Goal: Task Accomplishment & Management: Manage account settings

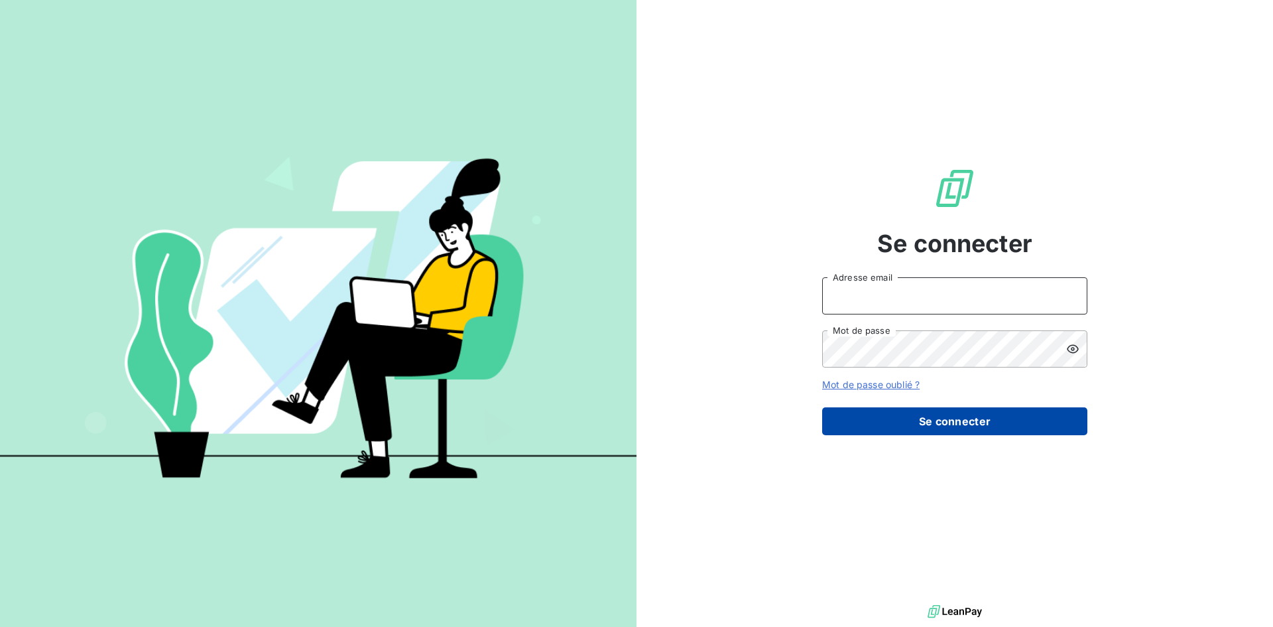
type input "patricia.torres@ecores.fr"
click at [963, 415] on button "Se connecter" at bounding box center [954, 421] width 265 height 28
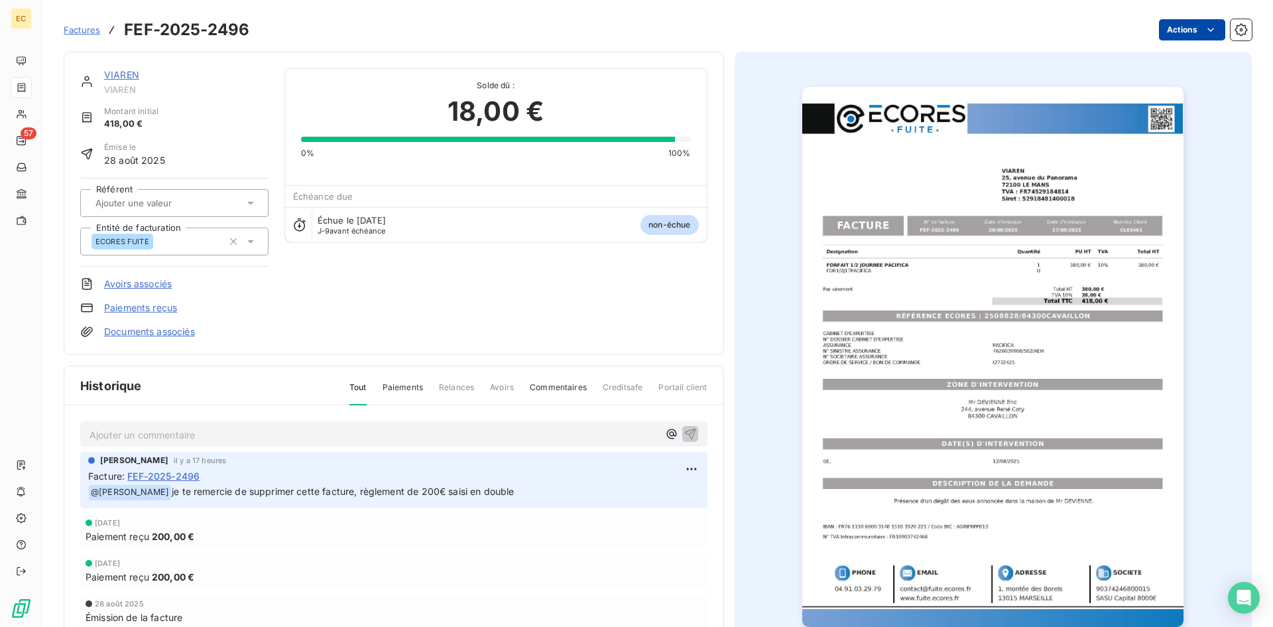
click at [1183, 28] on html "EC 57 Factures FEF-2025-2496 Actions VIAREN VIAREN Montant initial 418,00 € Émi…" at bounding box center [636, 313] width 1273 height 627
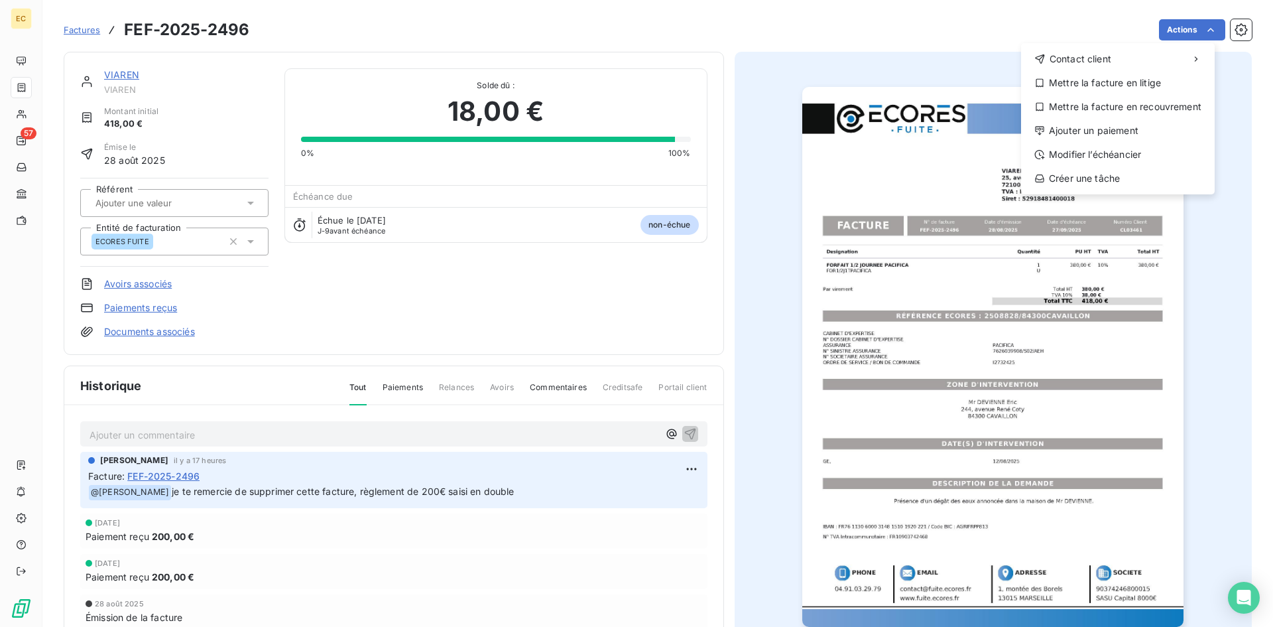
click at [1182, 29] on html "EC 57 Factures FEF-2025-2496 Actions Contact client Mettre la facture en litige…" at bounding box center [636, 313] width 1273 height 627
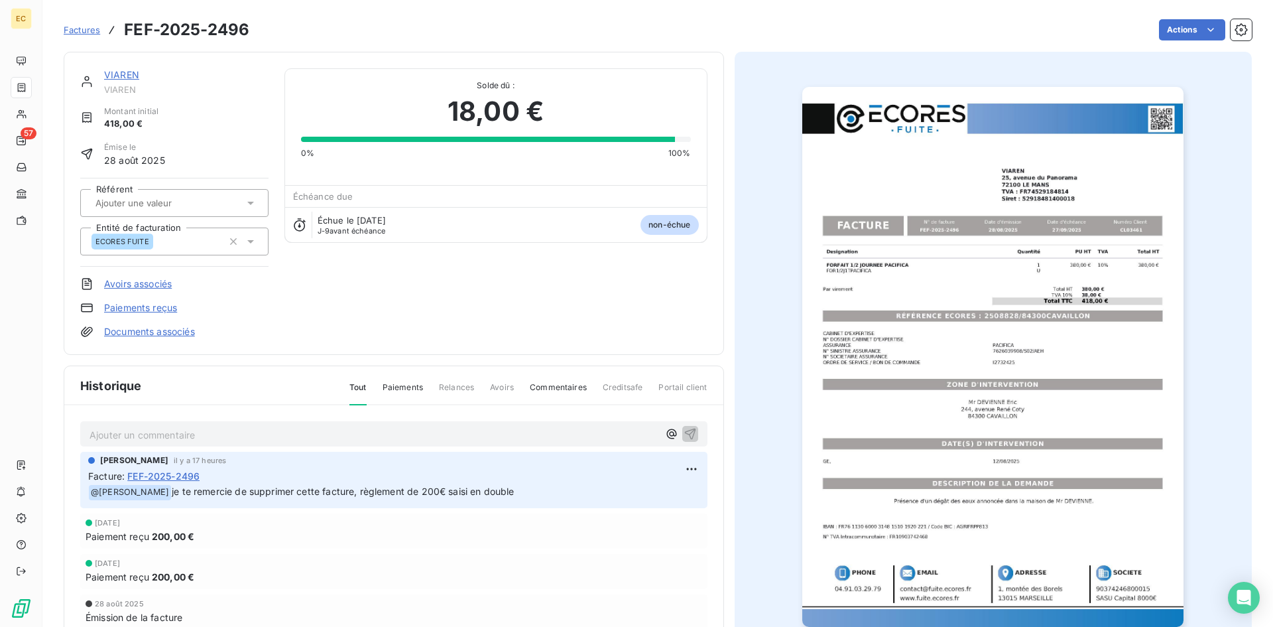
click at [131, 304] on link "Paiements reçus" at bounding box center [140, 307] width 73 height 13
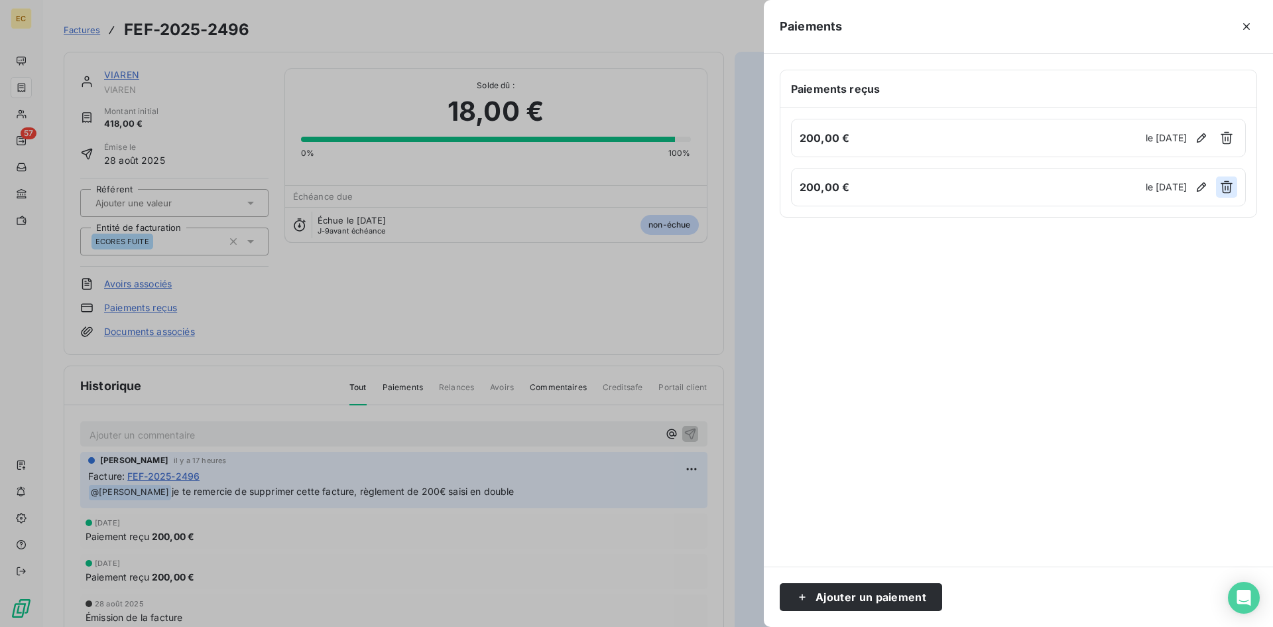
click at [1224, 185] on icon "button" at bounding box center [1226, 186] width 13 height 13
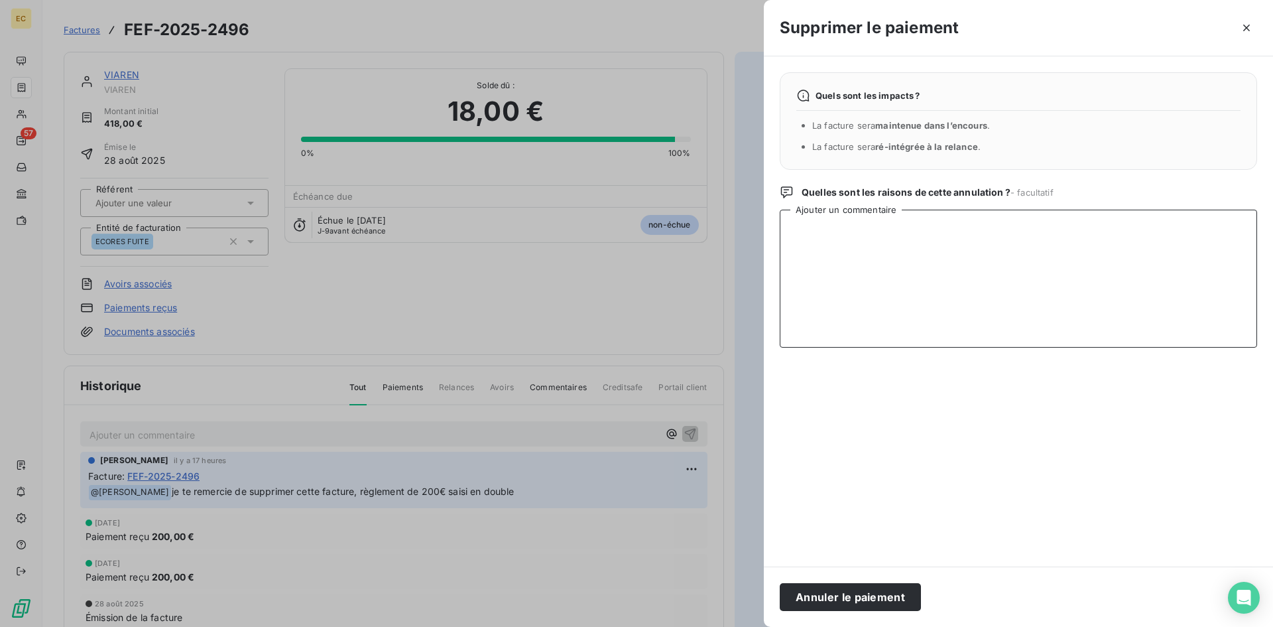
click at [813, 257] on textarea "Ajouter un commentaire" at bounding box center [1018, 279] width 477 height 138
type textarea "ERREUR DOUBLON"
click at [853, 600] on button "Annuler le paiement" at bounding box center [850, 597] width 141 height 28
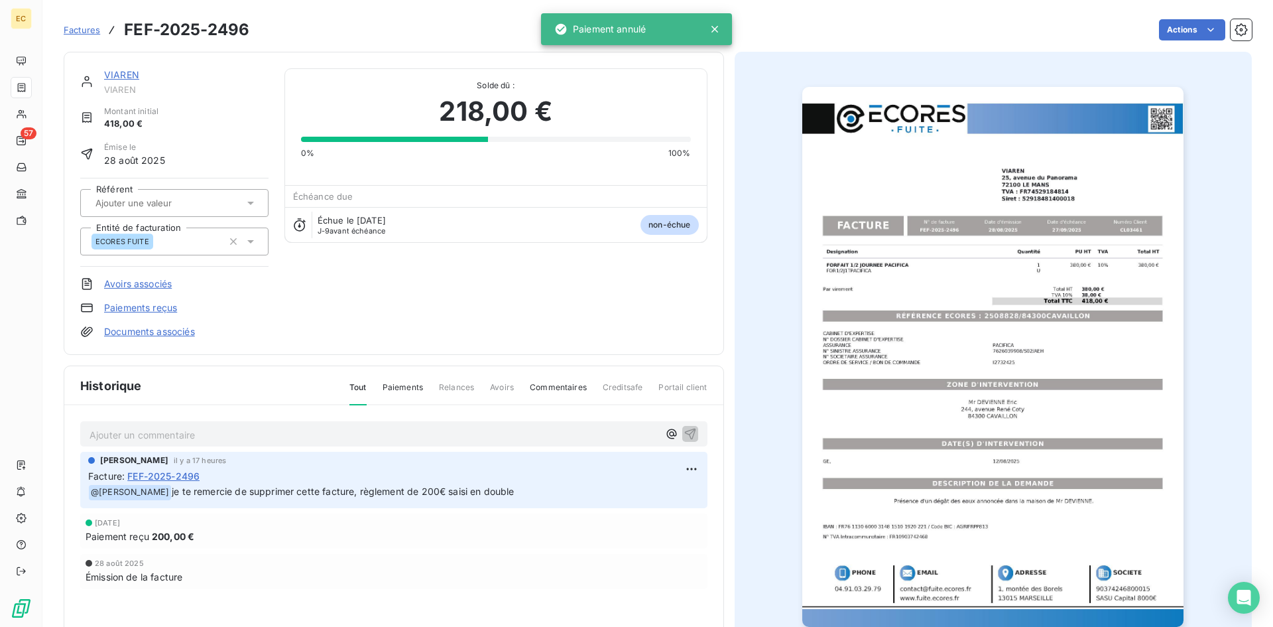
click at [110, 77] on link "VIAREN" at bounding box center [121, 74] width 35 height 11
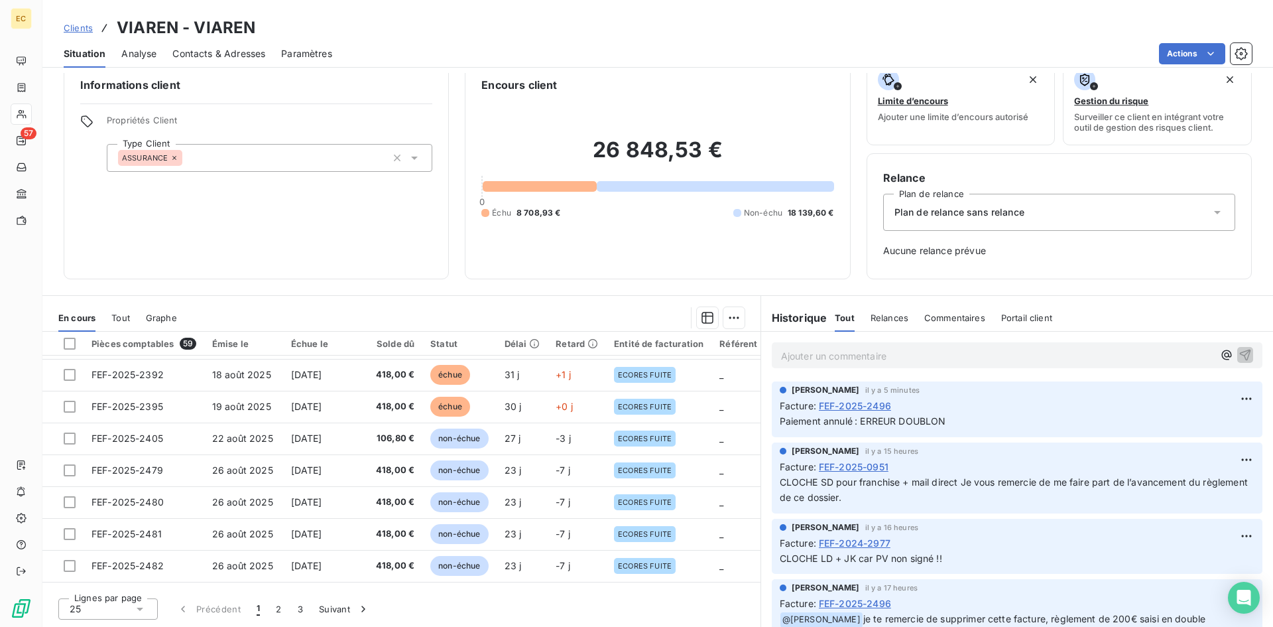
scroll to position [239, 0]
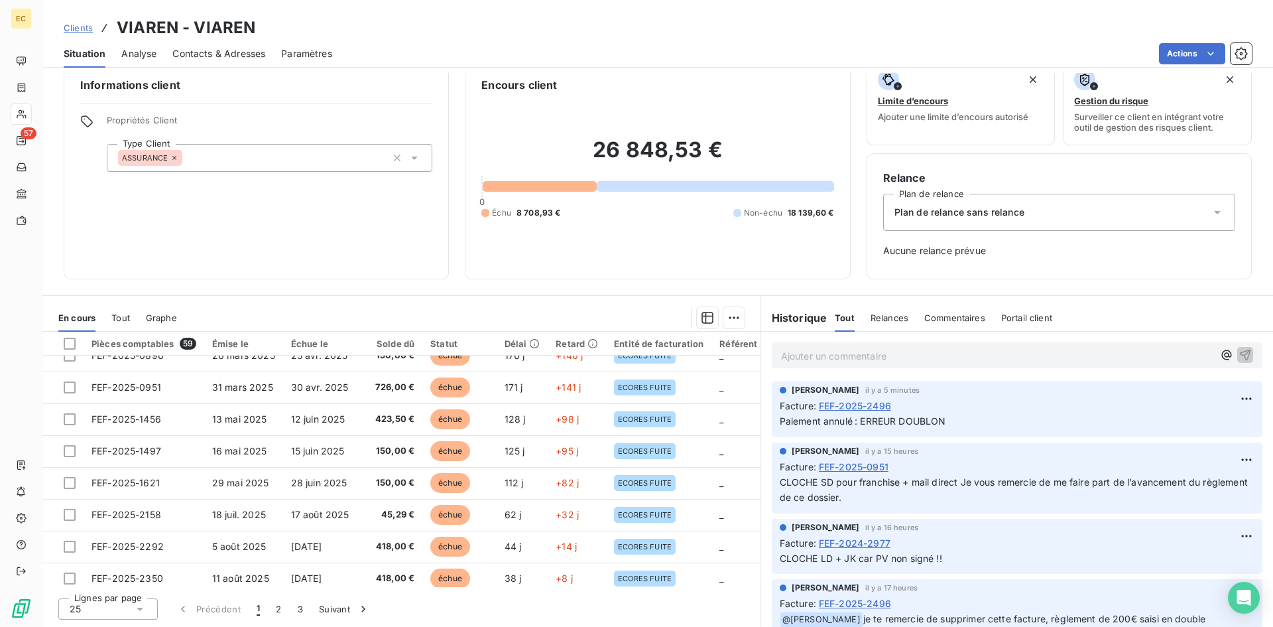
click at [944, 217] on span "Plan de relance sans relance" at bounding box center [959, 212] width 130 height 13
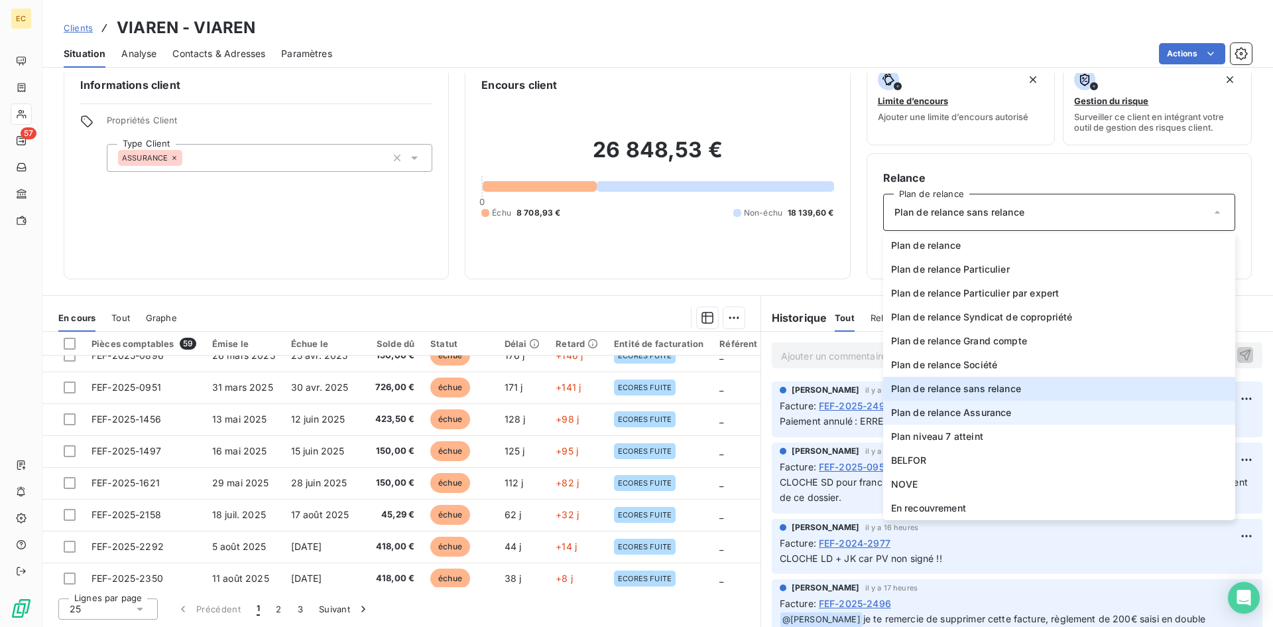
click at [944, 409] on span "Plan de relance Assurance" at bounding box center [951, 412] width 121 height 13
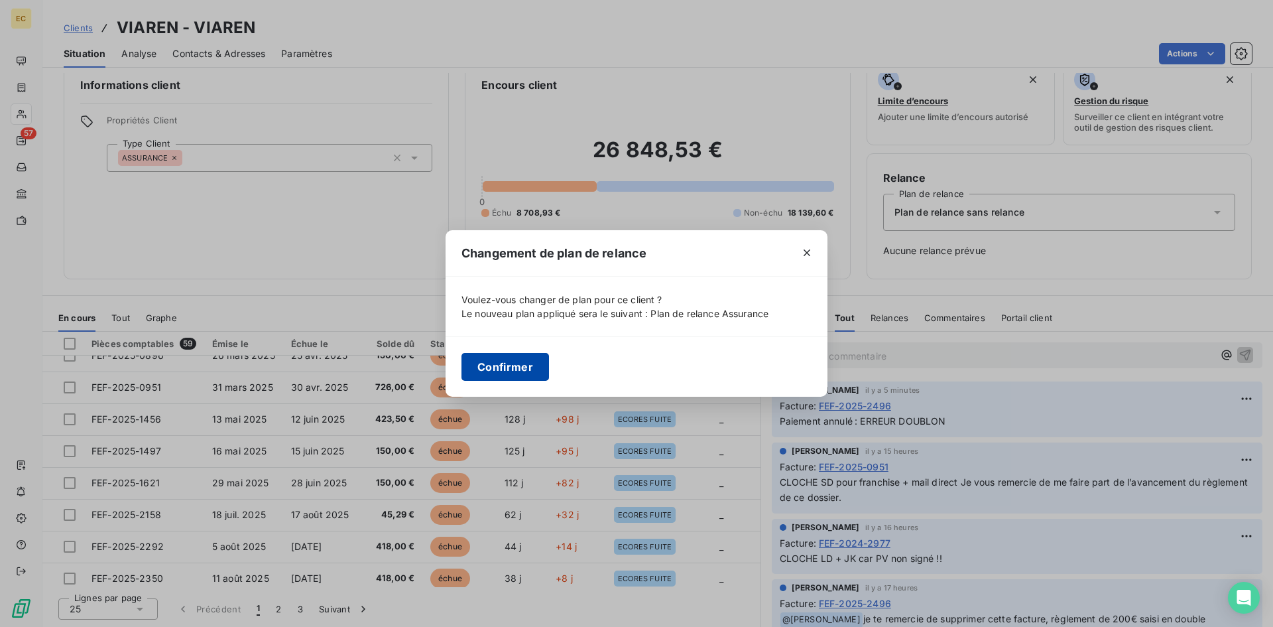
click at [506, 371] on button "Confirmer" at bounding box center [505, 367] width 88 height 28
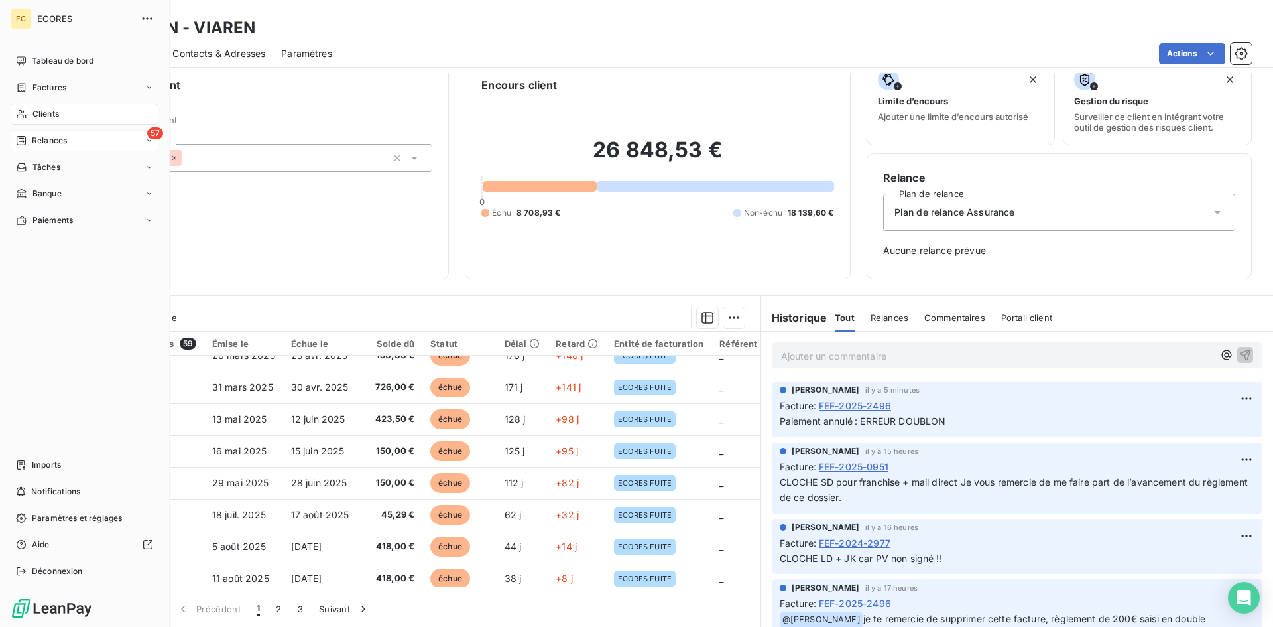
click at [30, 142] on div "Relances" at bounding box center [41, 141] width 51 height 12
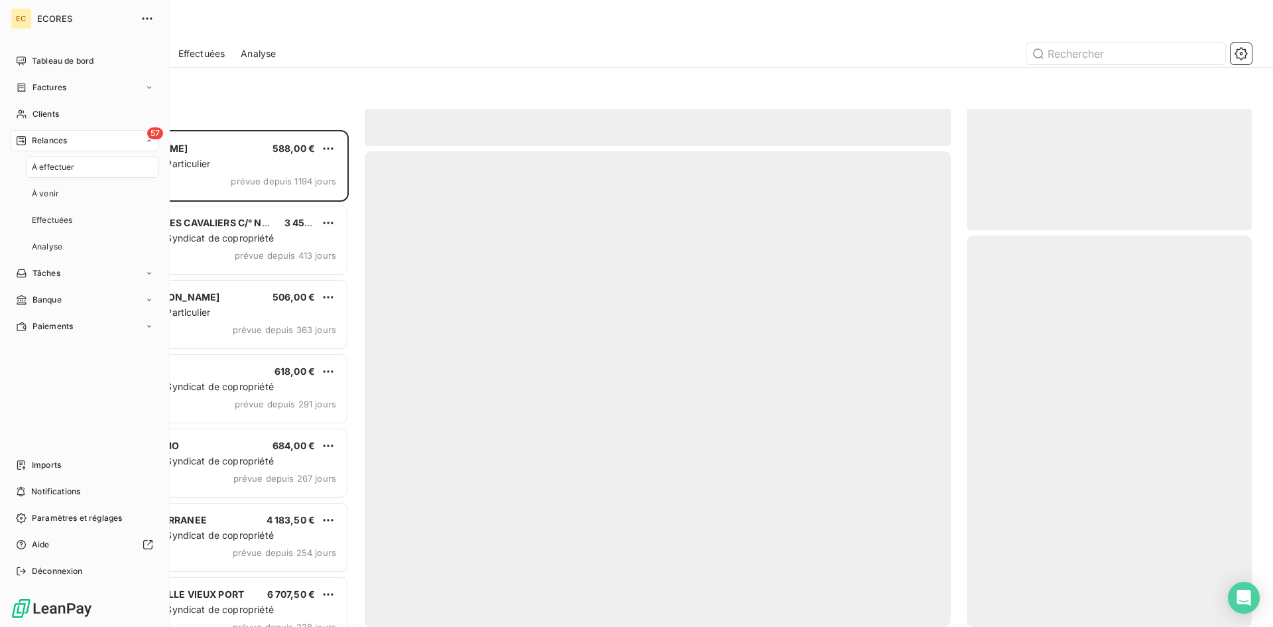
scroll to position [487, 275]
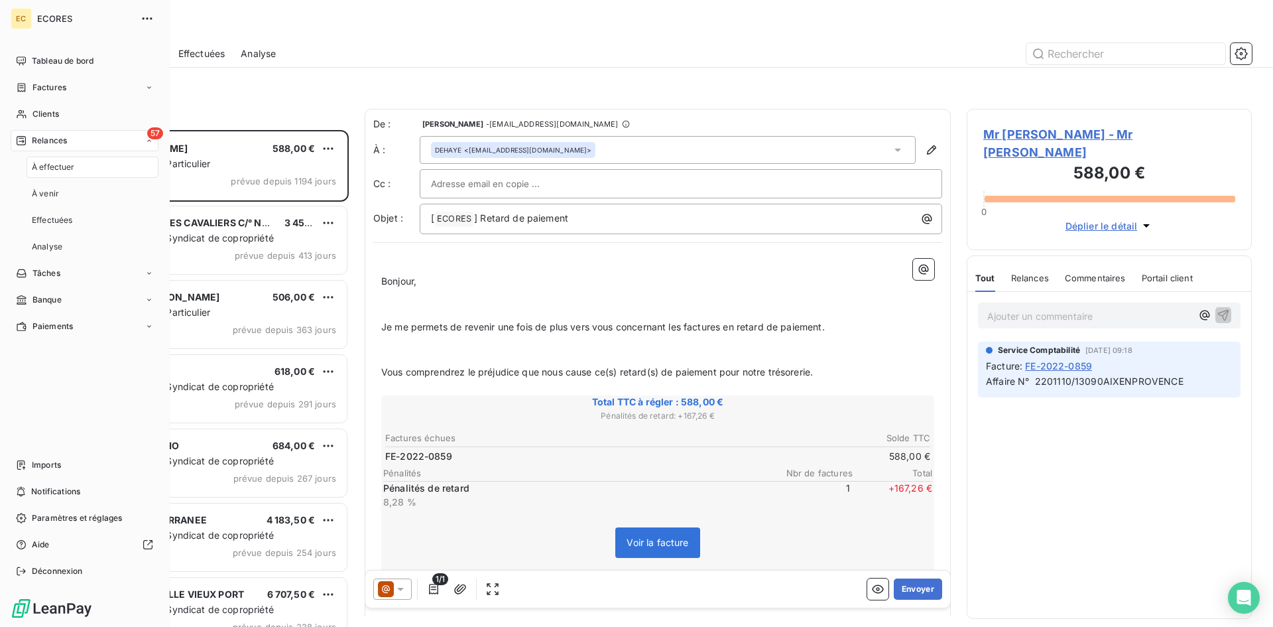
click at [60, 172] on span "À effectuer" at bounding box center [53, 167] width 43 height 12
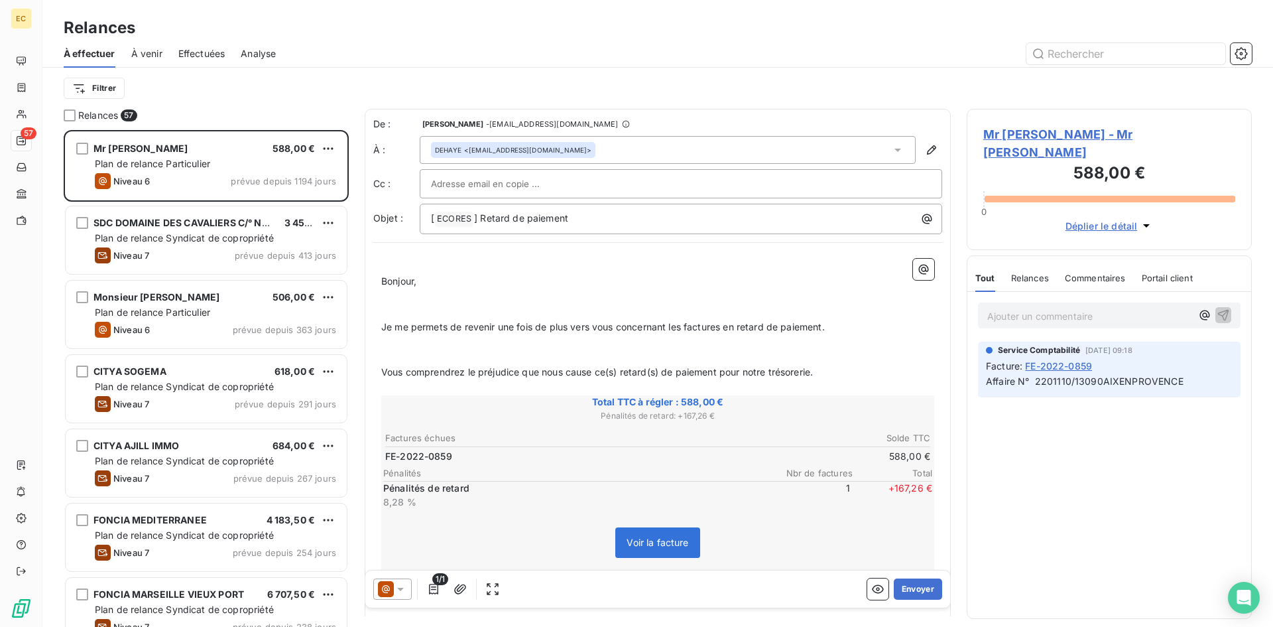
click at [269, 104] on div "Filtrer" at bounding box center [658, 88] width 1188 height 41
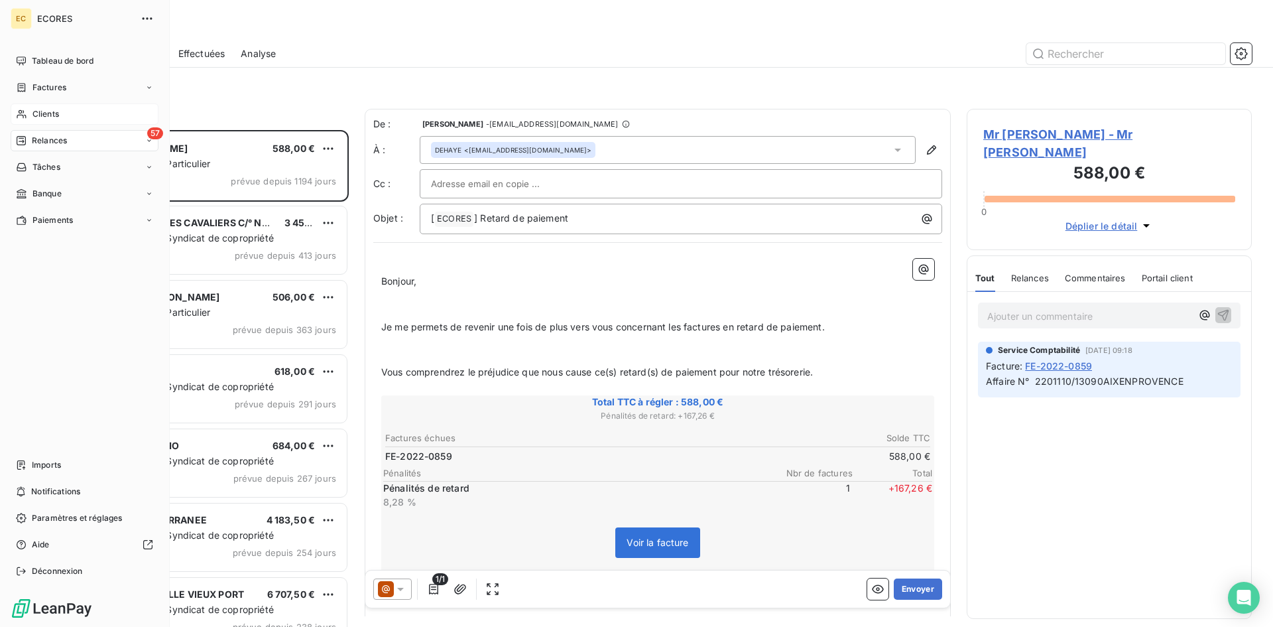
click at [47, 114] on span "Clients" at bounding box center [45, 114] width 27 height 12
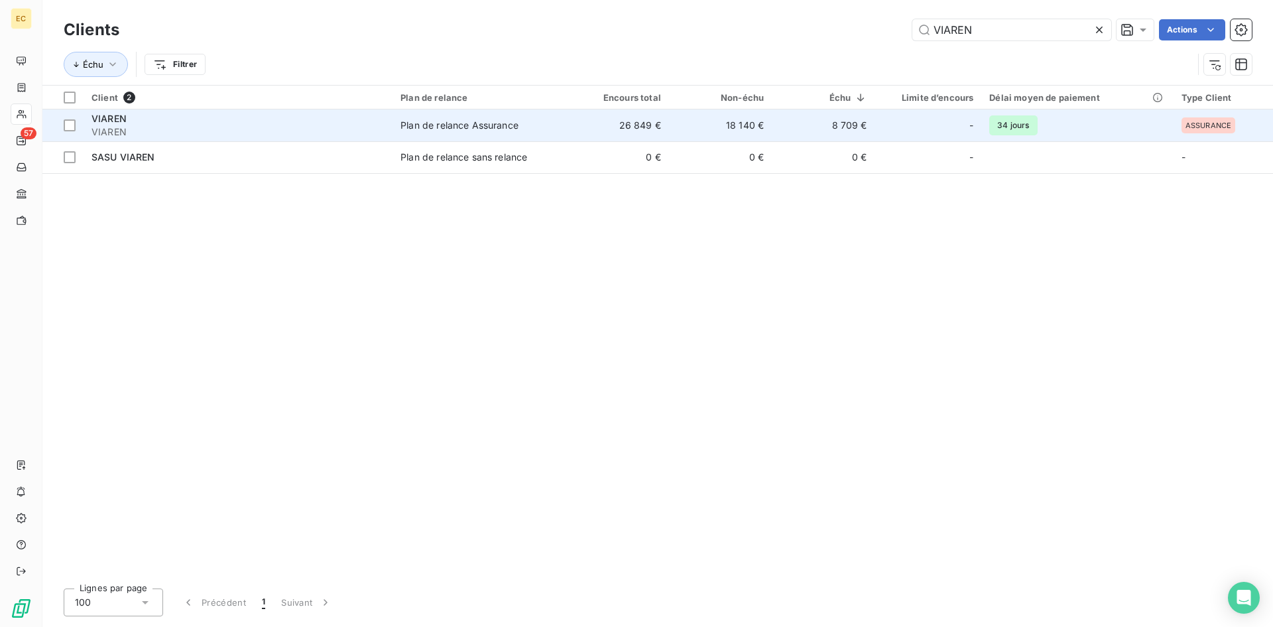
type input "VIAREN"
click at [211, 123] on div "VIAREN" at bounding box center [237, 118] width 293 height 13
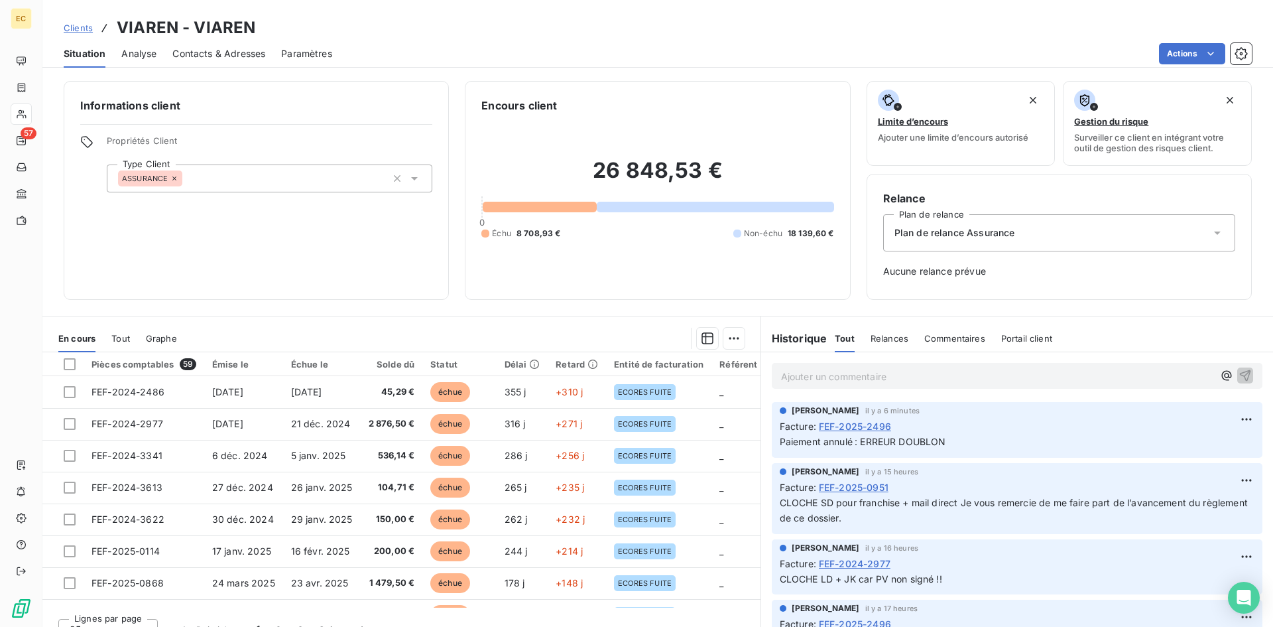
click at [887, 339] on span "Relances" at bounding box center [889, 338] width 38 height 11
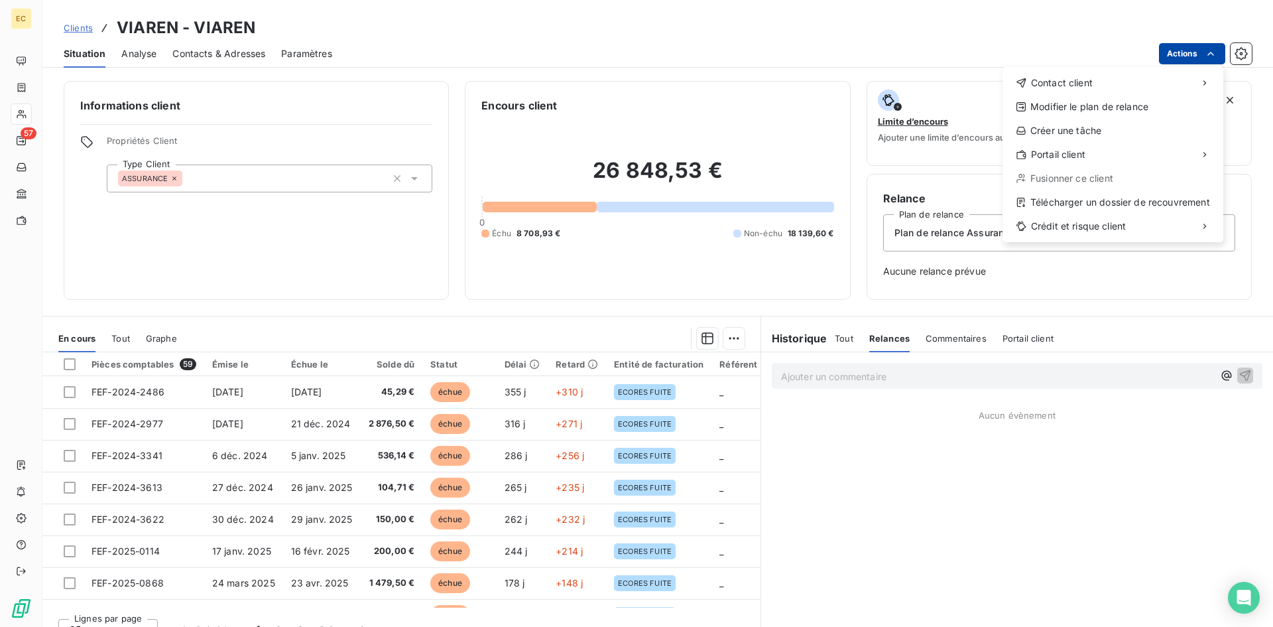
click at [1183, 54] on html "EC 57 Clients VIAREN - VIAREN Situation Analyse Contacts & Adresses Paramètres …" at bounding box center [636, 313] width 1273 height 627
click at [945, 163] on div "Accéder au portail" at bounding box center [916, 159] width 150 height 21
click at [1179, 54] on html "EC 57 Clients VIAREN - VIAREN Situation Analyse Contacts & Adresses Paramètres …" at bounding box center [636, 313] width 1273 height 627
click at [1104, 134] on div "Créer une tâche" at bounding box center [1113, 130] width 210 height 21
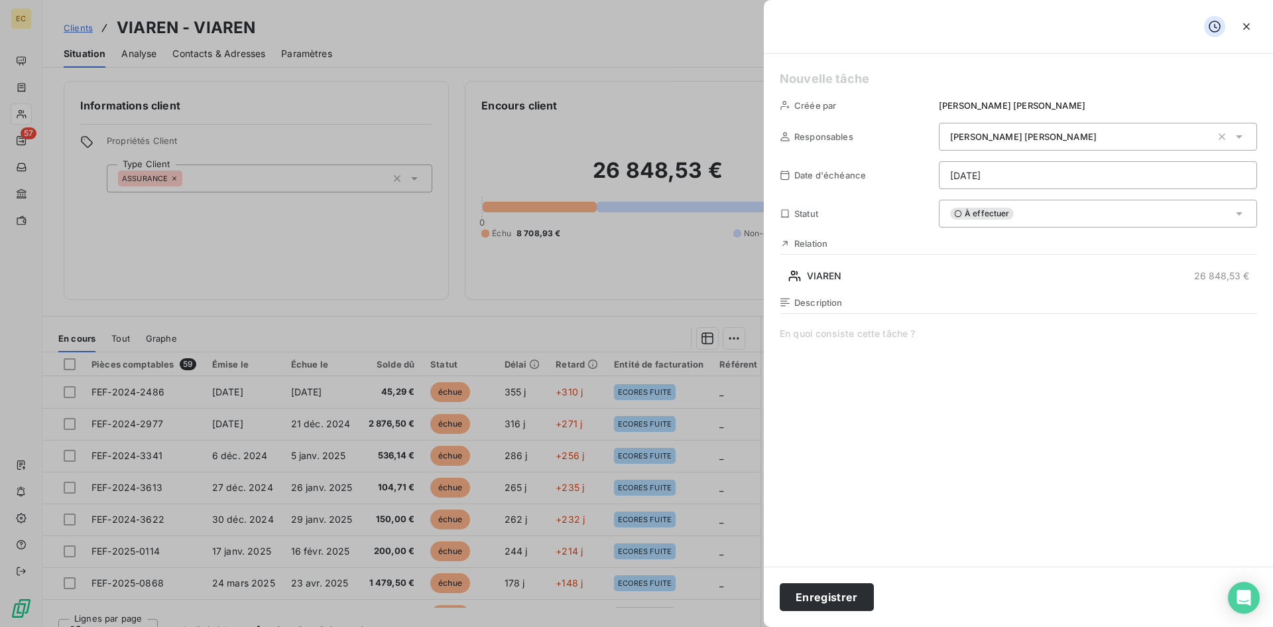
click at [1236, 213] on icon at bounding box center [1239, 213] width 7 height 3
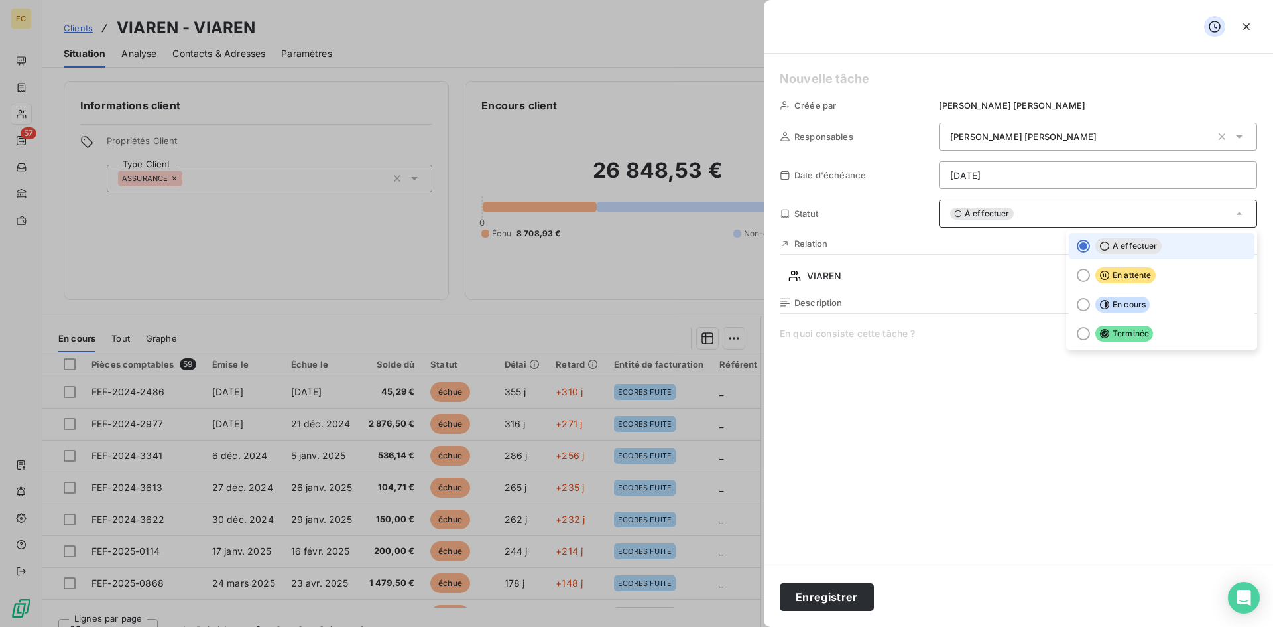
click at [1232, 213] on icon at bounding box center [1238, 213] width 13 height 13
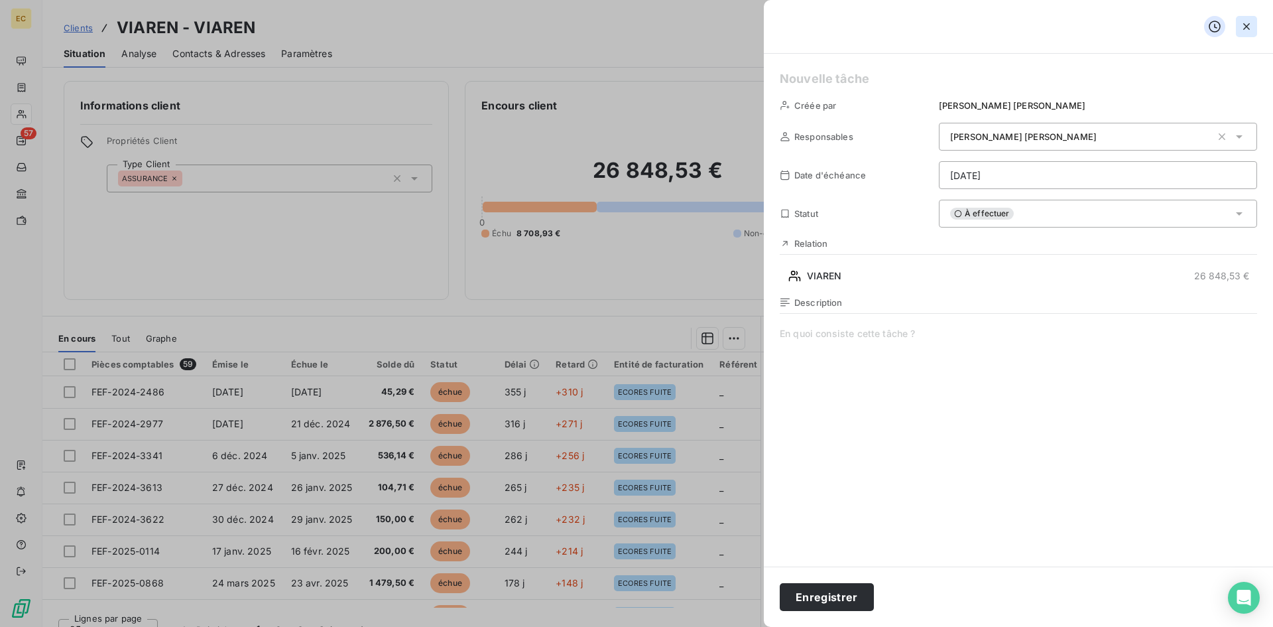
click at [1245, 27] on icon "button" at bounding box center [1246, 26] width 7 height 7
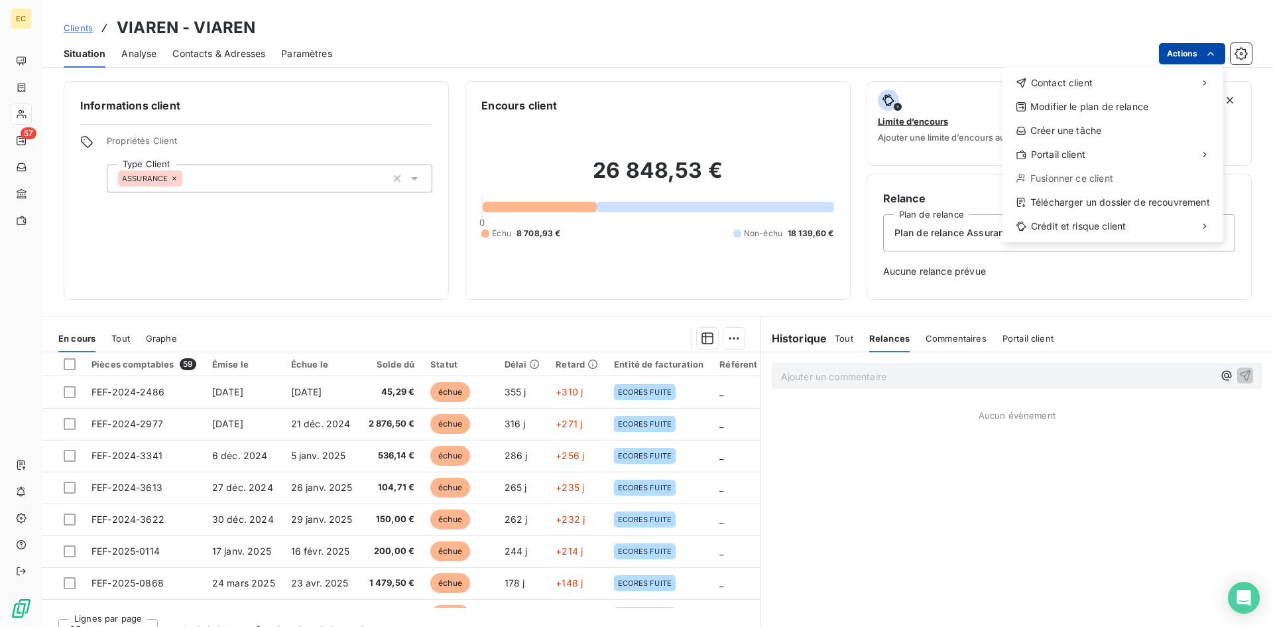
click at [1168, 60] on html "EC 57 Clients VIAREN - VIAREN Situation Analyse Contacts & Adresses Paramètres …" at bounding box center [636, 313] width 1273 height 627
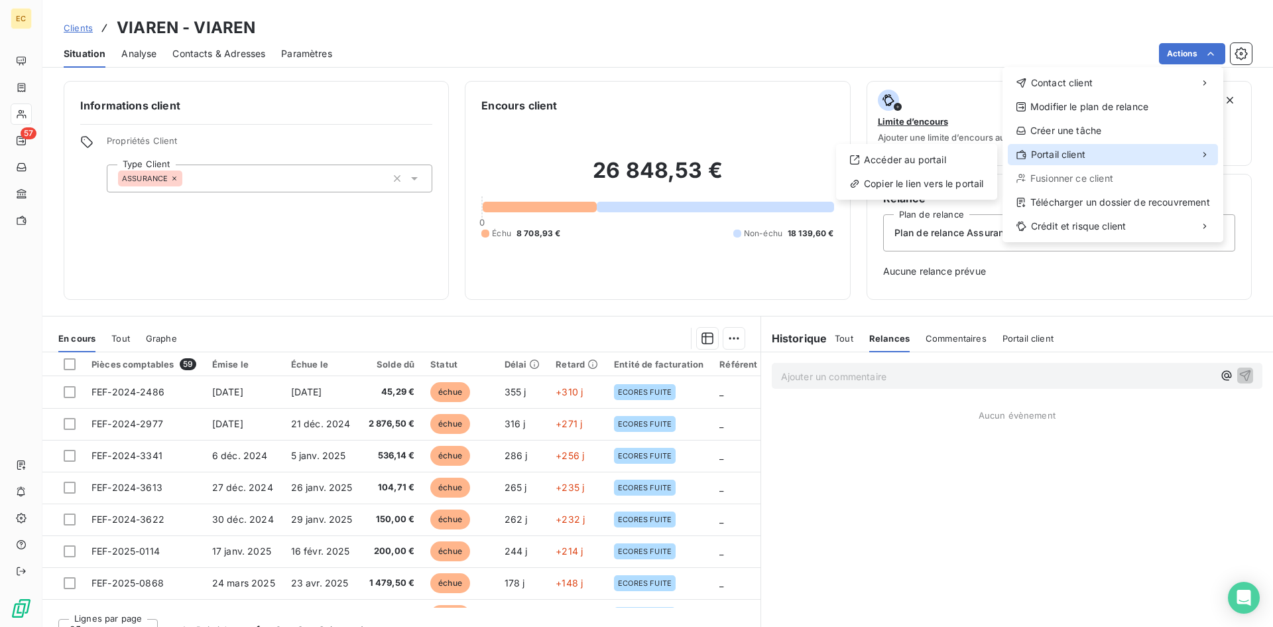
click at [1055, 155] on span "Portail client" at bounding box center [1058, 154] width 54 height 13
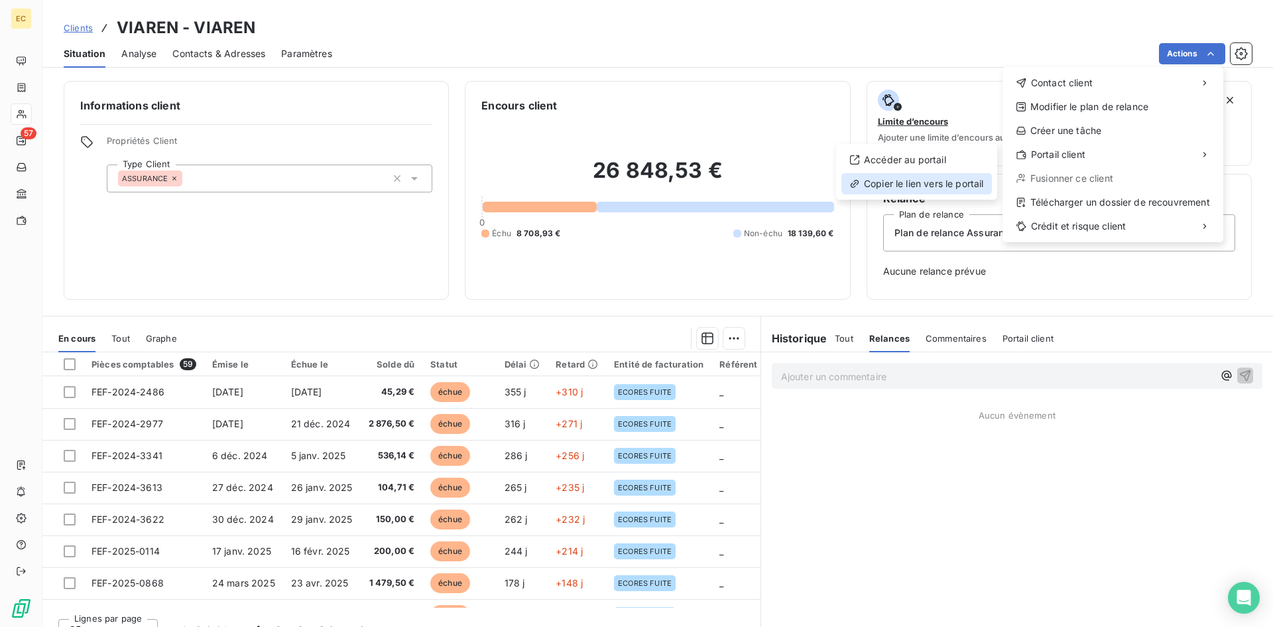
click at [931, 179] on div "Copier le lien vers le portail" at bounding box center [916, 183] width 150 height 21
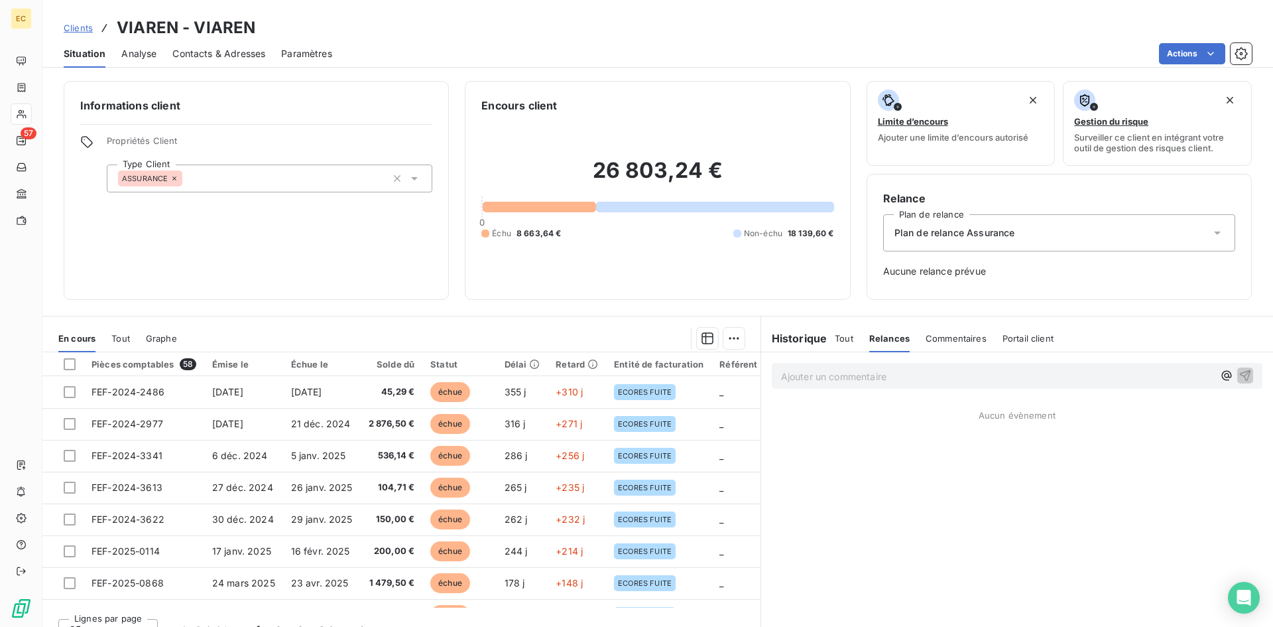
click at [251, 56] on span "Contacts & Adresses" at bounding box center [218, 53] width 93 height 13
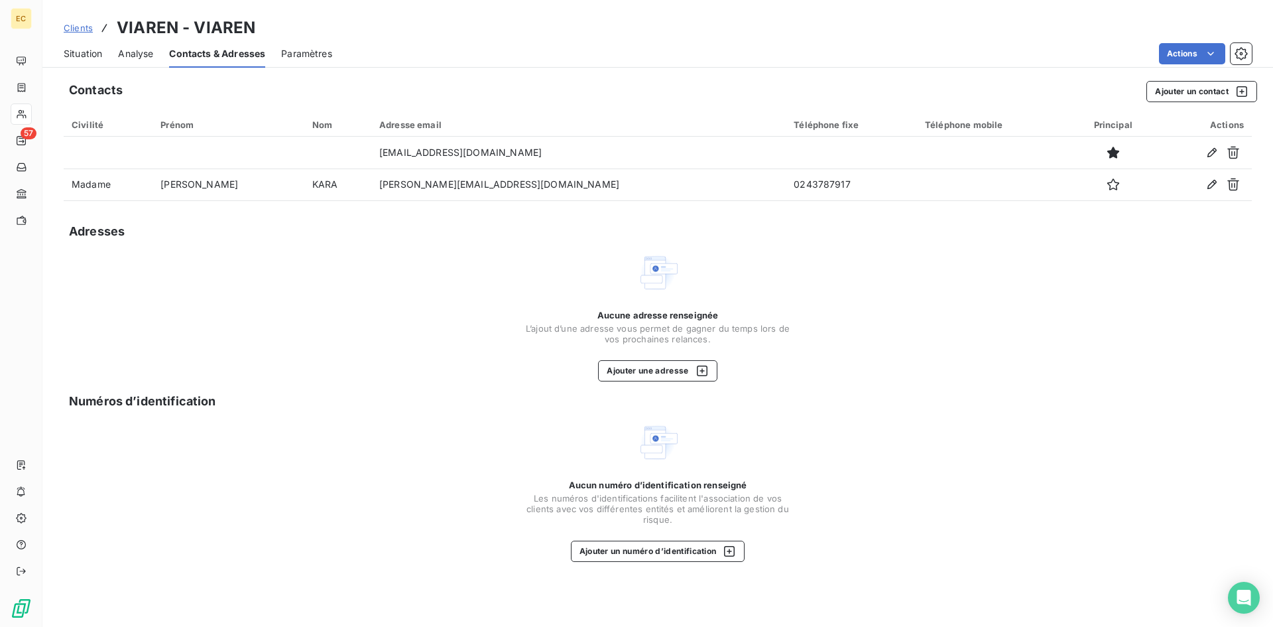
click at [80, 25] on span "Clients" at bounding box center [78, 28] width 29 height 11
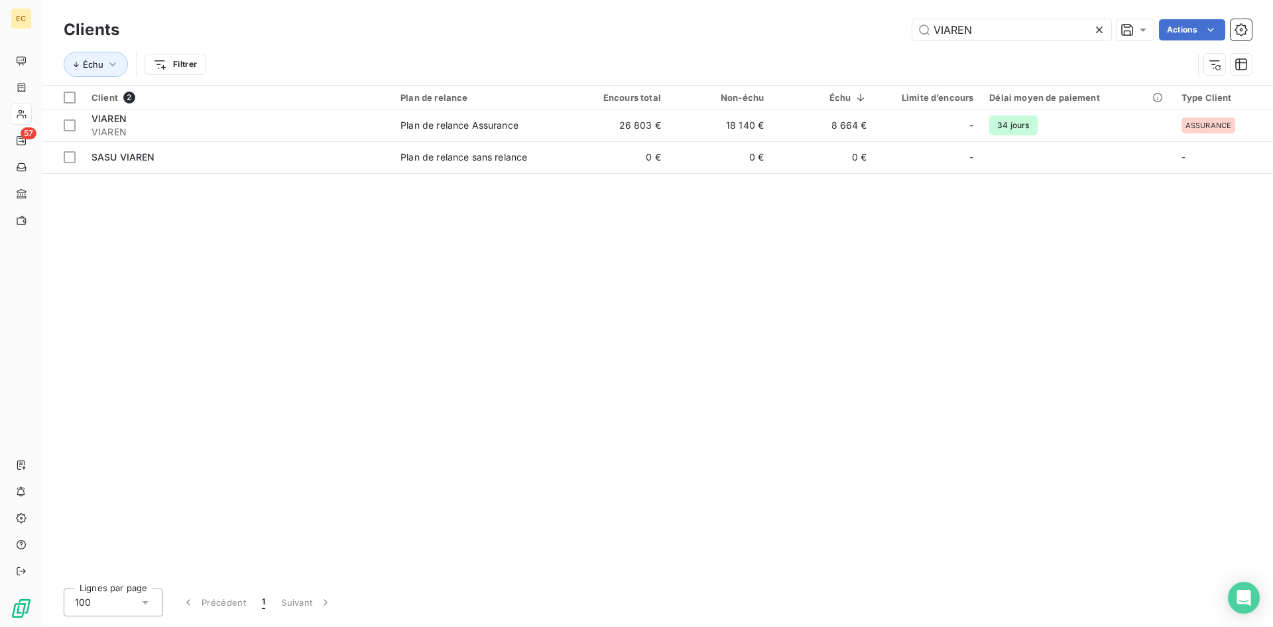
drag, startPoint x: 1006, startPoint y: 38, endPoint x: 890, endPoint y: 37, distance: 116.0
click at [890, 37] on div "VIAREN Actions" at bounding box center [693, 29] width 1116 height 21
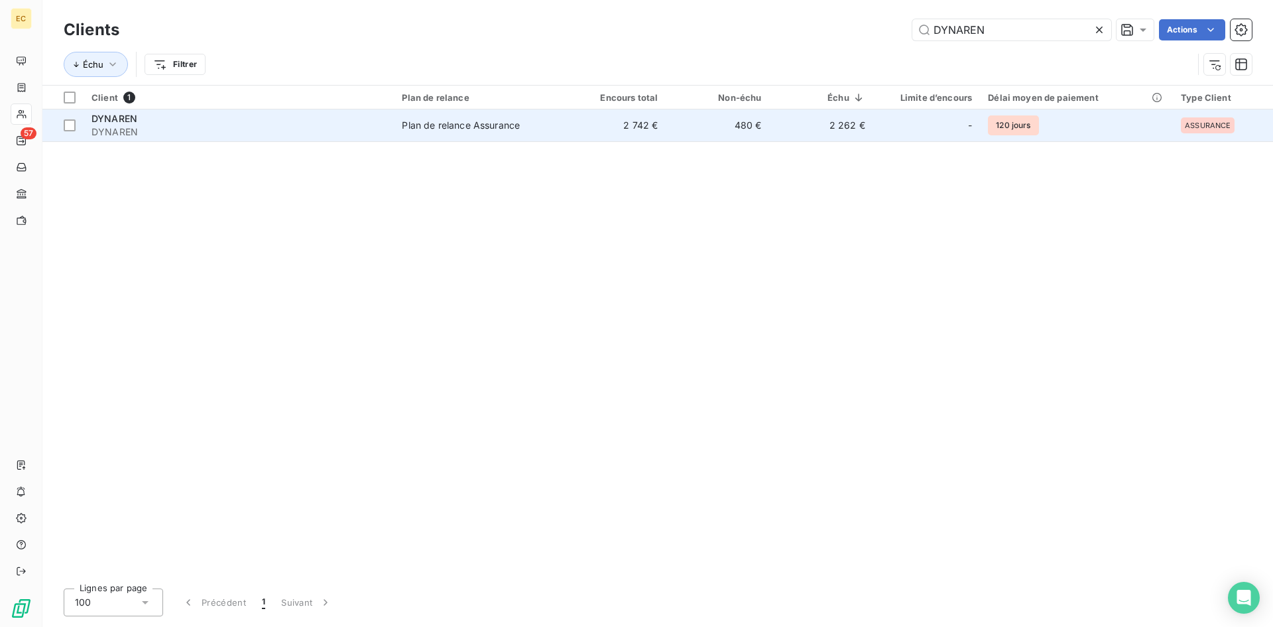
type input "DYNAREN"
click at [138, 131] on span "DYNAREN" at bounding box center [238, 131] width 294 height 13
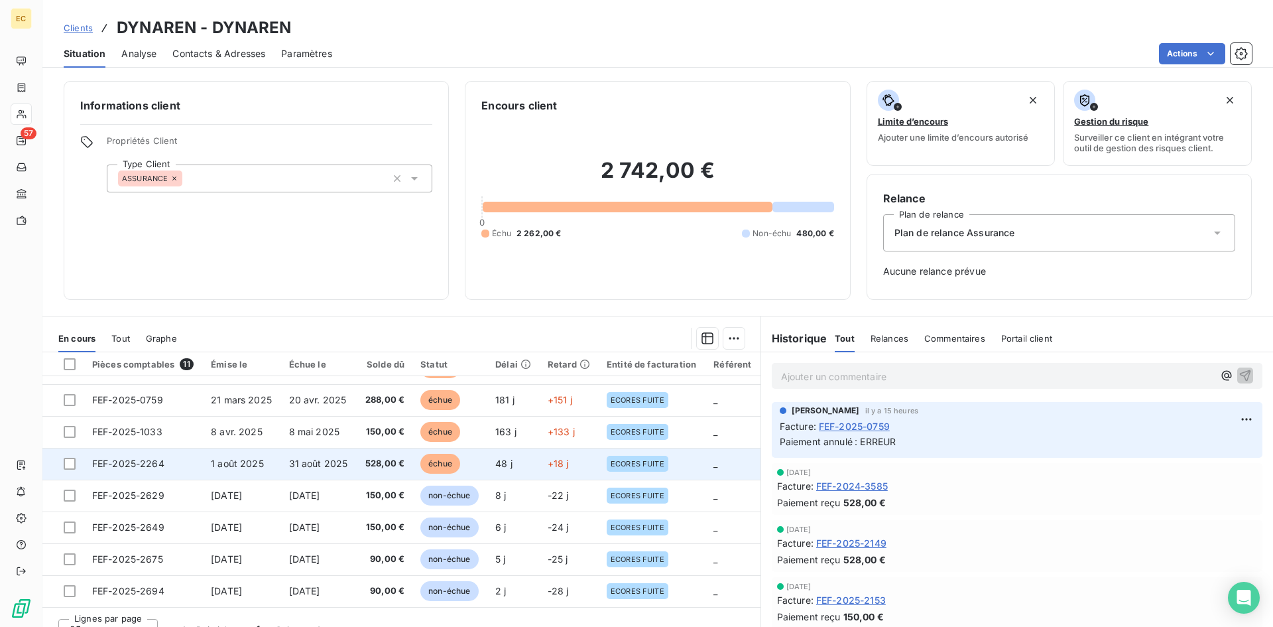
scroll to position [21, 0]
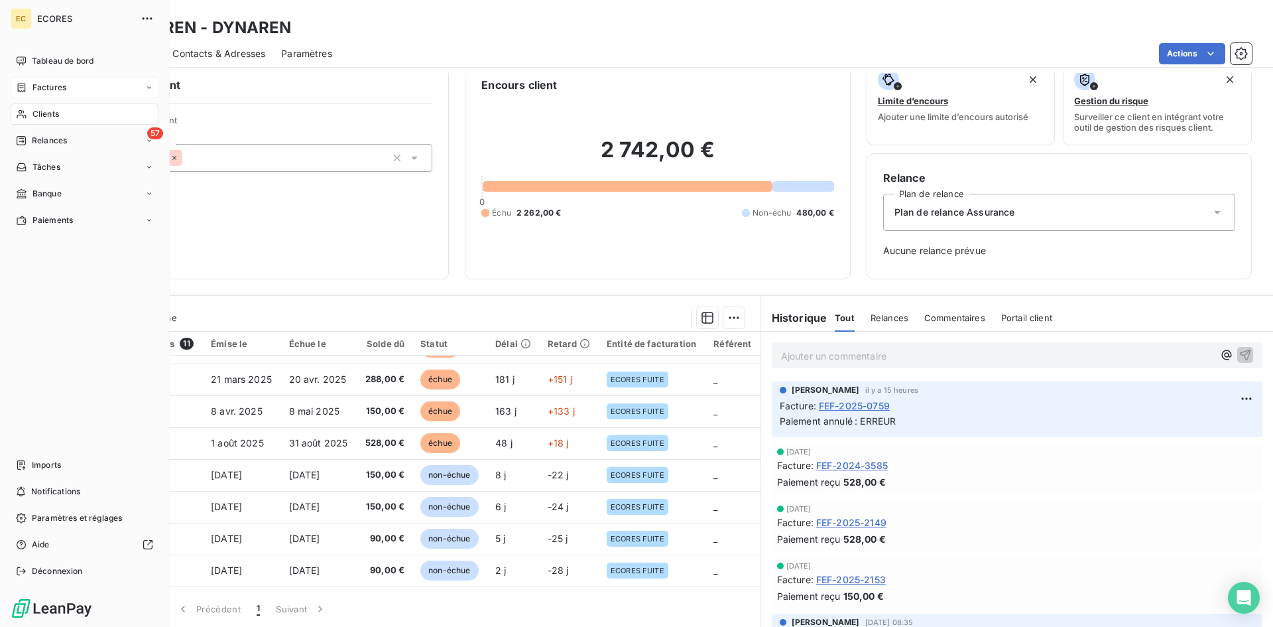
click at [51, 93] on span "Factures" at bounding box center [49, 88] width 34 height 12
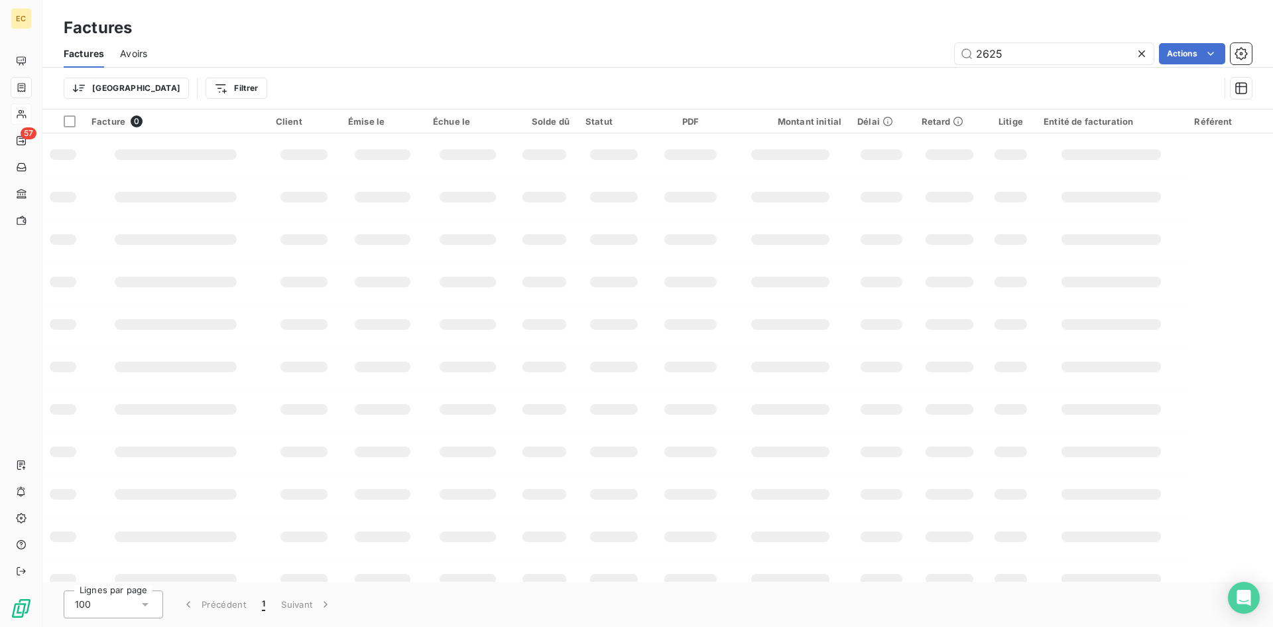
drag, startPoint x: 1028, startPoint y: 48, endPoint x: 952, endPoint y: 51, distance: 75.6
click at [952, 51] on div "2625 Actions" at bounding box center [707, 53] width 1089 height 21
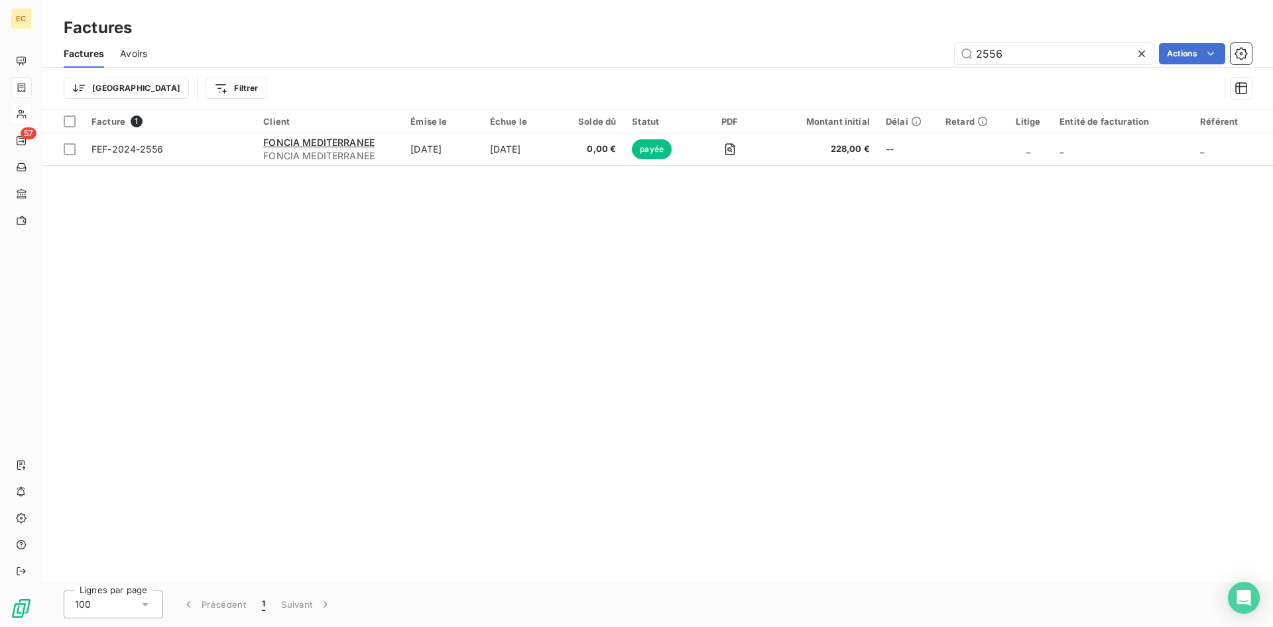
type input "2556"
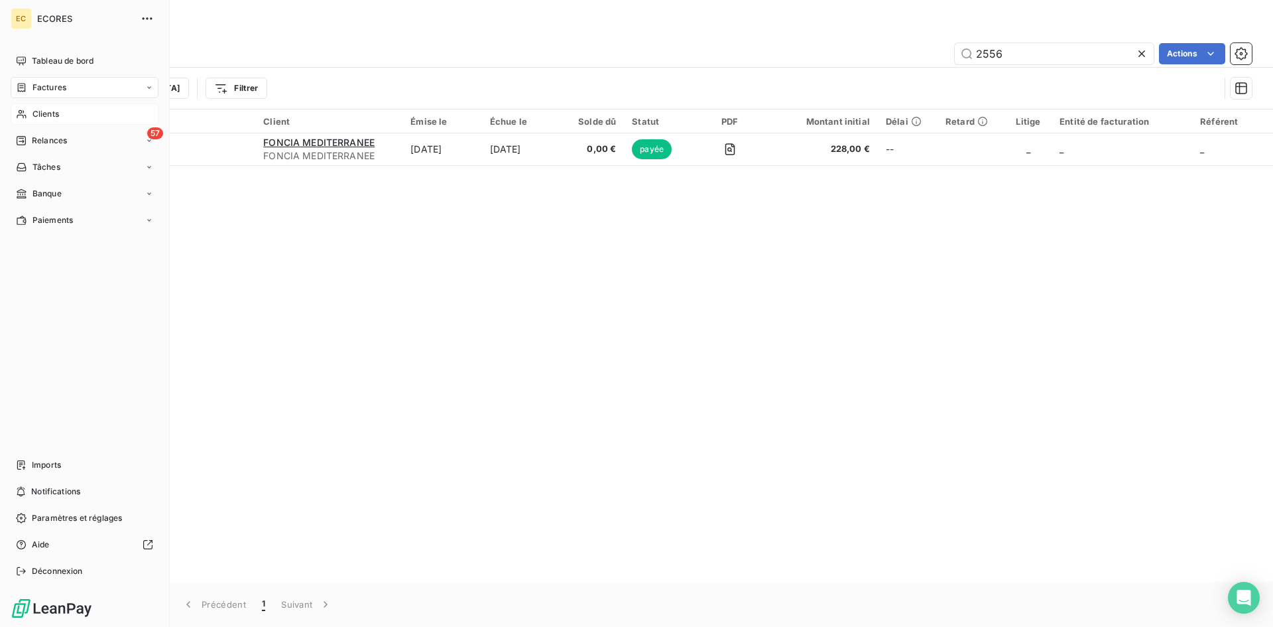
click at [54, 118] on span "Clients" at bounding box center [45, 114] width 27 height 12
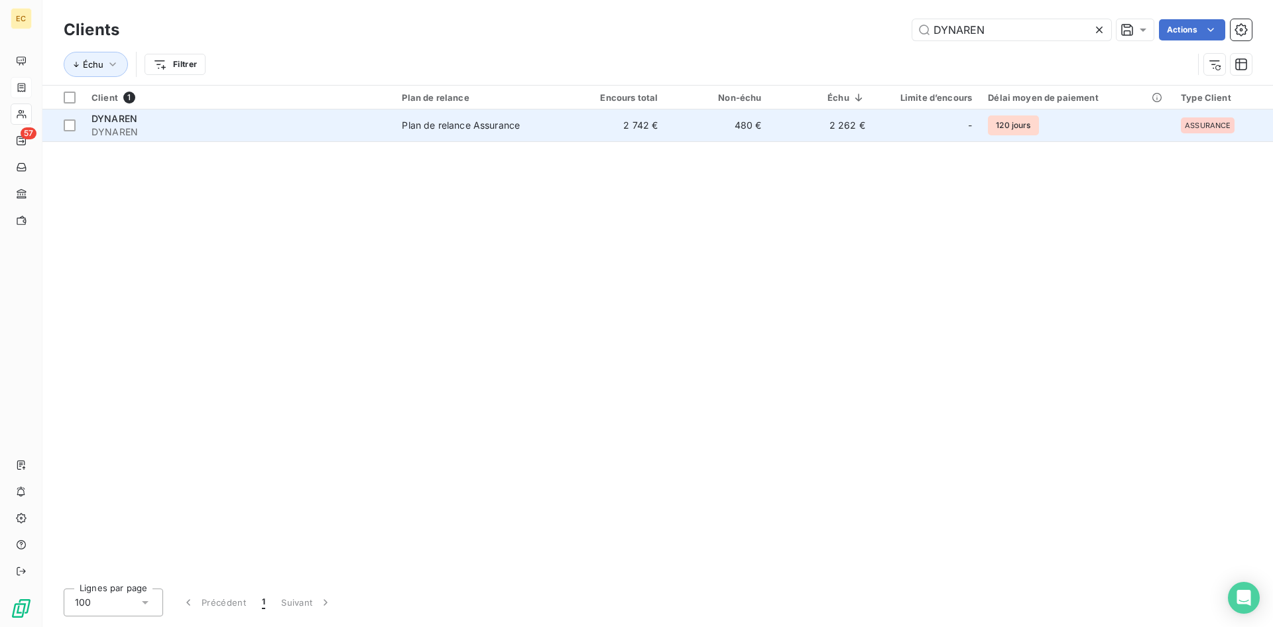
click at [165, 129] on span "DYNAREN" at bounding box center [238, 131] width 294 height 13
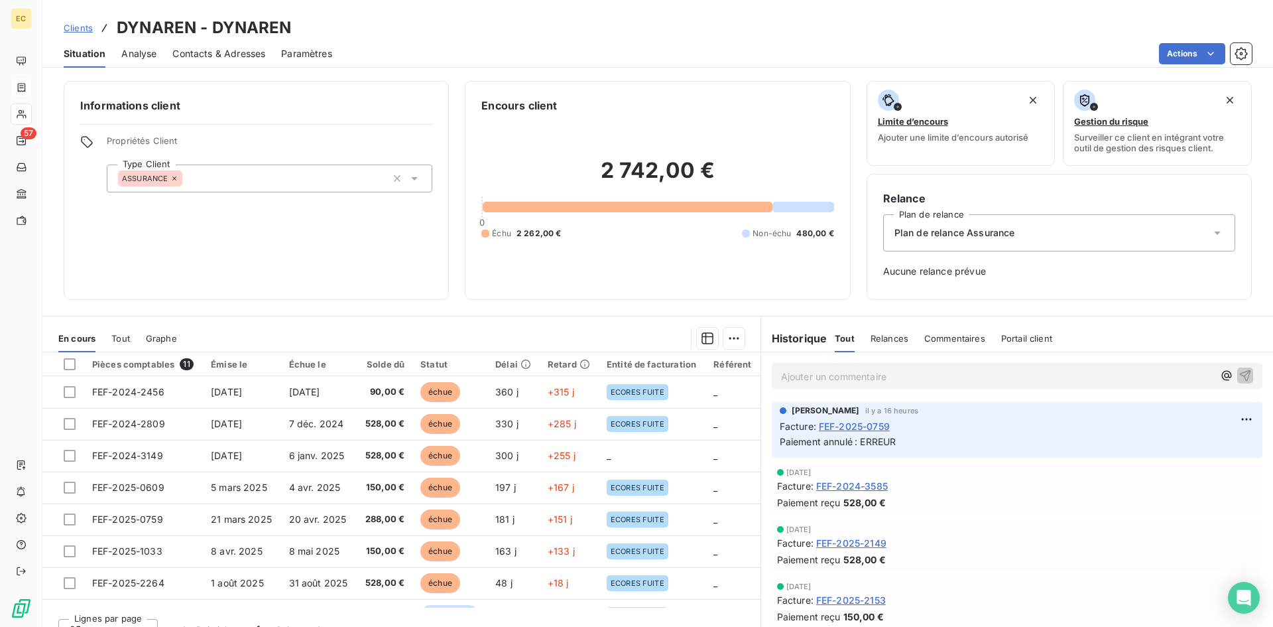
click at [212, 58] on span "Contacts & Adresses" at bounding box center [218, 53] width 93 height 13
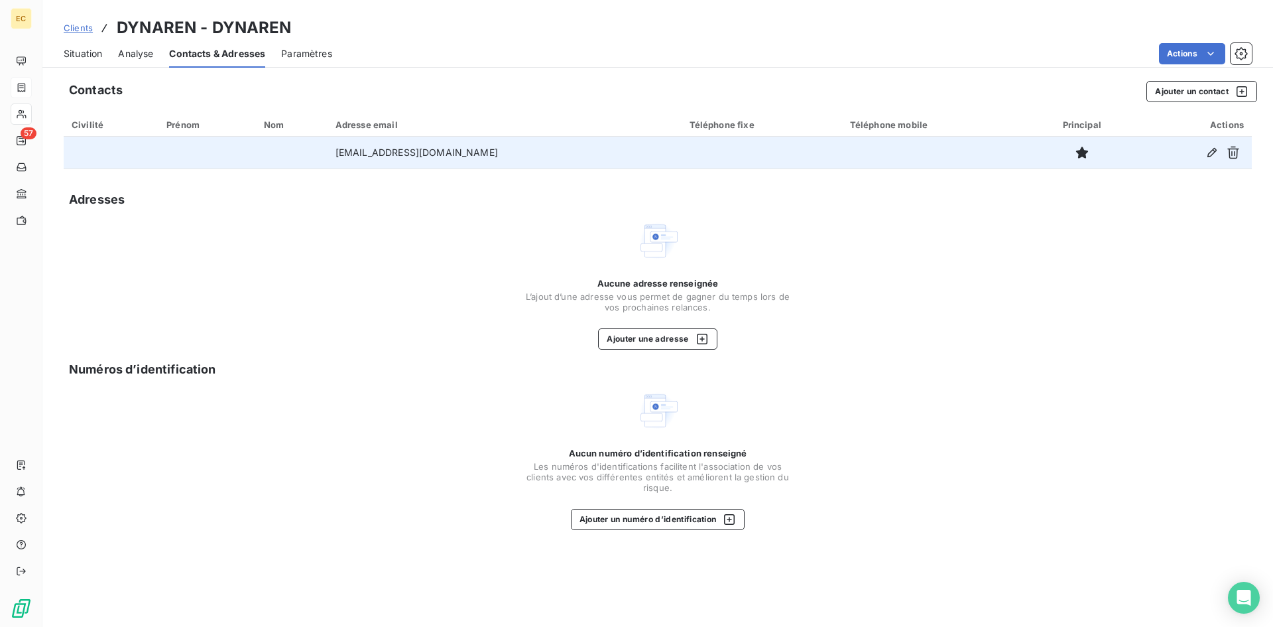
click at [482, 149] on td "relations-clients@dynaren.fr" at bounding box center [505, 153] width 354 height 32
drag, startPoint x: 482, startPoint y: 149, endPoint x: 346, endPoint y: 150, distance: 135.9
click at [346, 150] on td "relations-clients@dynaren.fr" at bounding box center [505, 153] width 354 height 32
copy td "relations-clients@dynaren.fr"
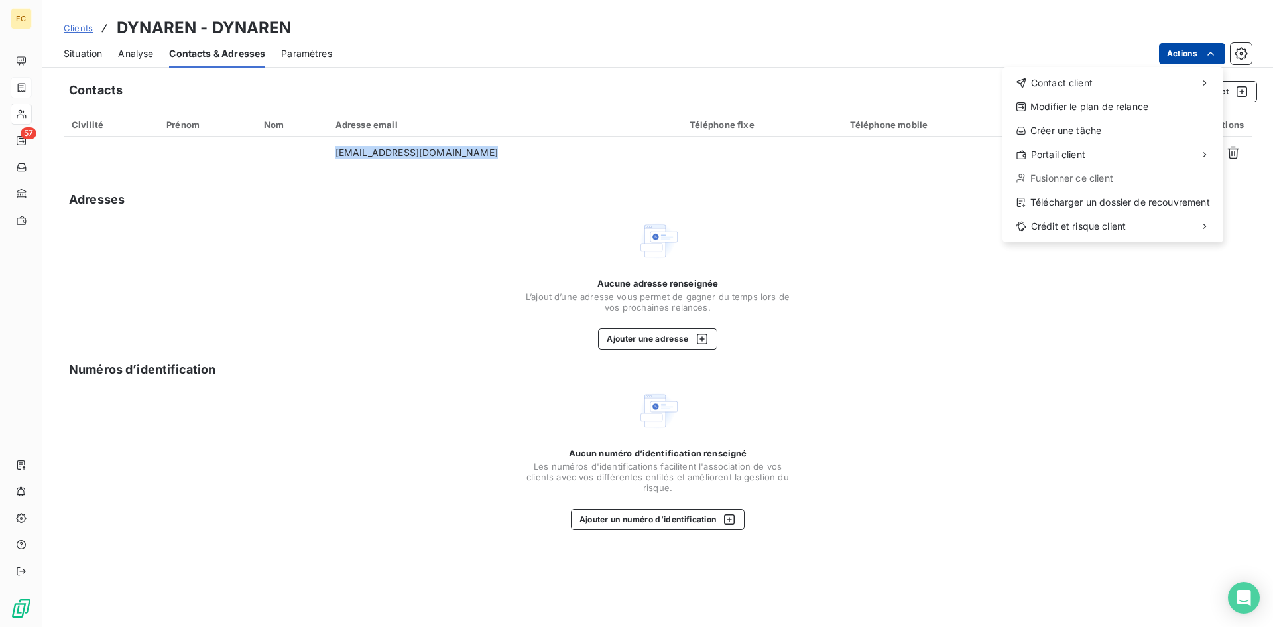
click at [1203, 59] on html "EC 57 Clients DYNAREN - DYNAREN Situation Analyse Contacts & Adresses Paramètre…" at bounding box center [636, 313] width 1273 height 627
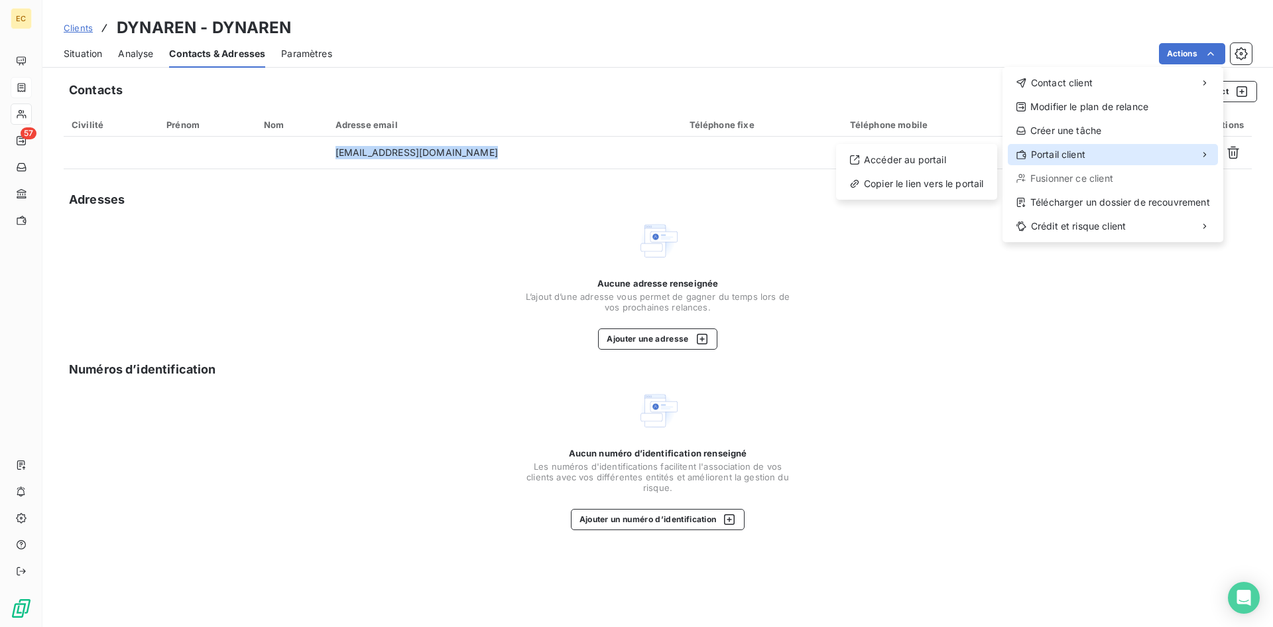
click at [1160, 150] on div "Portail client" at bounding box center [1113, 154] width 210 height 21
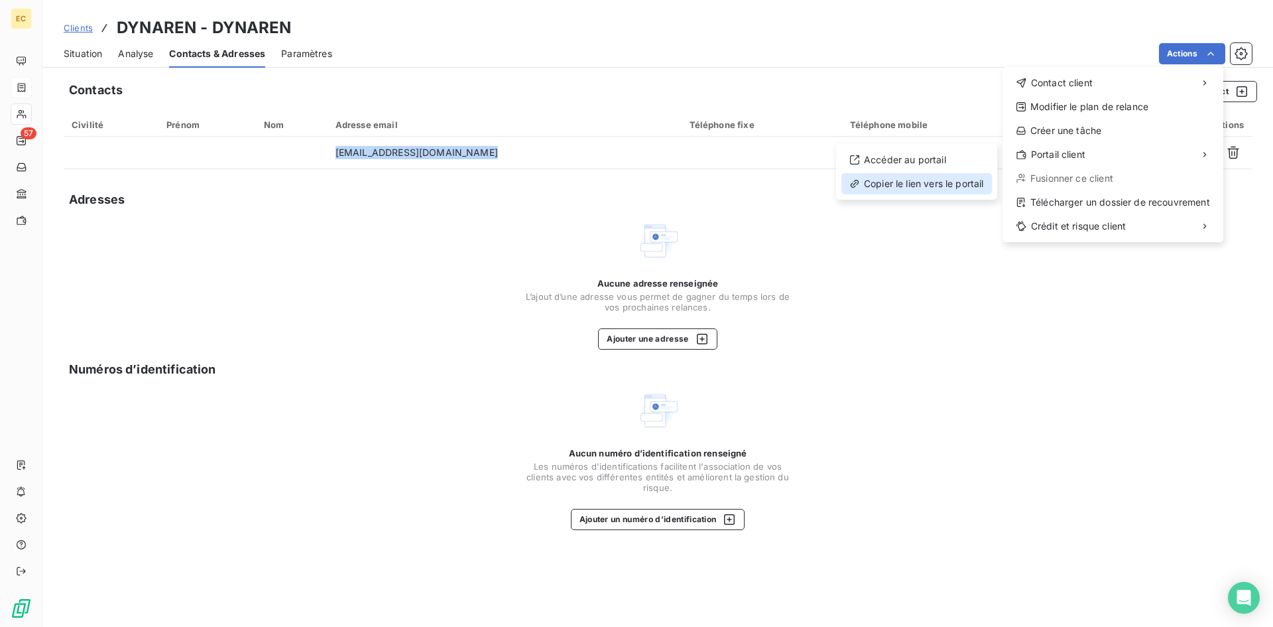
click at [939, 181] on div "Copier le lien vers le portail" at bounding box center [916, 183] width 150 height 21
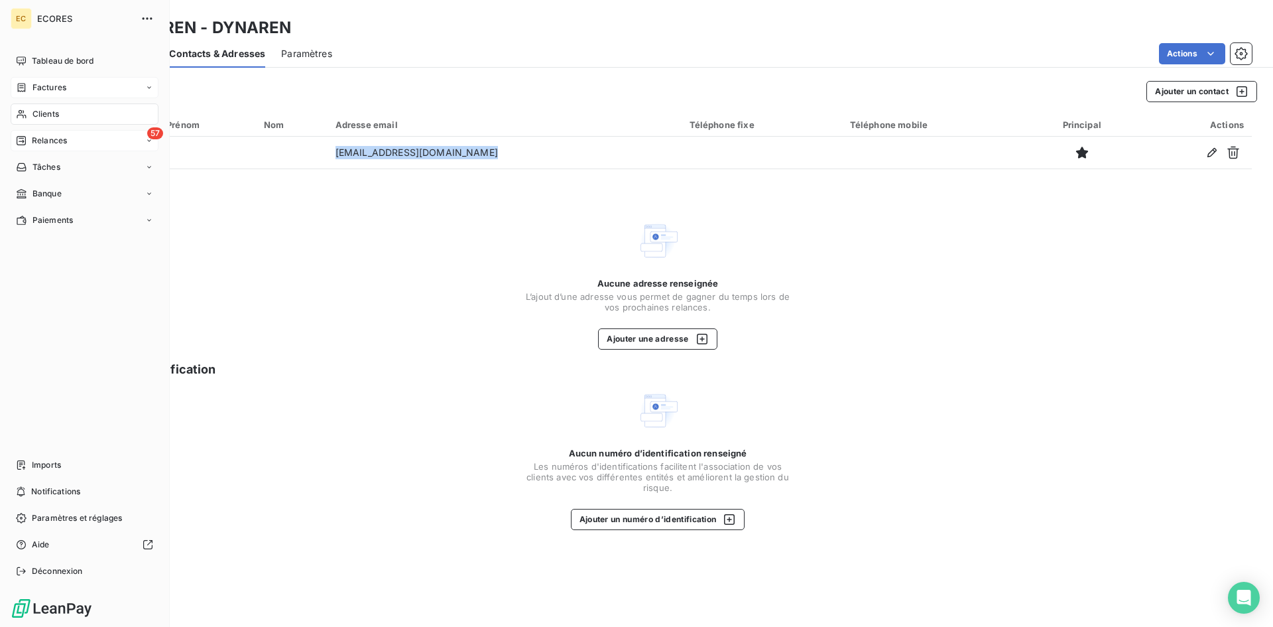
click at [45, 139] on span "Relances" at bounding box center [49, 141] width 35 height 12
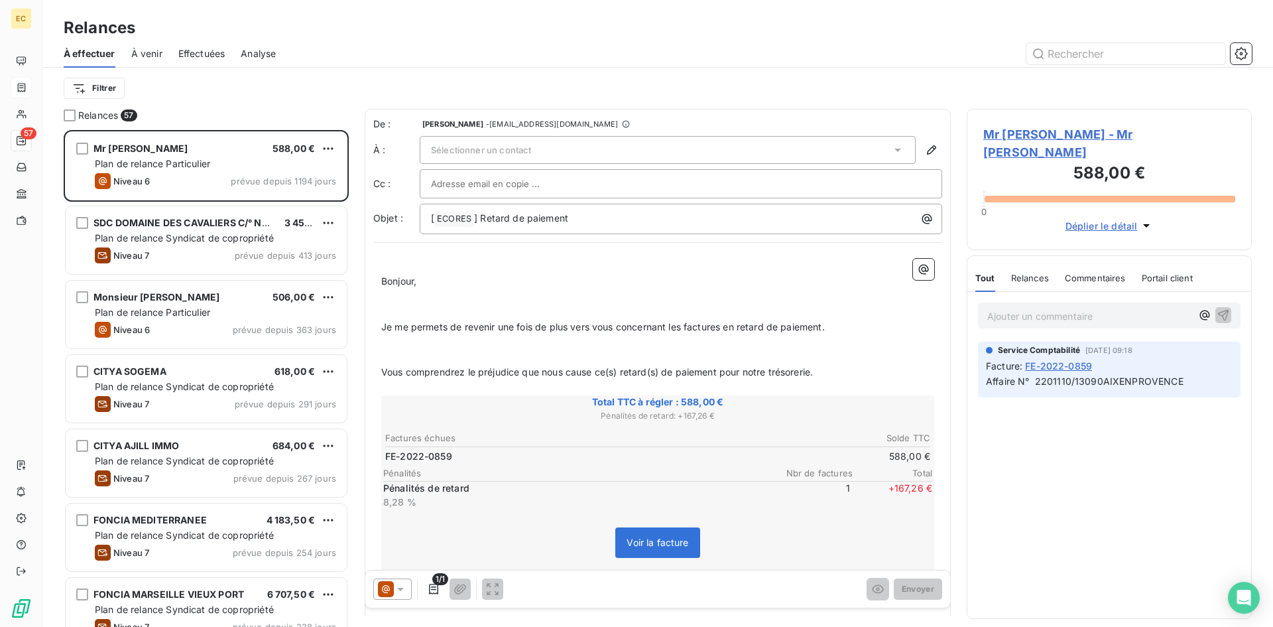
scroll to position [487, 275]
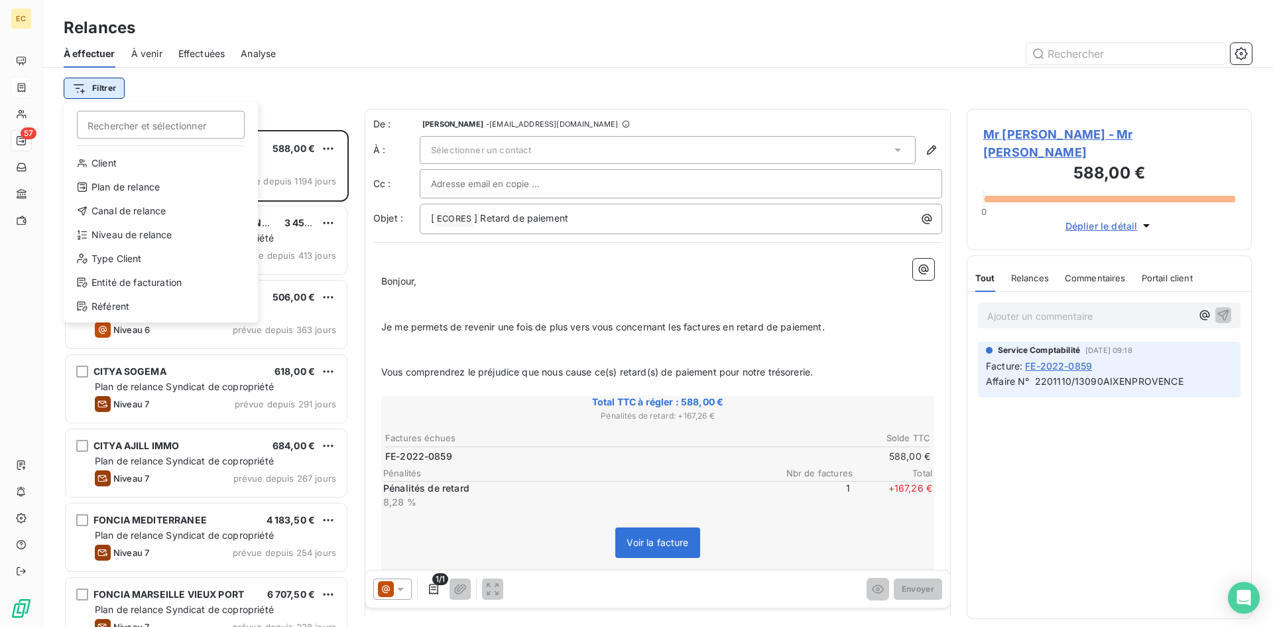
click at [111, 87] on html "EC 57 Relances À effectuer À venir Effectuées Analyse Filtrer Rechercher et sél…" at bounding box center [636, 313] width 1273 height 627
click at [136, 284] on div "Entité de facturation" at bounding box center [161, 282] width 184 height 21
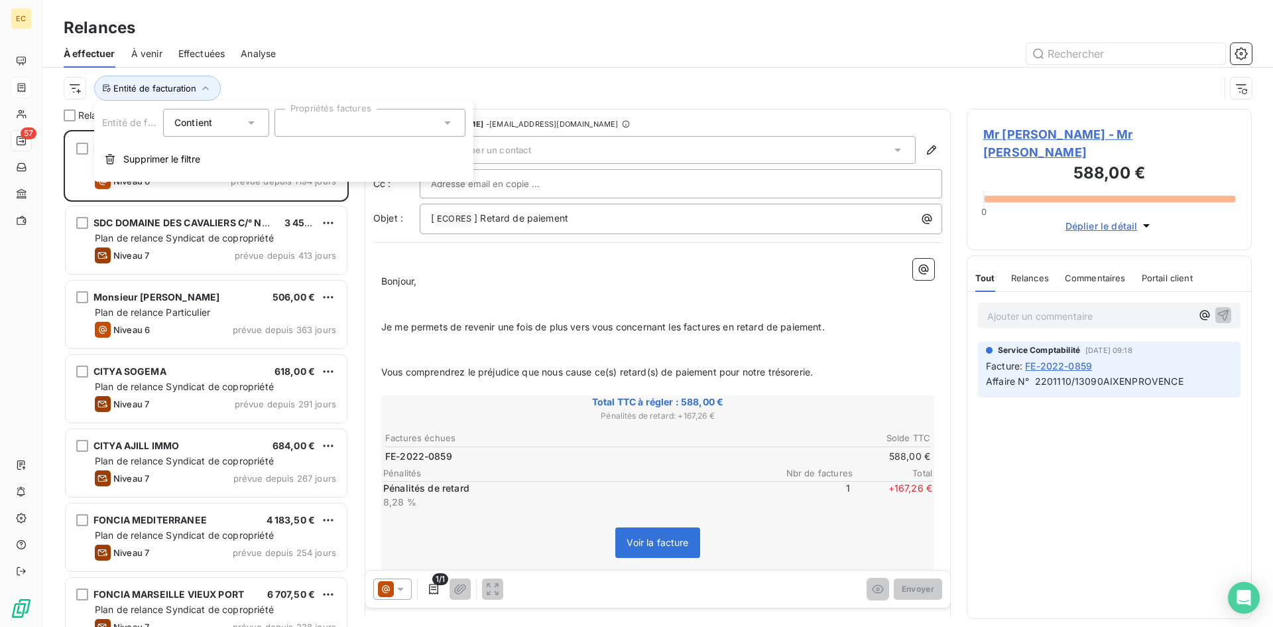
click at [292, 114] on div at bounding box center [369, 123] width 191 height 28
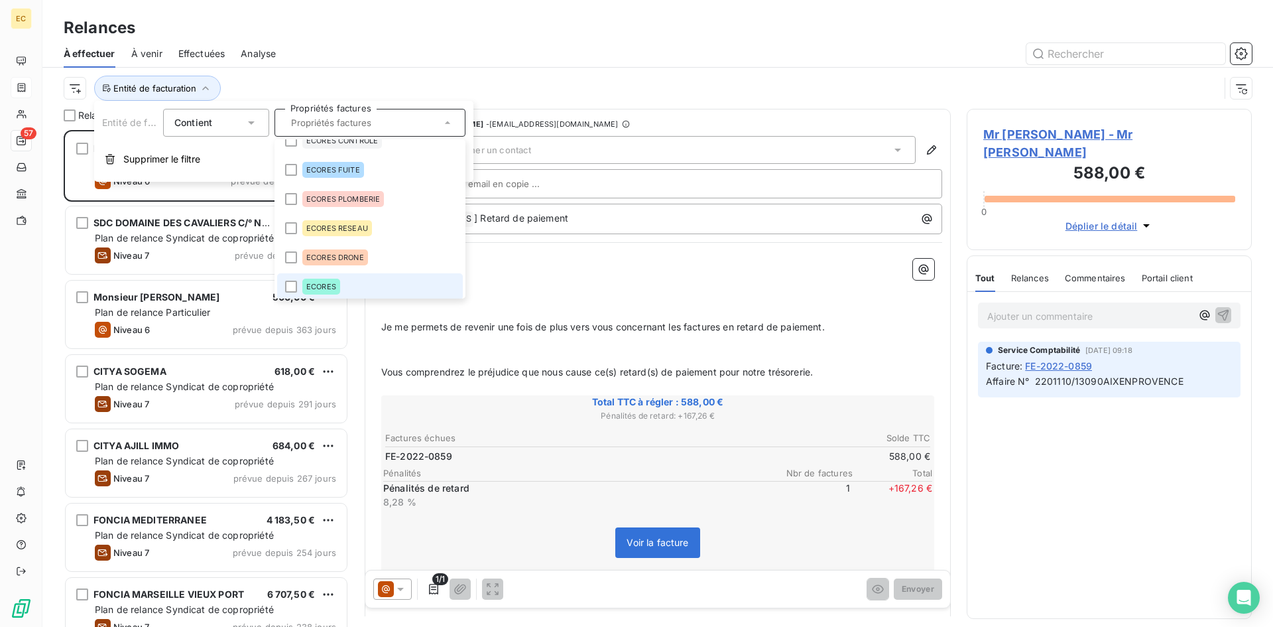
scroll to position [19, 0]
click at [293, 278] on div at bounding box center [291, 282] width 12 height 12
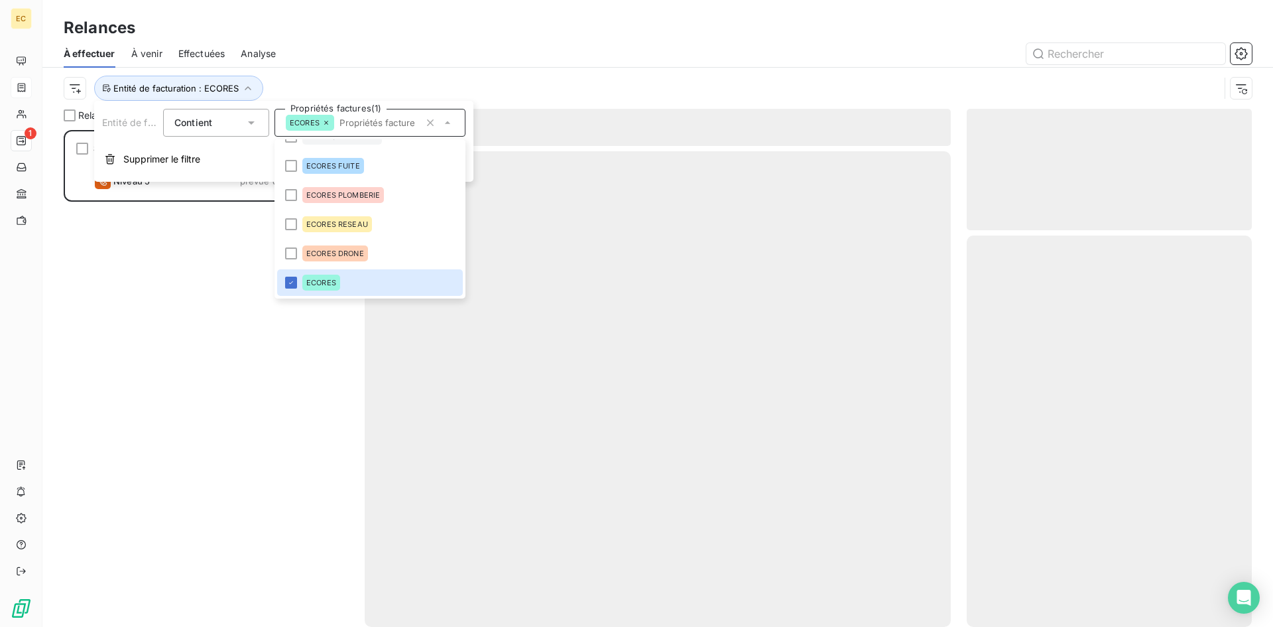
scroll to position [487, 275]
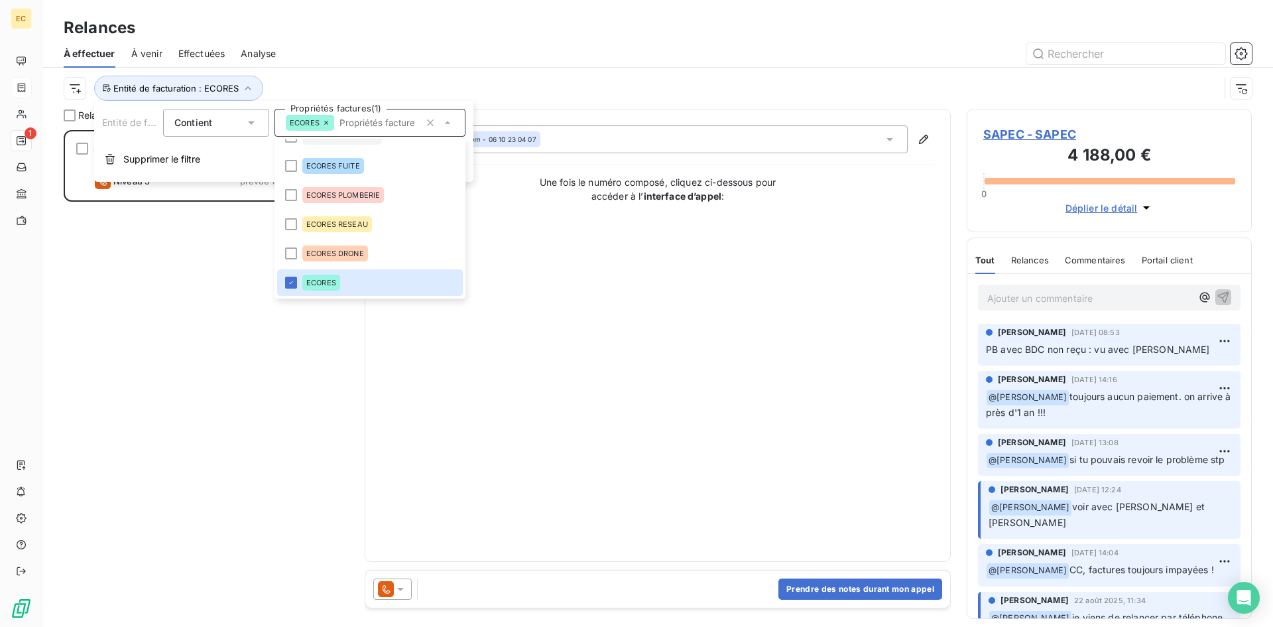
click at [259, 441] on div "SAPEC 4 188,00 € Plan de relance Société Niveau 5 prévue depuis 16 jours" at bounding box center [206, 378] width 285 height 497
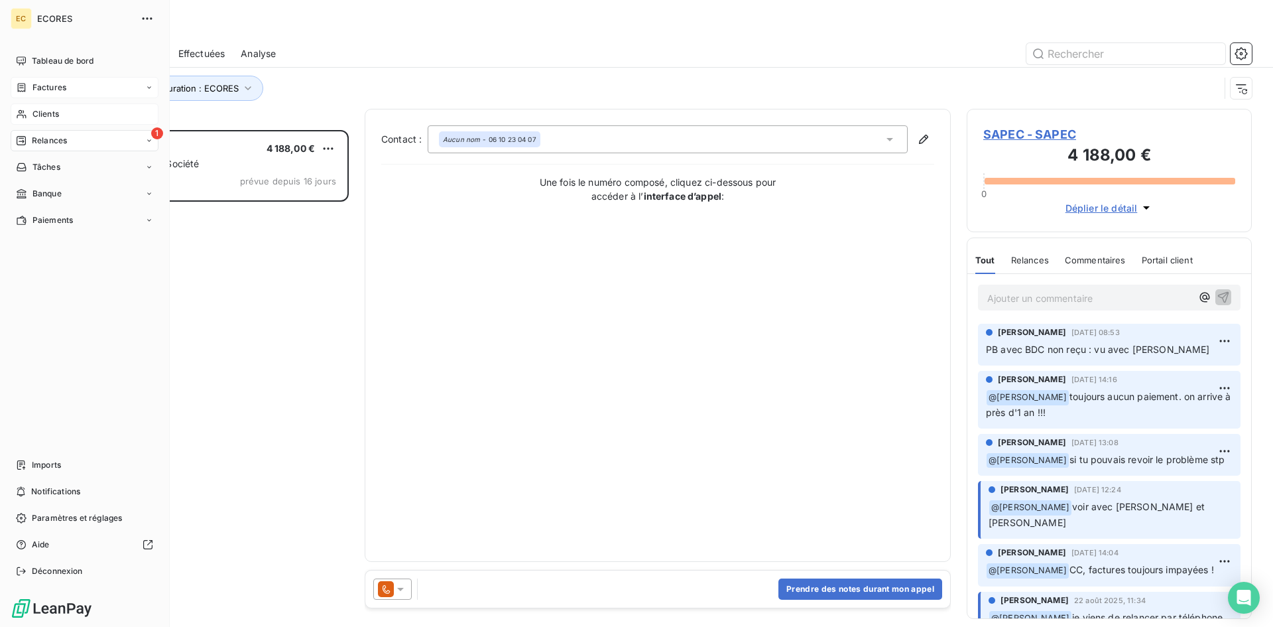
click at [50, 117] on span "Clients" at bounding box center [45, 114] width 27 height 12
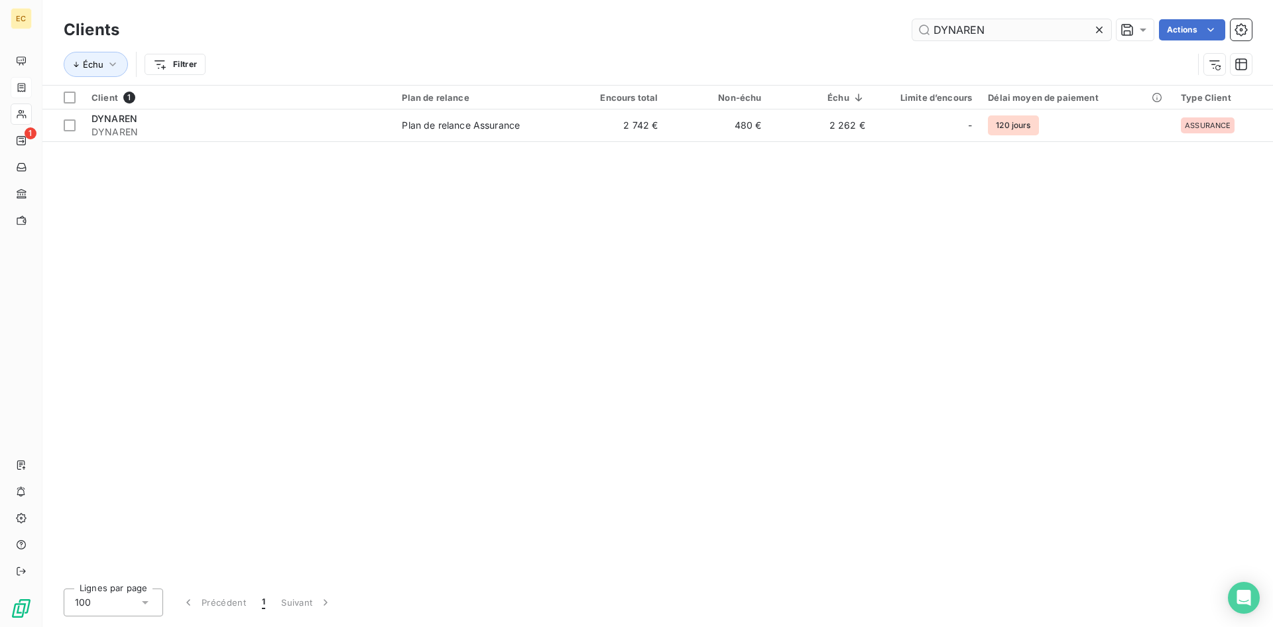
drag, startPoint x: 996, startPoint y: 29, endPoint x: 927, endPoint y: 31, distance: 69.7
click at [927, 31] on input "DYNAREN" at bounding box center [1011, 29] width 199 height 21
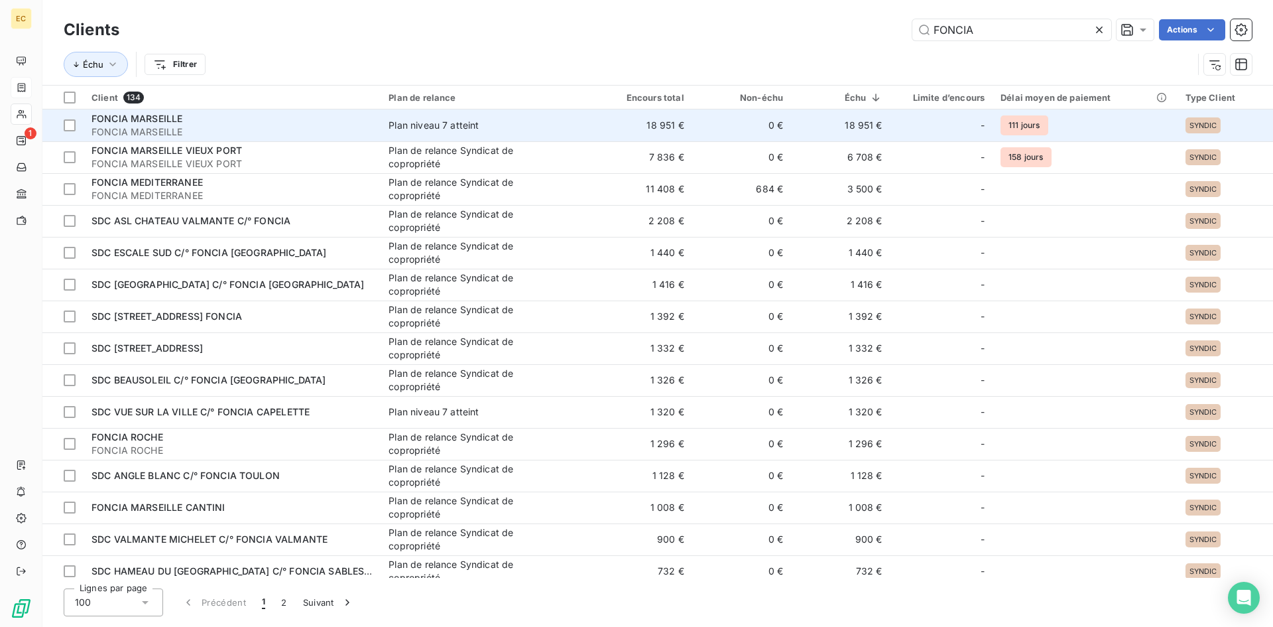
type input "FONCIA"
click at [169, 129] on span "FONCIA MARSEILLE" at bounding box center [231, 131] width 281 height 13
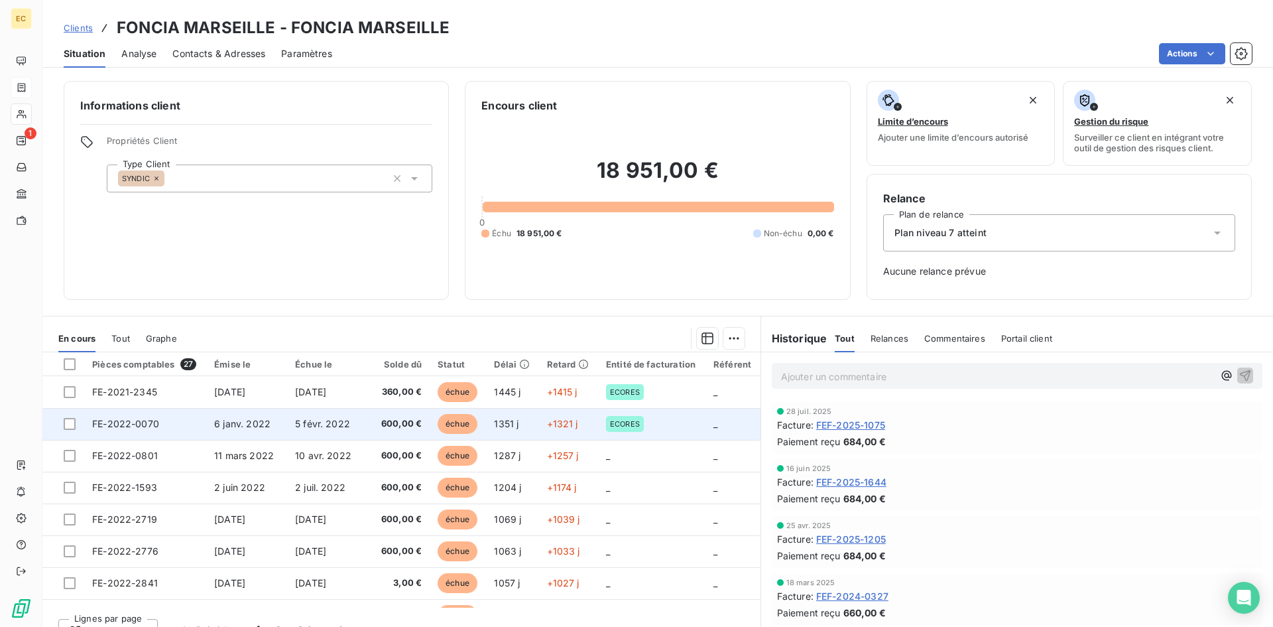
click at [153, 429] on td "FE-2022-0070" at bounding box center [145, 424] width 122 height 32
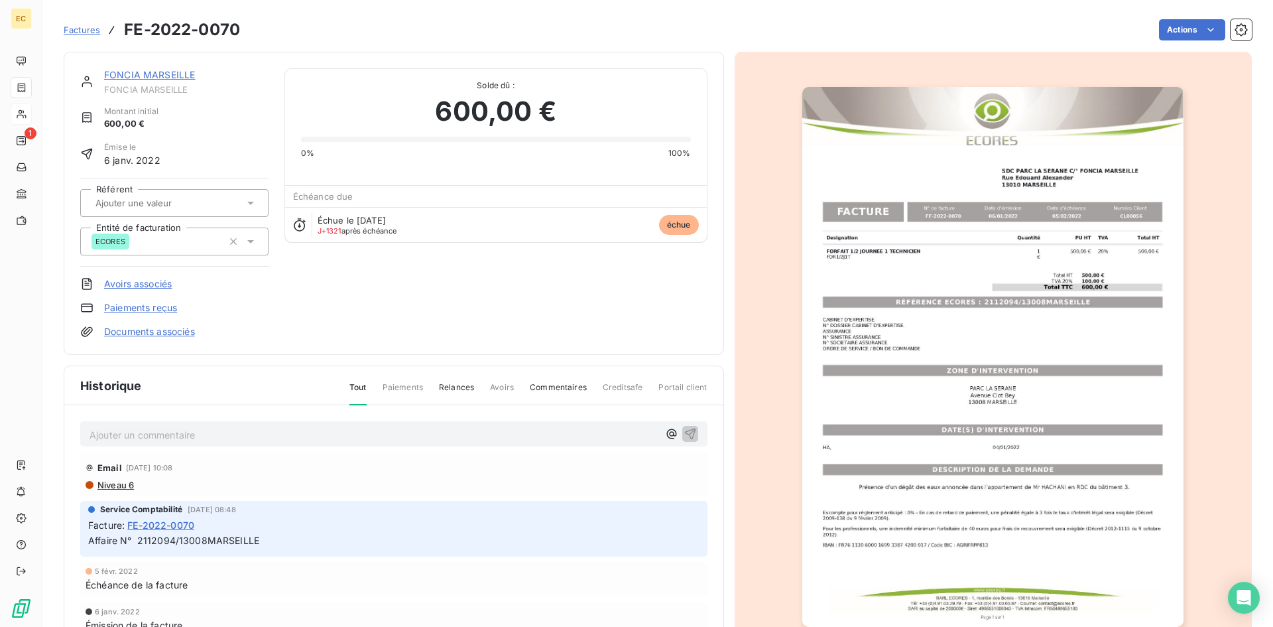
click at [158, 76] on link "FONCIA MARSEILLE" at bounding box center [149, 74] width 91 height 11
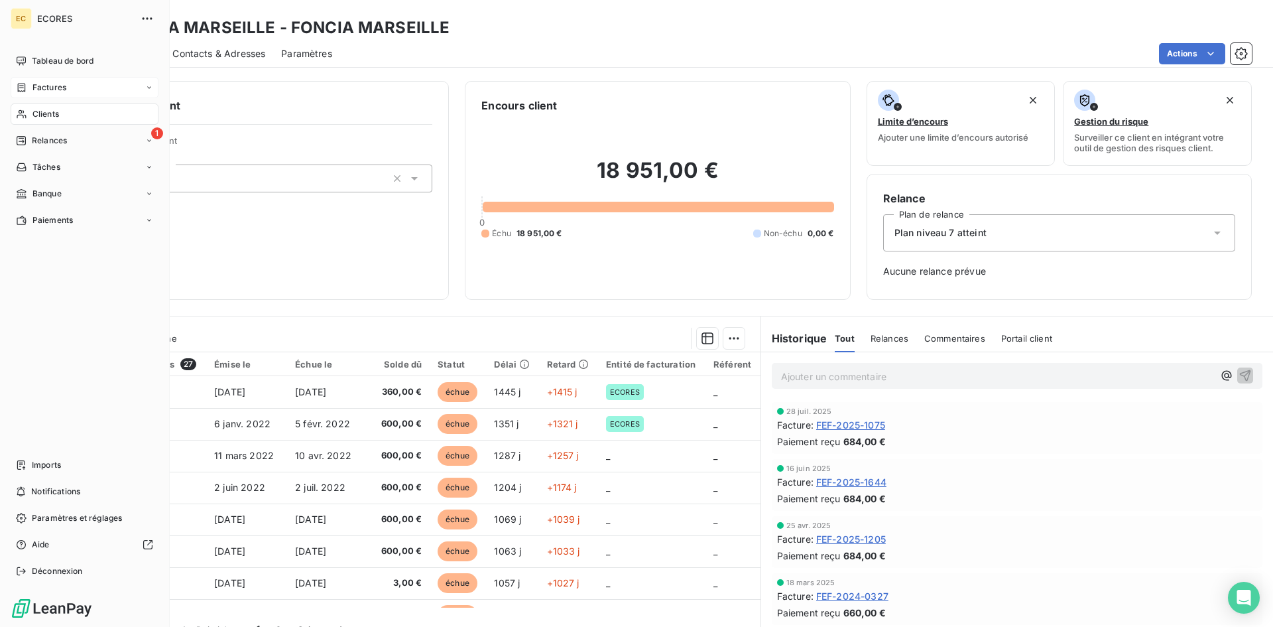
drag, startPoint x: 50, startPoint y: 91, endPoint x: 152, endPoint y: 94, distance: 101.5
click at [51, 91] on span "Factures" at bounding box center [49, 88] width 34 height 12
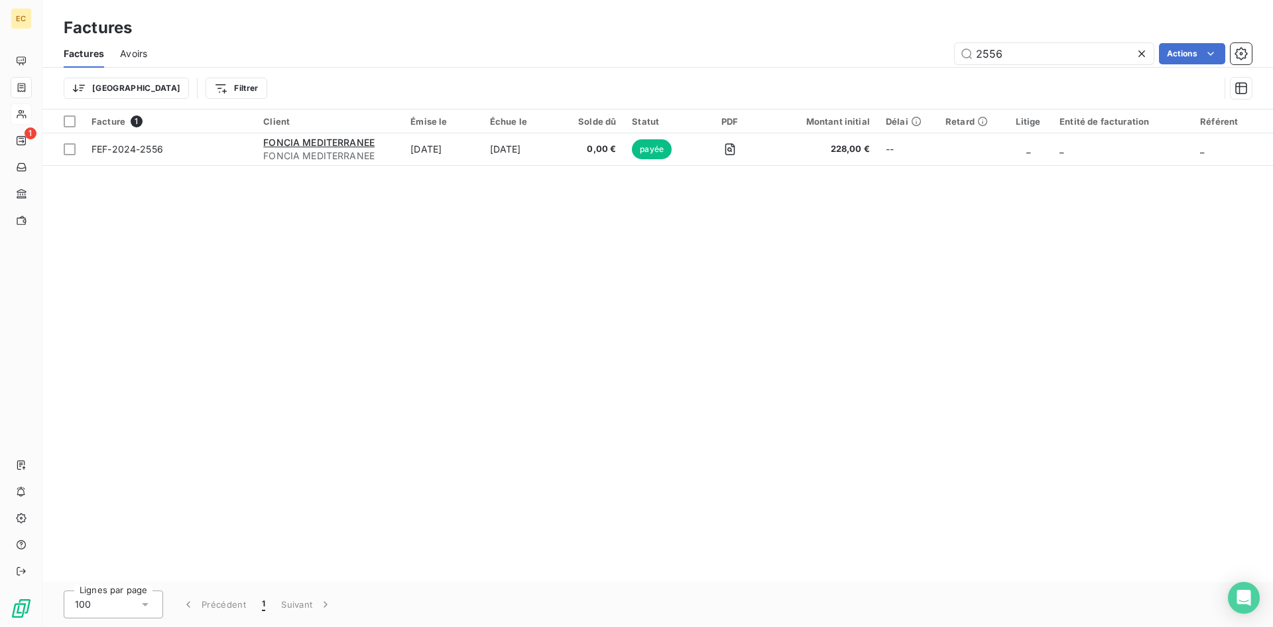
drag, startPoint x: 1040, startPoint y: 54, endPoint x: 928, endPoint y: 55, distance: 112.1
click at [928, 55] on div "2556 Actions" at bounding box center [707, 53] width 1089 height 21
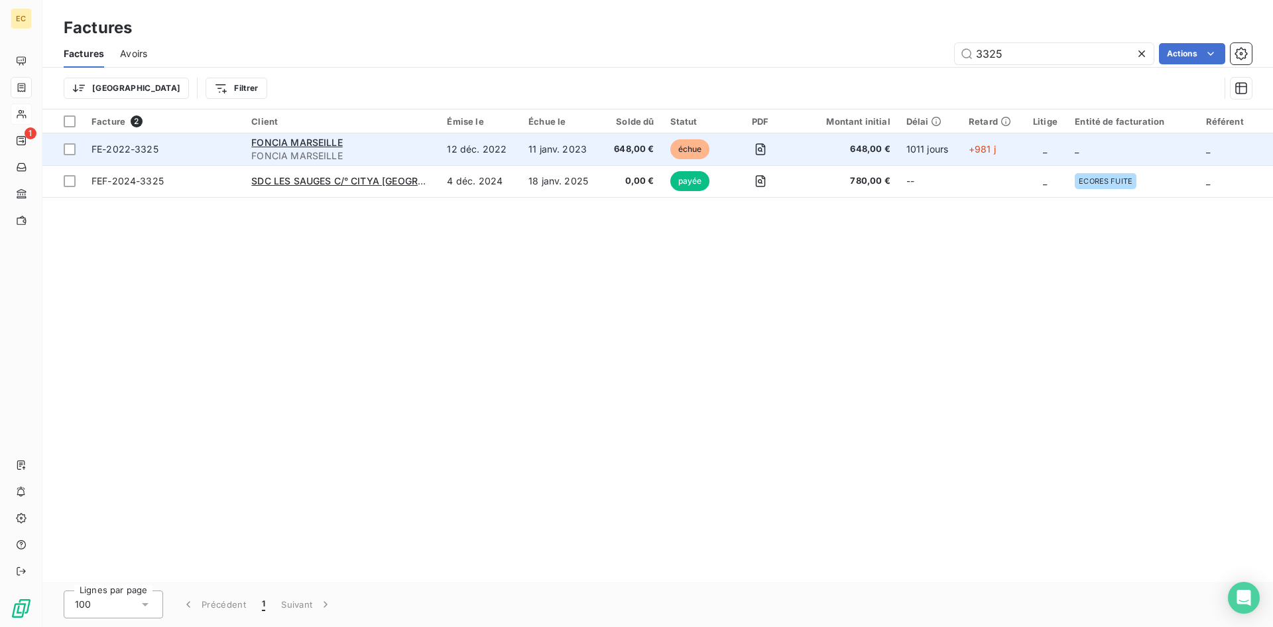
type input "3325"
click at [279, 149] on span "FONCIA MARSEILLE" at bounding box center [341, 155] width 180 height 13
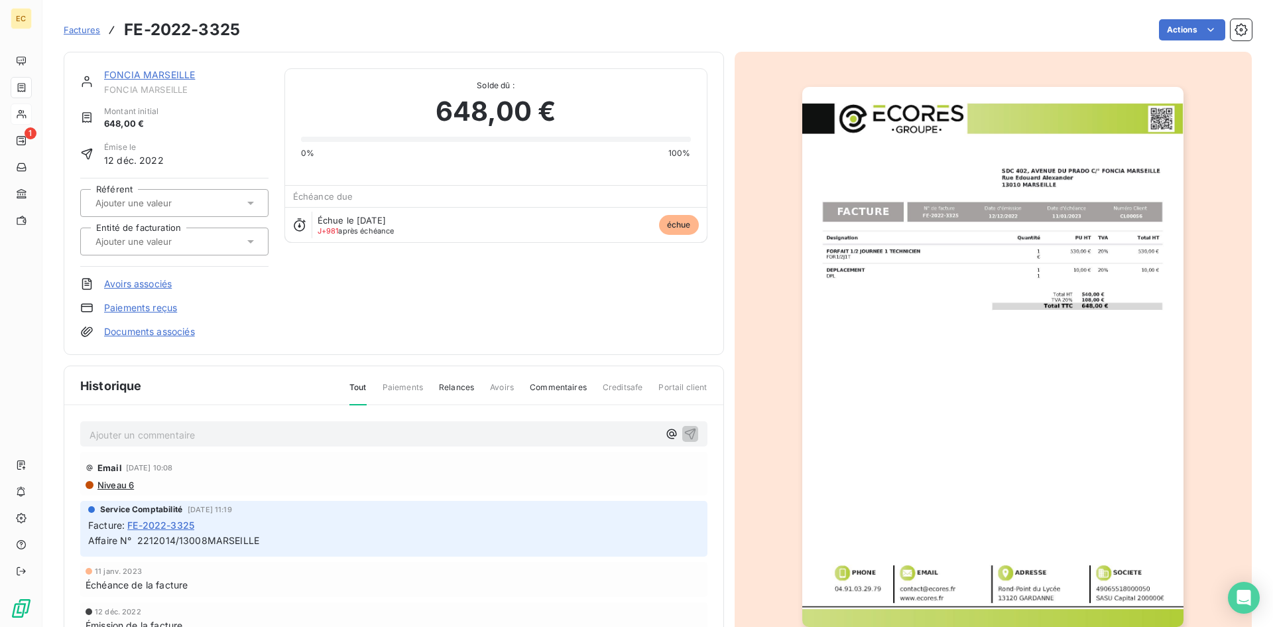
click at [147, 74] on link "FONCIA MARSEILLE" at bounding box center [149, 74] width 91 height 11
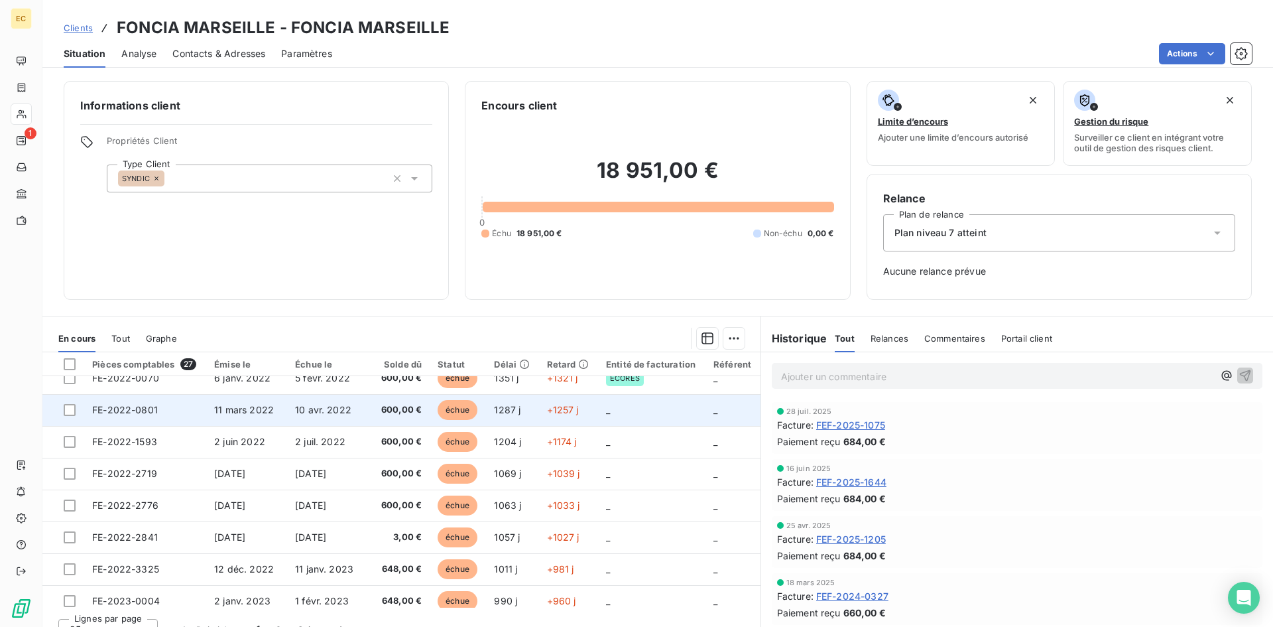
scroll to position [66, 0]
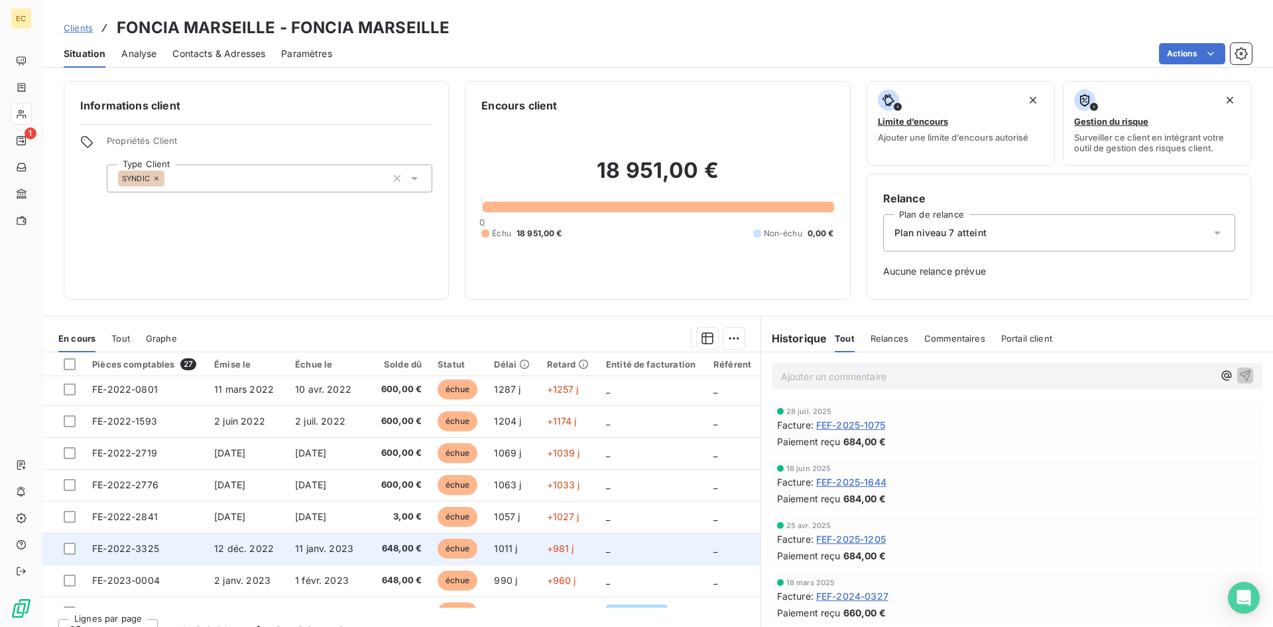
click at [254, 547] on span "12 déc. 2022" at bounding box center [244, 547] width 60 height 11
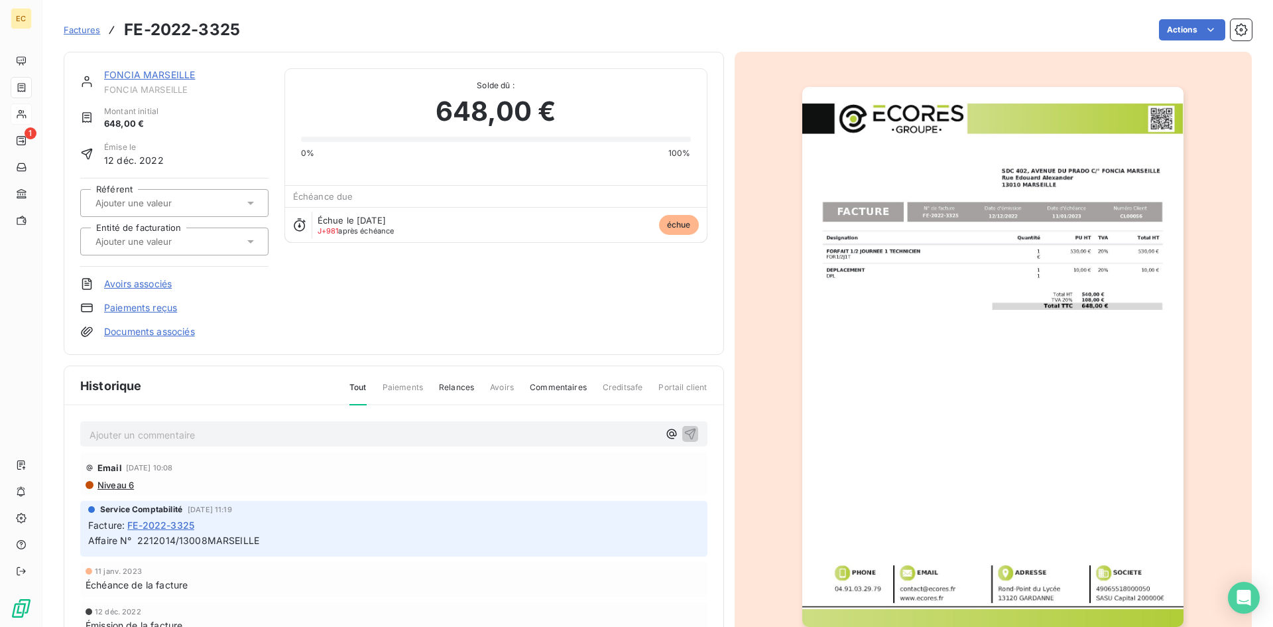
click at [138, 77] on link "FONCIA MARSEILLE" at bounding box center [149, 74] width 91 height 11
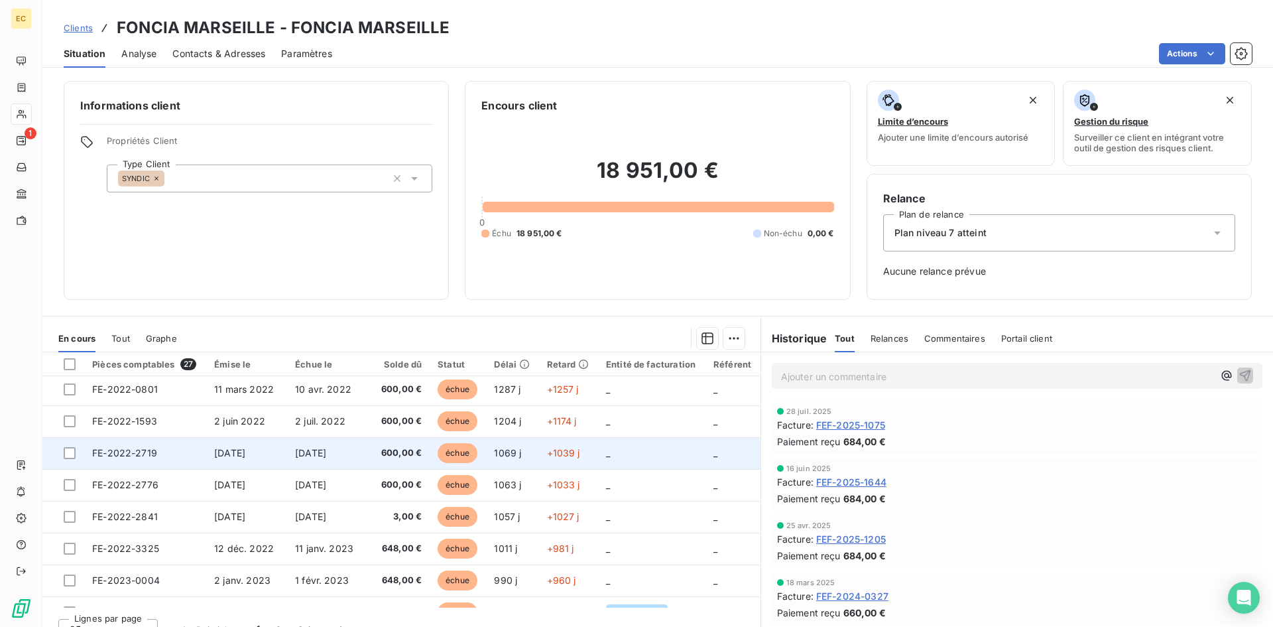
scroll to position [133, 0]
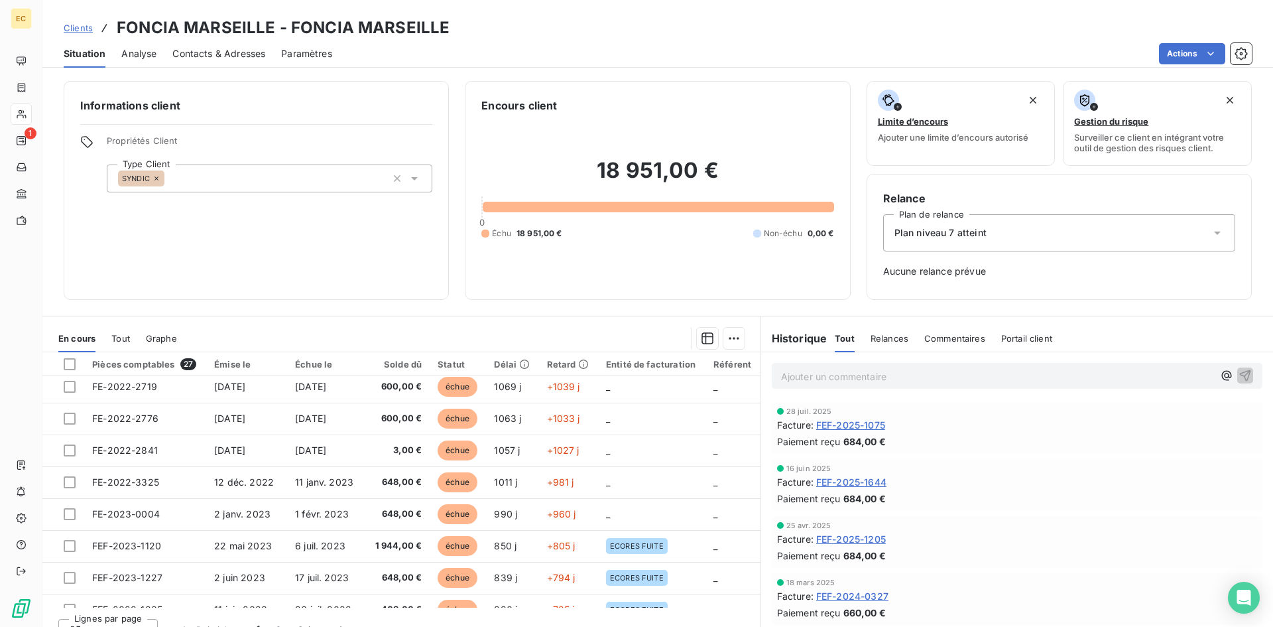
click at [249, 362] on div "Émise le" at bounding box center [246, 364] width 65 height 11
click at [235, 365] on div "Émise le" at bounding box center [246, 364] width 65 height 11
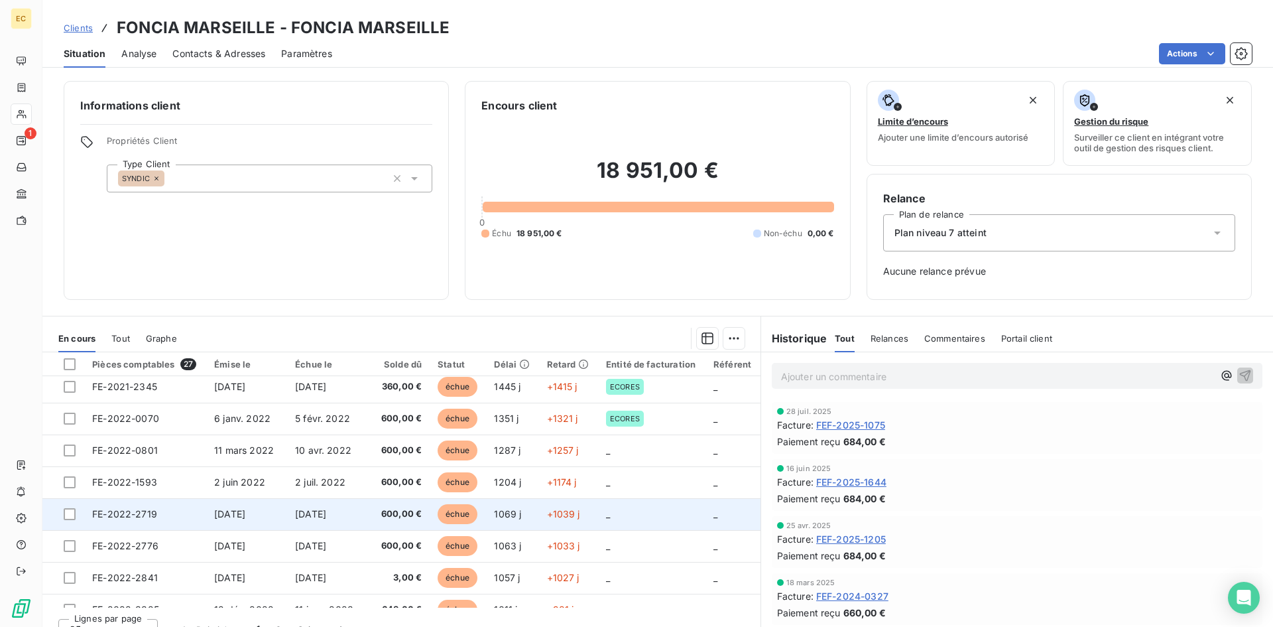
scroll to position [0, 0]
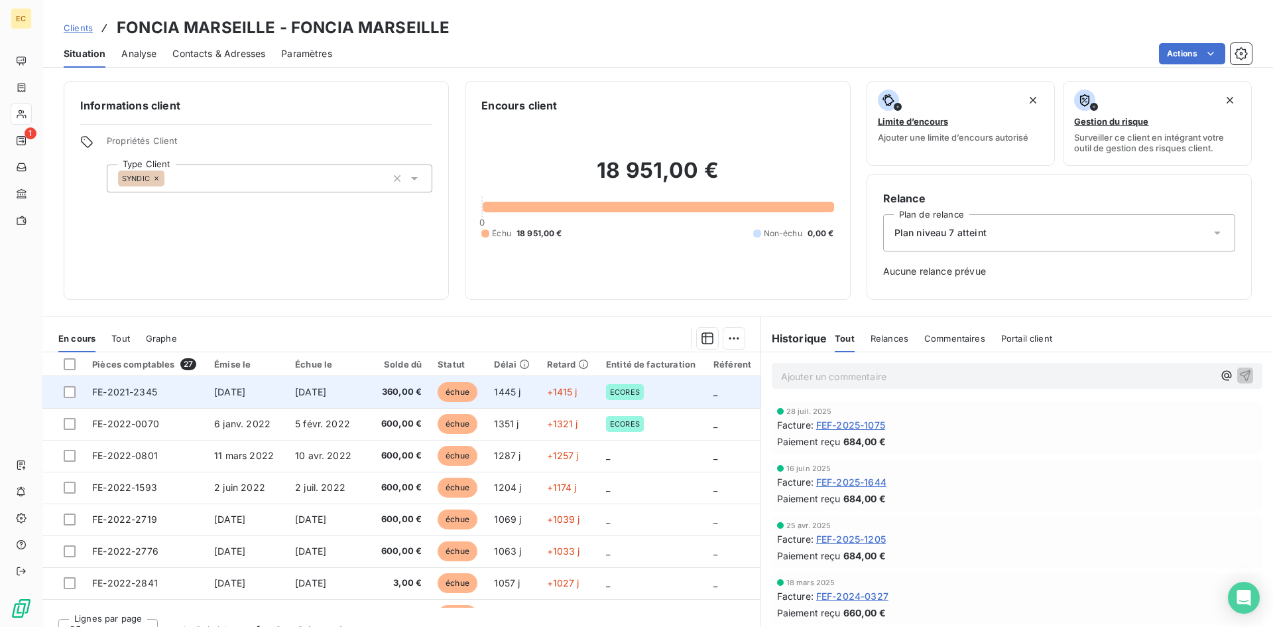
click at [227, 395] on span "4 oct. 2021" at bounding box center [229, 391] width 31 height 11
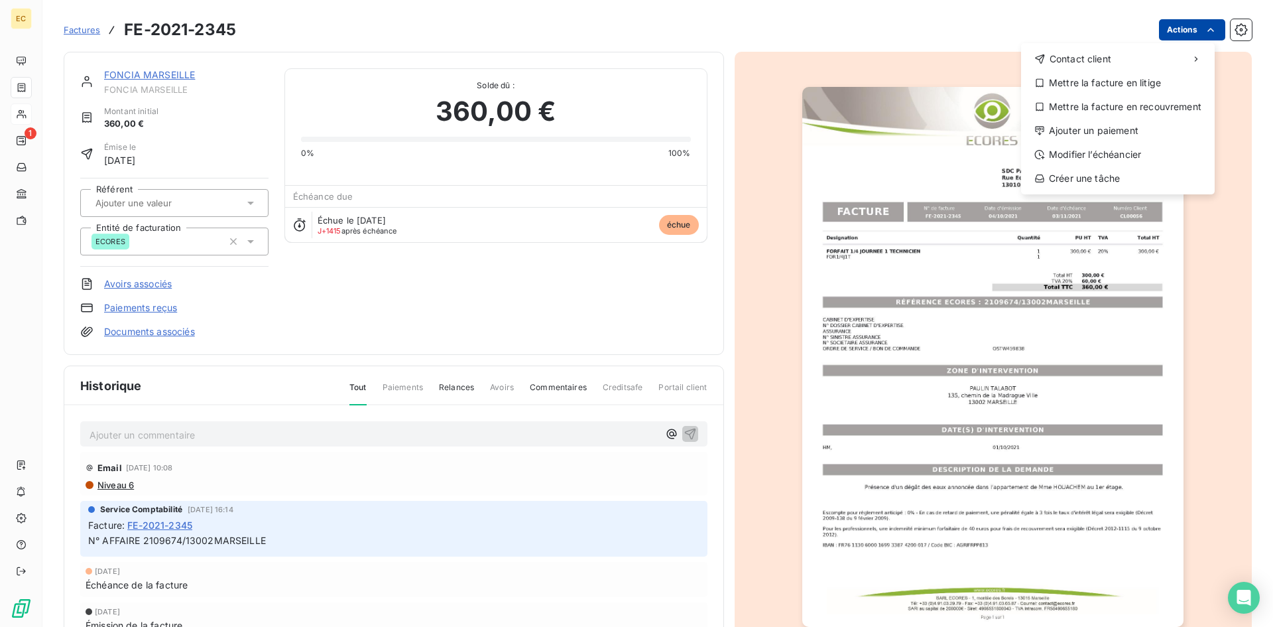
click at [1193, 30] on html "EC 1 Factures FE-2021-2345 Actions Contact client Mettre la facture en litige M…" at bounding box center [636, 313] width 1273 height 627
click at [1084, 124] on div "Ajouter un paiement" at bounding box center [1117, 130] width 183 height 21
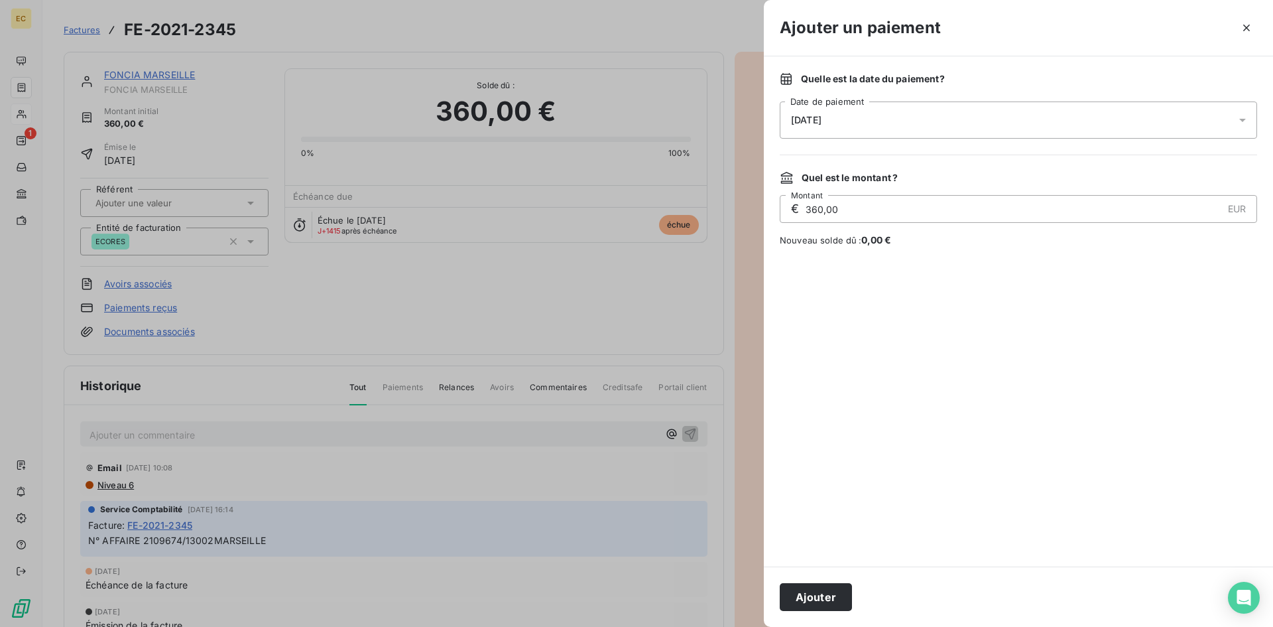
click at [967, 117] on div "18/09/2025" at bounding box center [1018, 119] width 477 height 37
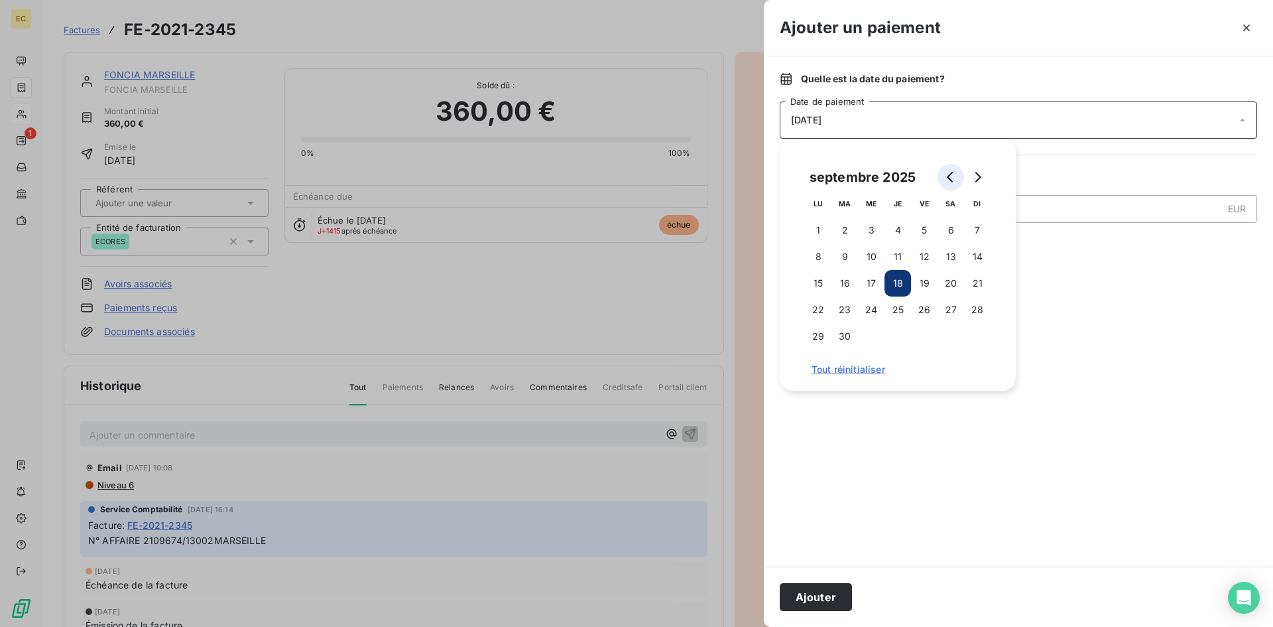
click at [944, 182] on button "Go to previous month" at bounding box center [950, 177] width 27 height 27
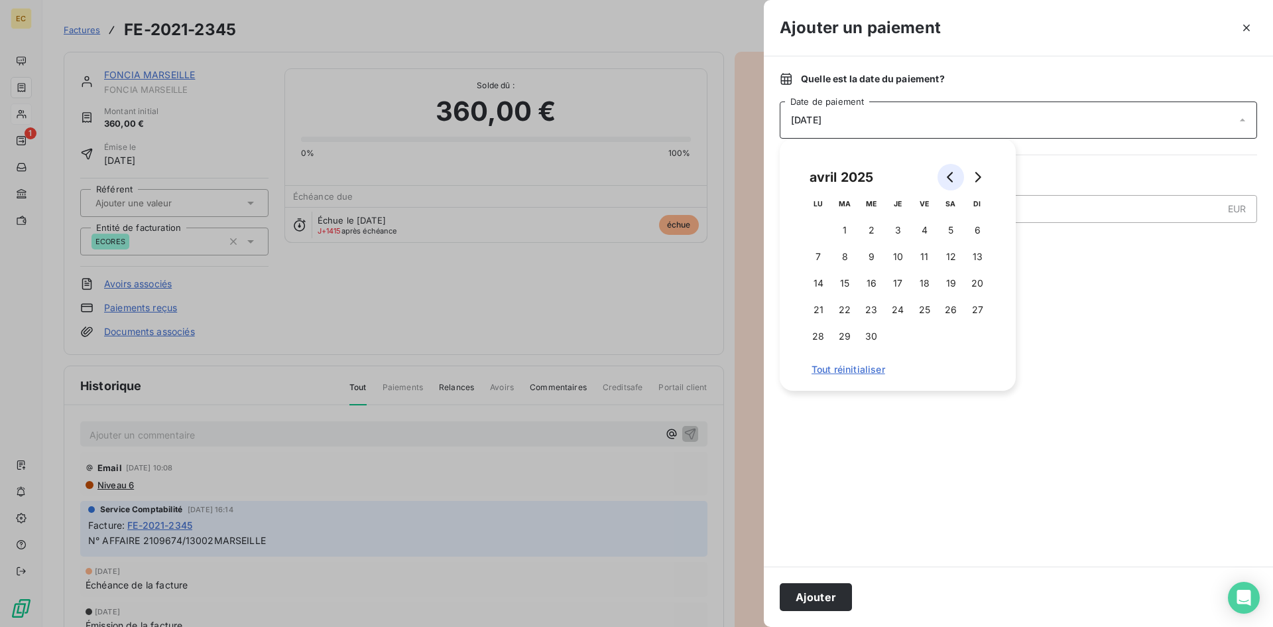
click at [944, 182] on button "Go to previous month" at bounding box center [950, 177] width 27 height 27
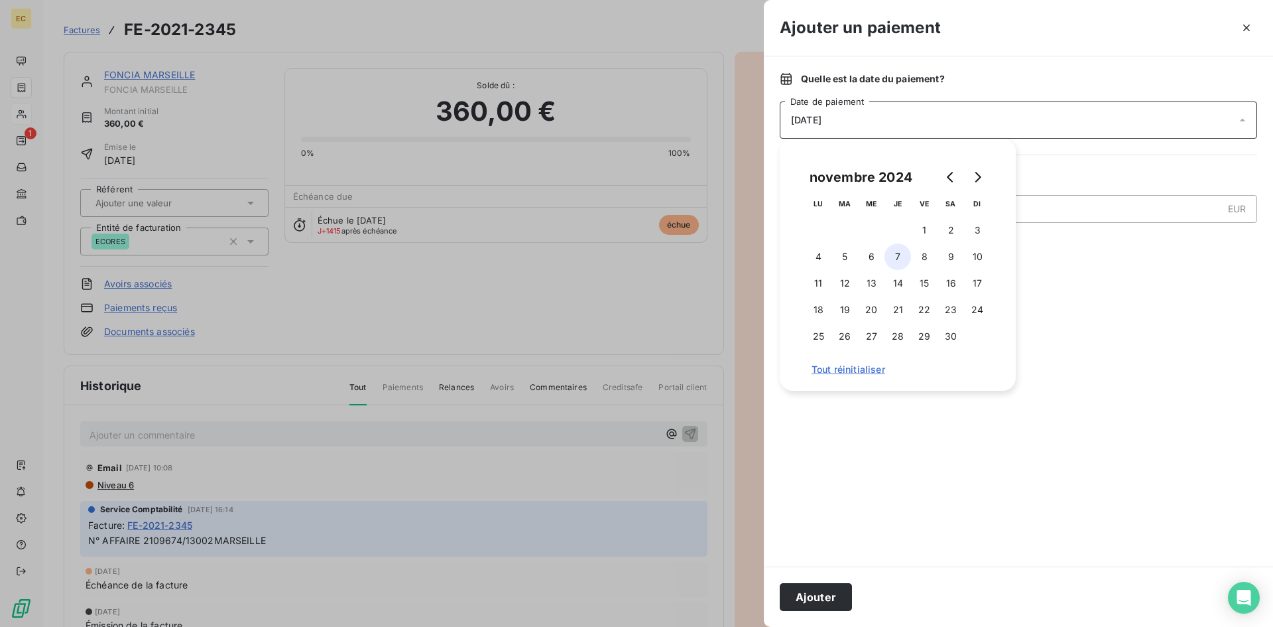
click at [900, 251] on button "7" at bounding box center [897, 256] width 27 height 27
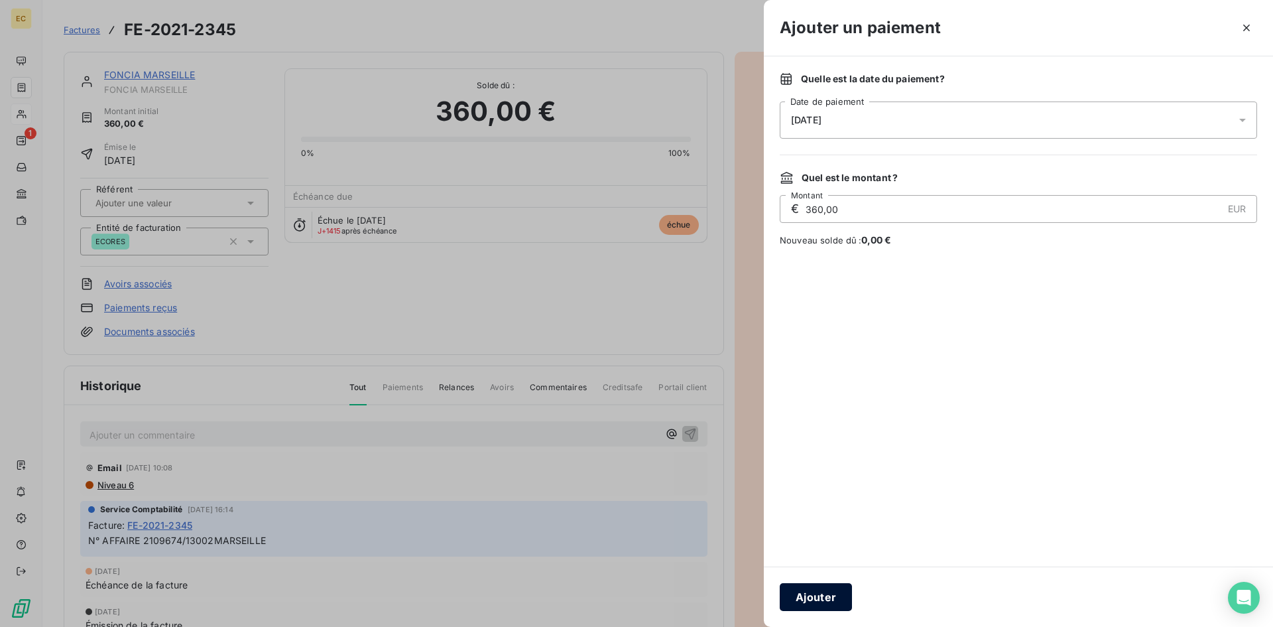
click at [827, 599] on button "Ajouter" at bounding box center [816, 597] width 72 height 28
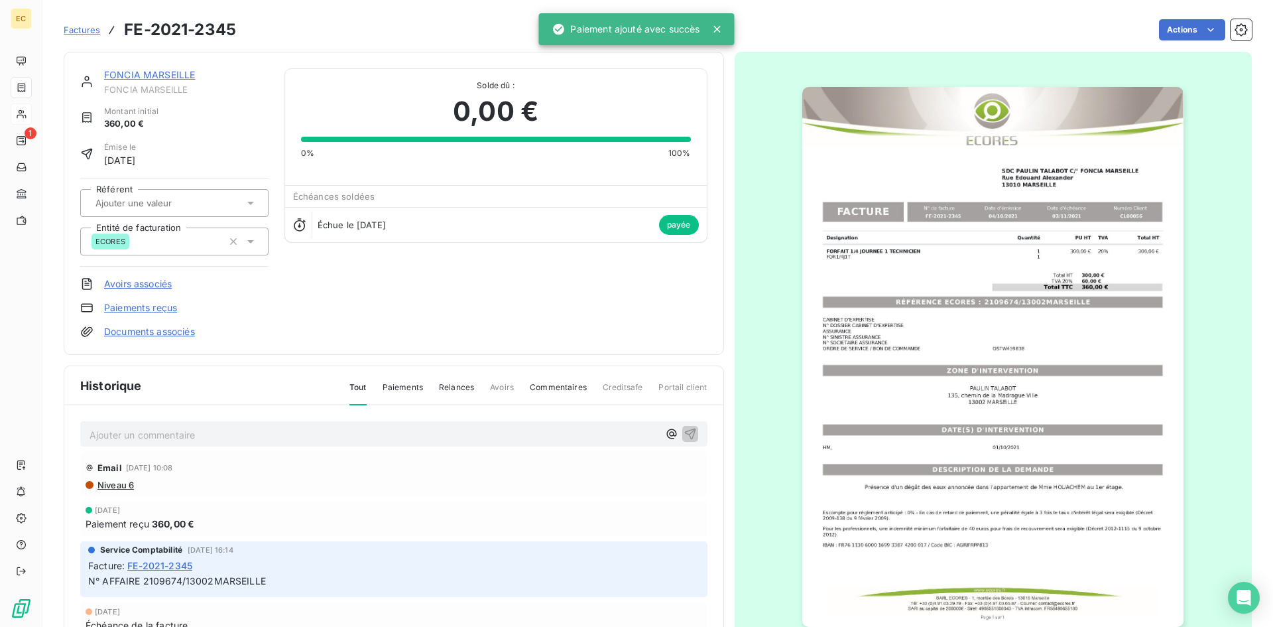
click at [156, 73] on link "FONCIA MARSEILLE" at bounding box center [149, 74] width 91 height 11
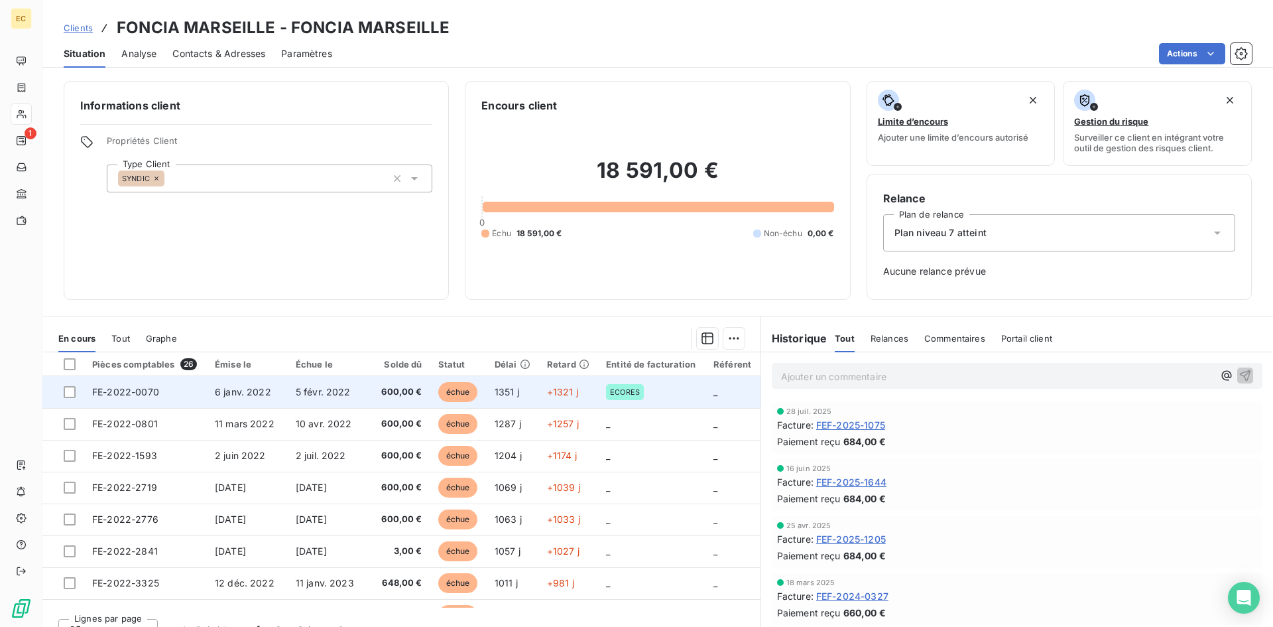
click at [143, 394] on span "FE-2022-0070" at bounding box center [125, 391] width 67 height 11
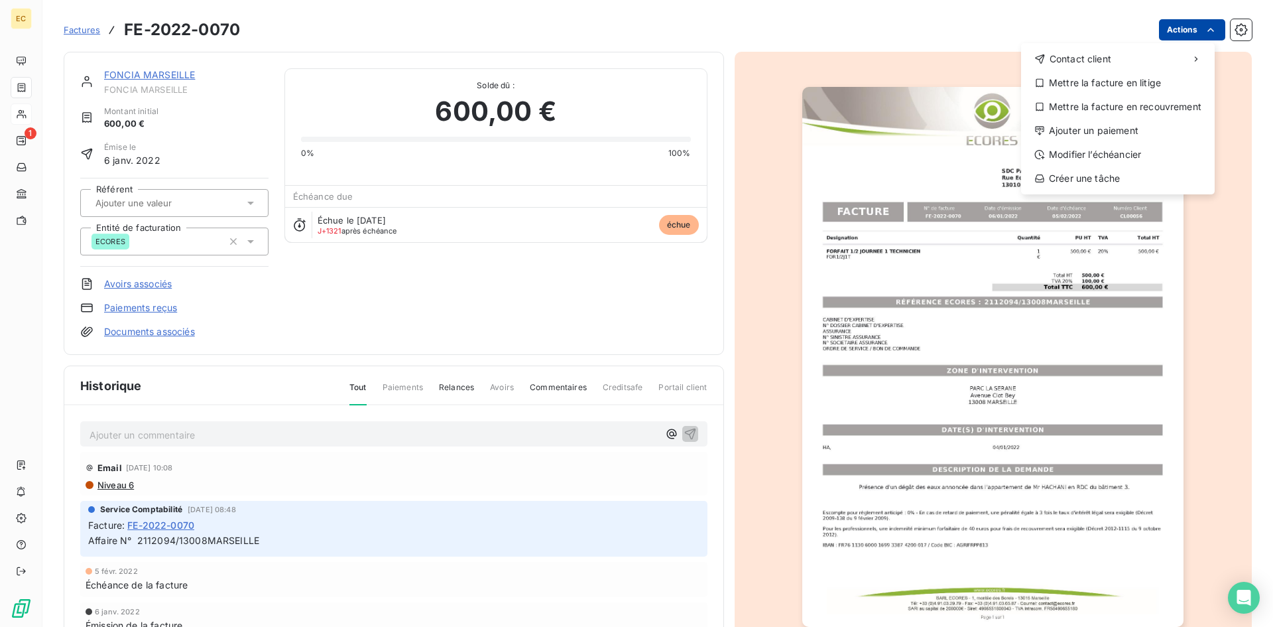
click at [1169, 29] on html "EC 1 Factures FE-2022-0070 Actions Contact client Mettre la facture en litige M…" at bounding box center [636, 313] width 1273 height 627
click at [1126, 131] on div "Ajouter un paiement" at bounding box center [1117, 130] width 183 height 21
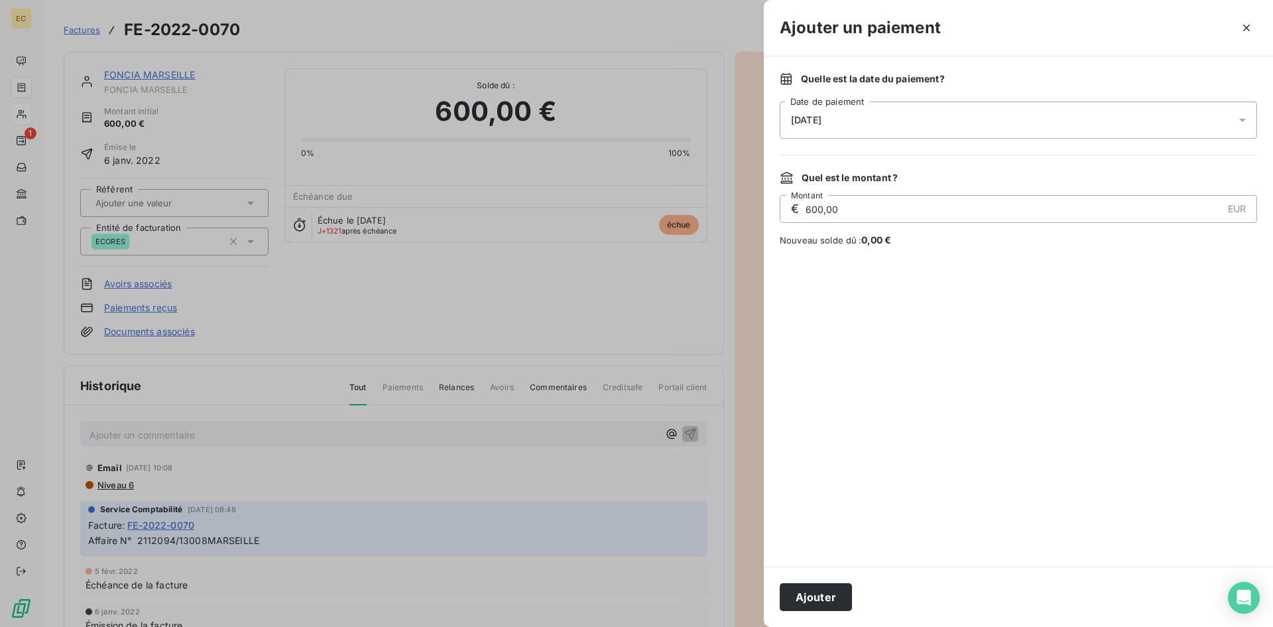
click at [821, 119] on span "18/09/2025" at bounding box center [806, 120] width 30 height 11
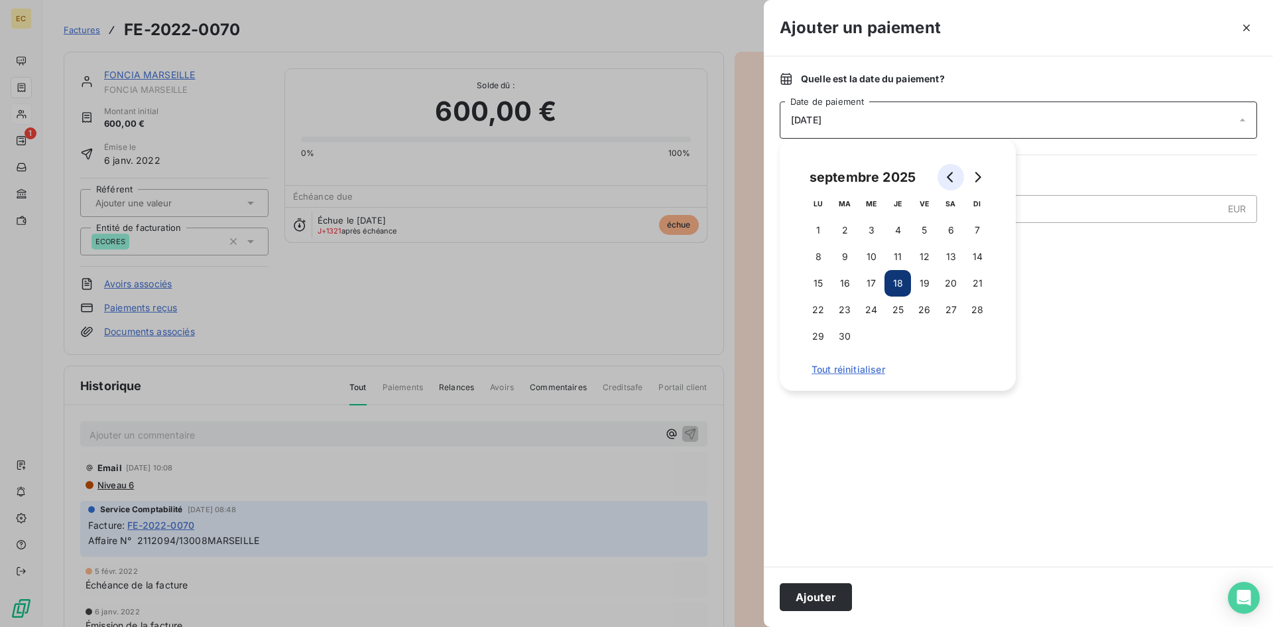
click at [946, 178] on icon "Go to previous month" at bounding box center [950, 177] width 11 height 11
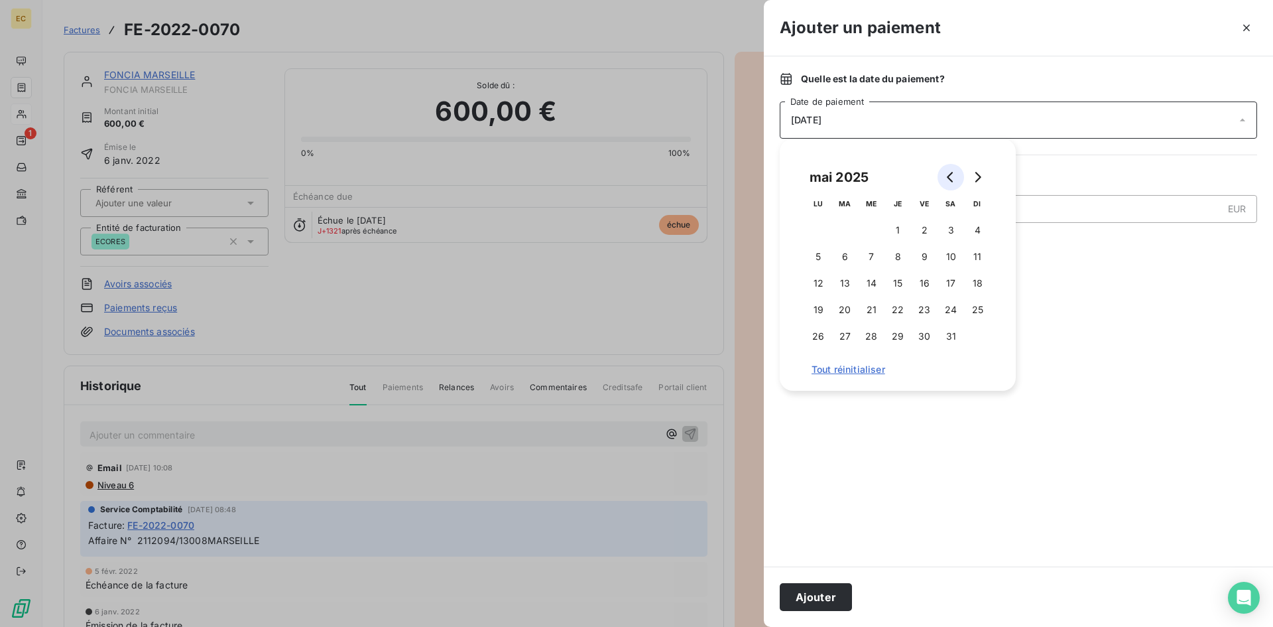
click at [946, 178] on icon "Go to previous month" at bounding box center [950, 177] width 11 height 11
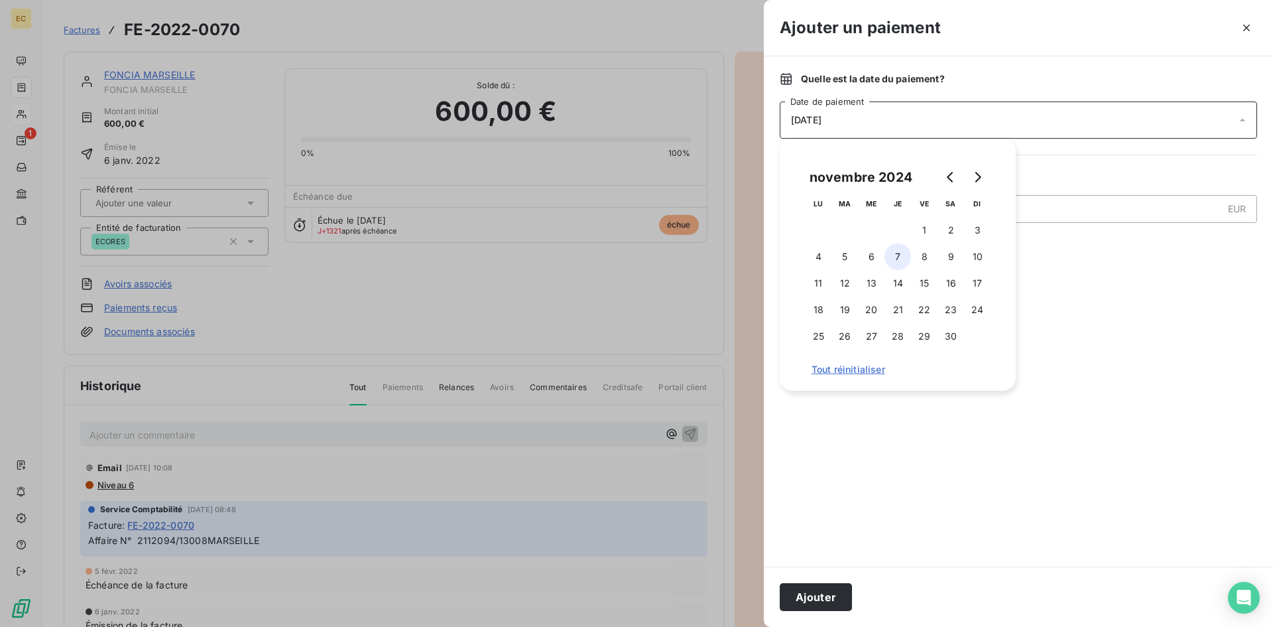
click at [898, 256] on button "7" at bounding box center [897, 256] width 27 height 27
click at [816, 601] on button "Ajouter" at bounding box center [816, 597] width 72 height 28
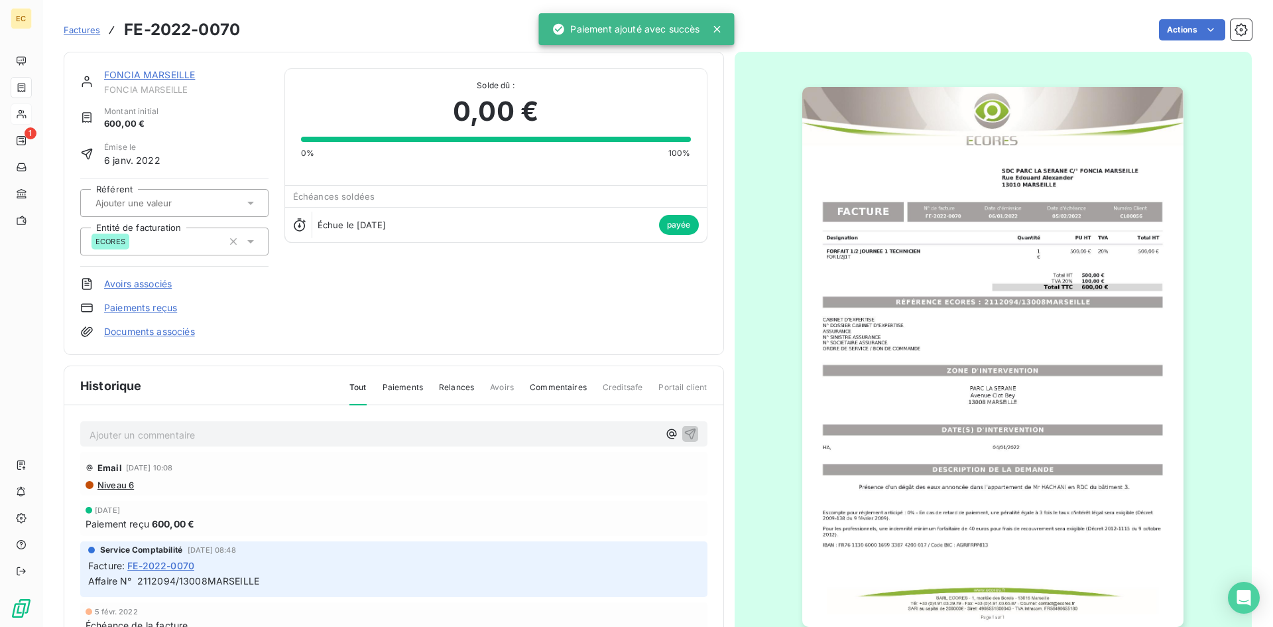
click at [140, 78] on link "FONCIA MARSEILLE" at bounding box center [149, 74] width 91 height 11
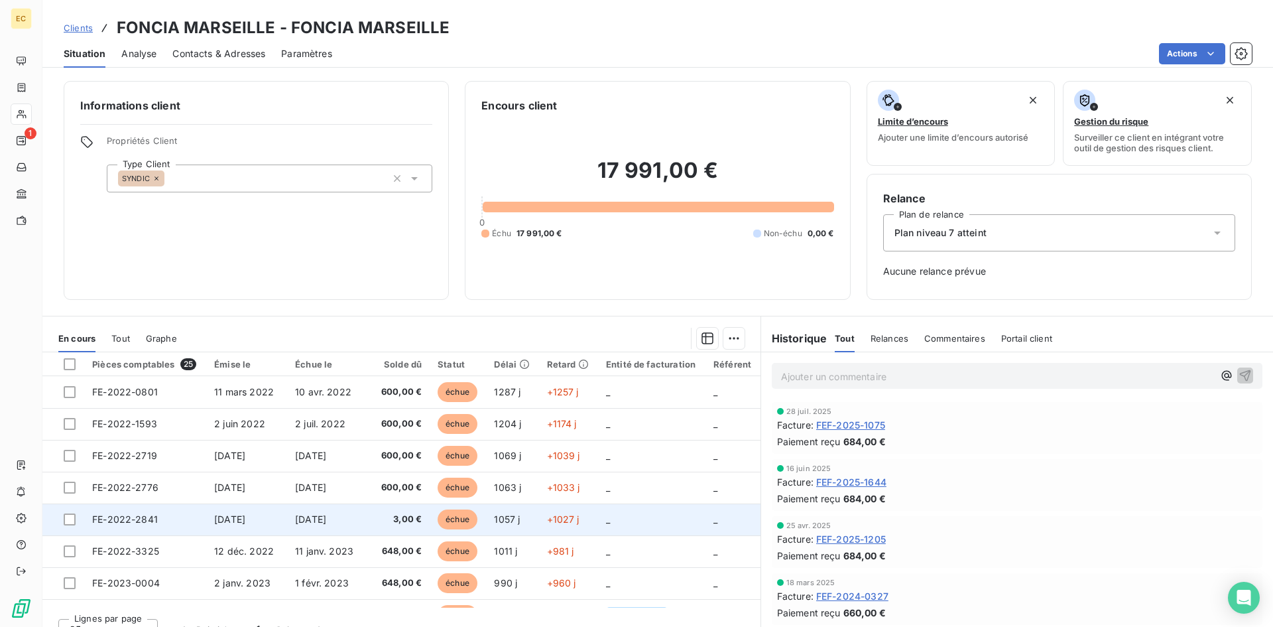
click at [339, 510] on td "26 nov. 2022" at bounding box center [326, 519] width 79 height 32
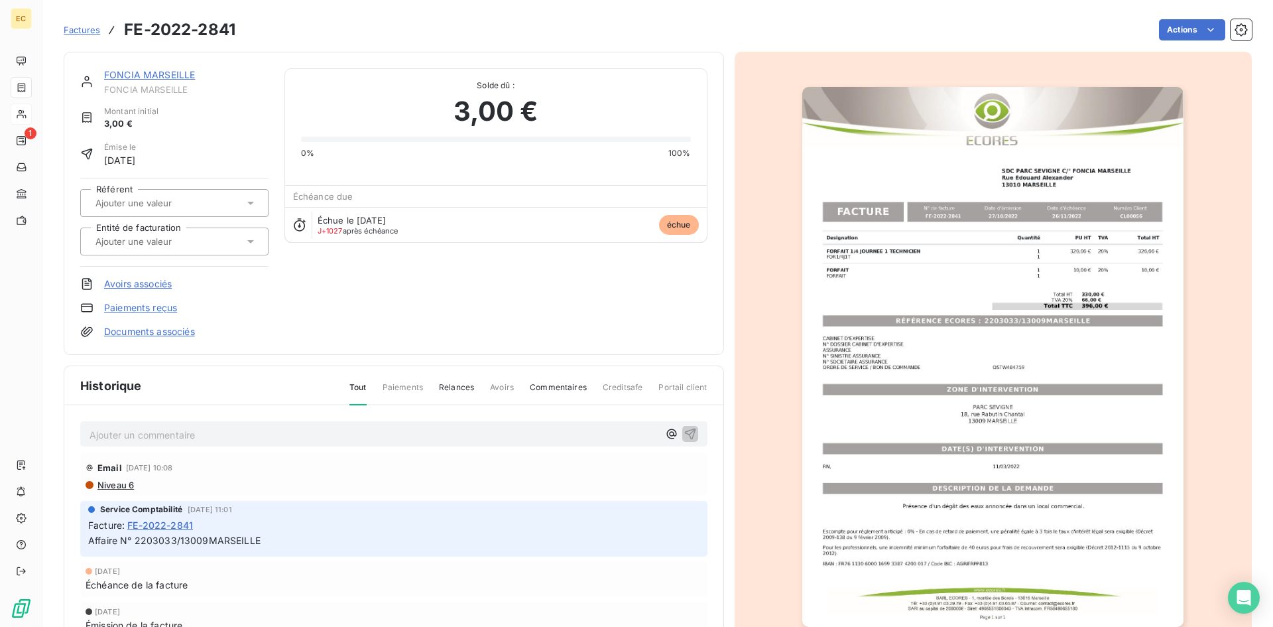
click at [131, 306] on link "Paiements reçus" at bounding box center [140, 307] width 73 height 13
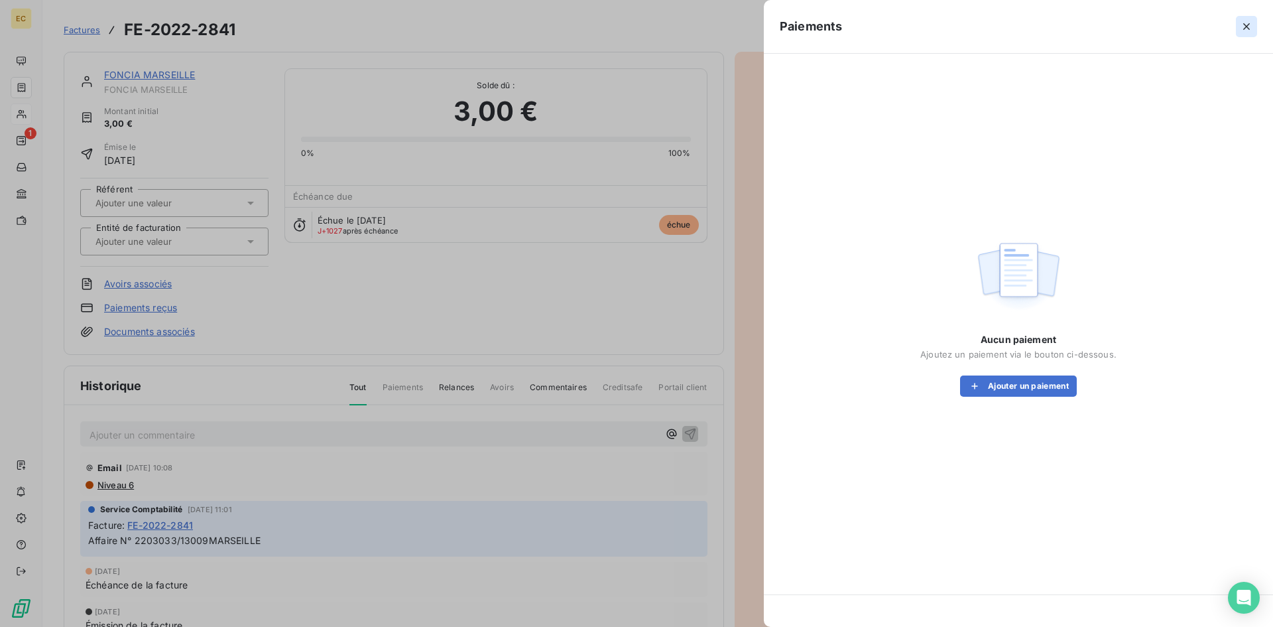
click at [1245, 26] on icon "button" at bounding box center [1246, 26] width 13 height 13
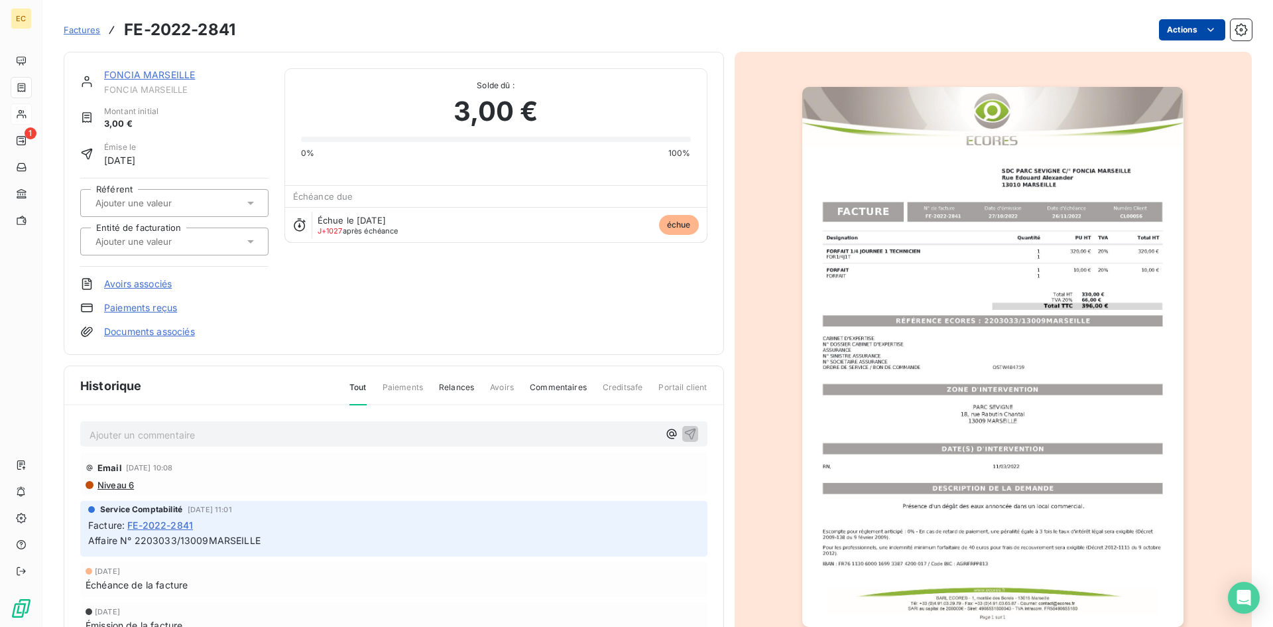
click at [1178, 32] on html "EC 1 Factures FE-2022-2841 Actions FONCIA MARSEILLE FONCIA MARSEILLE Montant in…" at bounding box center [636, 313] width 1273 height 627
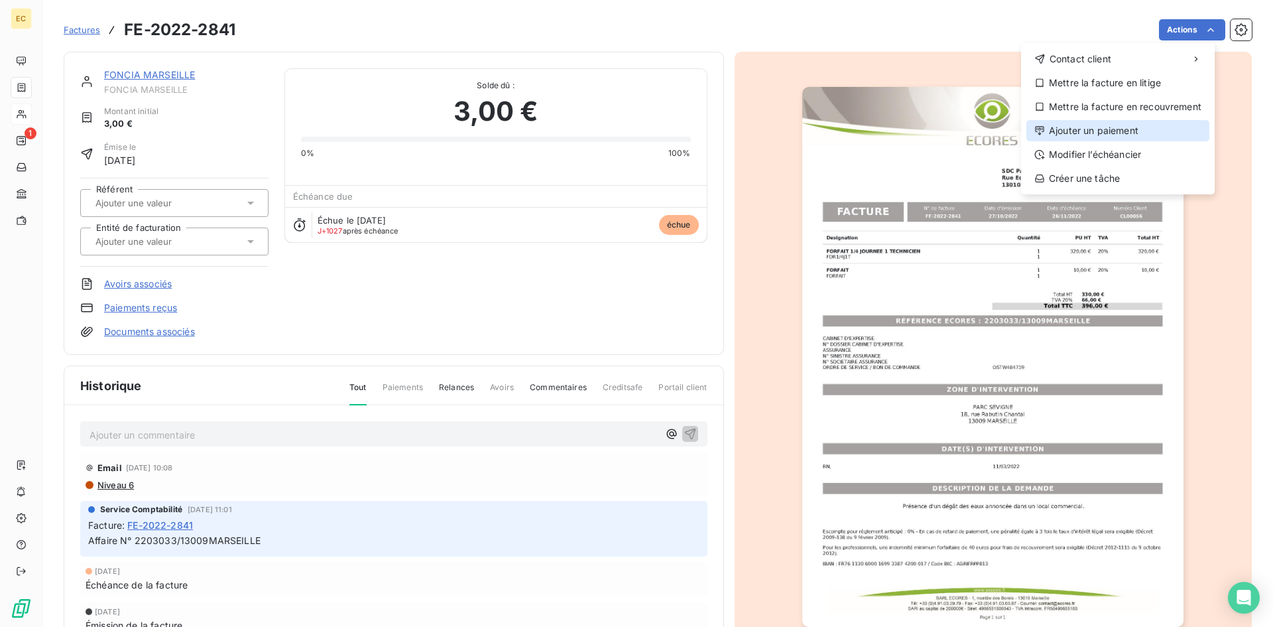
click at [1135, 127] on div "Ajouter un paiement" at bounding box center [1117, 130] width 183 height 21
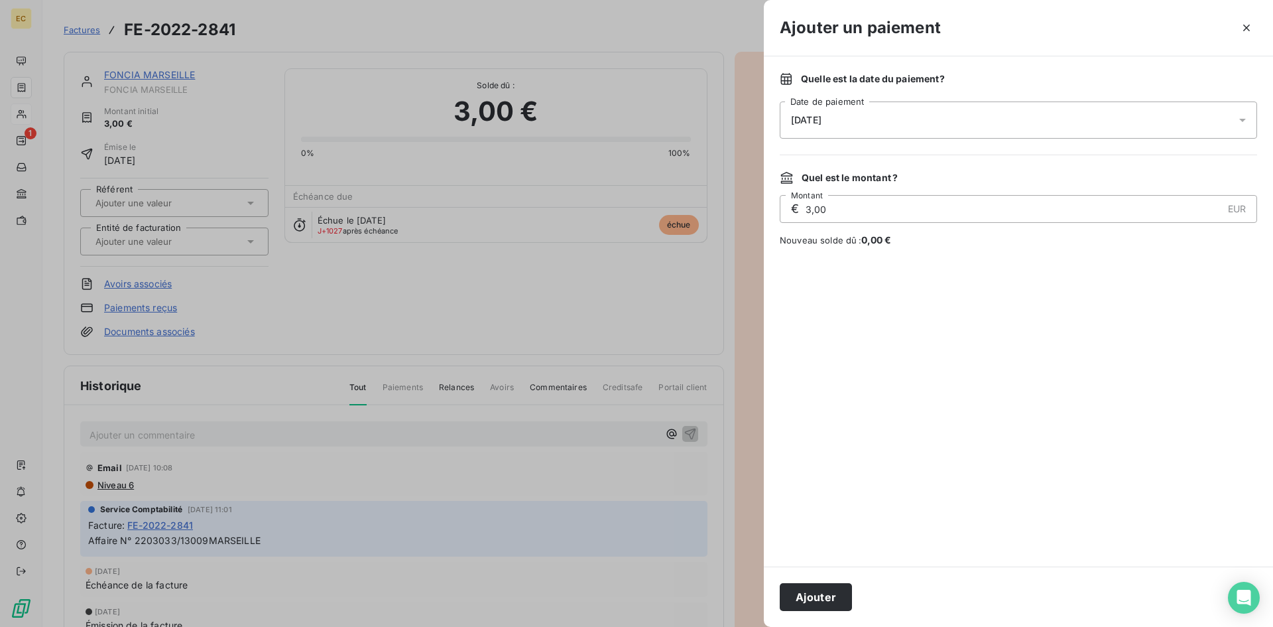
click at [857, 117] on div "18/09/2025" at bounding box center [1018, 119] width 477 height 37
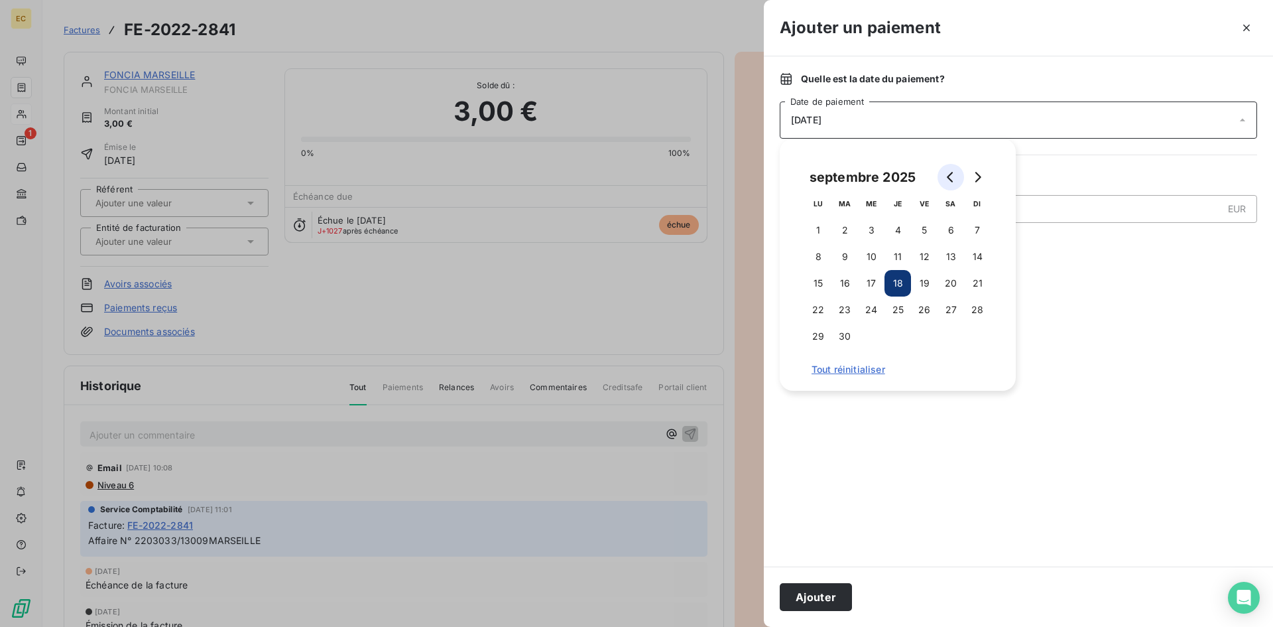
click at [945, 177] on button "Go to previous month" at bounding box center [950, 177] width 27 height 27
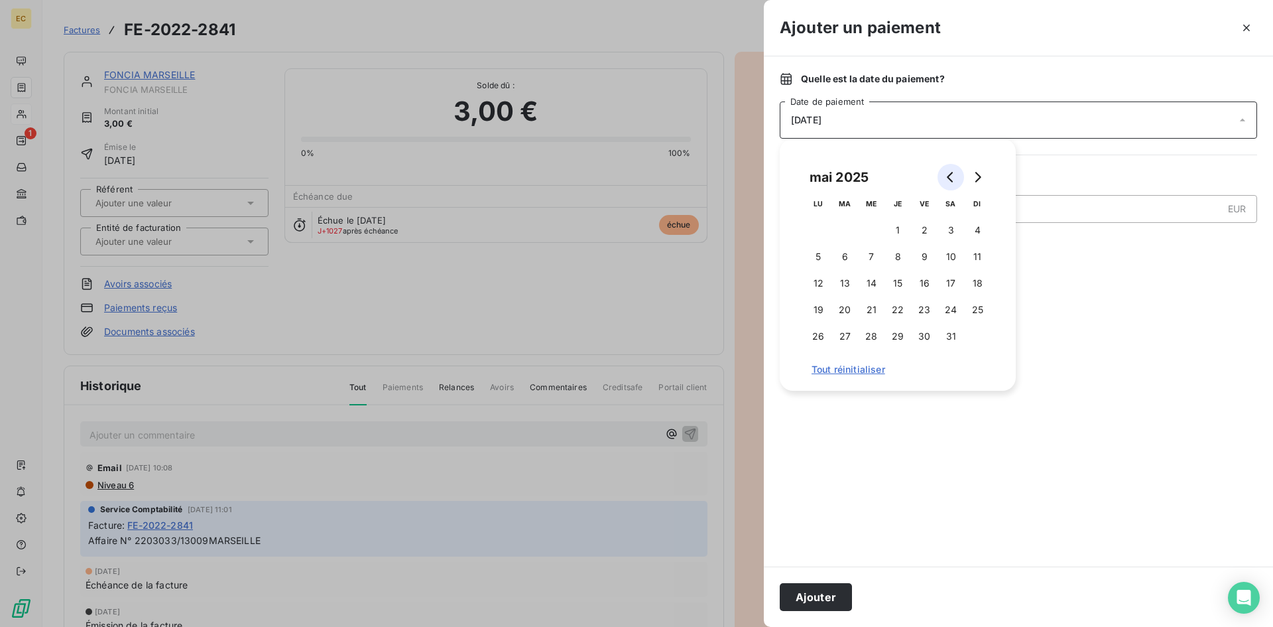
click at [945, 177] on button "Go to previous month" at bounding box center [950, 177] width 27 height 27
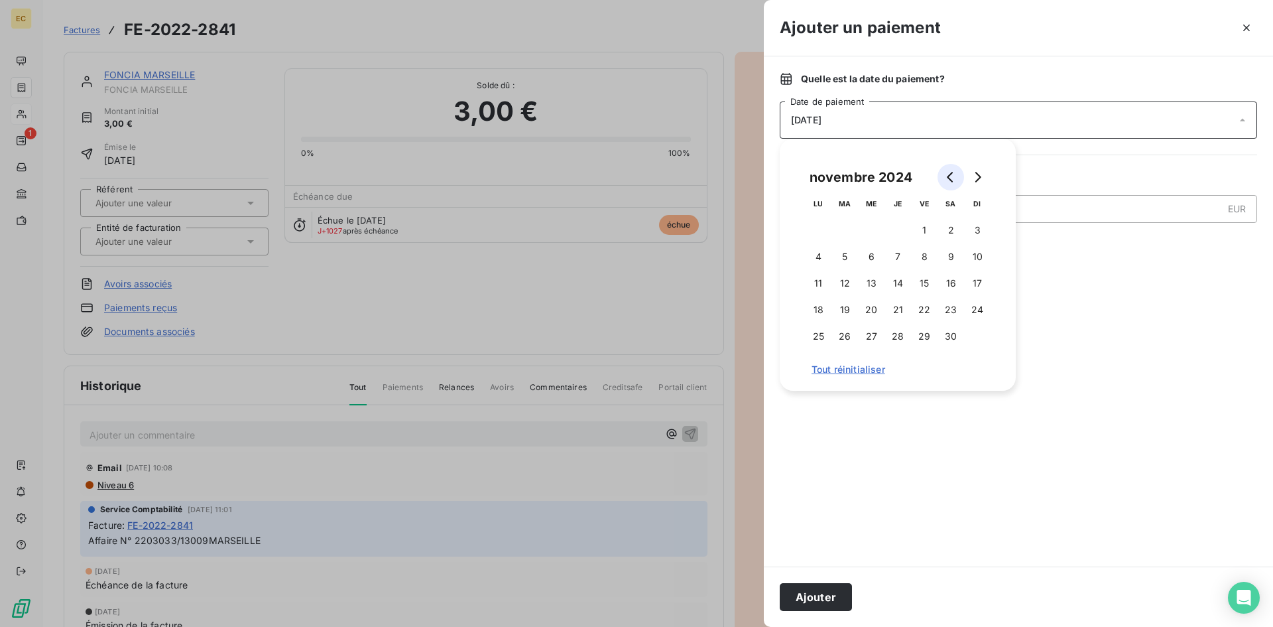
click at [945, 177] on button "Go to previous month" at bounding box center [950, 177] width 27 height 27
click at [945, 177] on icon "Go to previous month" at bounding box center [950, 177] width 11 height 11
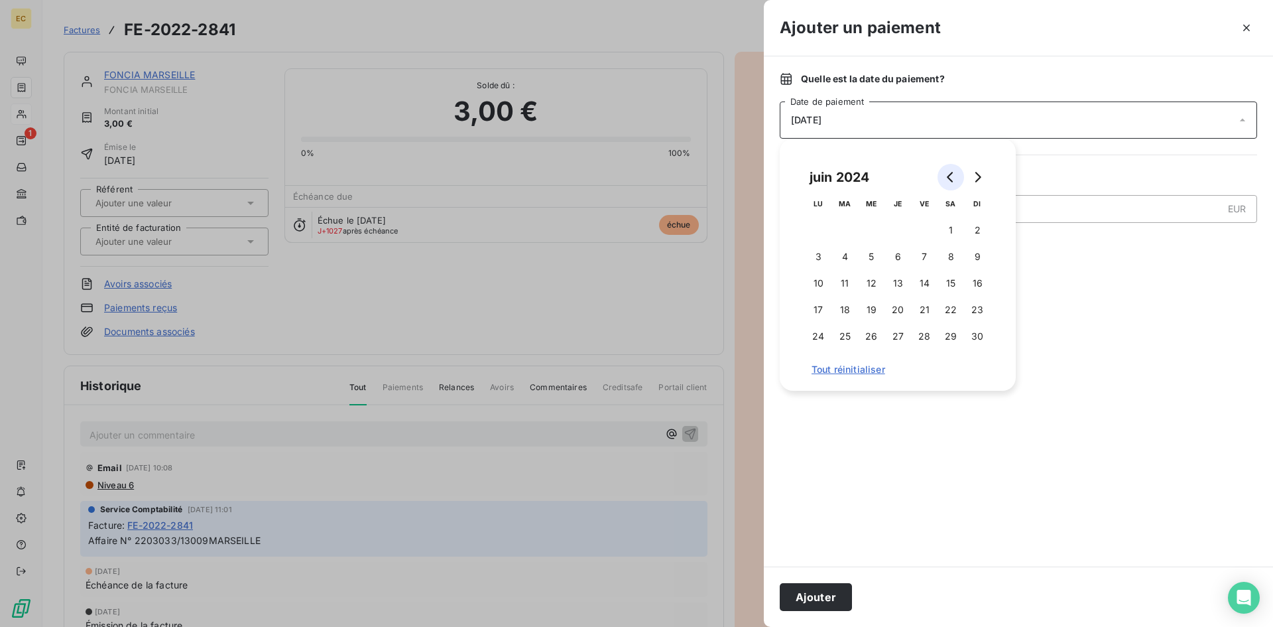
click at [945, 177] on icon "Go to previous month" at bounding box center [950, 177] width 11 height 11
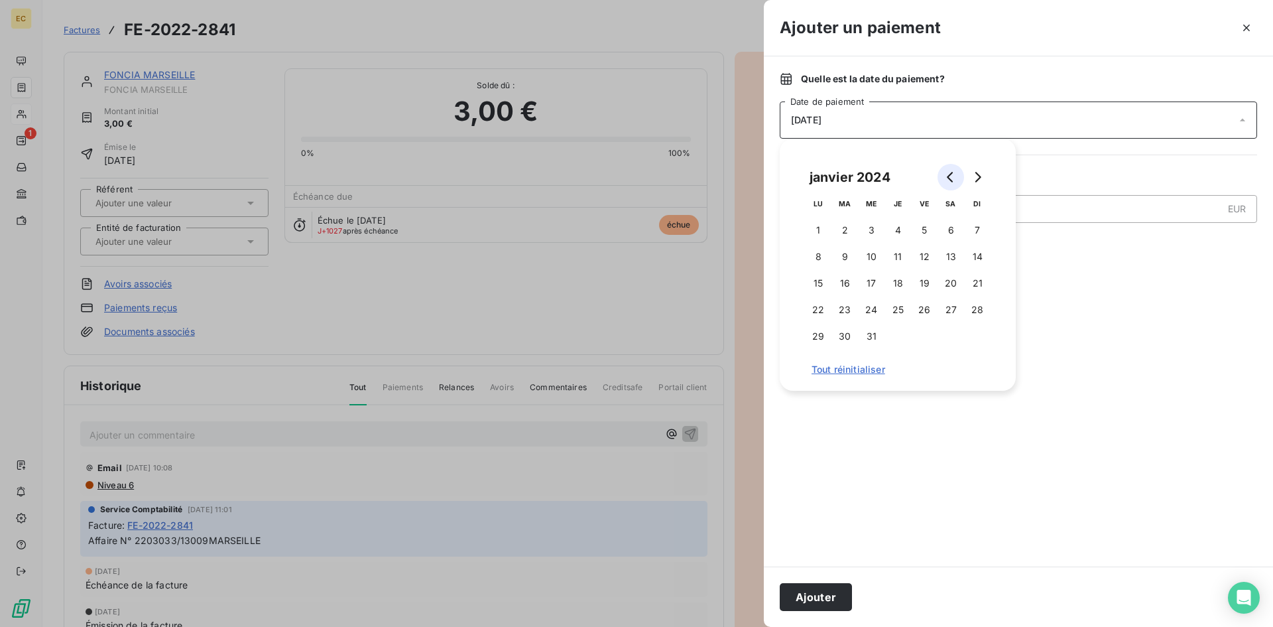
click at [945, 177] on icon "Go to previous month" at bounding box center [950, 177] width 11 height 11
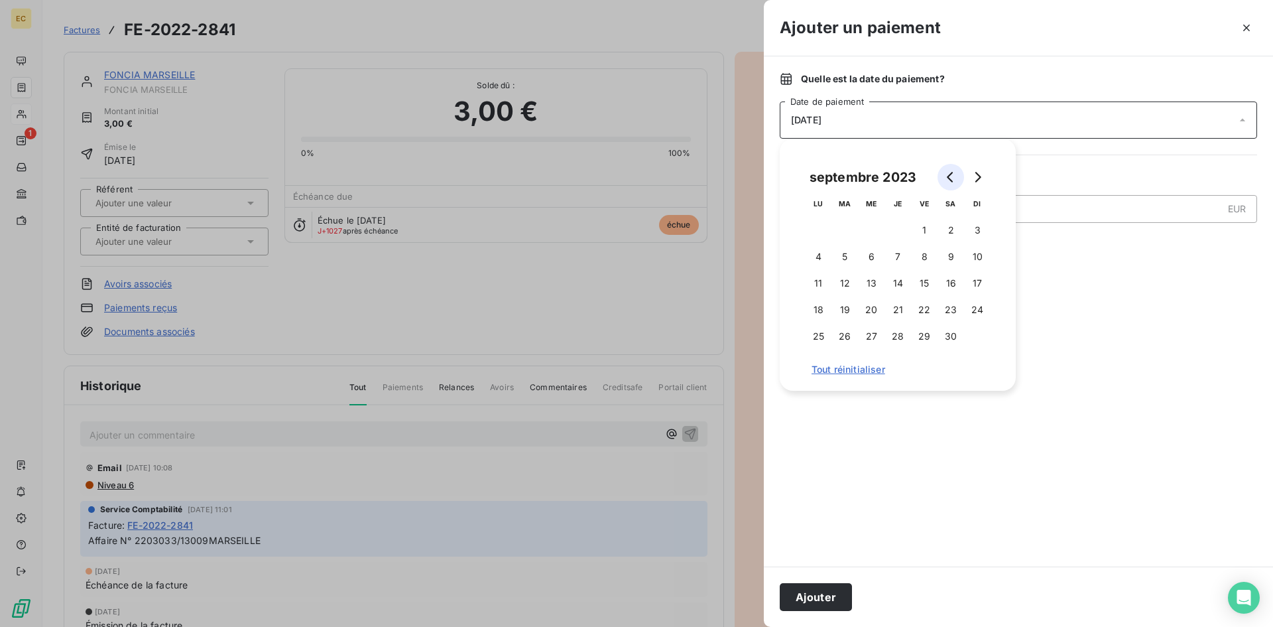
click at [945, 177] on icon "Go to previous month" at bounding box center [950, 177] width 11 height 11
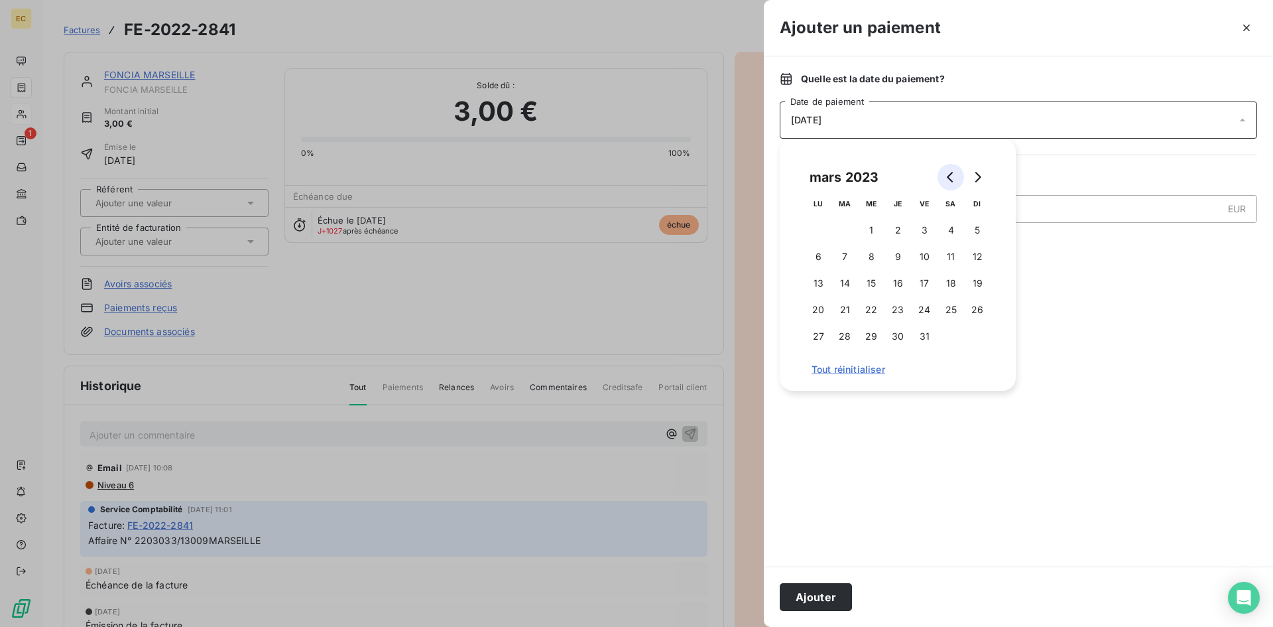
click at [945, 177] on icon "Go to previous month" at bounding box center [950, 177] width 11 height 11
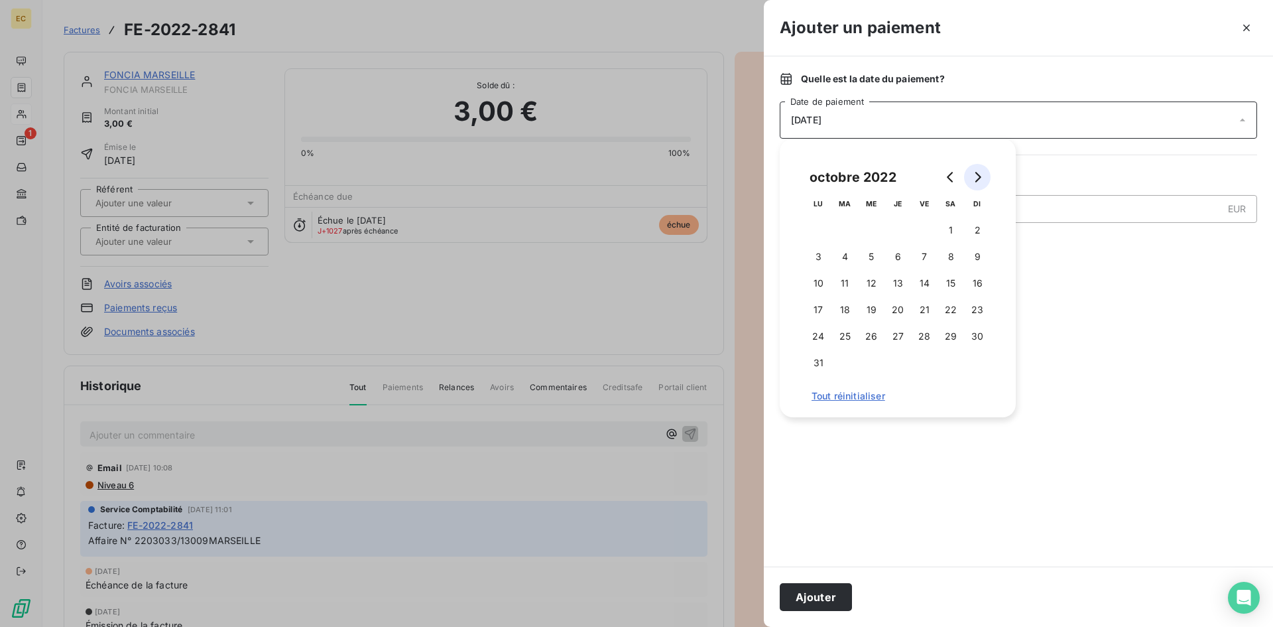
click at [981, 175] on icon "Go to next month" at bounding box center [977, 177] width 11 height 11
click at [977, 176] on icon "Go to next month" at bounding box center [977, 177] width 11 height 11
click at [932, 227] on button "2" at bounding box center [924, 230] width 27 height 27
click at [811, 598] on button "Ajouter" at bounding box center [816, 597] width 72 height 28
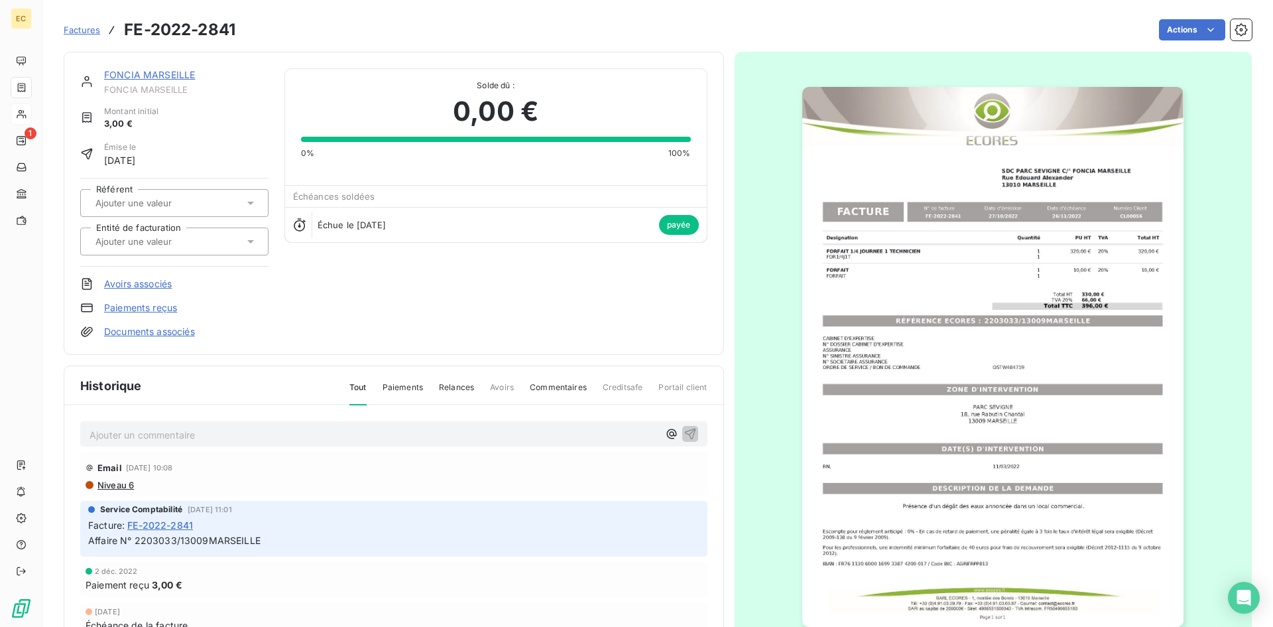
click at [133, 73] on link "FONCIA MARSEILLE" at bounding box center [149, 74] width 91 height 11
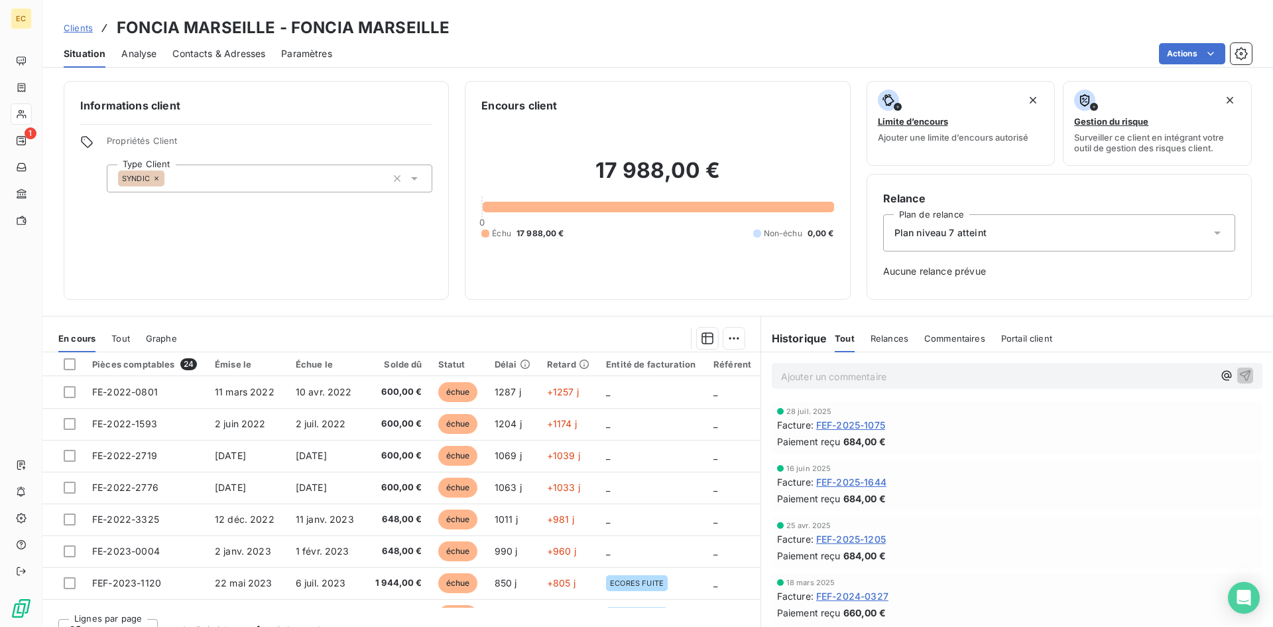
click at [83, 29] on span "Clients" at bounding box center [78, 28] width 29 height 11
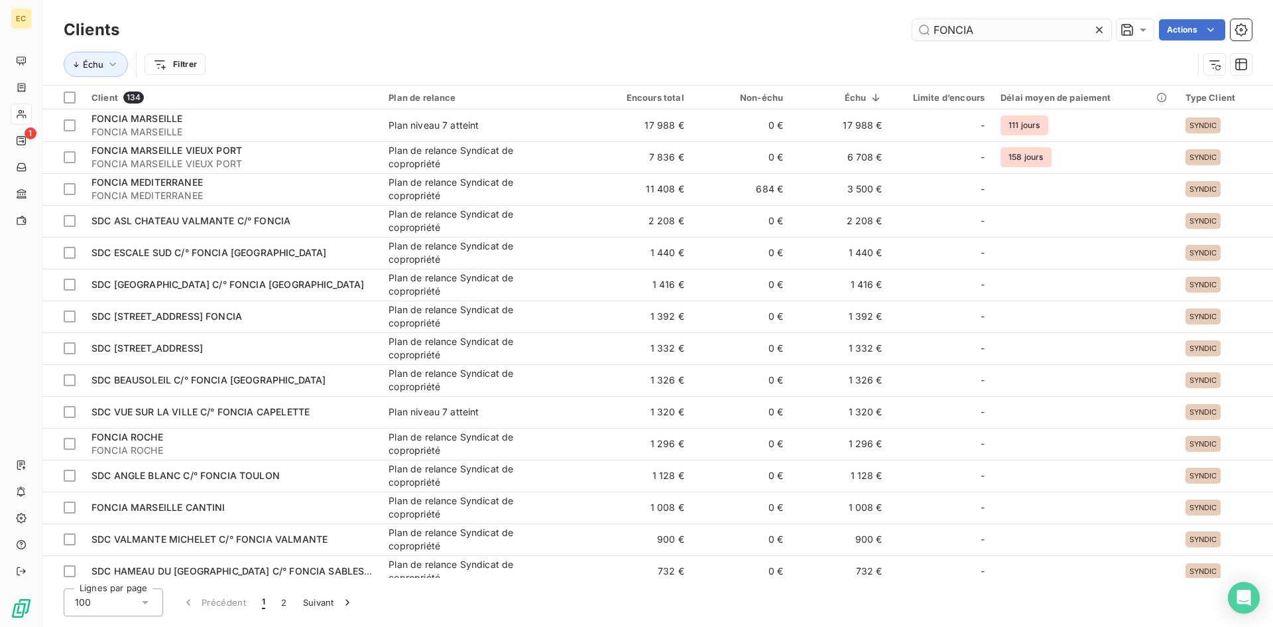
drag, startPoint x: 979, startPoint y: 34, endPoint x: 913, endPoint y: 29, distance: 66.5
click at [913, 30] on input "FONCIA" at bounding box center [1011, 29] width 199 height 21
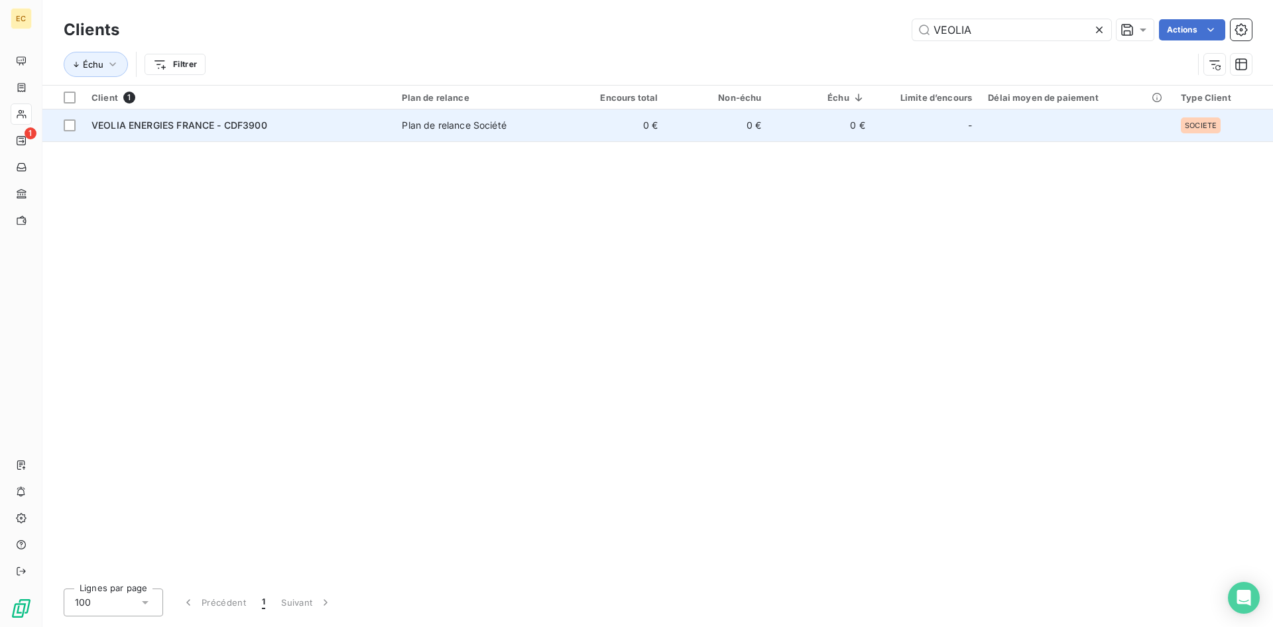
type input "VEOLIA"
click at [227, 131] on div "VEOLIA ENERGIES FRANCE - CDF3900" at bounding box center [238, 125] width 294 height 13
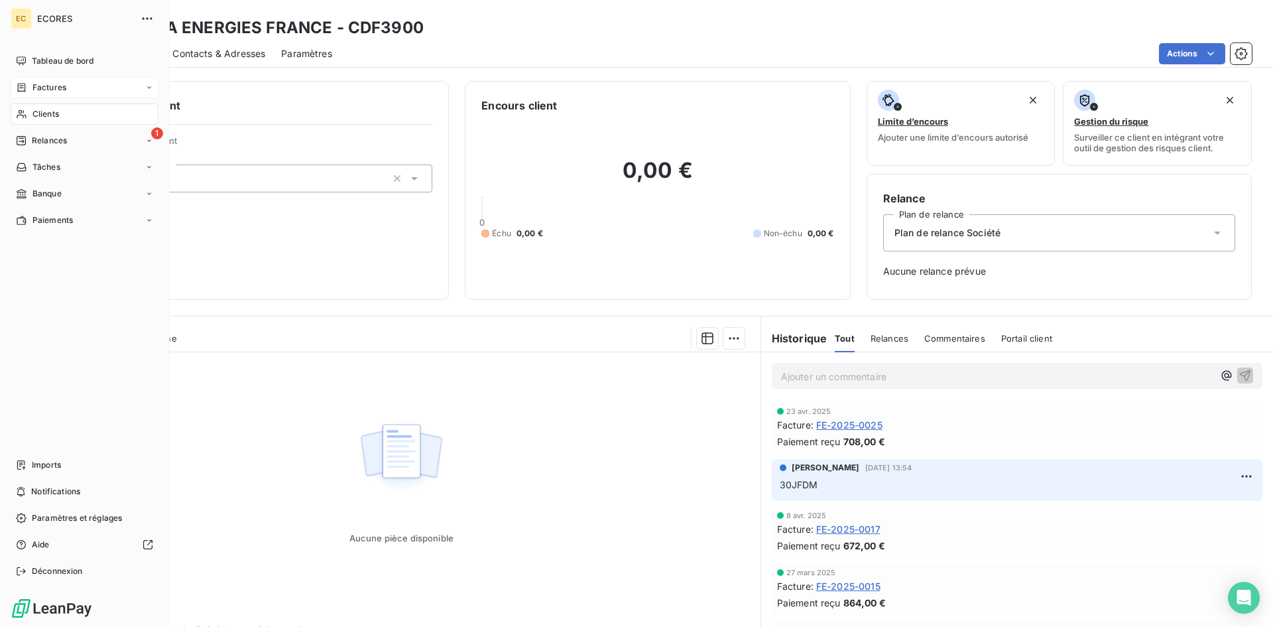
click at [52, 84] on span "Factures" at bounding box center [49, 88] width 34 height 12
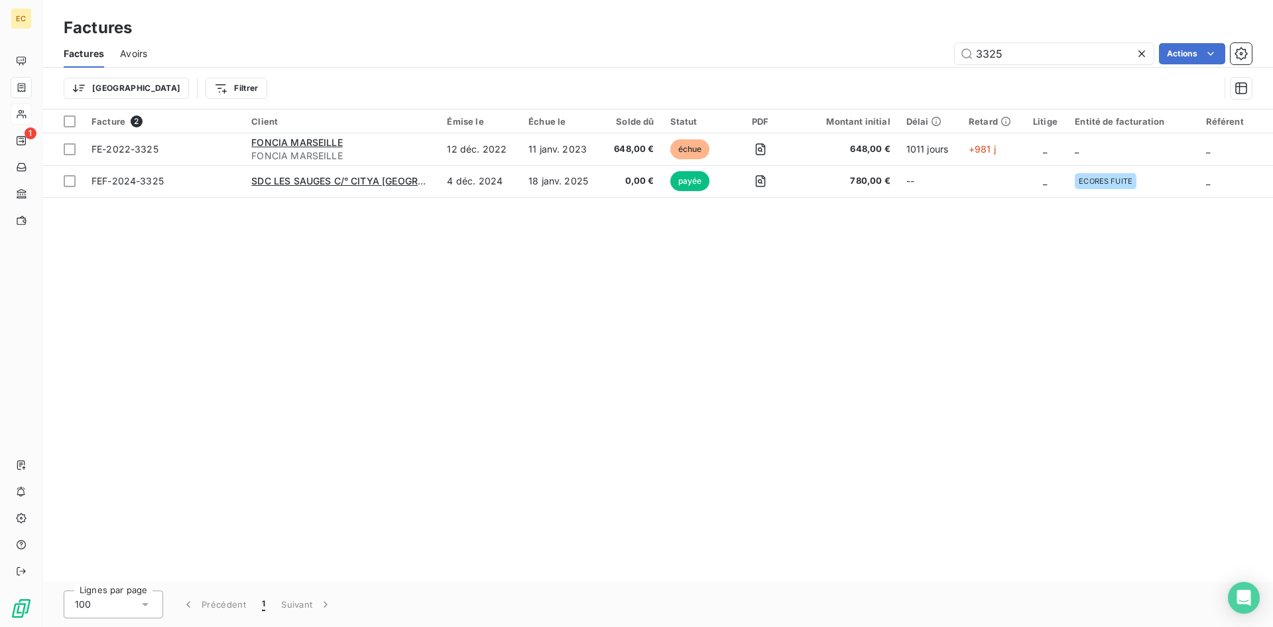
drag, startPoint x: 1032, startPoint y: 56, endPoint x: 906, endPoint y: 63, distance: 126.2
click at [906, 63] on div "3325 Actions" at bounding box center [707, 53] width 1089 height 21
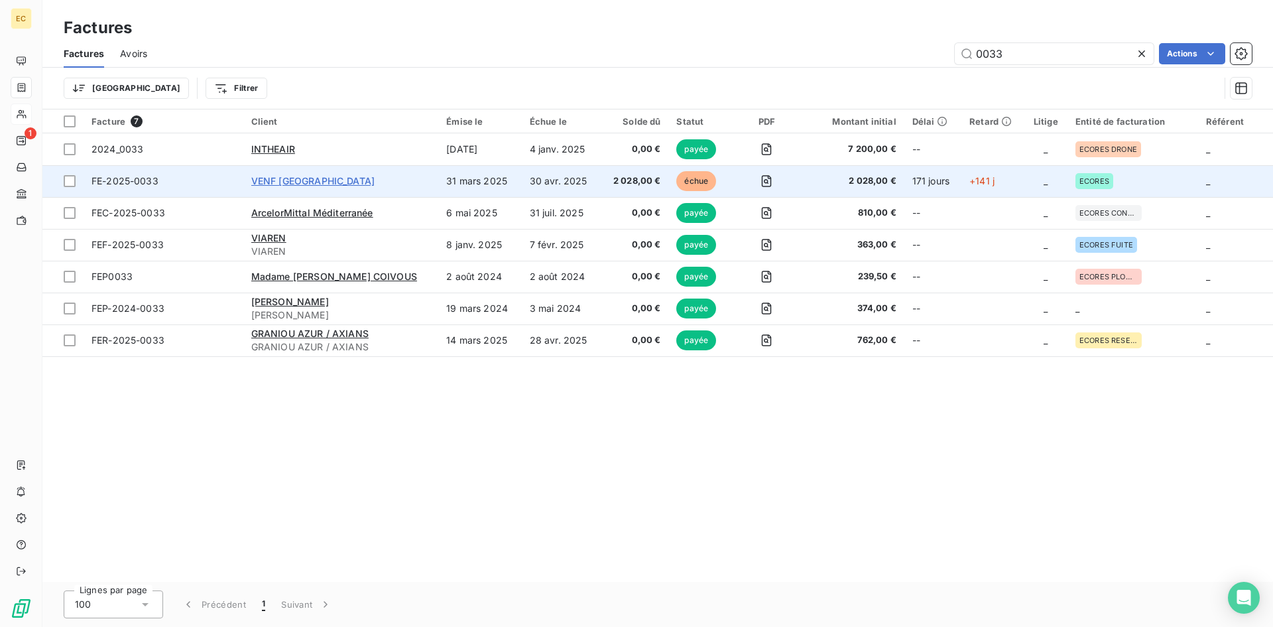
type input "0033"
click at [292, 186] on span "VENF MARSEILLE" at bounding box center [312, 180] width 123 height 11
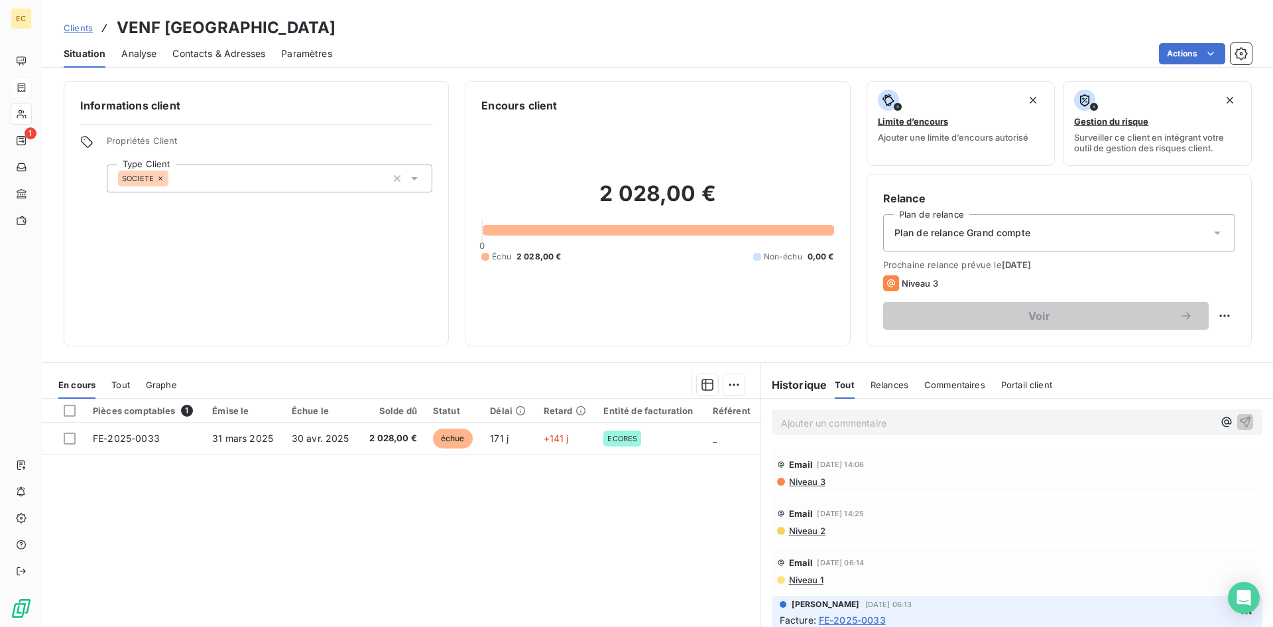
click at [223, 47] on span "Contacts & Adresses" at bounding box center [218, 53] width 93 height 13
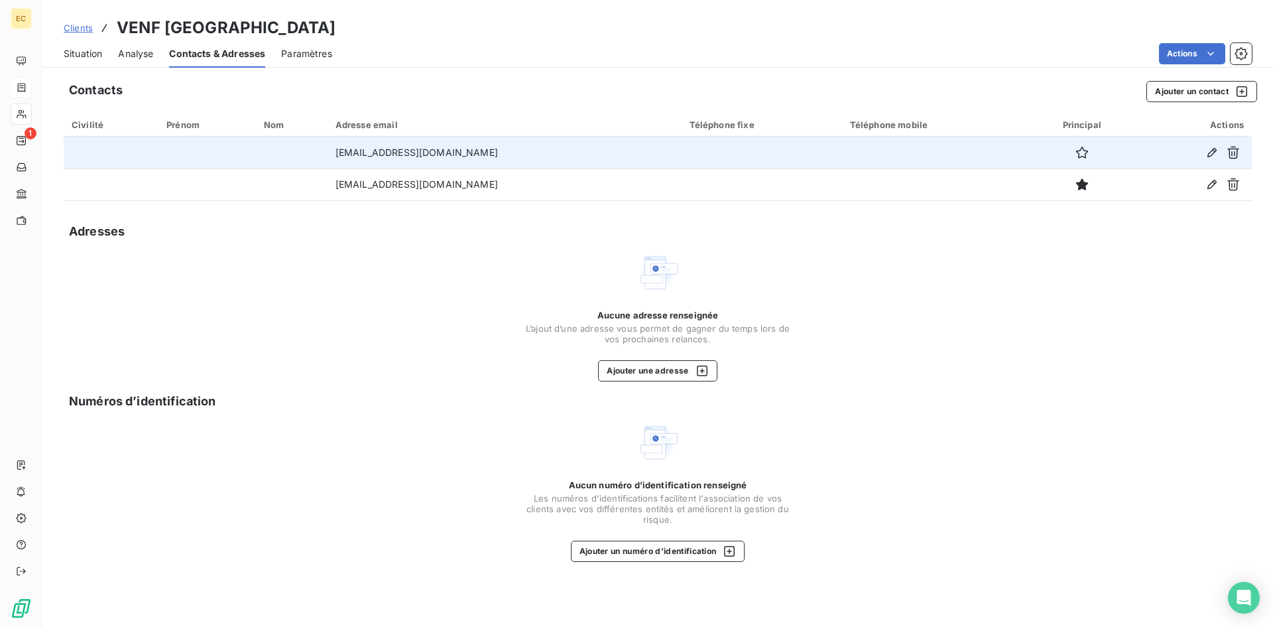
drag, startPoint x: 498, startPoint y: 152, endPoint x: 340, endPoint y: 156, distance: 157.9
click at [340, 156] on td "comptabilite-frs.venf@veolia.com" at bounding box center [505, 153] width 354 height 32
copy td "comptabilite-frs.venf@veolia.com"
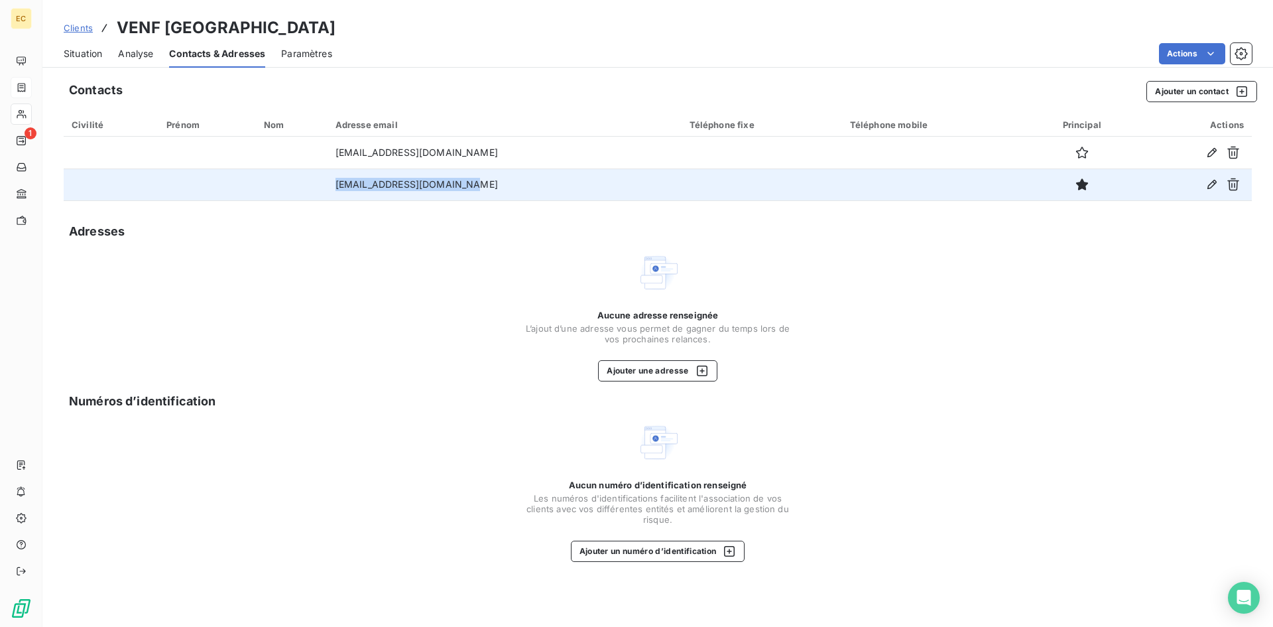
drag, startPoint x: 473, startPoint y: 189, endPoint x: 337, endPoint y: 186, distance: 136.0
click at [337, 186] on td "fouad.baadache@veolia.com" at bounding box center [505, 184] width 354 height 32
copy td "fouad.baadache@veolia.com"
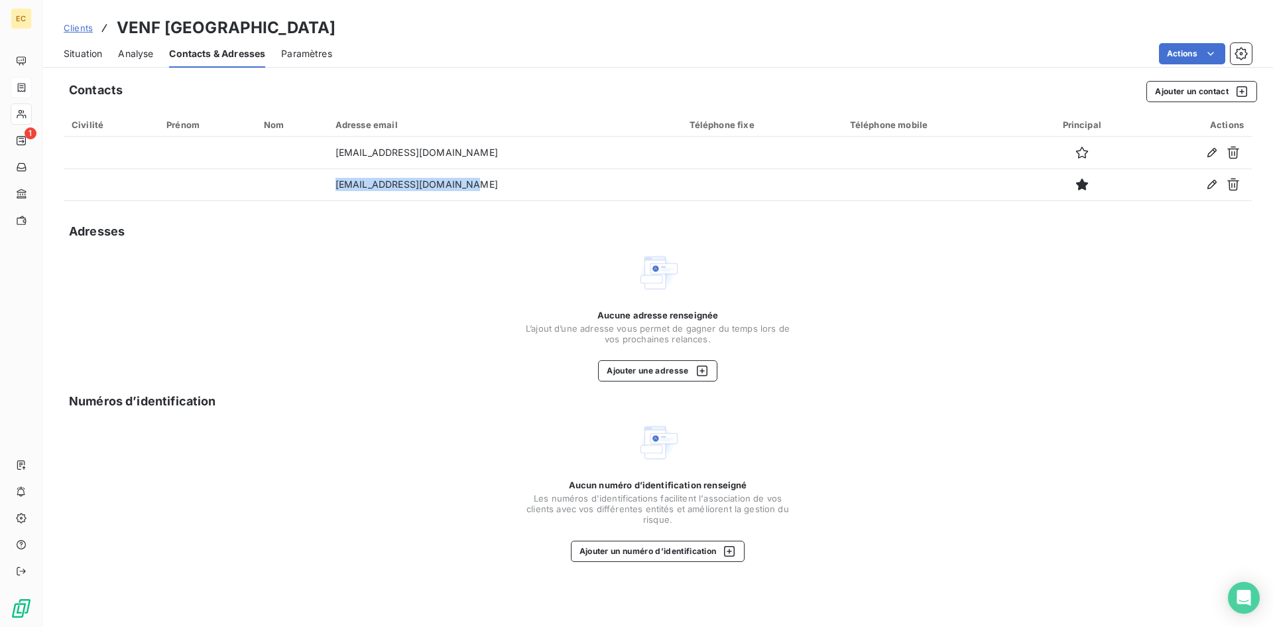
click at [87, 54] on span "Situation" at bounding box center [83, 53] width 38 height 13
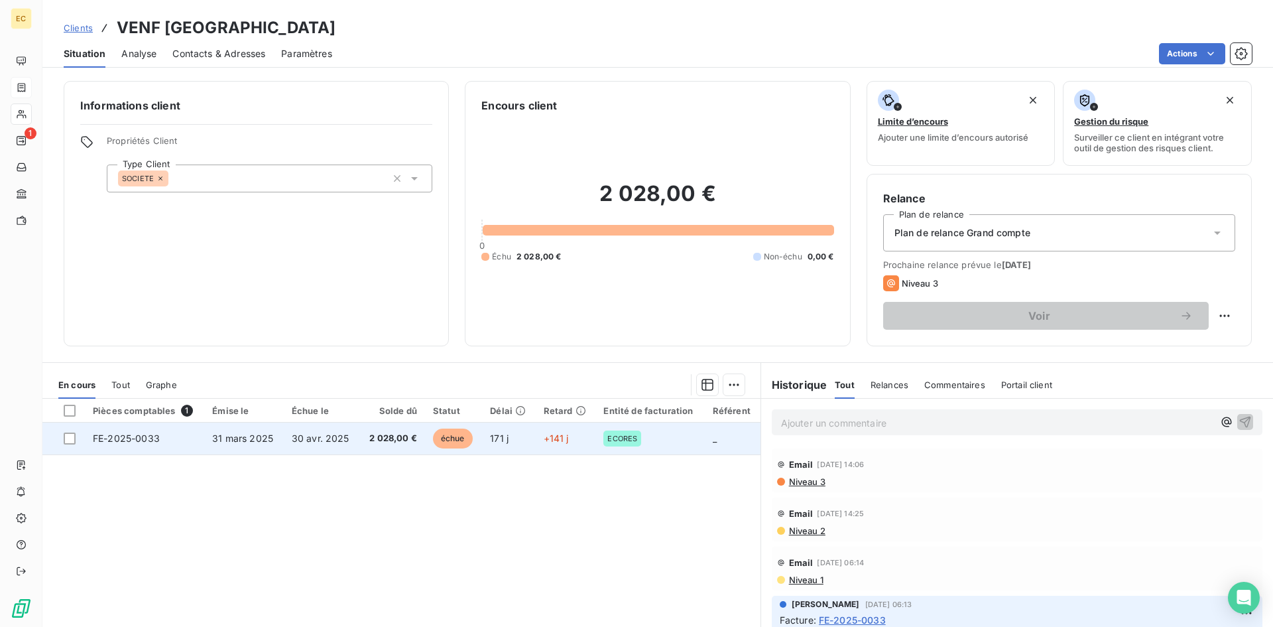
click at [312, 441] on span "30 avr. 2025" at bounding box center [321, 437] width 58 height 11
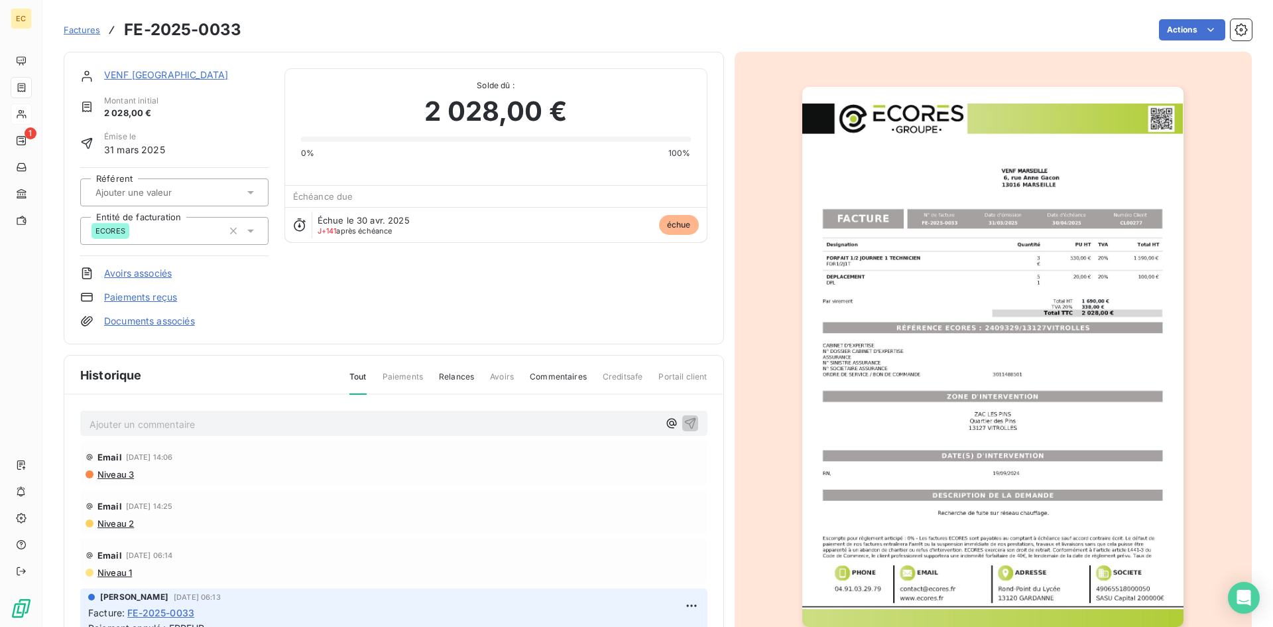
click at [1099, 353] on img "button" at bounding box center [992, 357] width 381 height 540
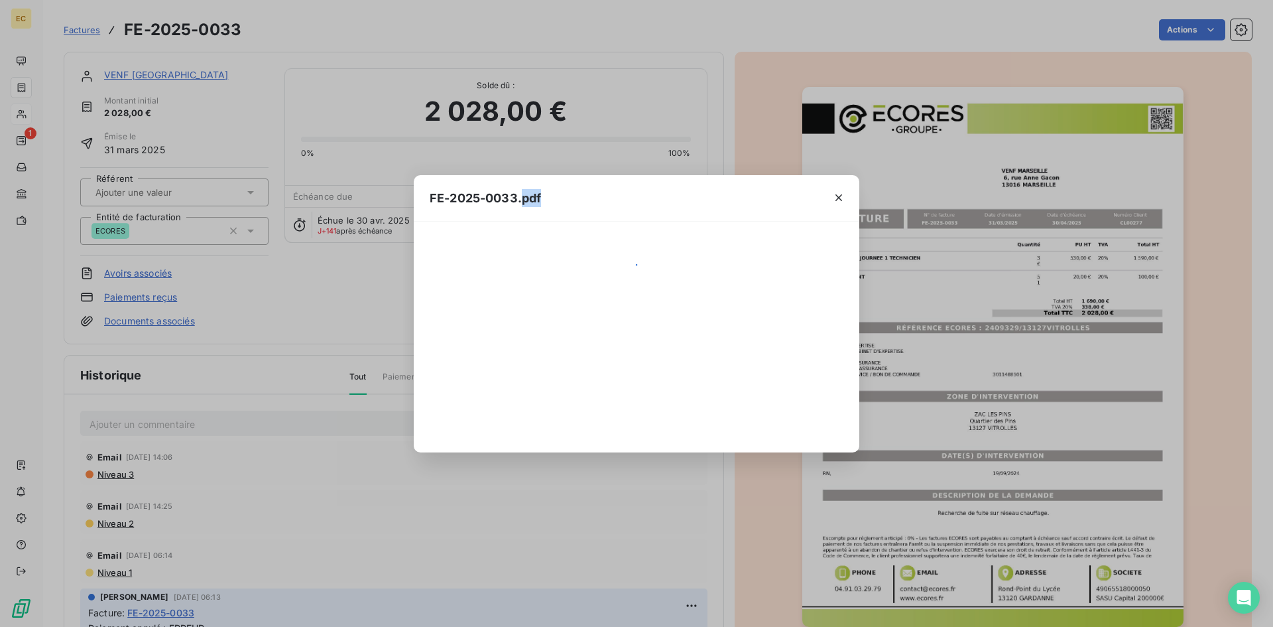
click at [1099, 353] on div "FE-2025-0033.pdf" at bounding box center [636, 313] width 1273 height 627
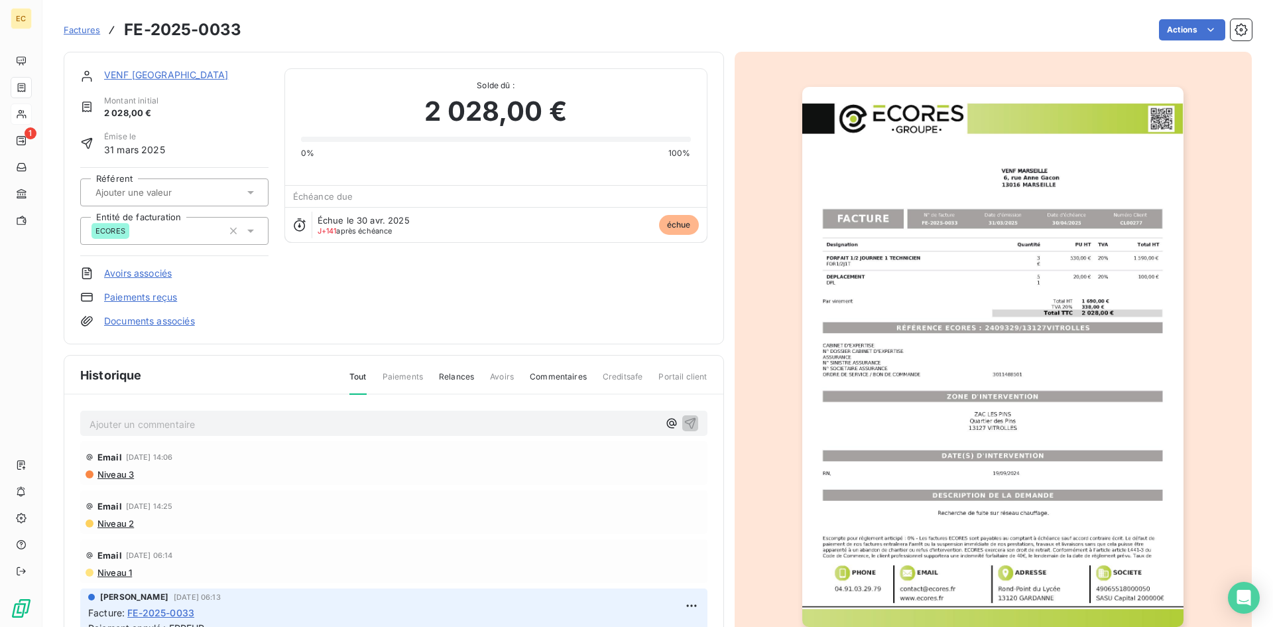
click at [1074, 379] on img "button" at bounding box center [992, 357] width 381 height 540
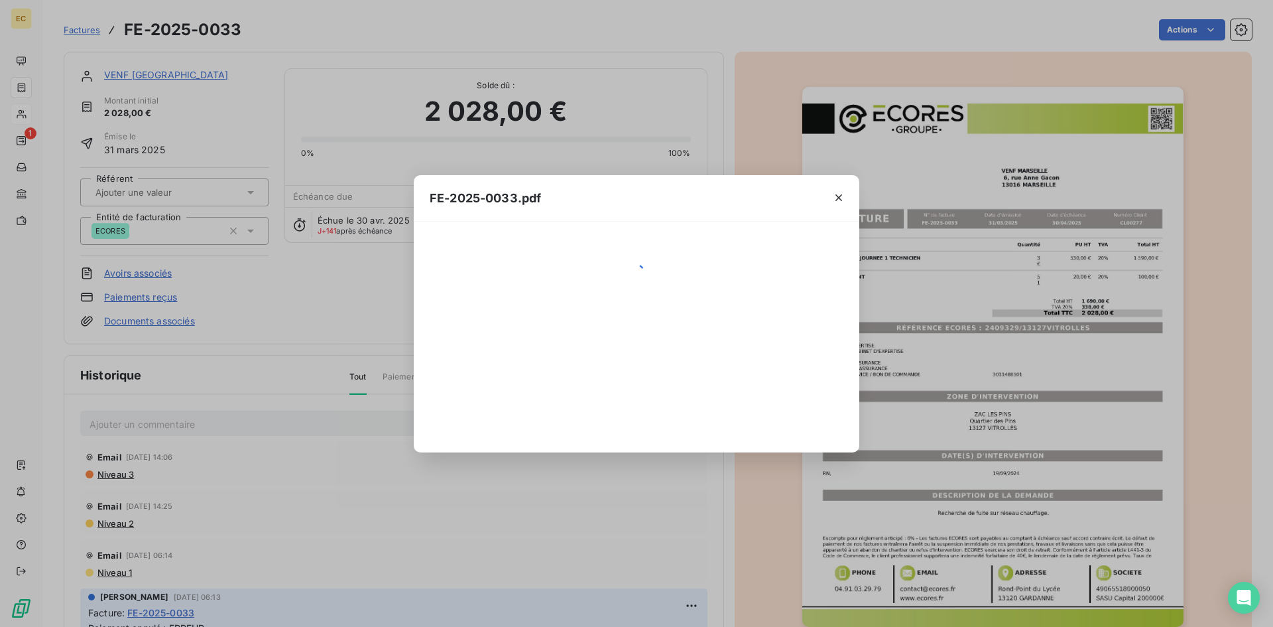
click at [1072, 379] on div "FE-2025-0033.pdf" at bounding box center [636, 313] width 1273 height 627
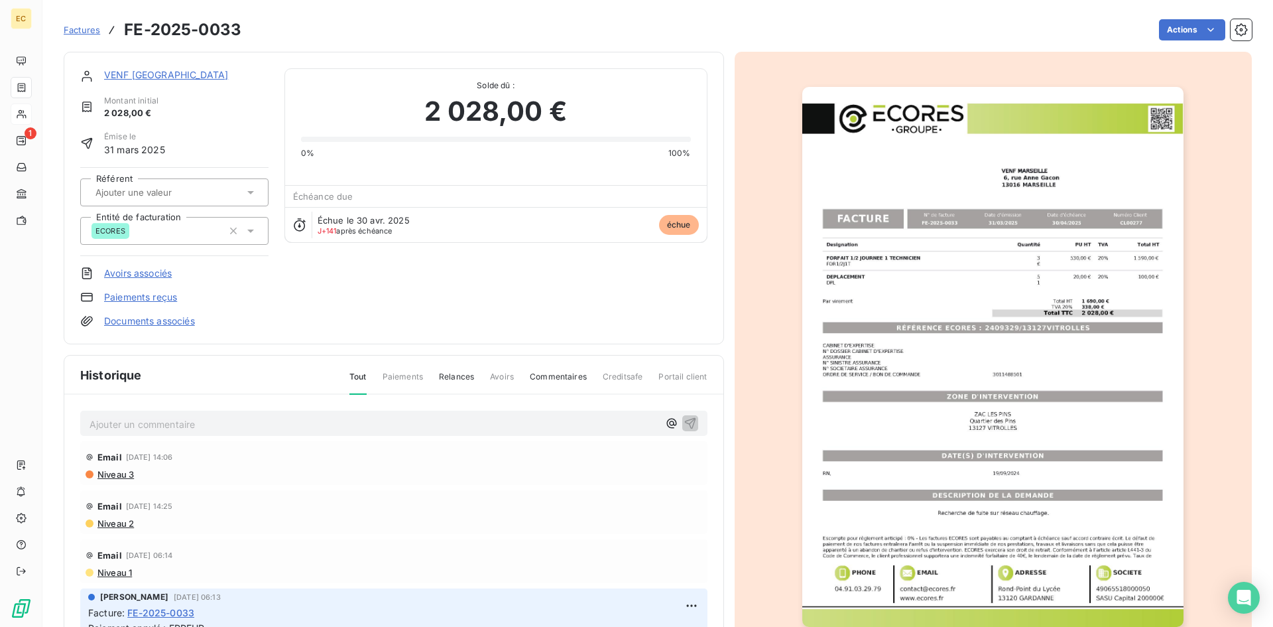
click at [1068, 377] on img "button" at bounding box center [992, 357] width 381 height 540
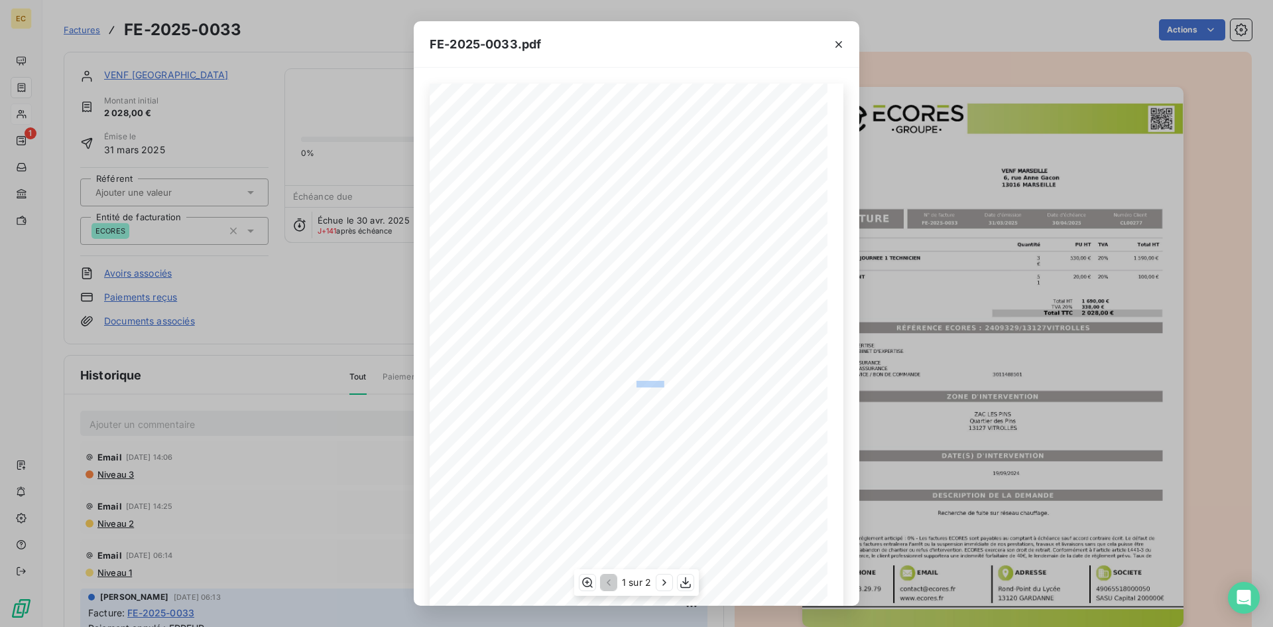
drag, startPoint x: 660, startPoint y: 383, endPoint x: 632, endPoint y: 381, distance: 27.9
click at [636, 381] on span "3011488501" at bounding box center [651, 383] width 30 height 5
click at [636, 384] on span "3011488501" at bounding box center [651, 383] width 30 height 5
click at [630, 384] on span at bounding box center [598, 383] width 74 height 5
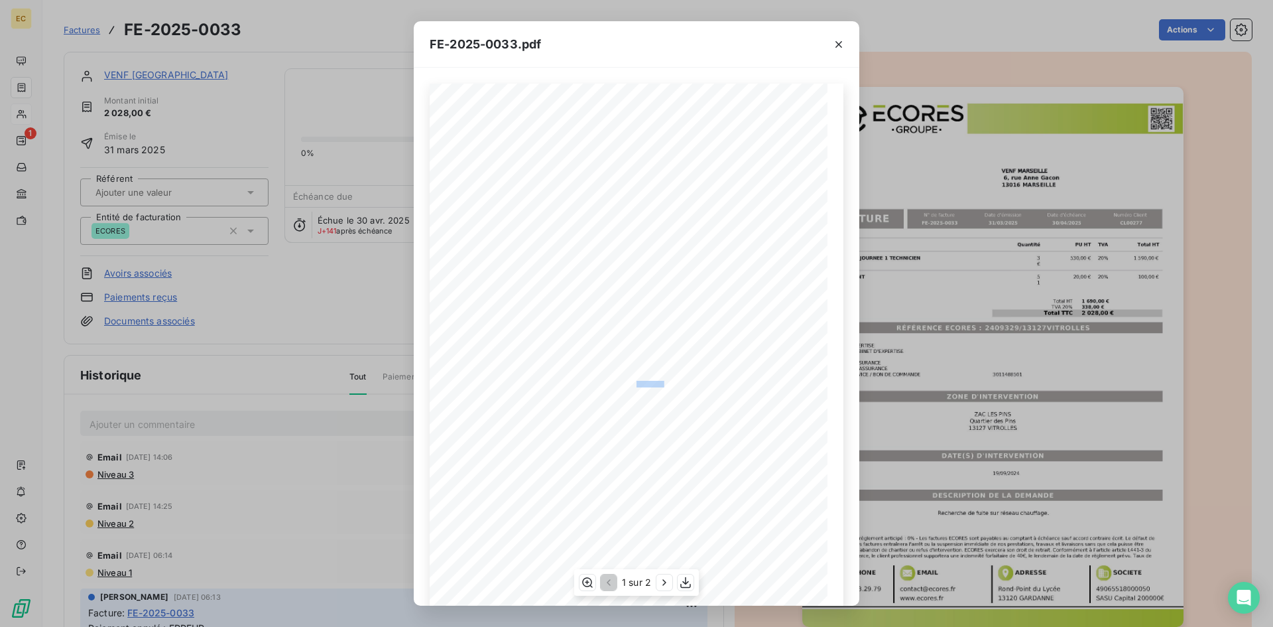
drag, startPoint x: 630, startPoint y: 384, endPoint x: 659, endPoint y: 384, distance: 28.5
click at [659, 384] on div "Designation Quantité PU HT TVA Total HT FORFAIT 1/2 JOURNEE 1 TECHNICIEN FOR1/2…" at bounding box center [637, 365] width 398 height 563
click at [843, 42] on icon "button" at bounding box center [838, 44] width 13 height 13
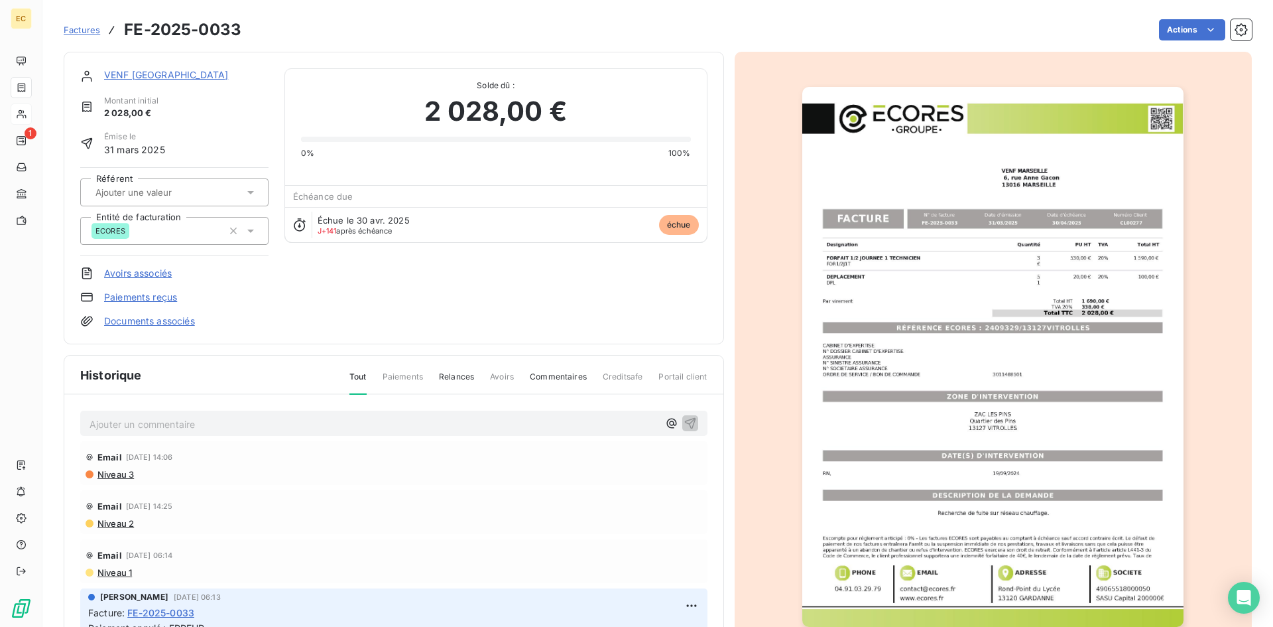
click at [222, 421] on p "Ajouter un commentaire ﻿" at bounding box center [374, 424] width 569 height 17
click at [684, 423] on icon "button" at bounding box center [689, 422] width 11 height 11
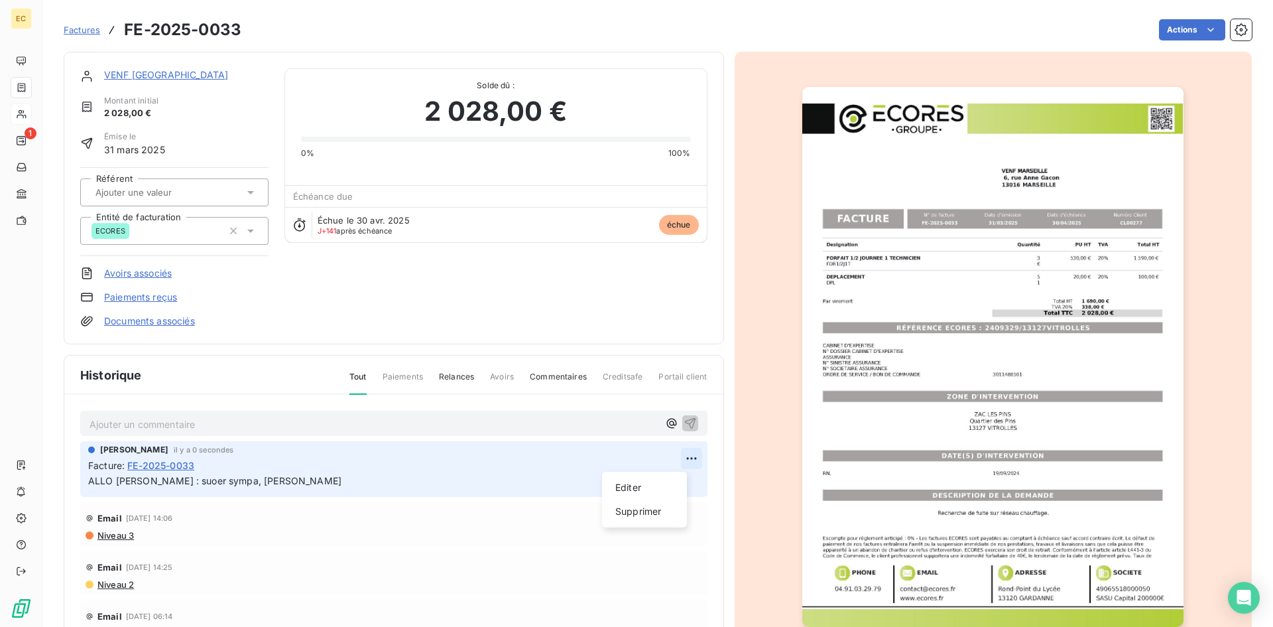
click at [672, 459] on html "EC 1 Factures FE-2025-0033 Actions VENF MARSEILLE Montant initial 2 028,00 € Ém…" at bounding box center [636, 313] width 1273 height 627
drag, startPoint x: 644, startPoint y: 510, endPoint x: 637, endPoint y: 510, distance: 7.3
click at [643, 510] on div "Supprimer" at bounding box center [644, 511] width 74 height 21
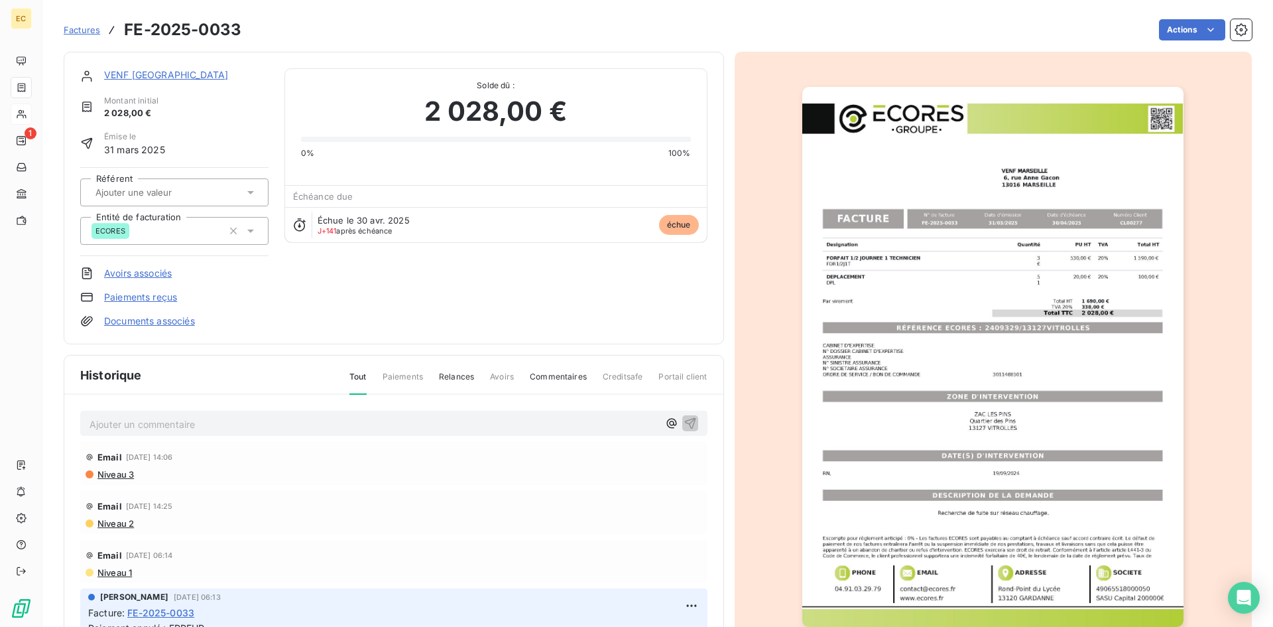
click at [185, 423] on p "Ajouter un commentaire ﻿" at bounding box center [374, 424] width 569 height 17
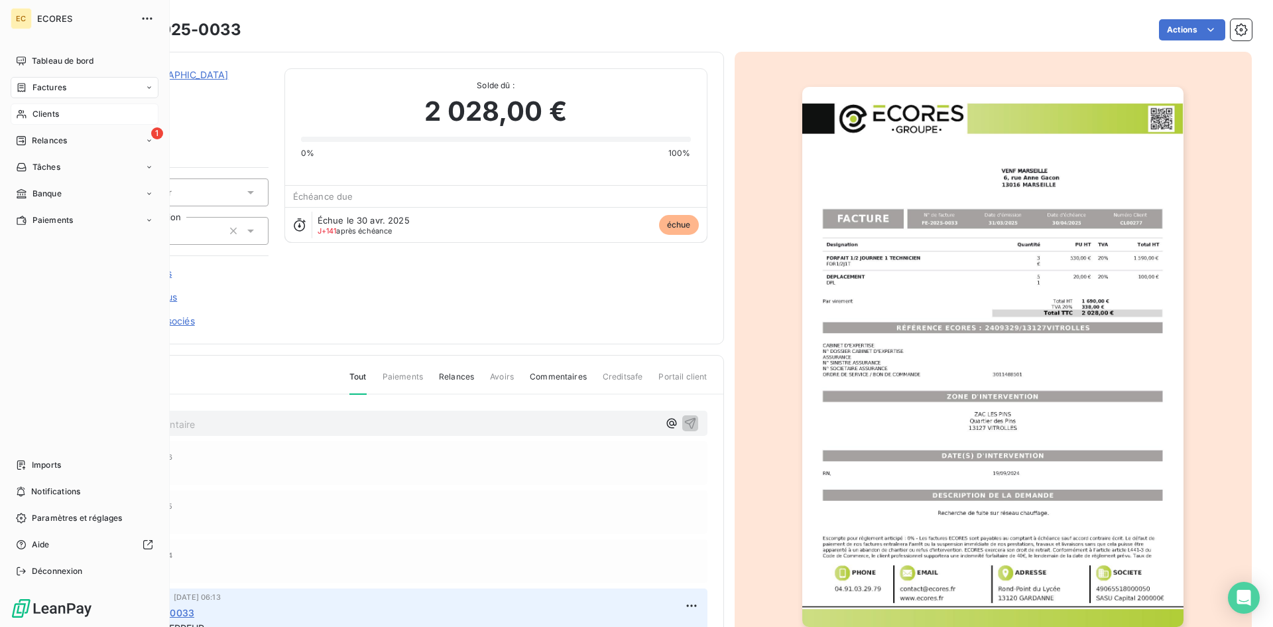
click at [40, 90] on span "Factures" at bounding box center [49, 88] width 34 height 12
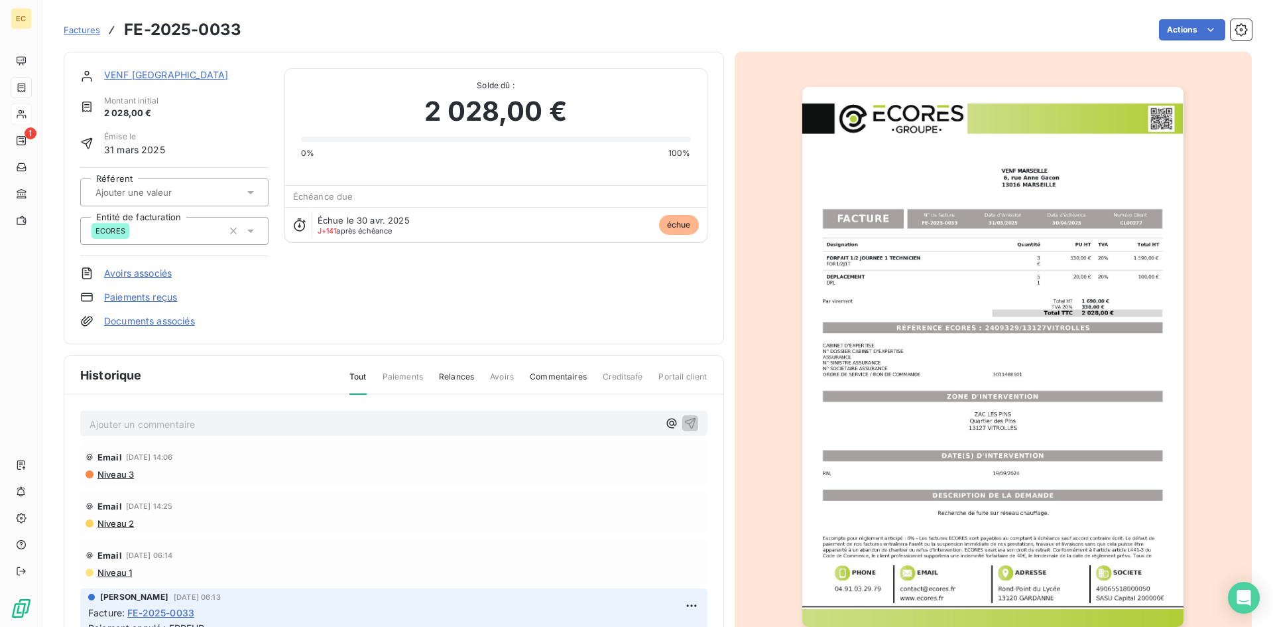
click at [86, 28] on span "Factures" at bounding box center [82, 30] width 36 height 11
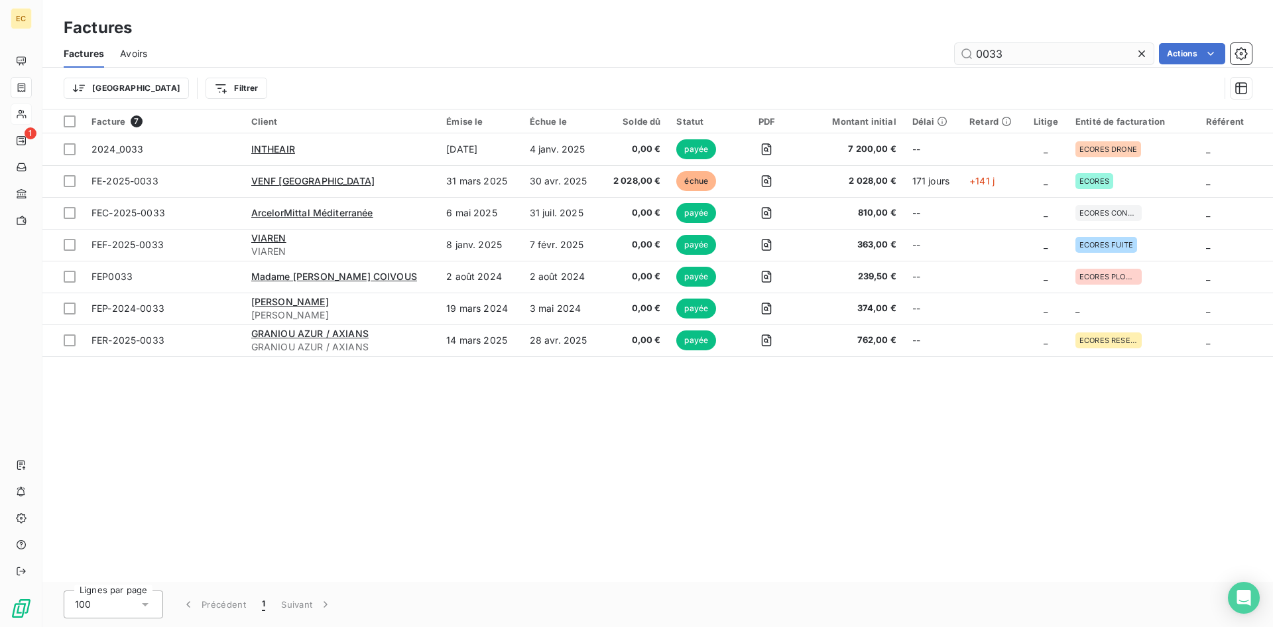
click at [1010, 56] on input "0033" at bounding box center [1054, 53] width 199 height 21
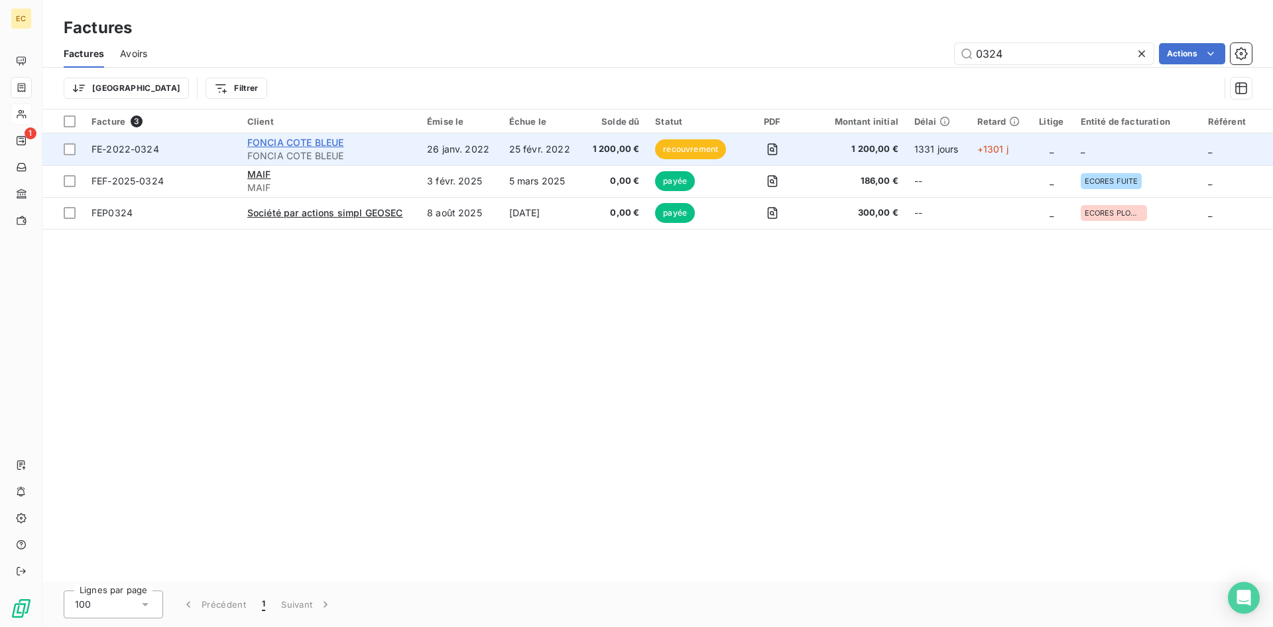
type input "0324"
click at [302, 145] on span "FONCIA COTE BLEUE" at bounding box center [295, 142] width 97 height 11
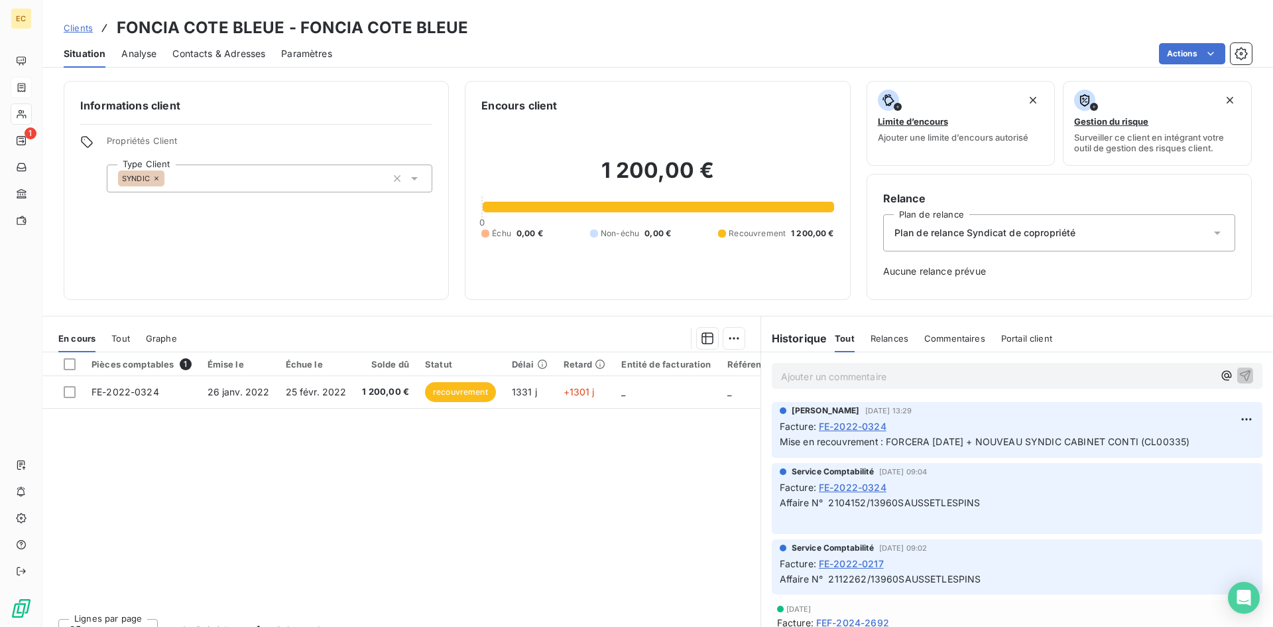
click at [218, 56] on span "Contacts & Adresses" at bounding box center [218, 53] width 93 height 13
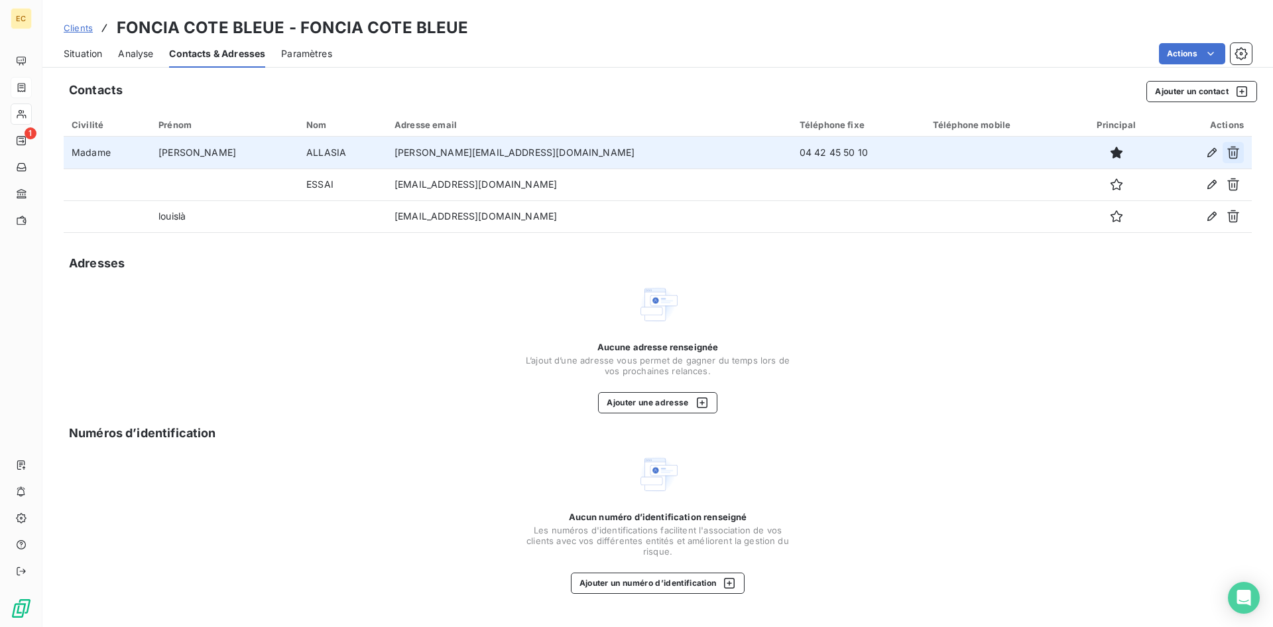
click at [1230, 152] on icon "button" at bounding box center [1233, 152] width 13 height 13
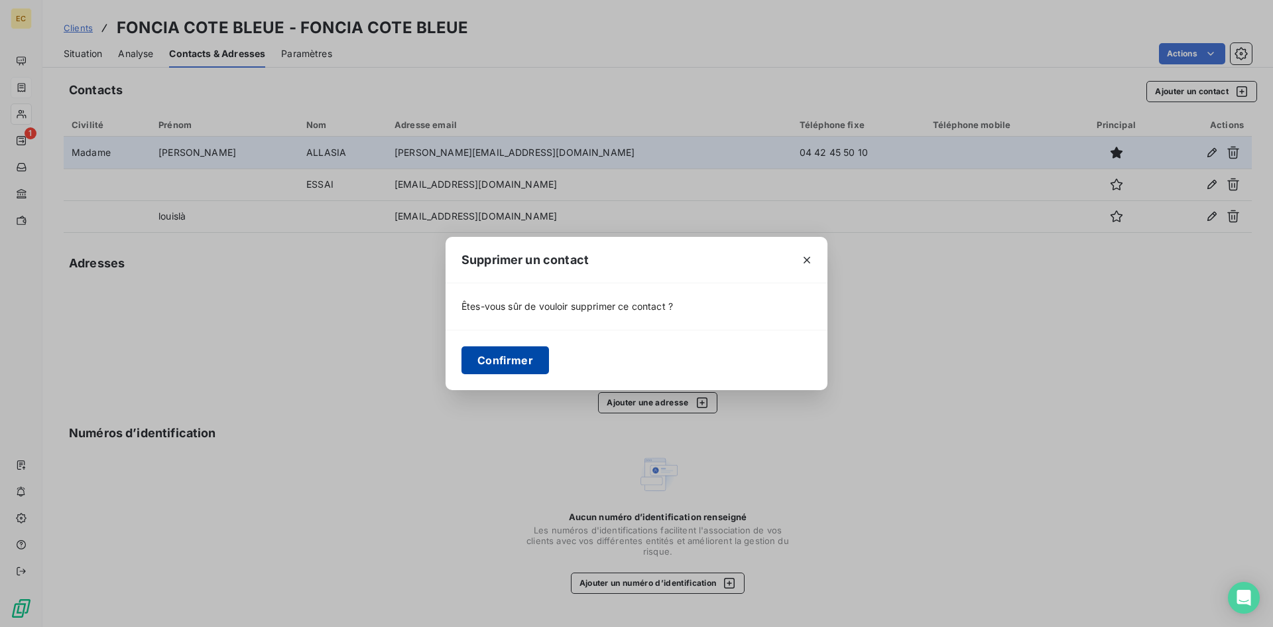
click at [505, 361] on button "Confirmer" at bounding box center [505, 360] width 88 height 28
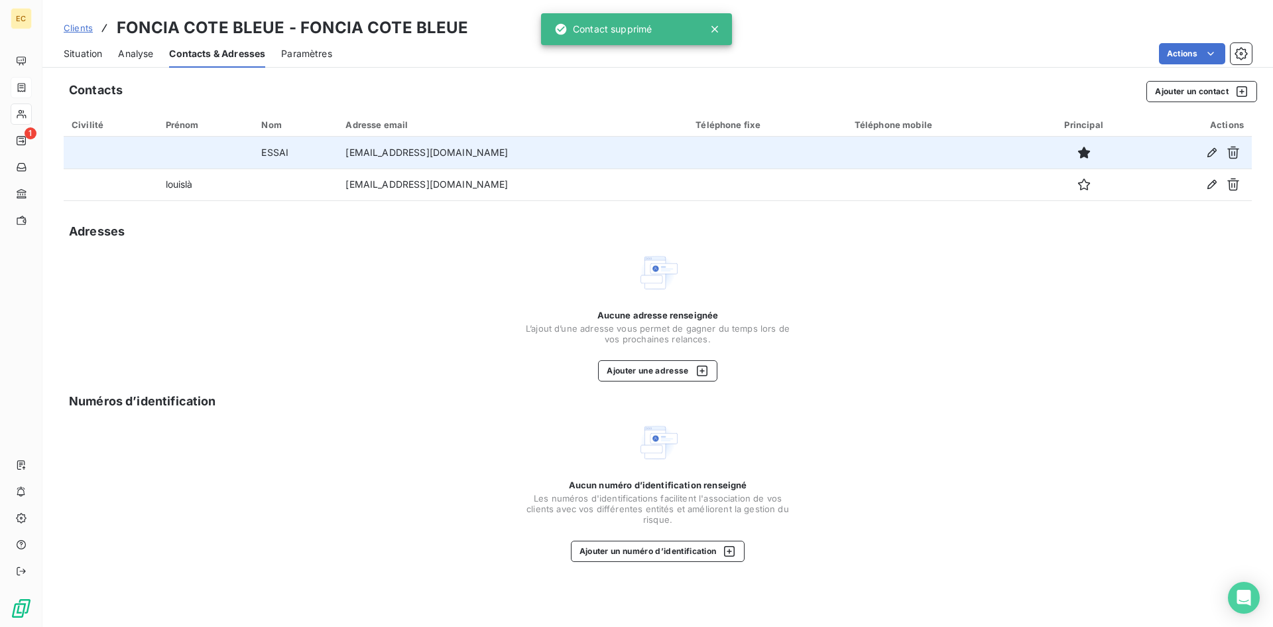
click at [78, 48] on span "Situation" at bounding box center [83, 53] width 38 height 13
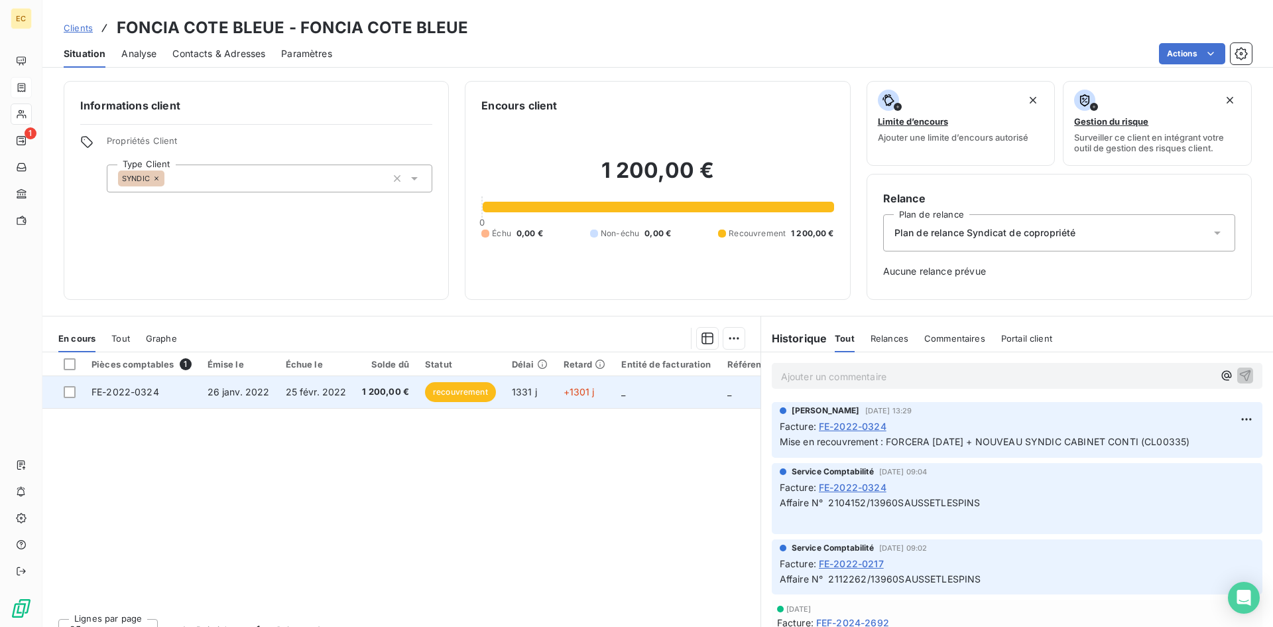
click at [223, 394] on span "26 janv. 2022" at bounding box center [239, 391] width 62 height 11
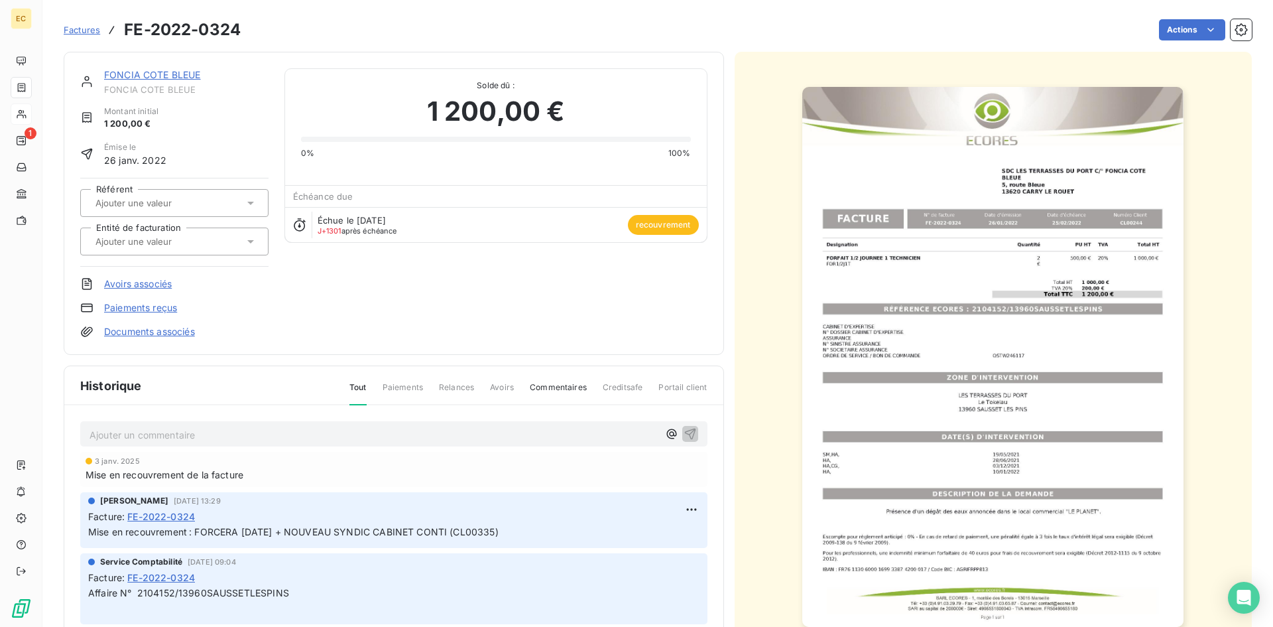
click at [121, 432] on p "Ajouter un commentaire ﻿" at bounding box center [374, 434] width 569 height 17
click at [684, 430] on icon "button" at bounding box center [689, 433] width 11 height 11
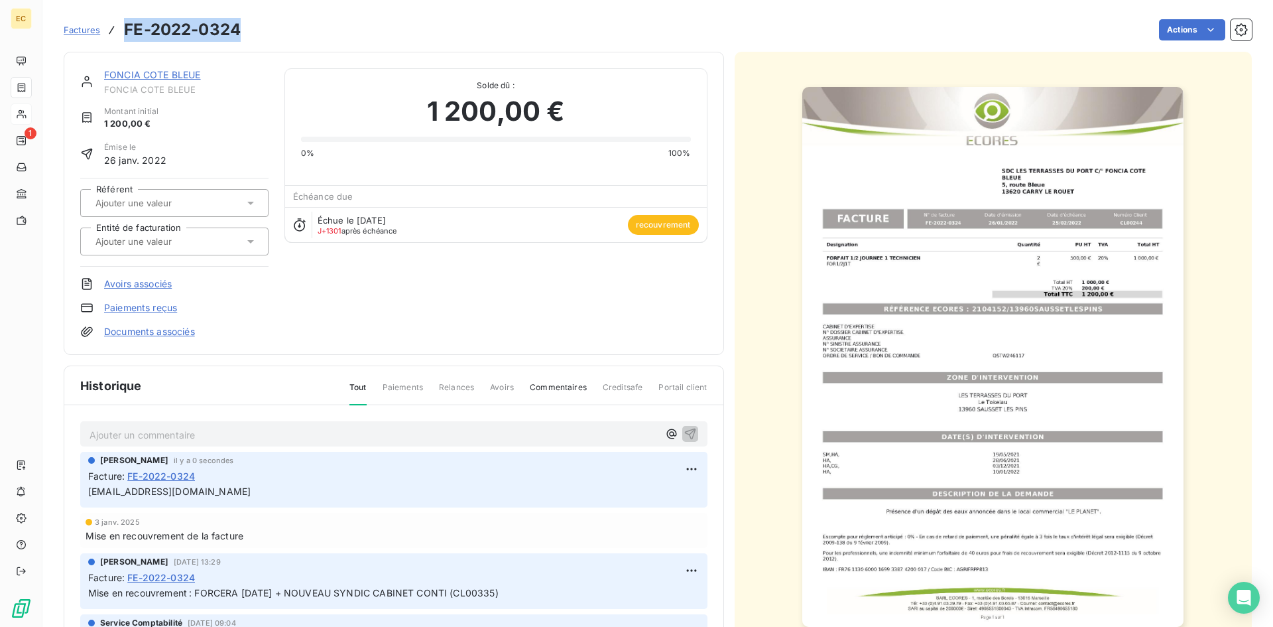
drag, startPoint x: 245, startPoint y: 26, endPoint x: 117, endPoint y: 29, distance: 127.3
click at [117, 29] on div "Factures FE-2022-0324 Actions" at bounding box center [658, 30] width 1188 height 28
copy h3 "FE-2022-0324"
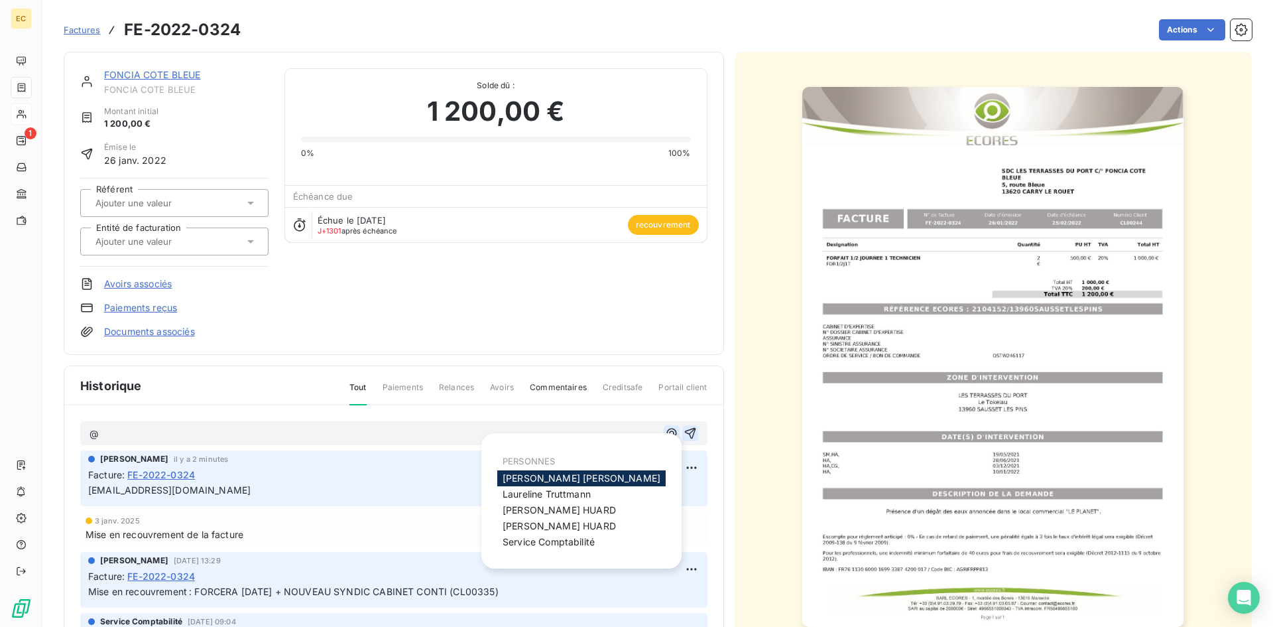
click at [665, 434] on icon "button" at bounding box center [671, 432] width 13 height 13
click at [568, 540] on span "Service Comptabilité" at bounding box center [549, 541] width 92 height 11
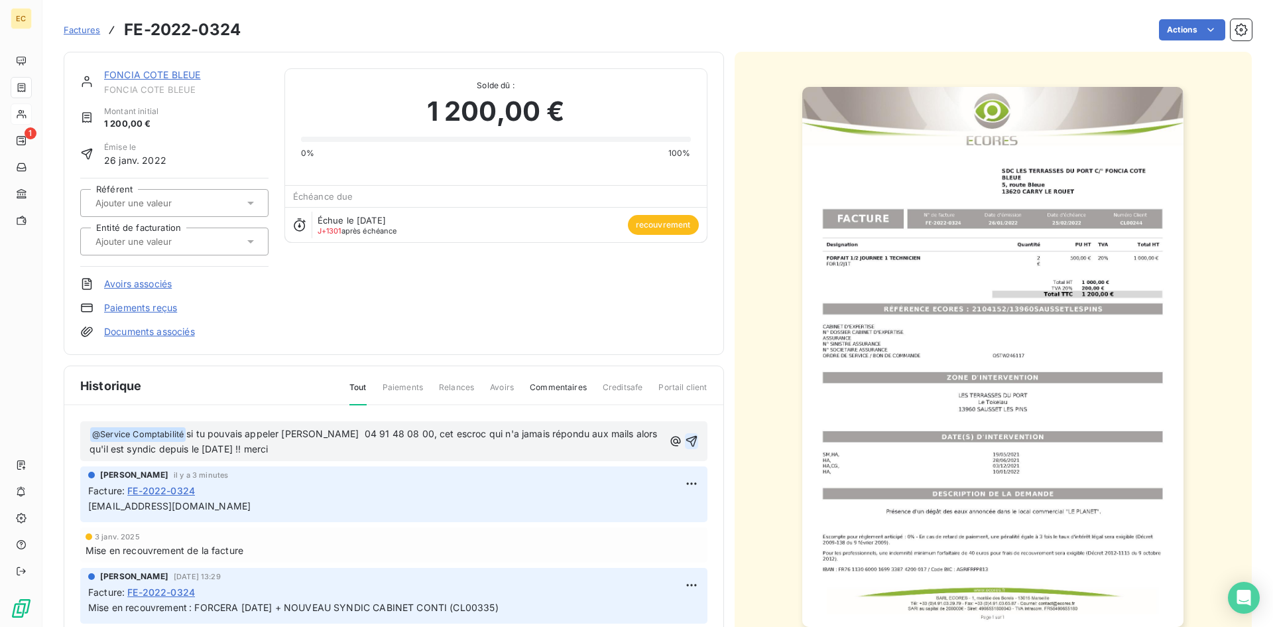
click at [685, 442] on icon "button" at bounding box center [691, 440] width 13 height 13
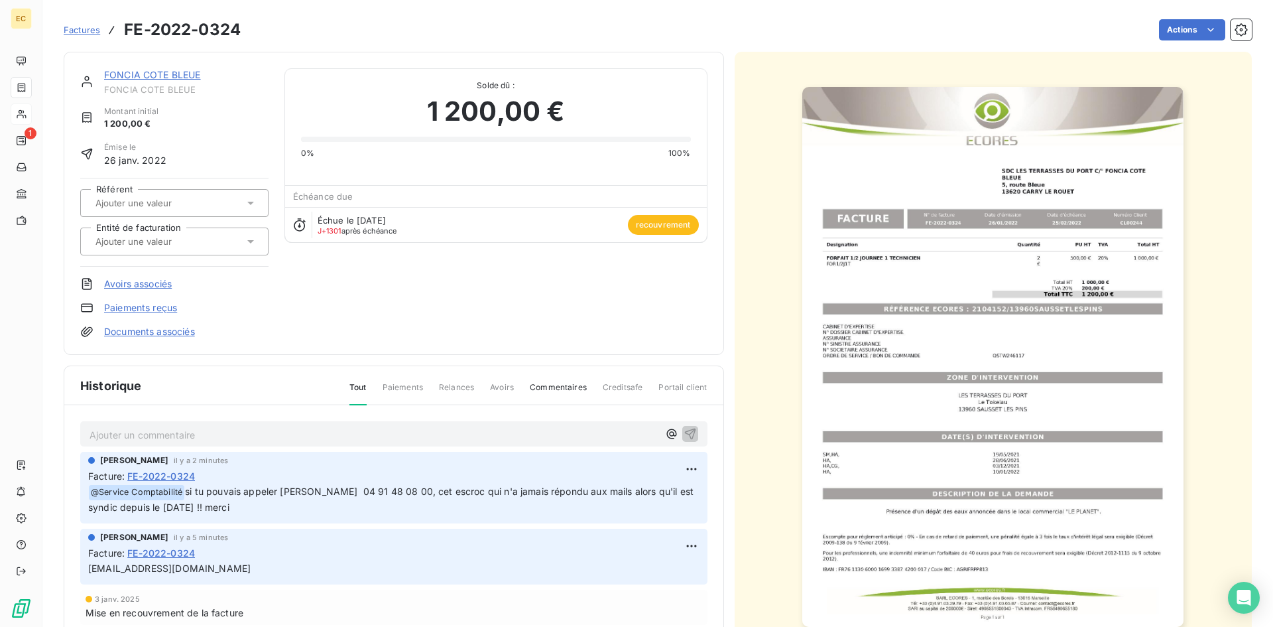
click at [87, 27] on span "Factures" at bounding box center [82, 30] width 36 height 11
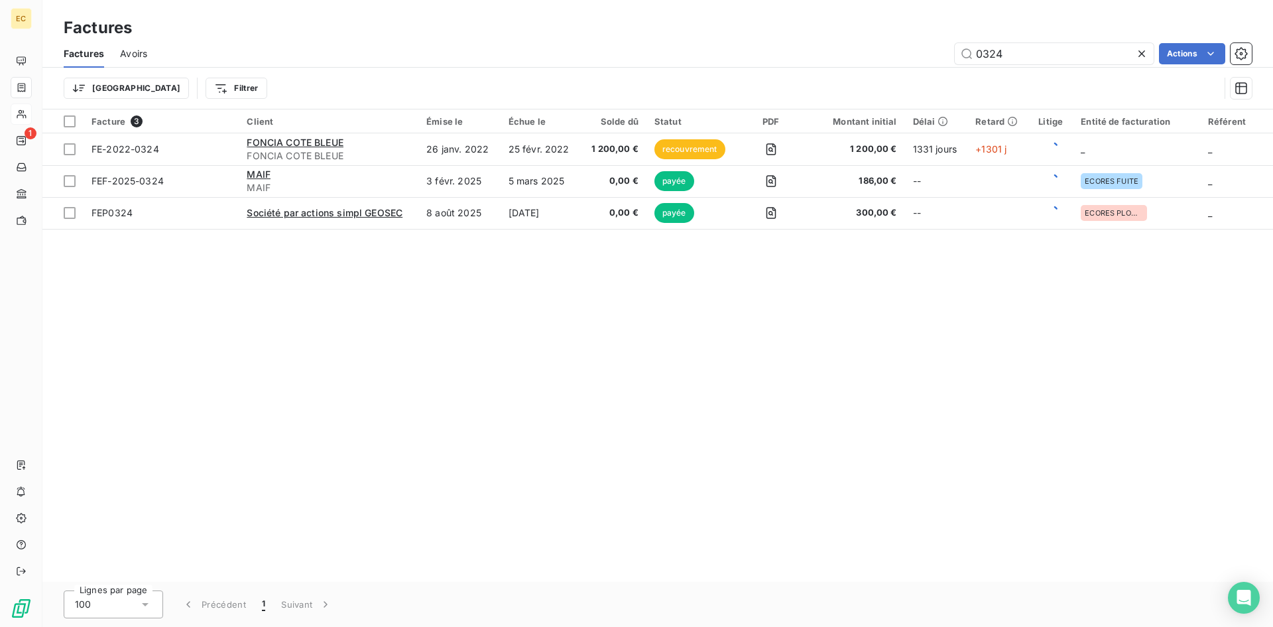
drag, startPoint x: 1010, startPoint y: 57, endPoint x: 952, endPoint y: 58, distance: 58.3
click at [952, 58] on div "0324 Actions" at bounding box center [707, 53] width 1089 height 21
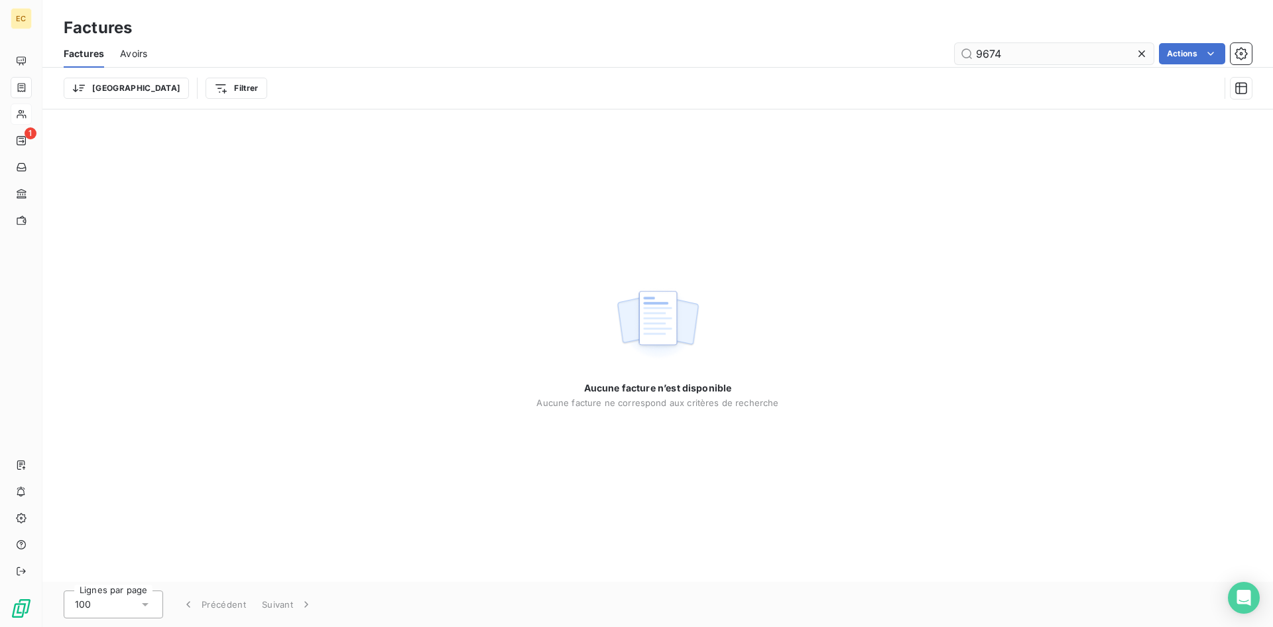
click at [975, 51] on input "9674" at bounding box center [1054, 53] width 199 height 21
drag, startPoint x: 1030, startPoint y: 58, endPoint x: 931, endPoint y: 59, distance: 99.4
click at [931, 59] on div "fa09674 Actions" at bounding box center [707, 53] width 1089 height 21
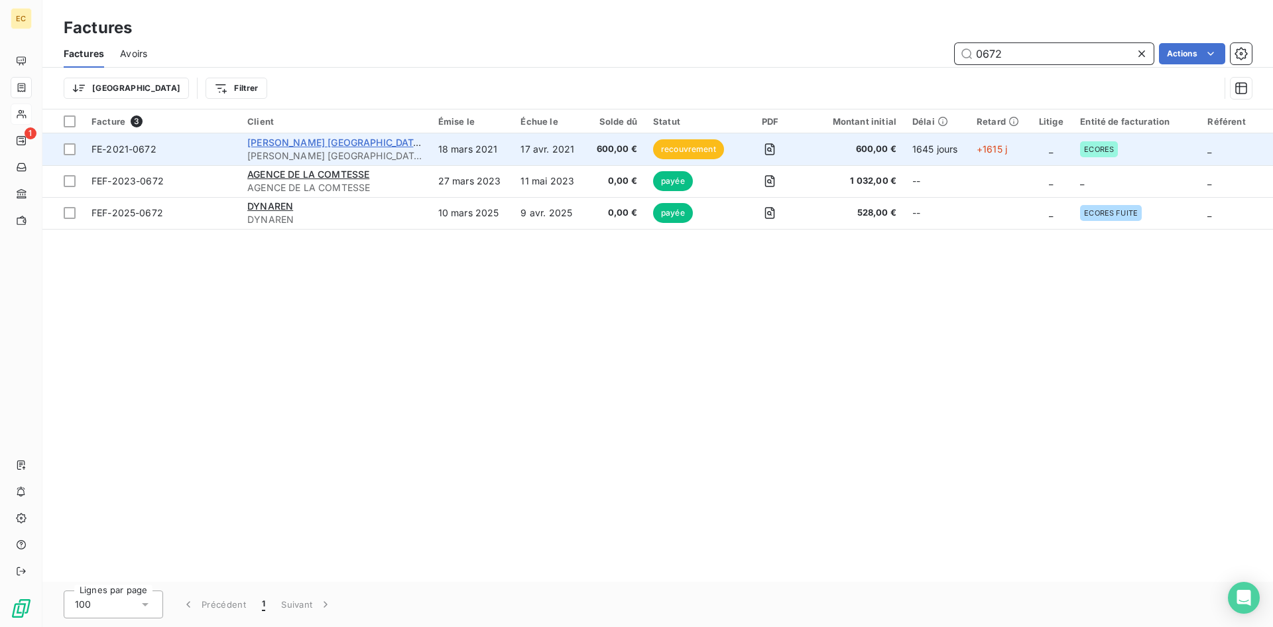
type input "0672"
click at [329, 146] on span "FONCIA PRADO MARSEILLE" at bounding box center [335, 142] width 176 height 11
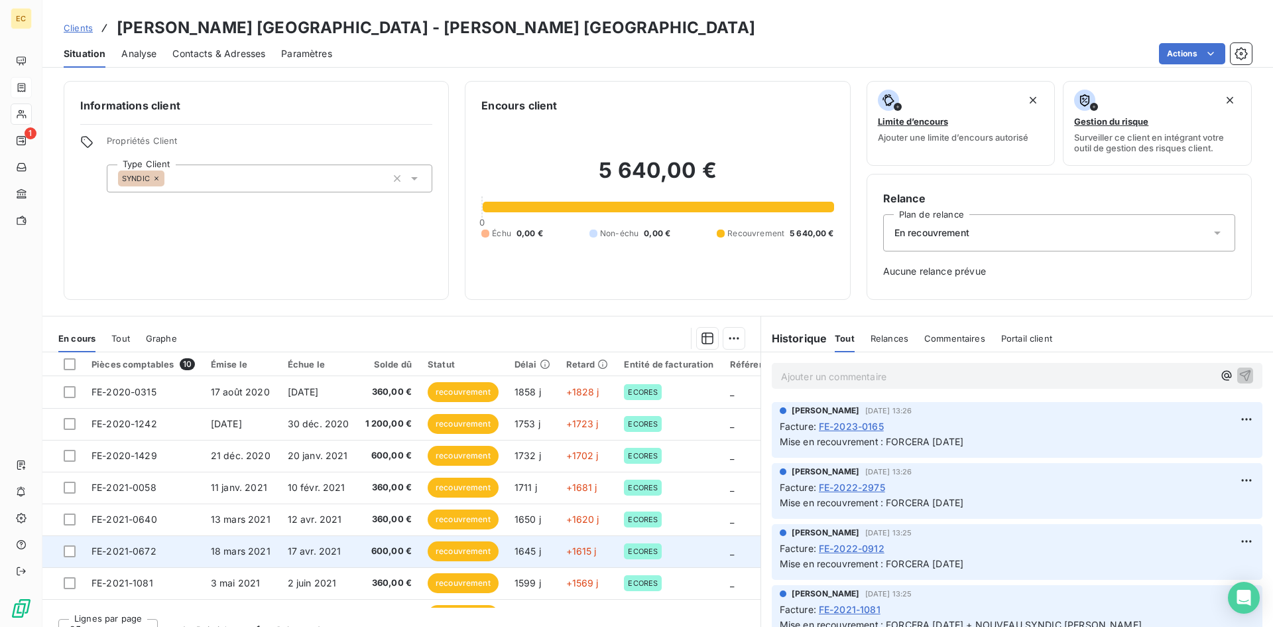
click at [230, 555] on span "18 mars 2021" at bounding box center [241, 550] width 60 height 11
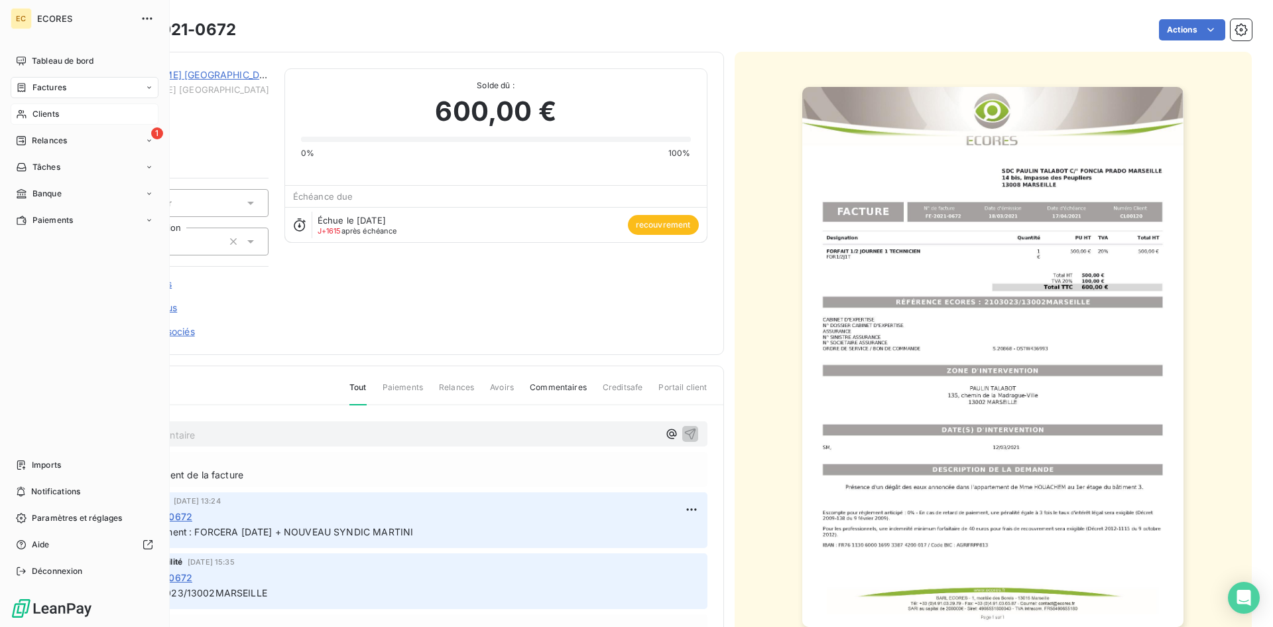
click at [56, 111] on span "Clients" at bounding box center [45, 114] width 27 height 12
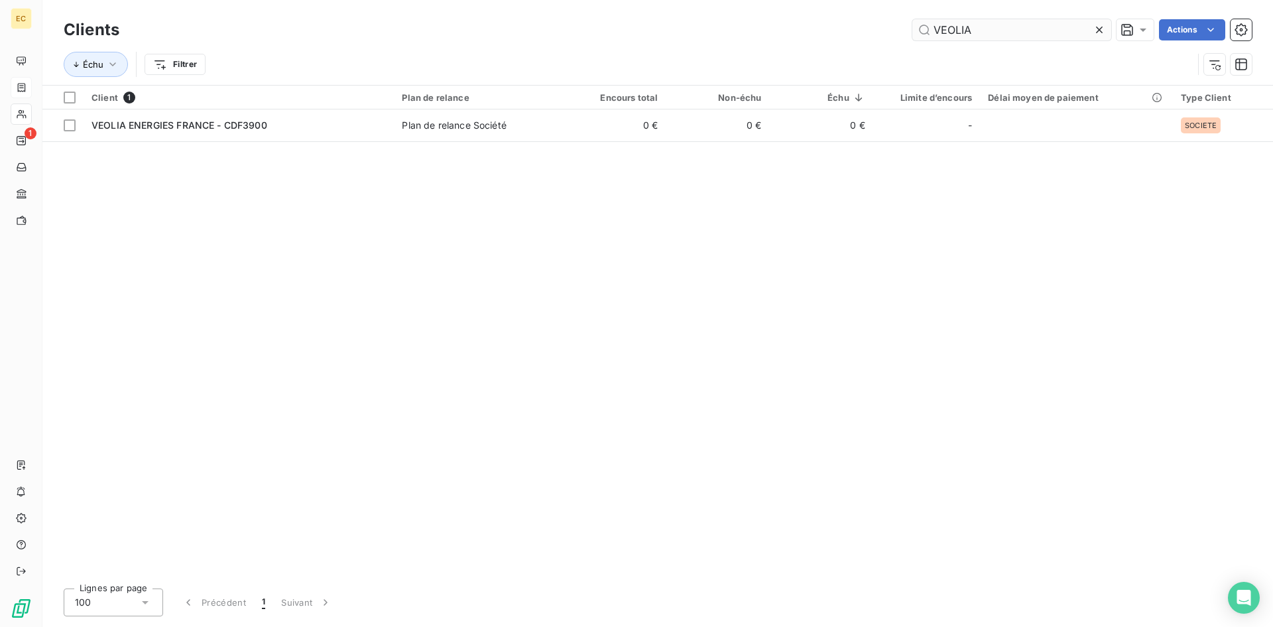
drag, startPoint x: 998, startPoint y: 27, endPoint x: 912, endPoint y: 28, distance: 86.9
click at [912, 28] on input "VEOLIA" at bounding box center [1011, 29] width 199 height 21
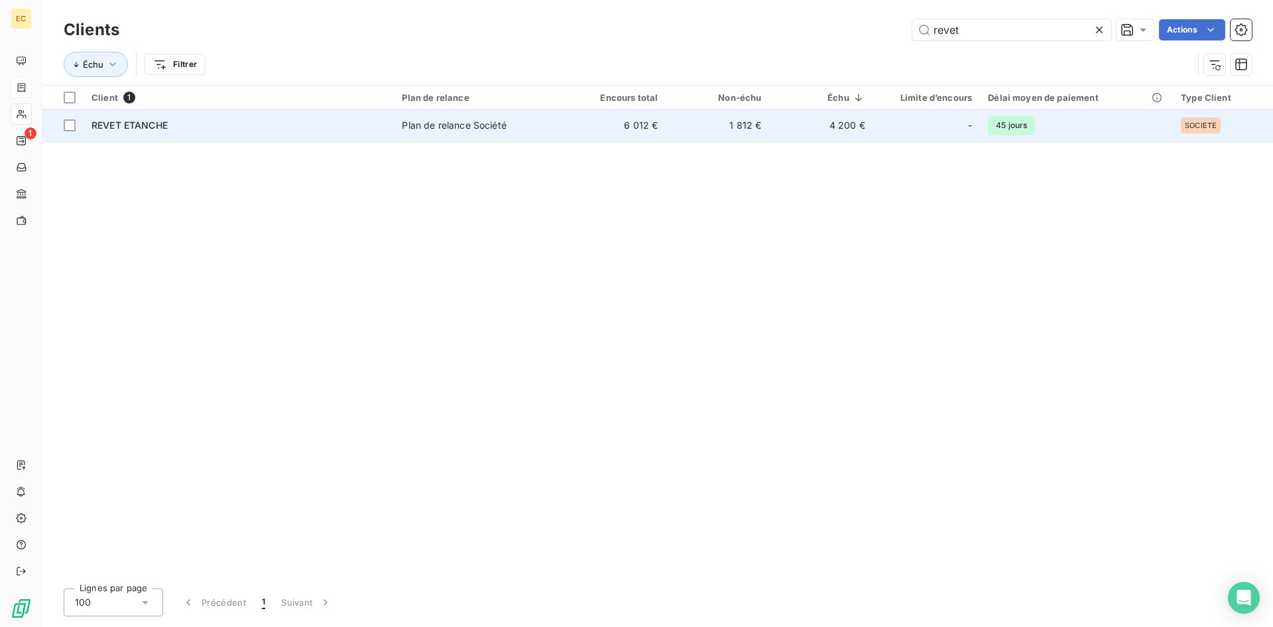
type input "revet"
click at [204, 125] on div "REVET ETANCHE" at bounding box center [238, 125] width 294 height 13
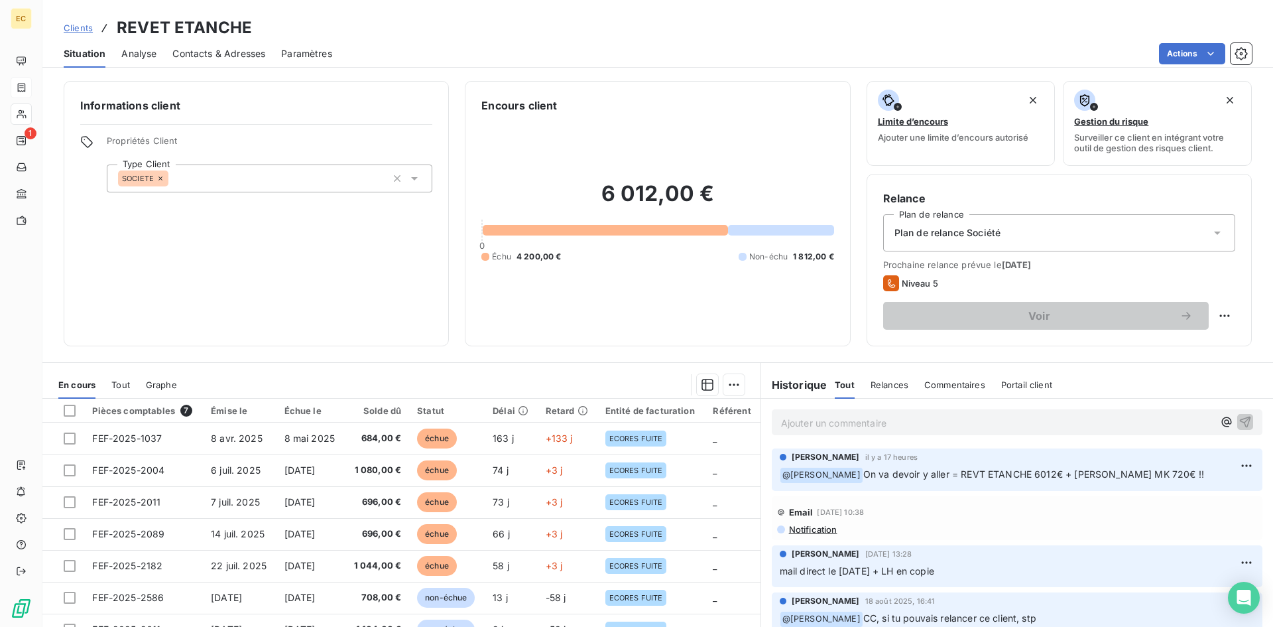
scroll to position [66, 0]
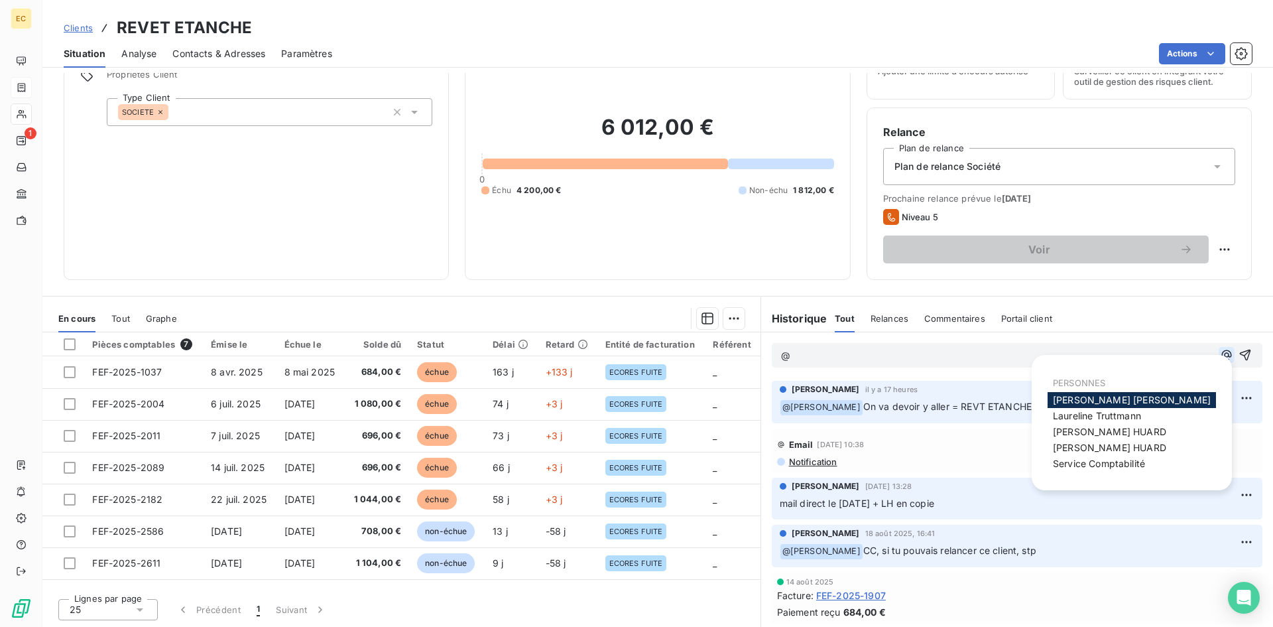
click at [1220, 352] on icon "button" at bounding box center [1226, 354] width 13 height 13
click at [1144, 434] on div "Ludovic HUARD" at bounding box center [1132, 432] width 168 height 16
click at [1090, 428] on span "Ludovic HUARD" at bounding box center [1109, 431] width 113 height 11
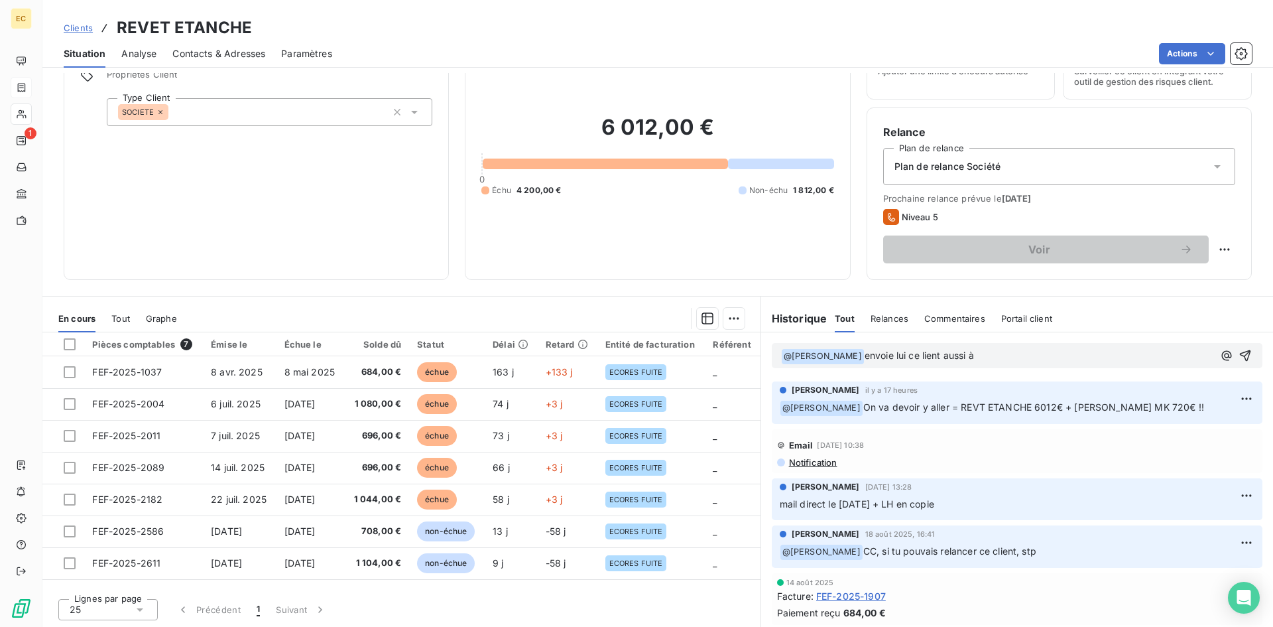
drag, startPoint x: 1000, startPoint y: 361, endPoint x: 830, endPoint y: 360, distance: 169.7
click at [830, 360] on div "﻿ @ Ludovic HUARD ﻿ envoie lui ce lient aussi à" at bounding box center [1017, 355] width 491 height 25
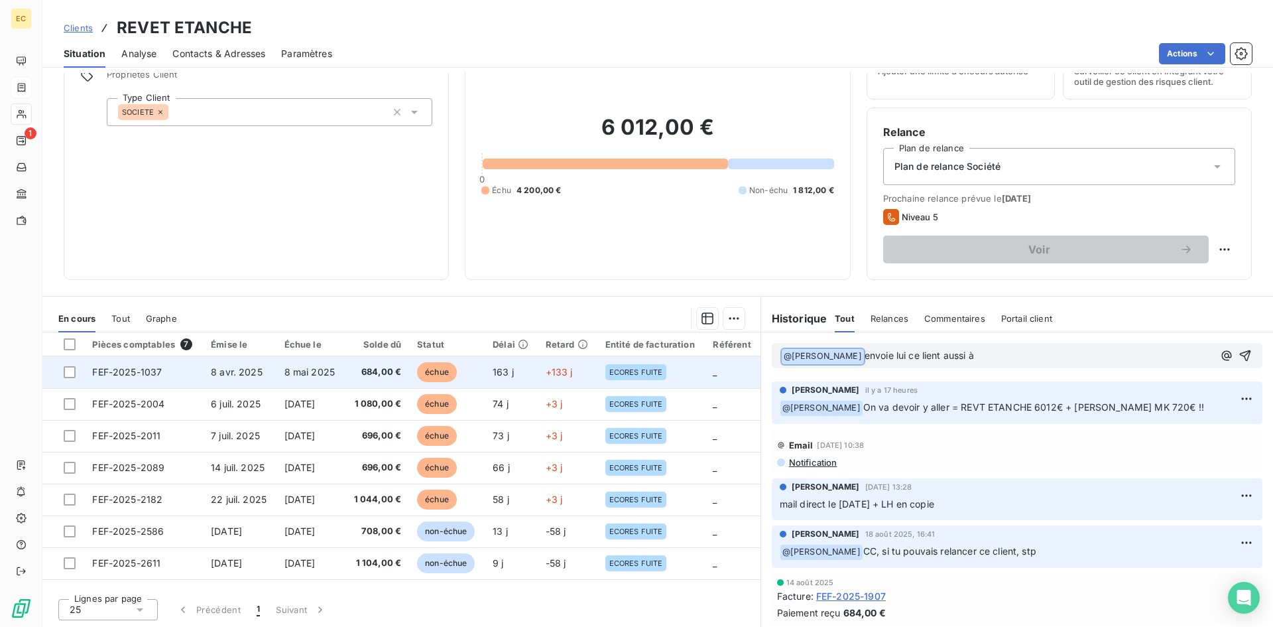
drag, startPoint x: 971, startPoint y: 357, endPoint x: 739, endPoint y: 358, distance: 232.7
click at [739, 358] on div "En cours Tout Graphe Pièces comptables 7 Émise le Échue le Solde dû Statut Déla…" at bounding box center [657, 461] width 1230 height 331
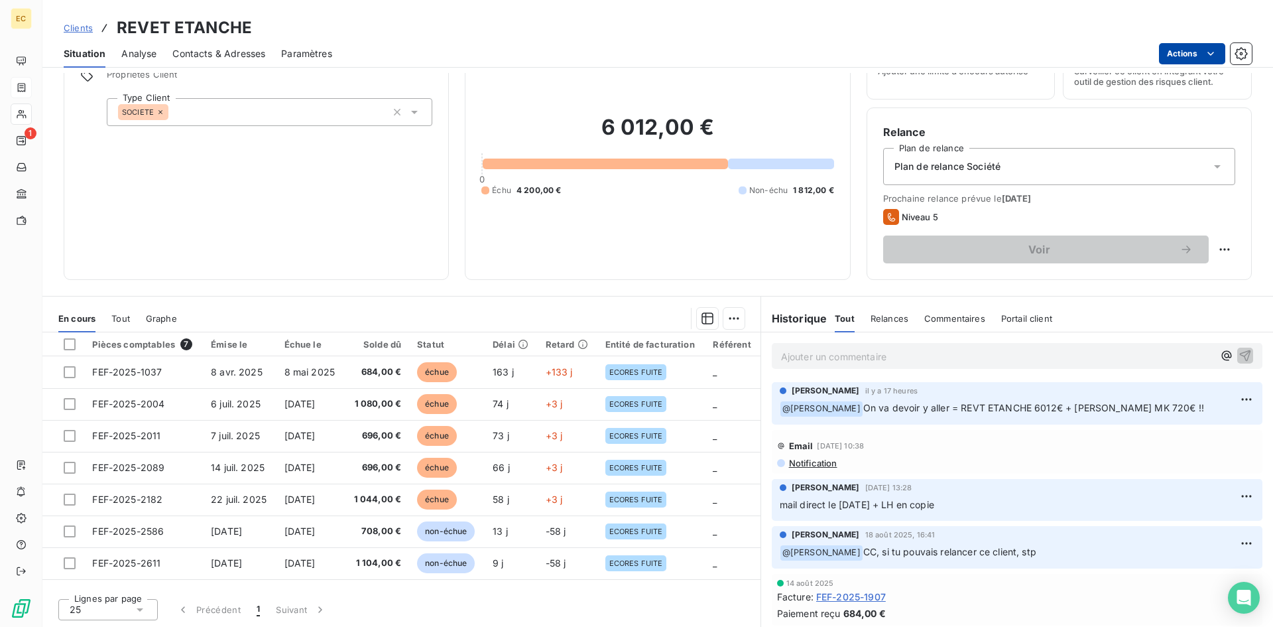
click at [1198, 57] on html "EC 1 Clients REVET ETANCHE Situation Analyse Contacts & Adresses Paramètres Act…" at bounding box center [636, 313] width 1273 height 627
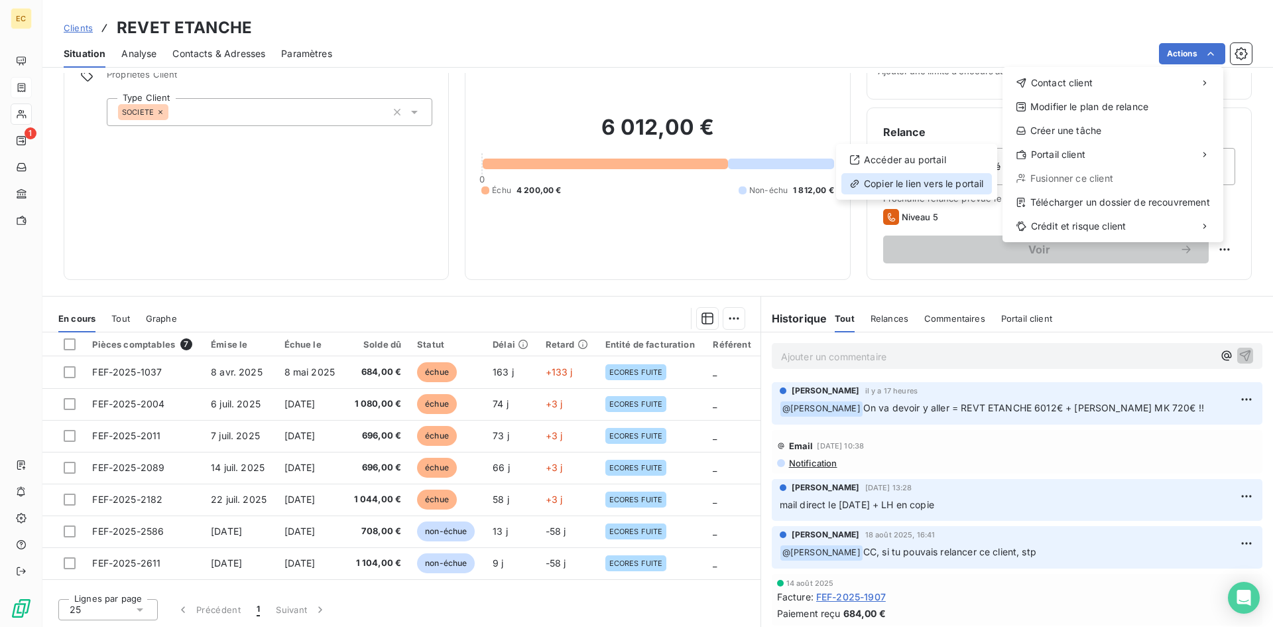
click at [941, 187] on div "Copier le lien vers le portail" at bounding box center [916, 183] width 150 height 21
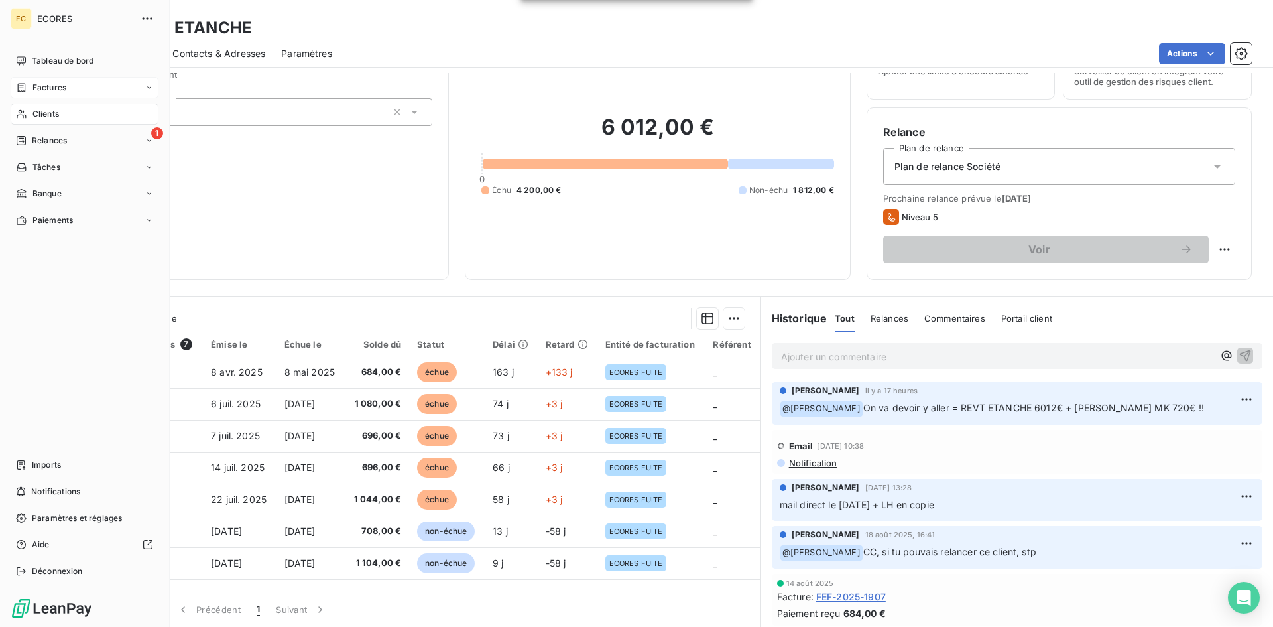
click at [56, 87] on span "Factures" at bounding box center [49, 88] width 34 height 12
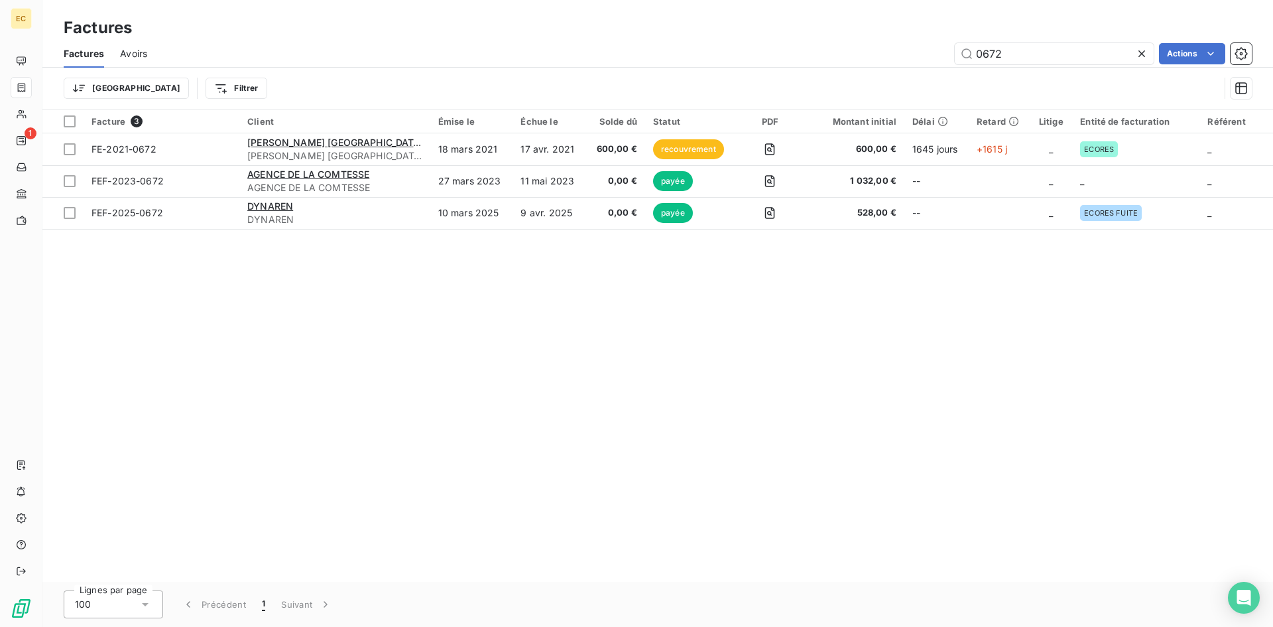
drag, startPoint x: 1001, startPoint y: 59, endPoint x: 932, endPoint y: 61, distance: 69.0
click at [932, 61] on div "0672 Actions" at bounding box center [707, 53] width 1089 height 21
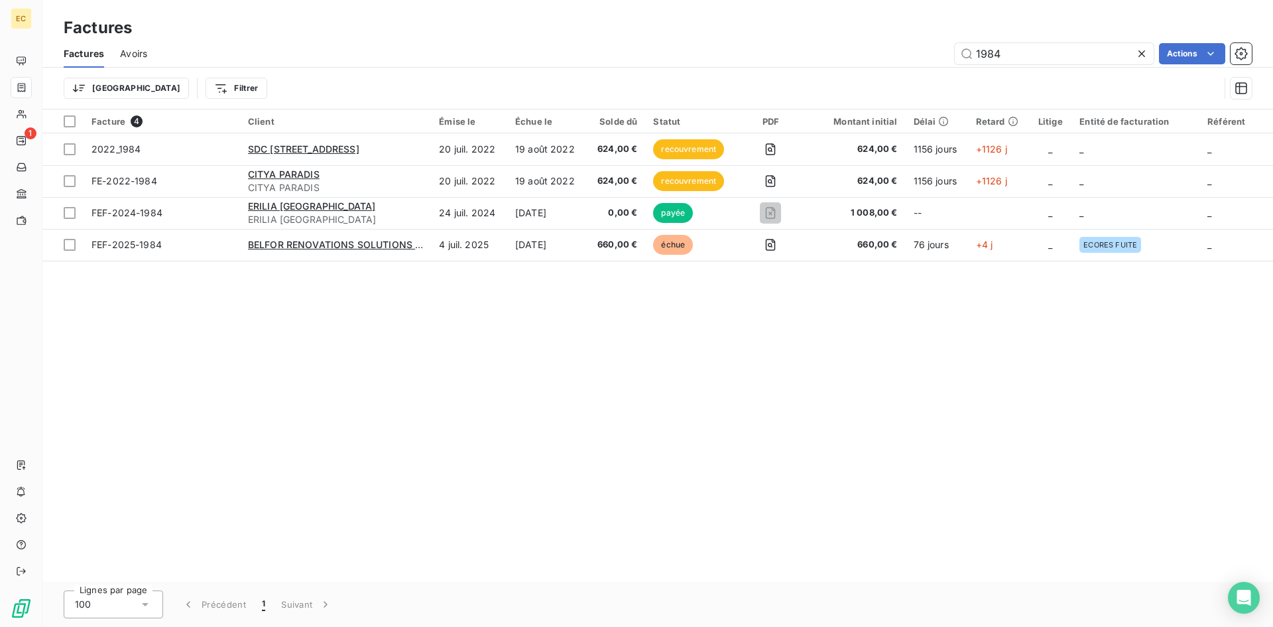
type input "1984"
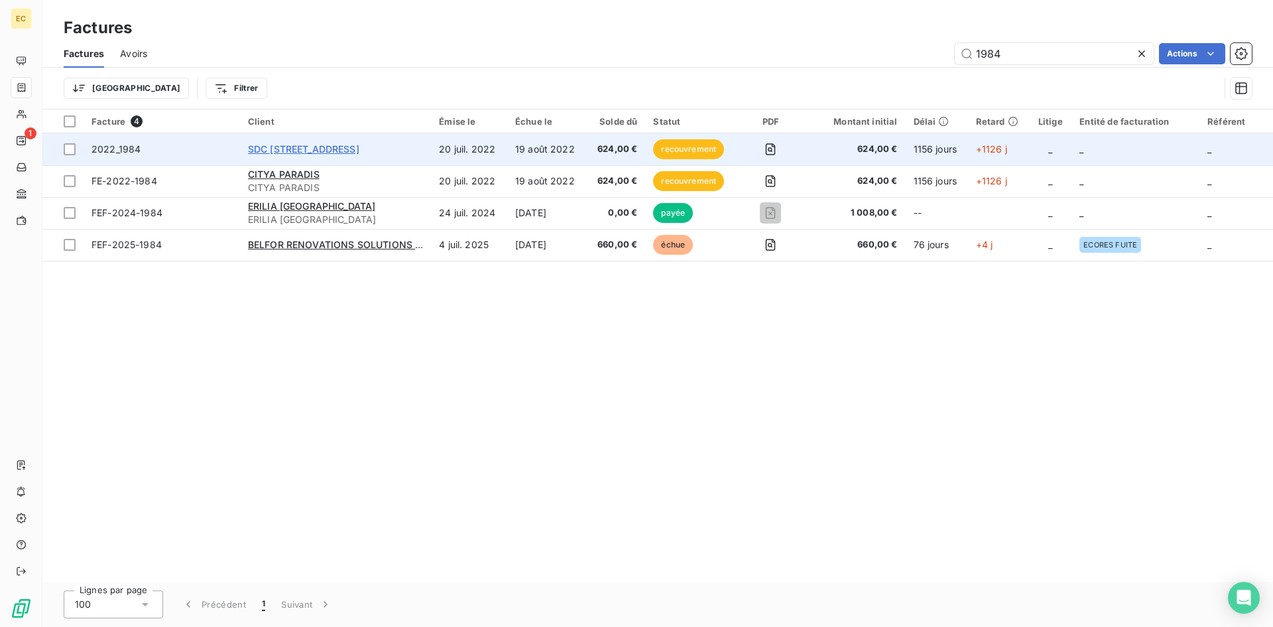
click at [359, 150] on span "SDC 22, RUE MONTGRAND C/° CITYA PARADIS" at bounding box center [303, 148] width 111 height 11
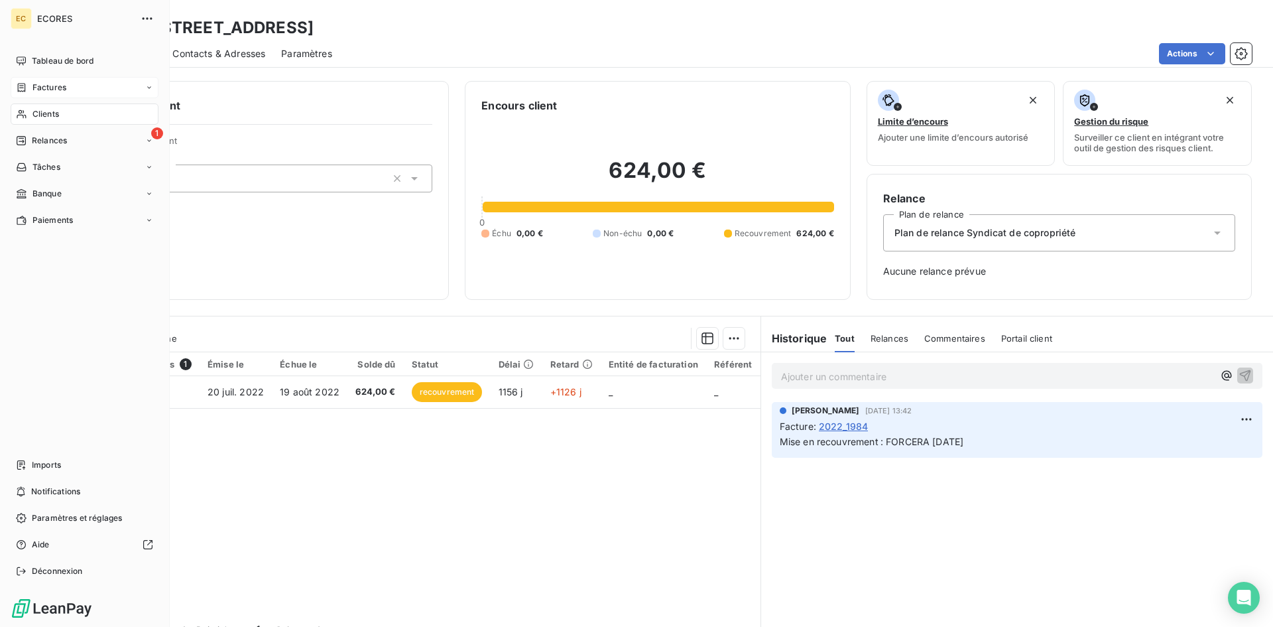
click at [60, 90] on span "Factures" at bounding box center [49, 88] width 34 height 12
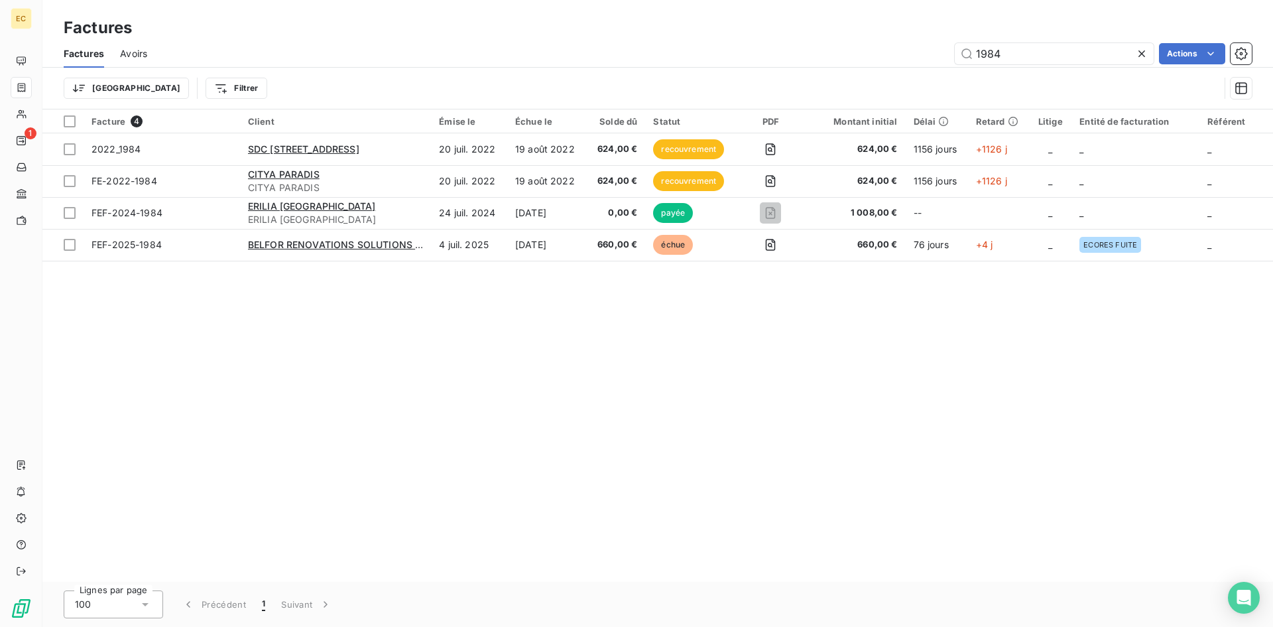
drag, startPoint x: 1061, startPoint y: 53, endPoint x: 931, endPoint y: 60, distance: 130.1
click at [931, 60] on div "1984 Actions" at bounding box center [707, 53] width 1089 height 21
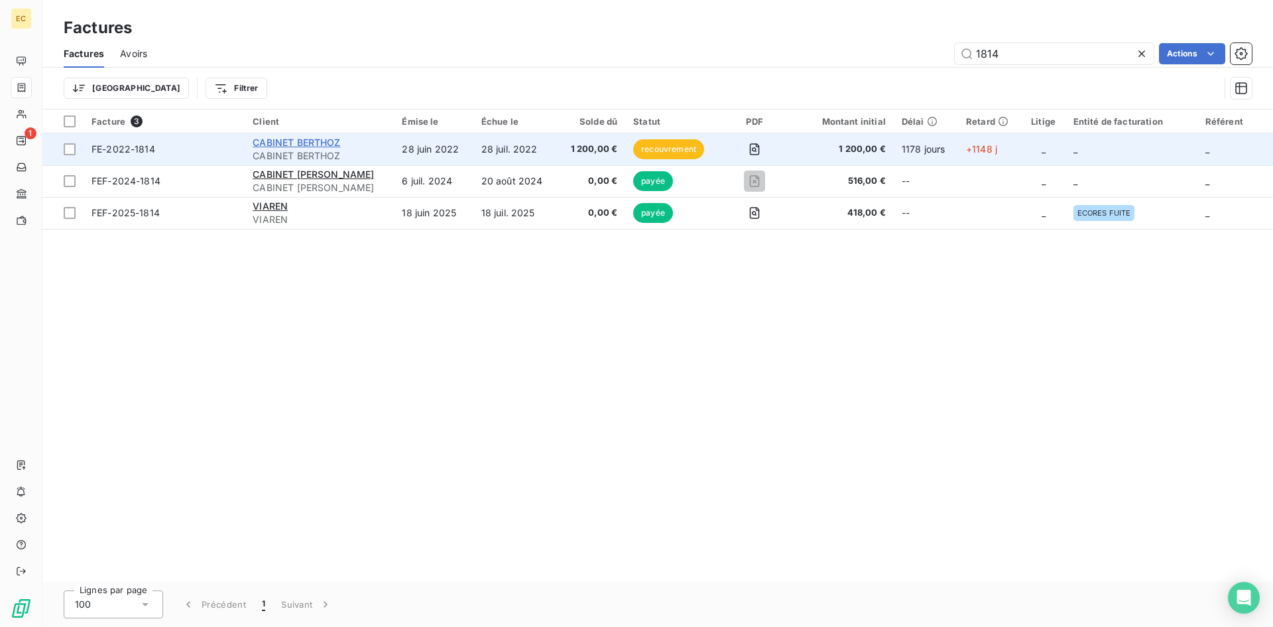
type input "1814"
click at [318, 147] on span "CABINET BERTHOZ" at bounding box center [297, 142] width 88 height 11
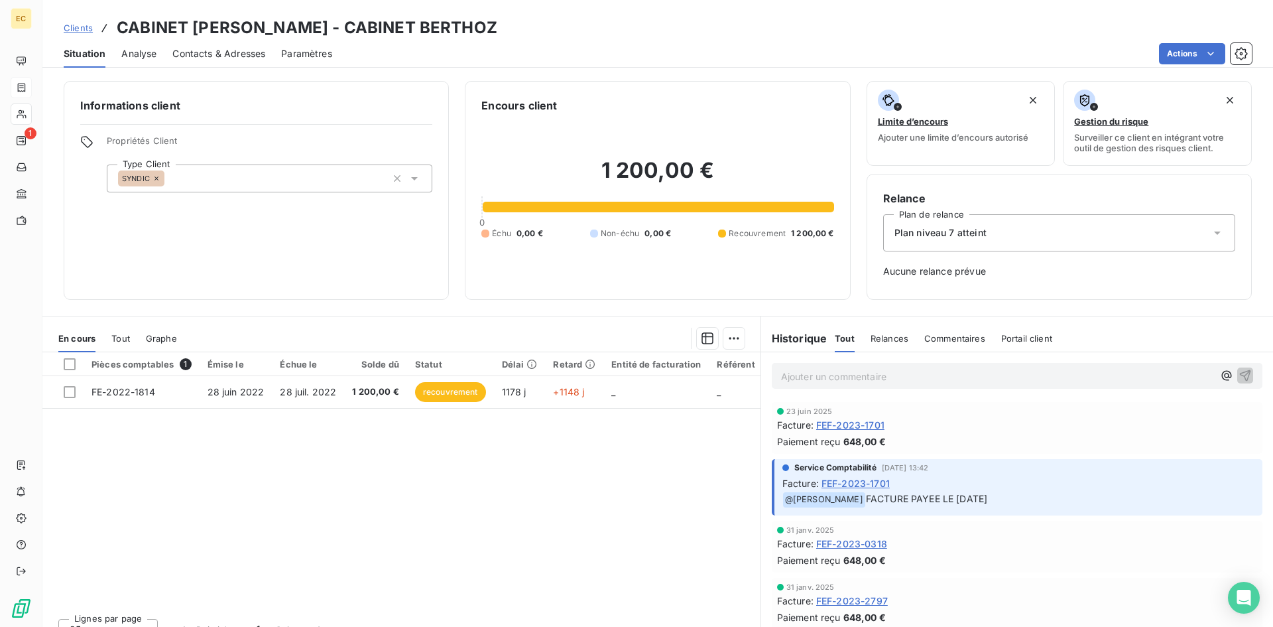
drag, startPoint x: 74, startPoint y: 25, endPoint x: 82, endPoint y: 28, distance: 9.0
click at [74, 25] on span "Clients" at bounding box center [78, 28] width 29 height 11
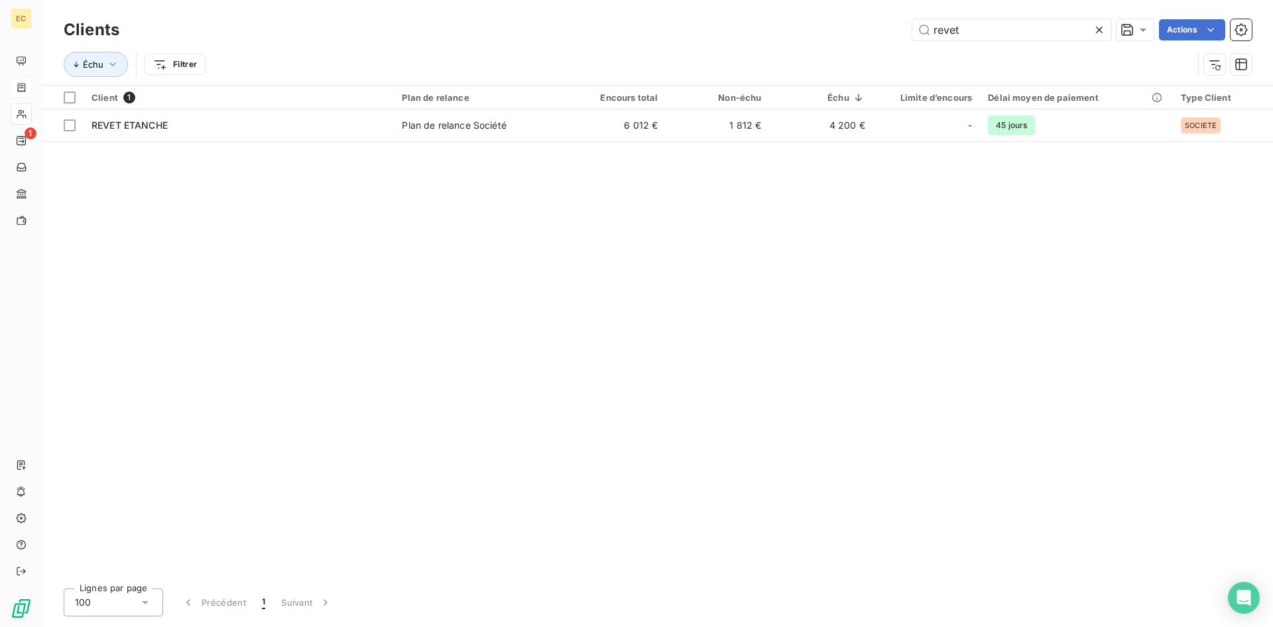
drag, startPoint x: 975, startPoint y: 32, endPoint x: 871, endPoint y: 38, distance: 103.6
click at [871, 38] on div "revet Actions" at bounding box center [693, 29] width 1116 height 21
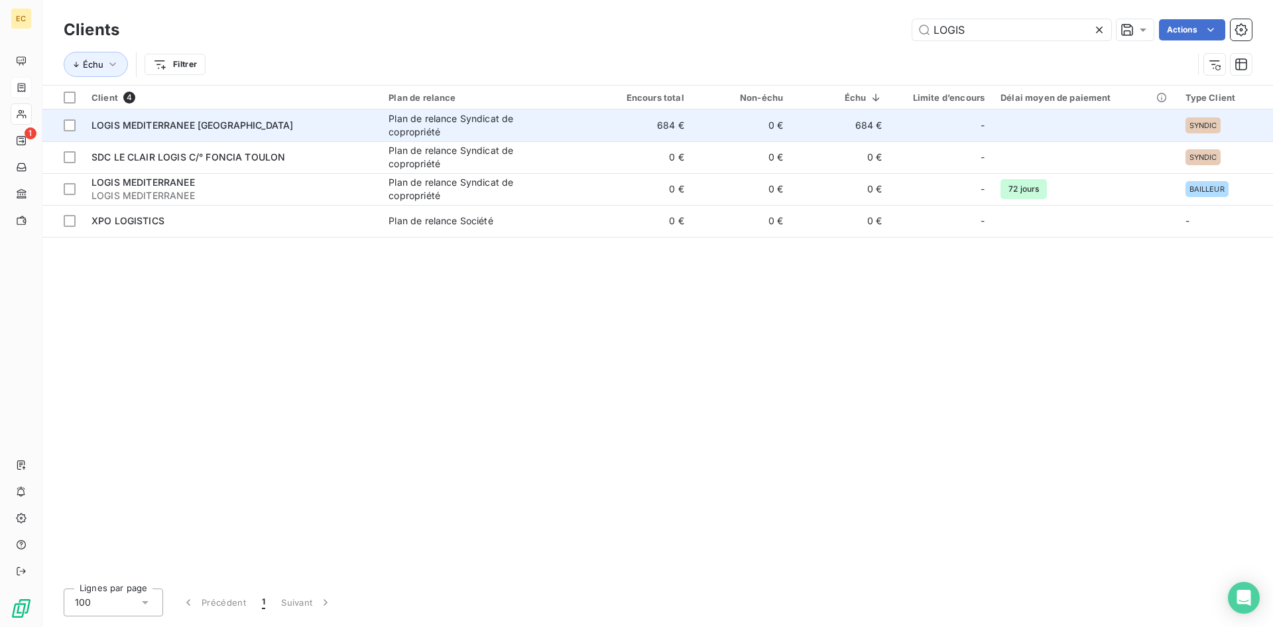
type input "LOGIS"
click at [137, 125] on span "LOGIS MEDITERRANEE MARSEILLE" at bounding box center [192, 124] width 202 height 11
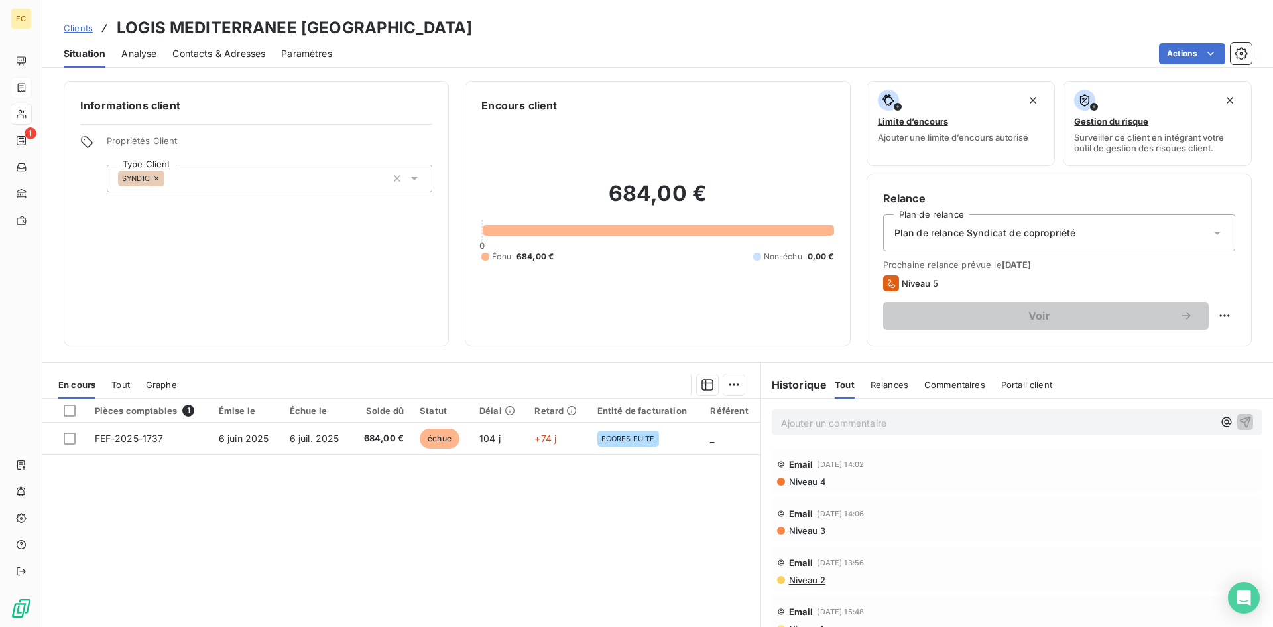
click at [78, 23] on span "Clients" at bounding box center [78, 28] width 29 height 11
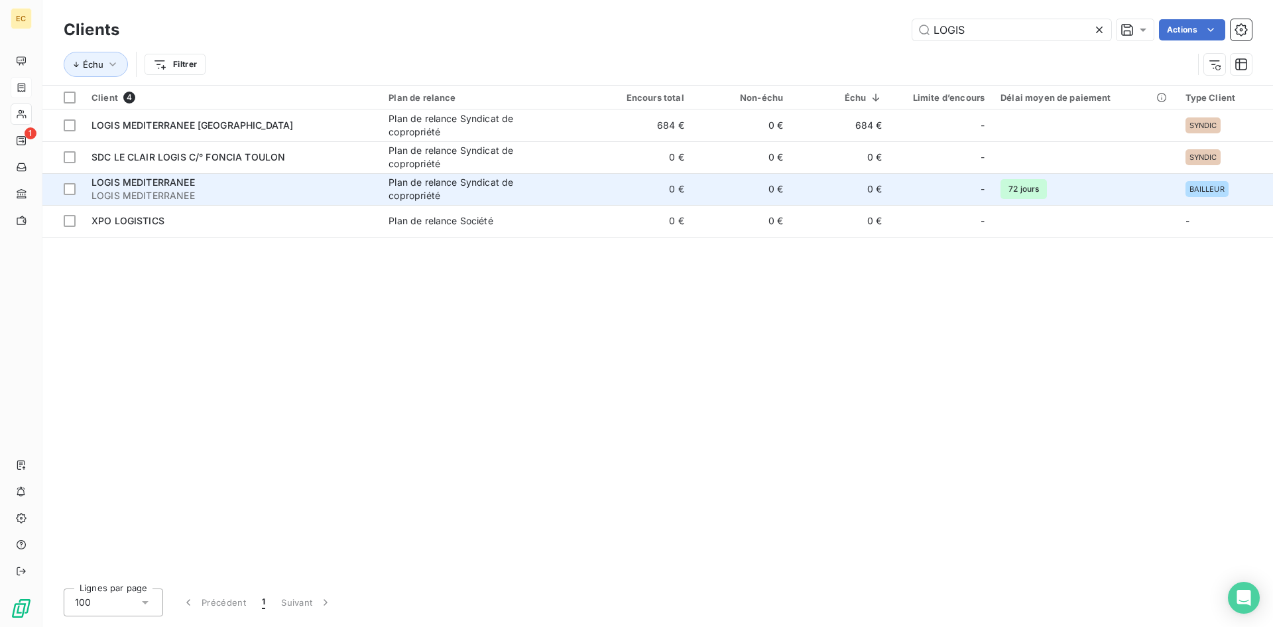
click at [141, 178] on span "LOGIS MEDITERRANEE" at bounding box center [142, 181] width 103 height 11
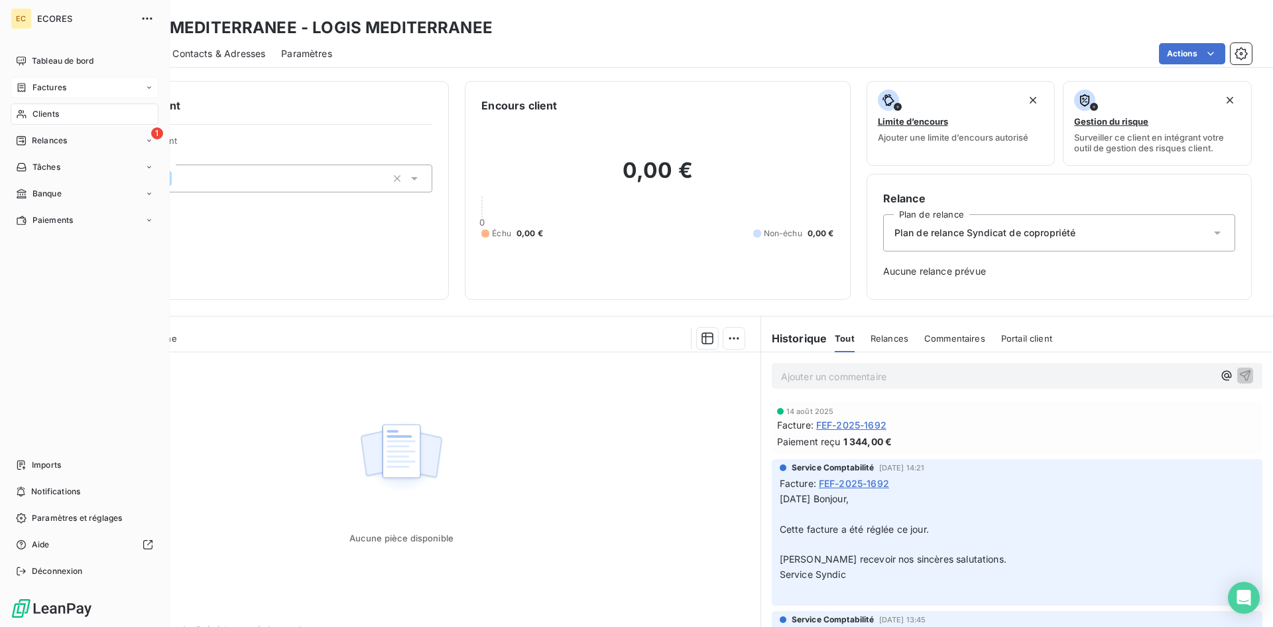
drag, startPoint x: 56, startPoint y: 91, endPoint x: 152, endPoint y: 79, distance: 97.0
click at [56, 91] on span "Factures" at bounding box center [49, 88] width 34 height 12
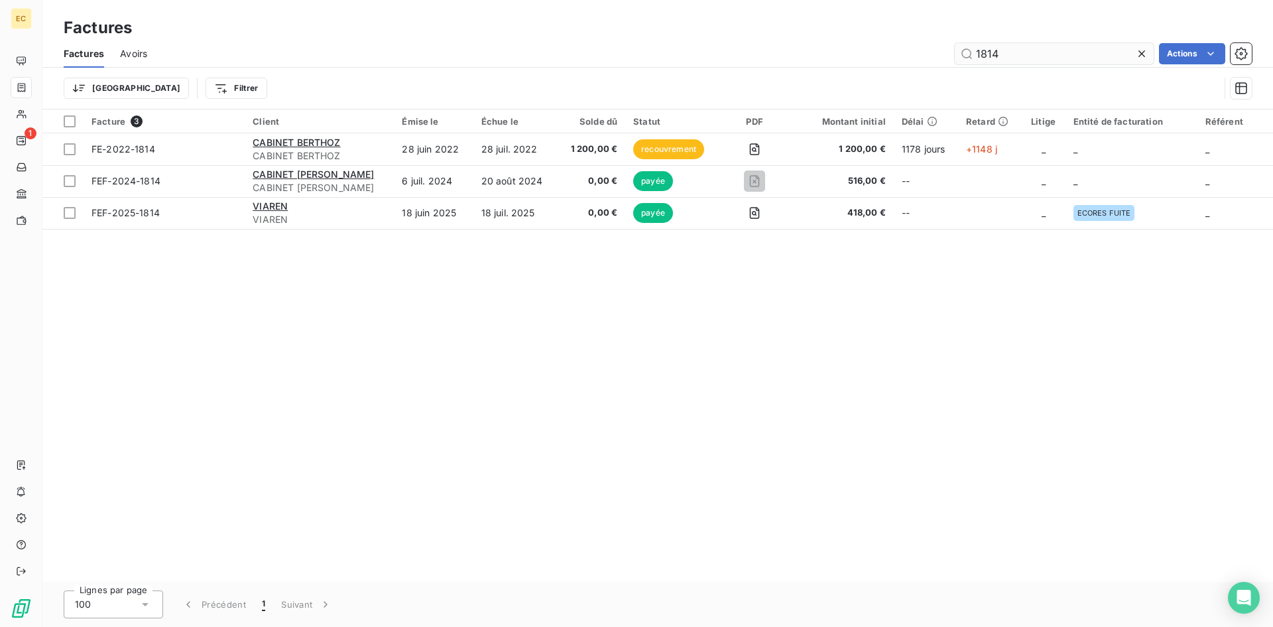
drag, startPoint x: 1004, startPoint y: 44, endPoint x: 954, endPoint y: 56, distance: 51.9
click at [955, 56] on input "1814" at bounding box center [1054, 53] width 199 height 21
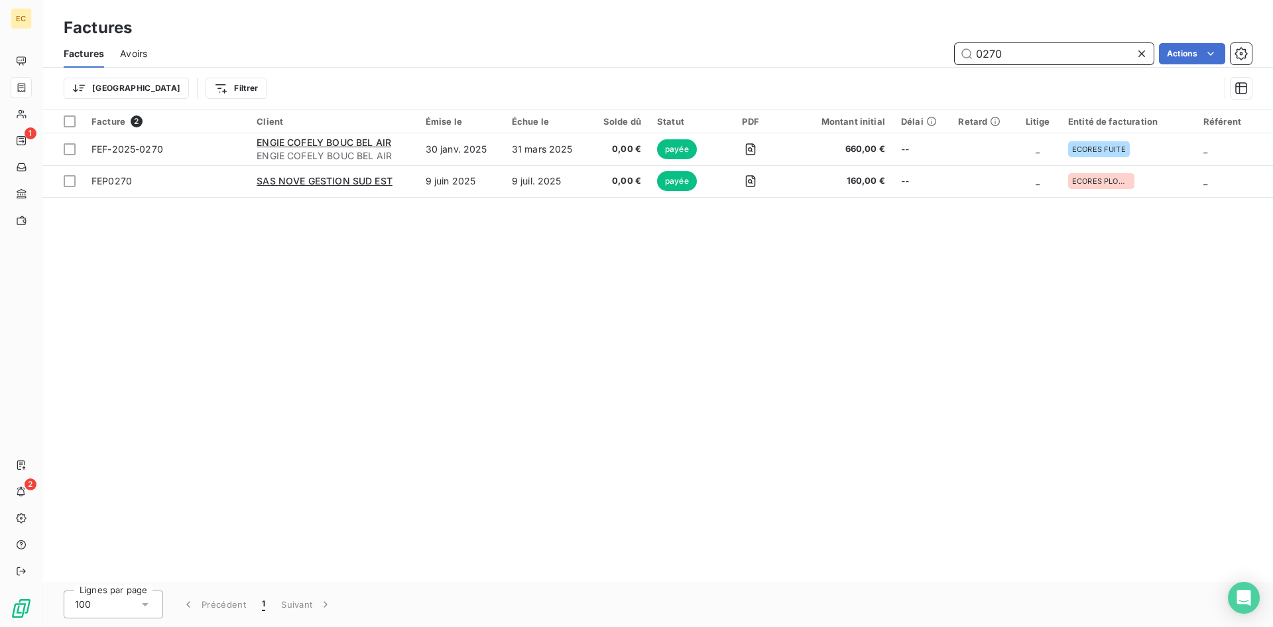
drag, startPoint x: 1009, startPoint y: 48, endPoint x: 951, endPoint y: 58, distance: 58.4
click at [951, 58] on div "0270 Actions" at bounding box center [707, 53] width 1089 height 21
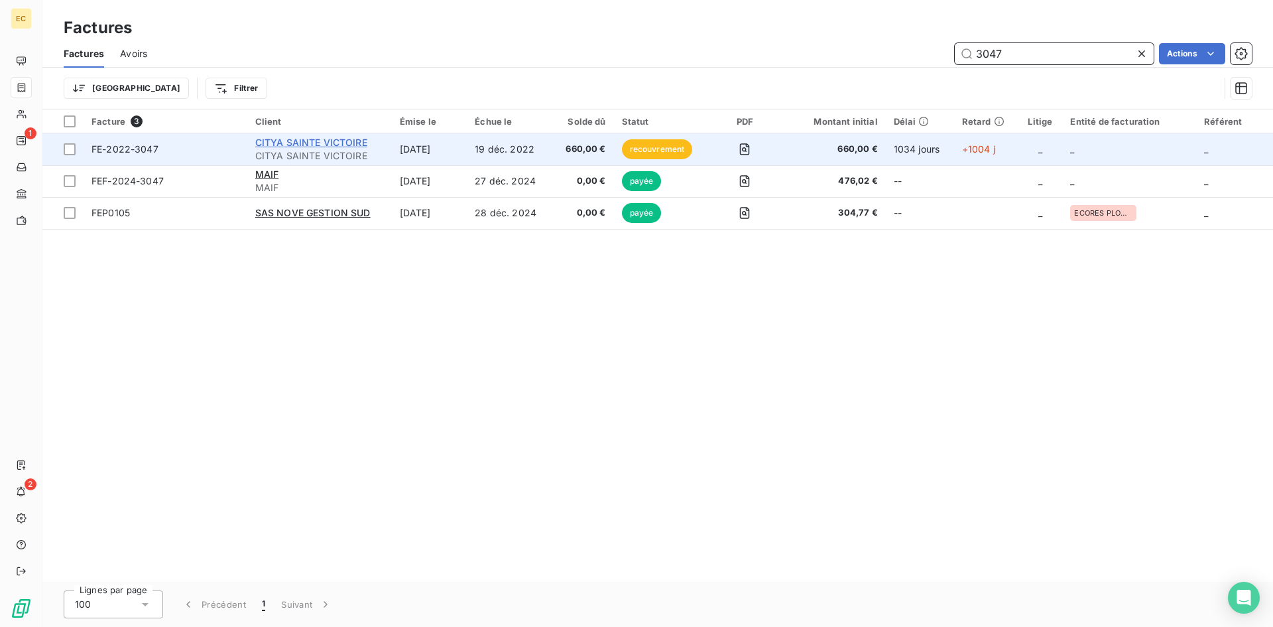
type input "3047"
click at [290, 147] on span "CITYA SAINTE VICTOIRE" at bounding box center [311, 142] width 112 height 11
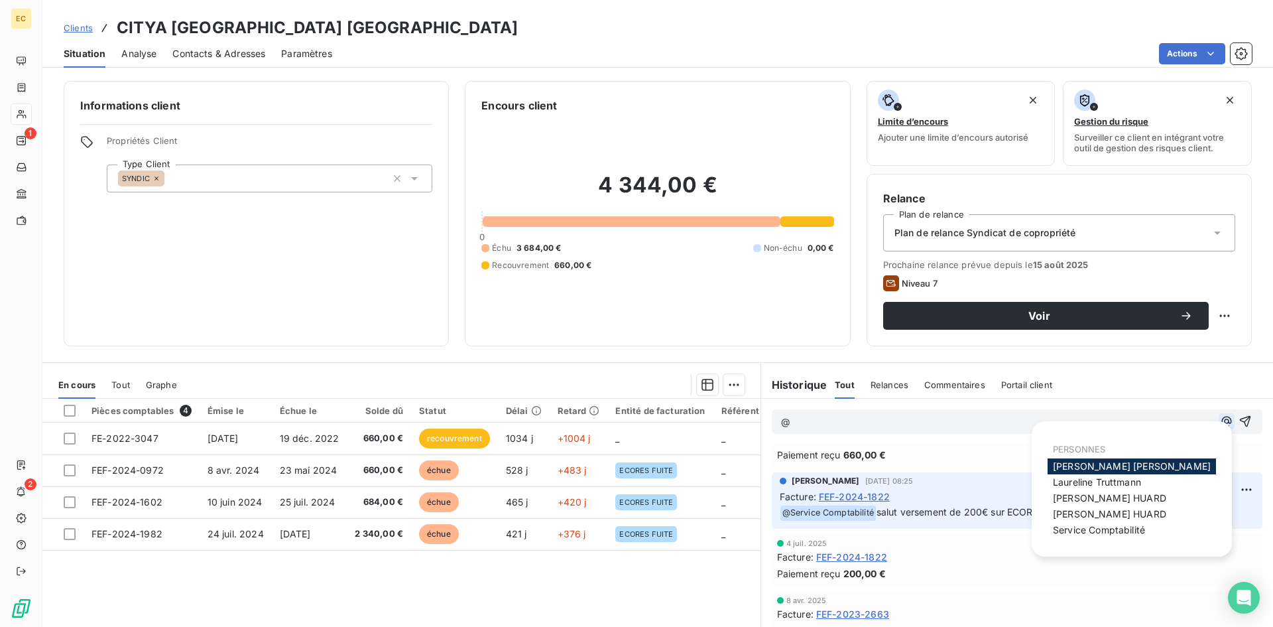
scroll to position [198, 0]
click at [1220, 419] on icon "button" at bounding box center [1226, 420] width 13 height 13
click at [1130, 530] on span "Service Comptabilité" at bounding box center [1099, 529] width 92 height 11
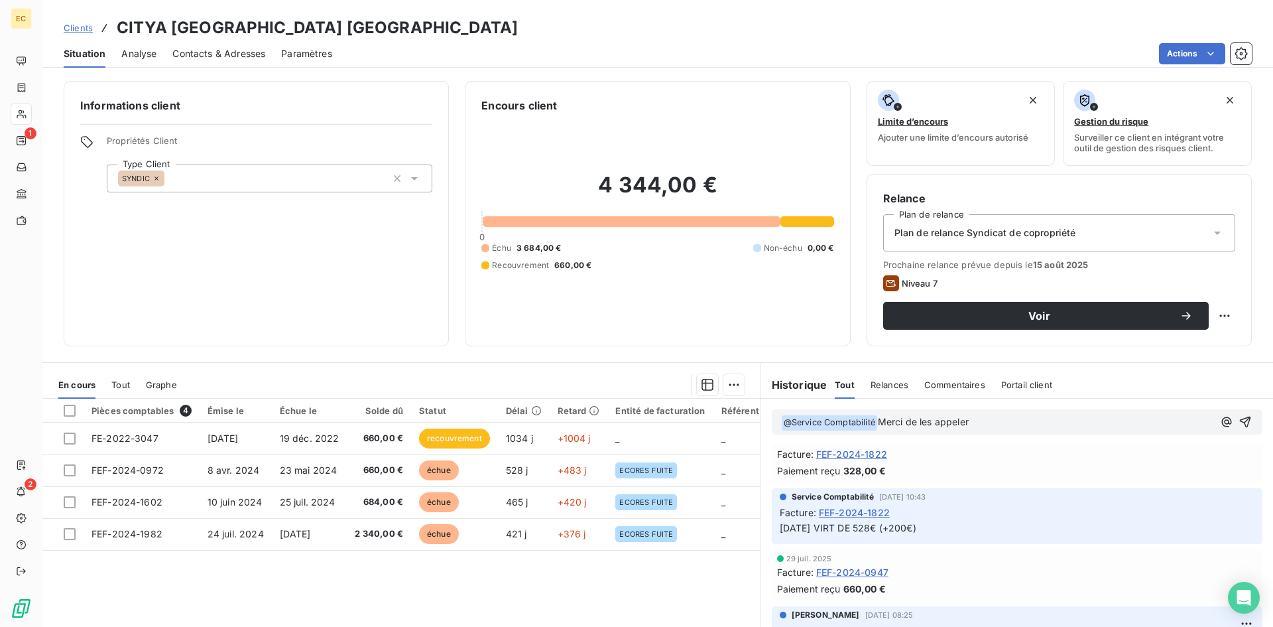
scroll to position [0, 0]
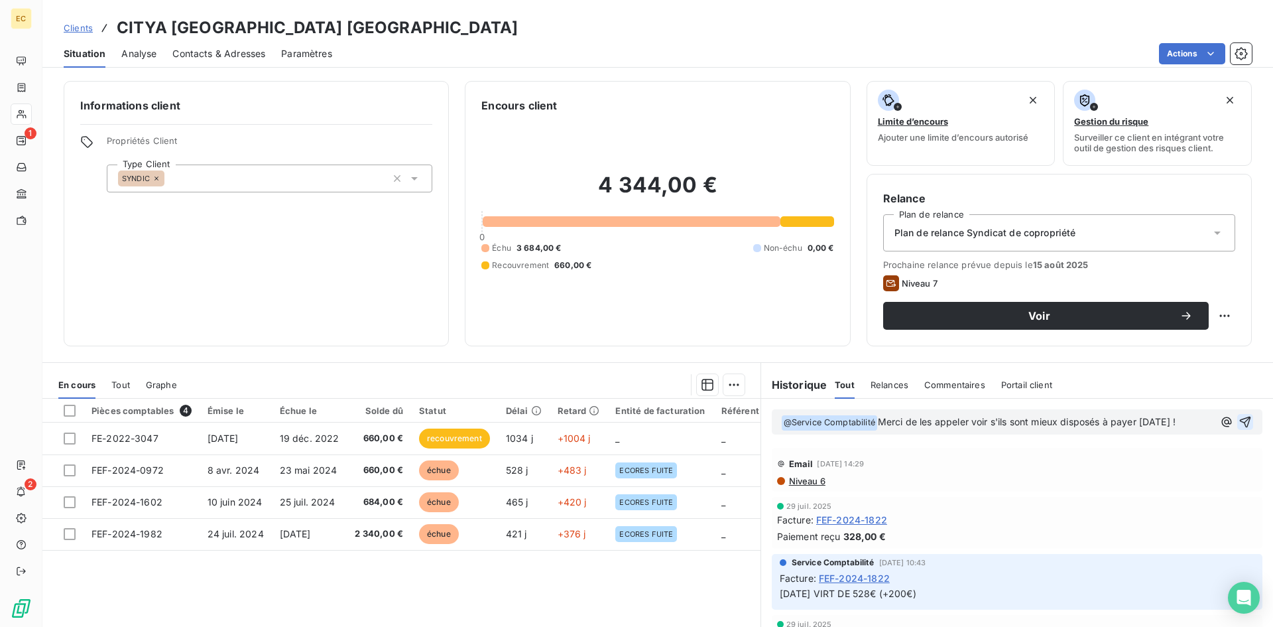
click at [1238, 422] on icon "button" at bounding box center [1244, 421] width 13 height 13
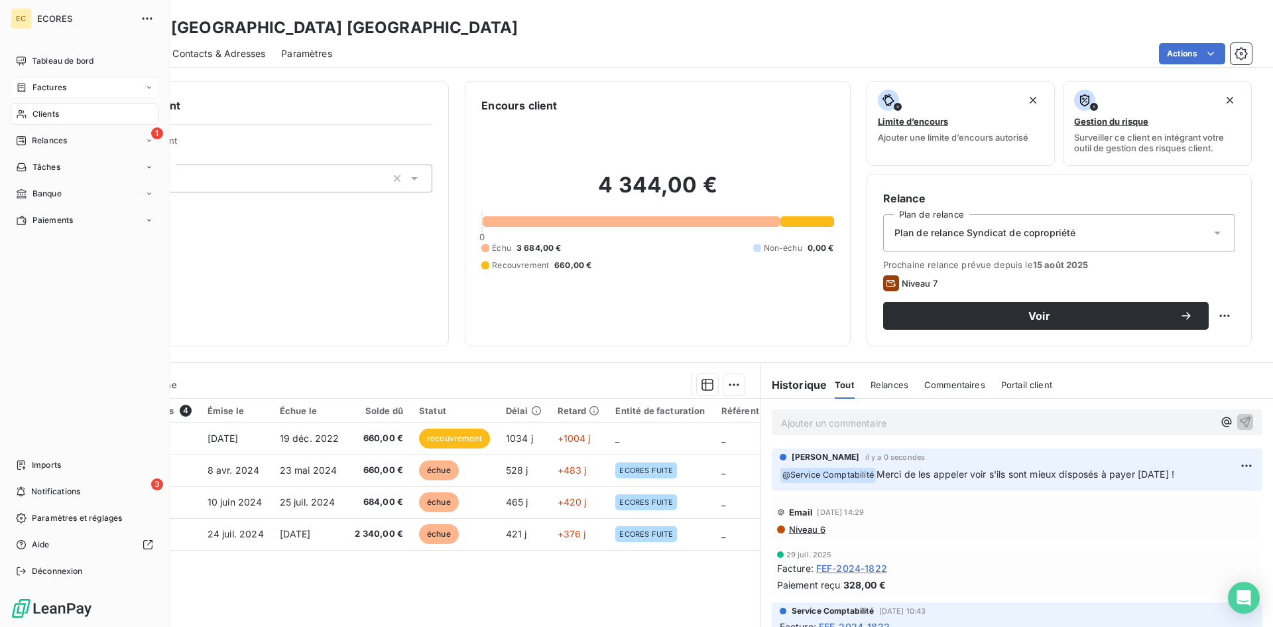
click at [56, 91] on span "Factures" at bounding box center [49, 88] width 34 height 12
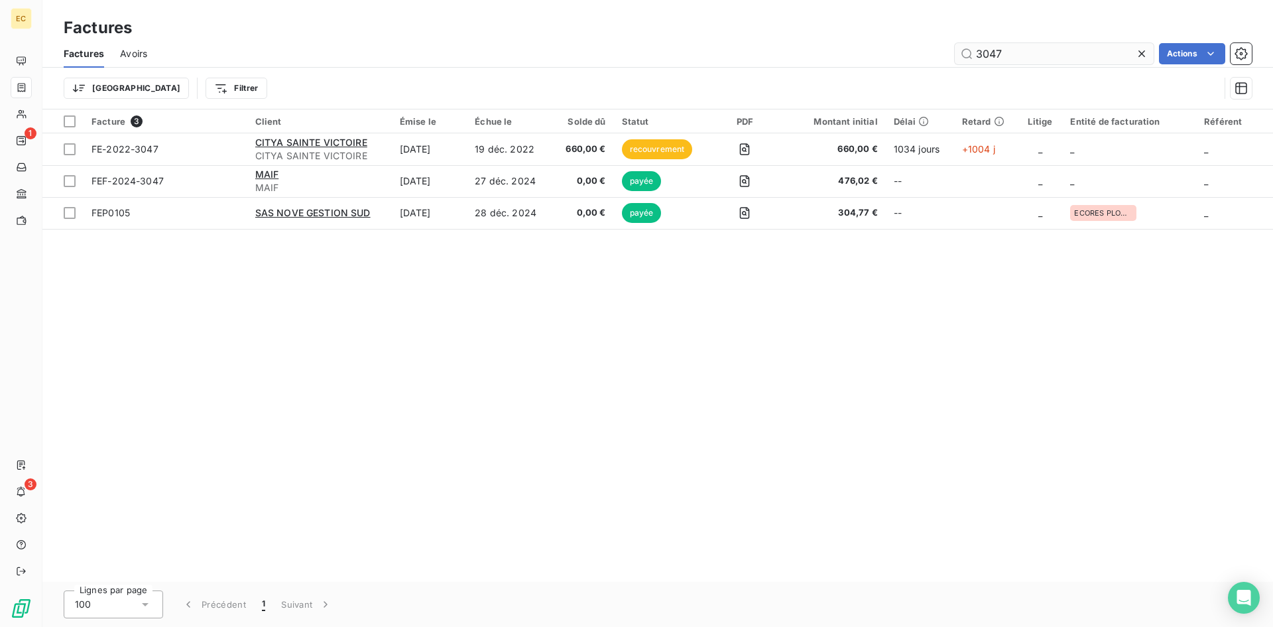
drag, startPoint x: 1005, startPoint y: 52, endPoint x: 968, endPoint y: 52, distance: 37.1
click at [968, 52] on input "3047" at bounding box center [1054, 53] width 199 height 21
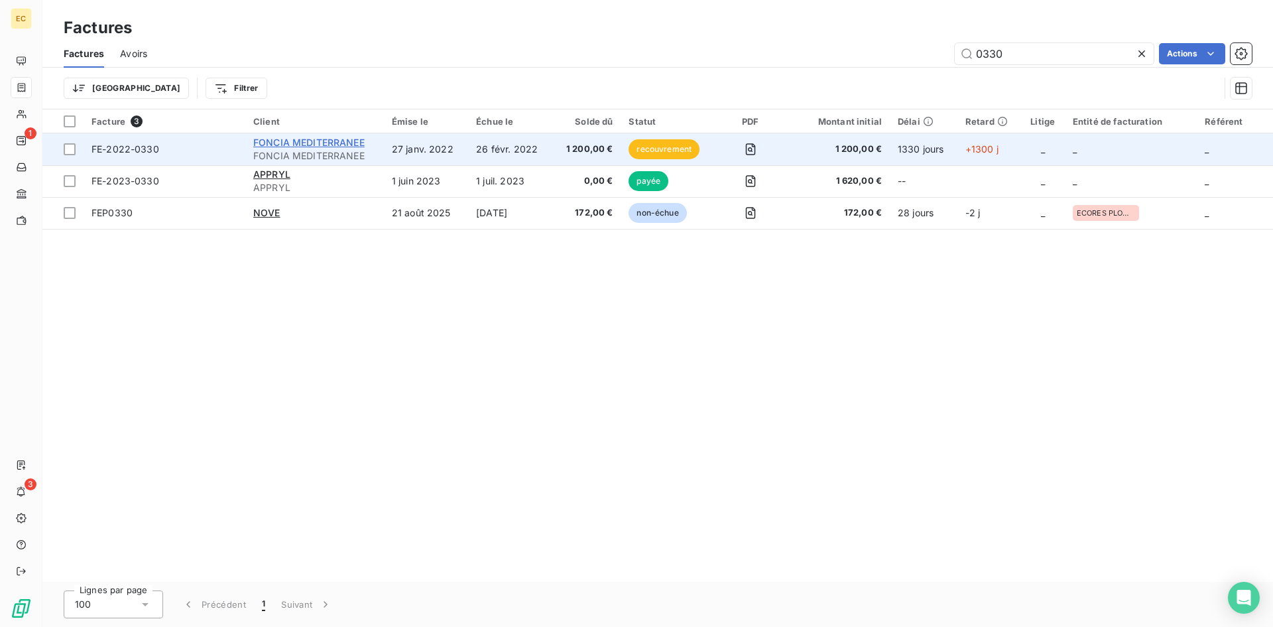
type input "0330"
click at [300, 143] on span "FONCIA MEDITERRANEE" at bounding box center [308, 142] width 111 height 11
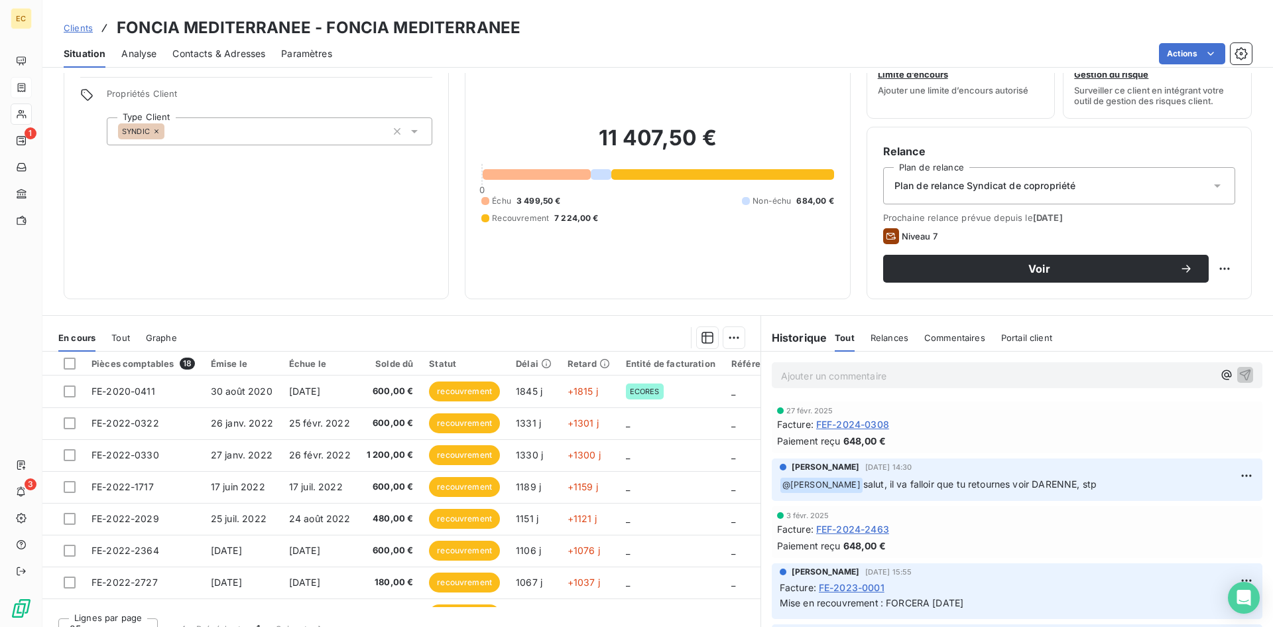
scroll to position [67, 0]
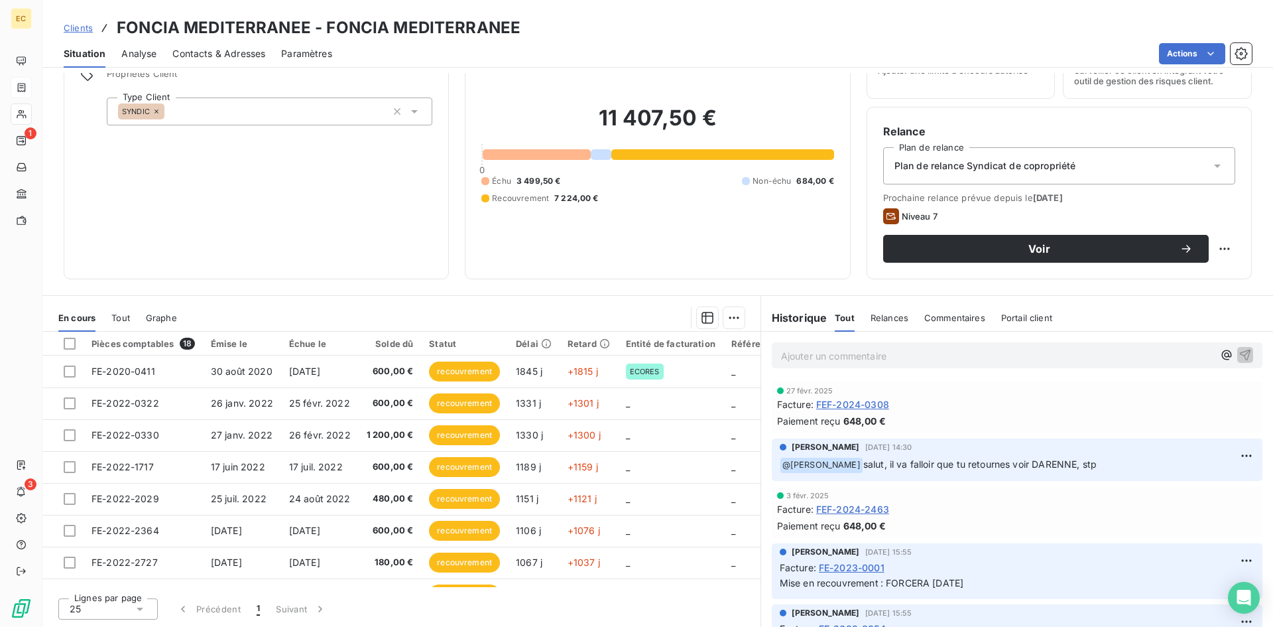
click at [74, 28] on span "Clients" at bounding box center [78, 28] width 29 height 11
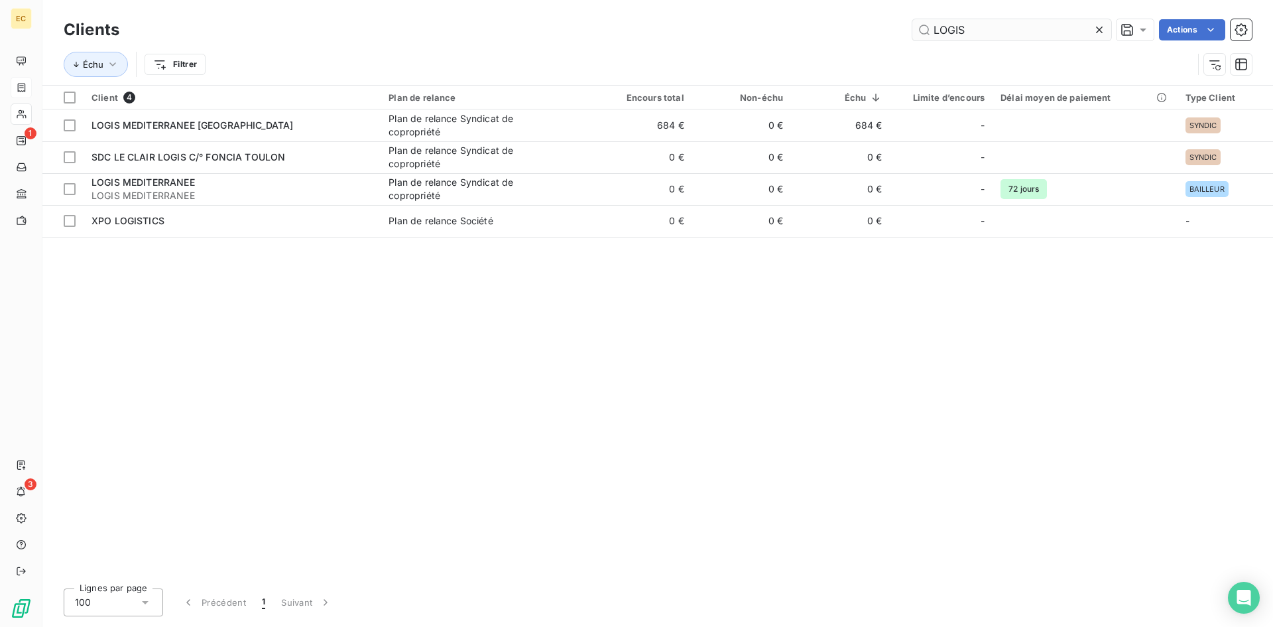
drag, startPoint x: 979, startPoint y: 29, endPoint x: 915, endPoint y: 29, distance: 64.3
click at [915, 29] on input "LOGIS" at bounding box center [1011, 29] width 199 height 21
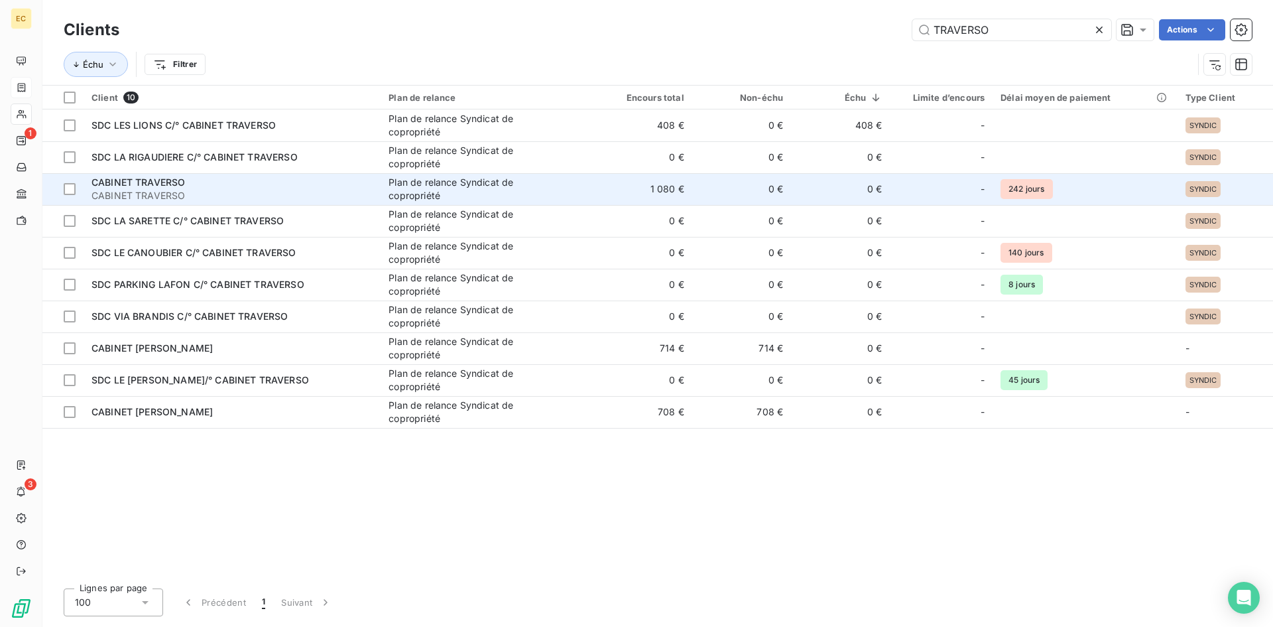
type input "TRAVERSO"
click at [238, 186] on div "CABINET TRAVERSO" at bounding box center [231, 182] width 281 height 13
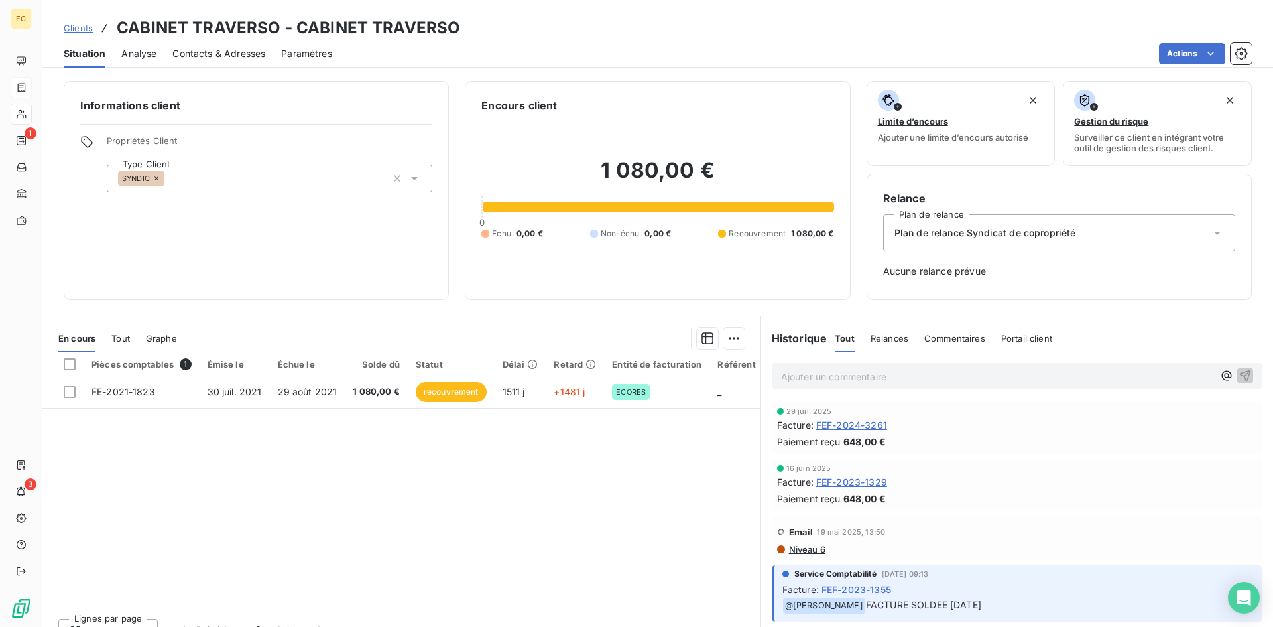
click at [240, 57] on span "Contacts & Adresses" at bounding box center [218, 53] width 93 height 13
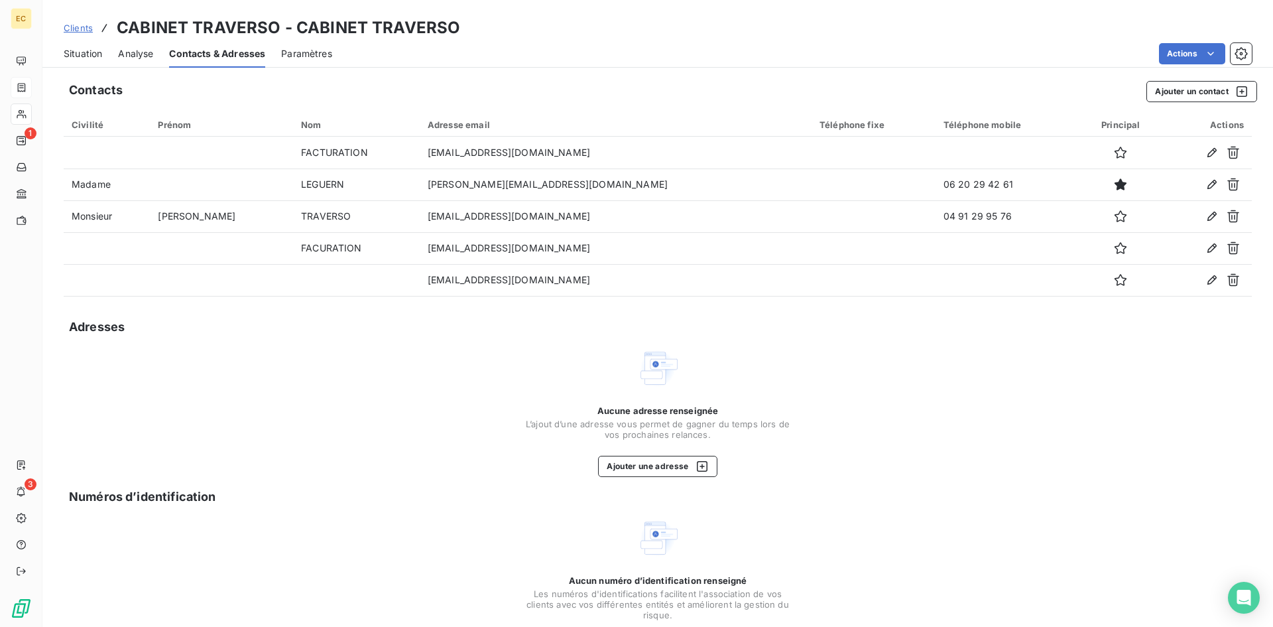
click at [91, 52] on span "Situation" at bounding box center [83, 53] width 38 height 13
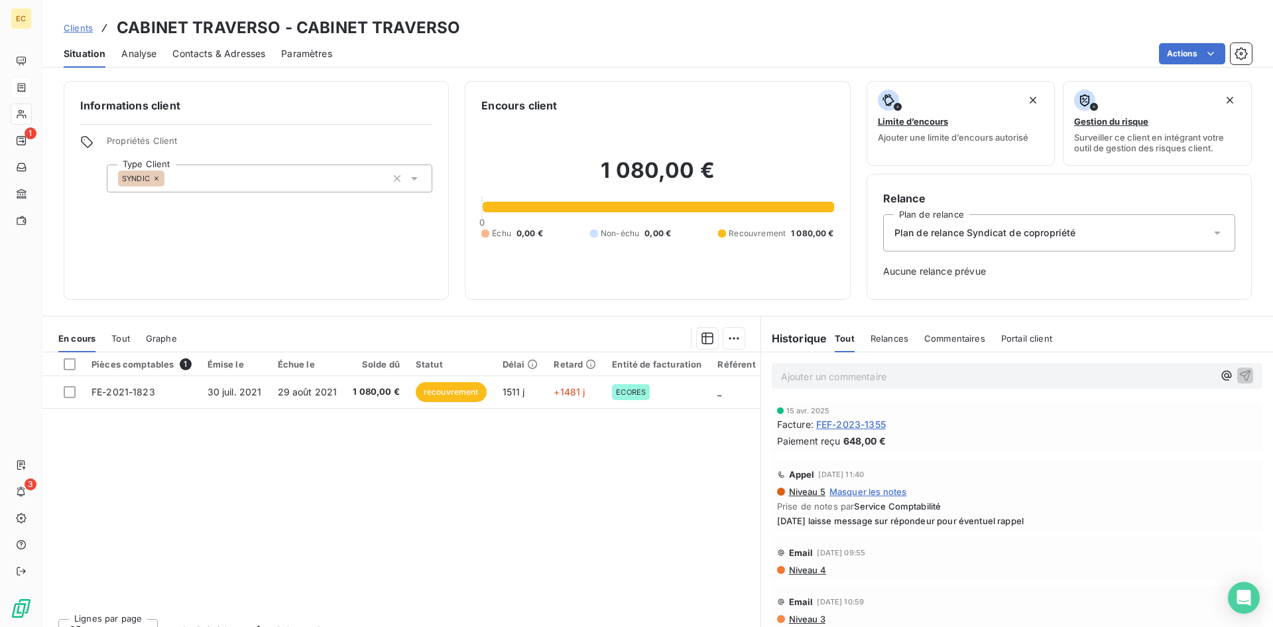
scroll to position [265, 0]
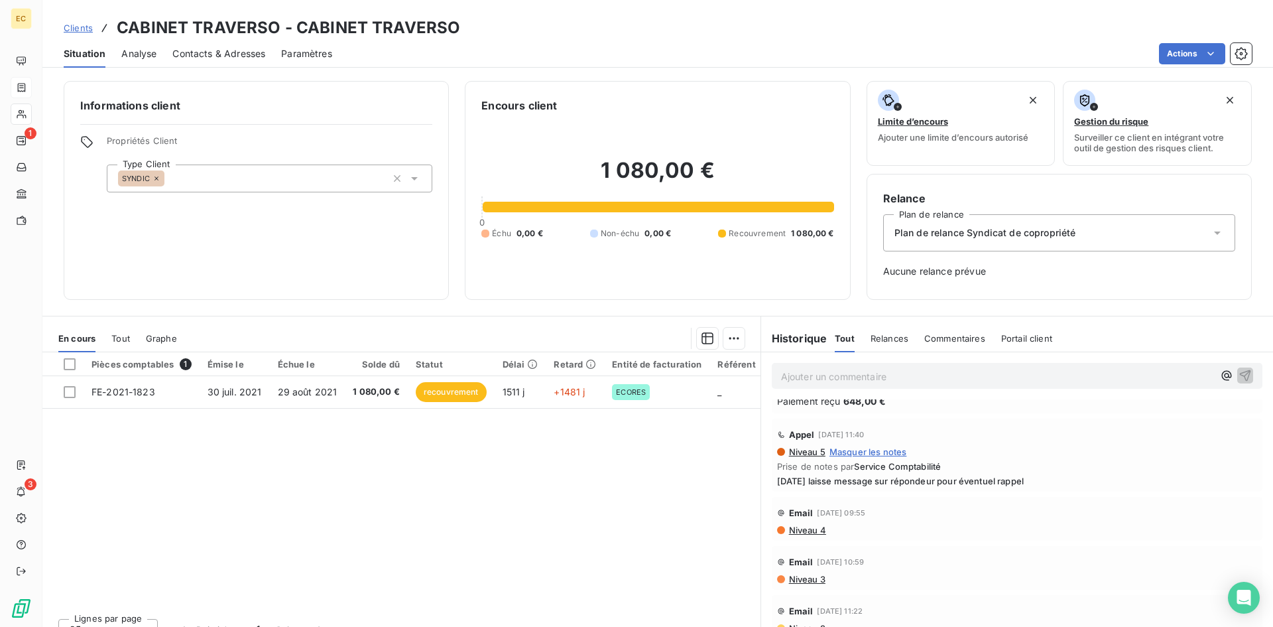
click at [75, 27] on span "Clients" at bounding box center [78, 28] width 29 height 11
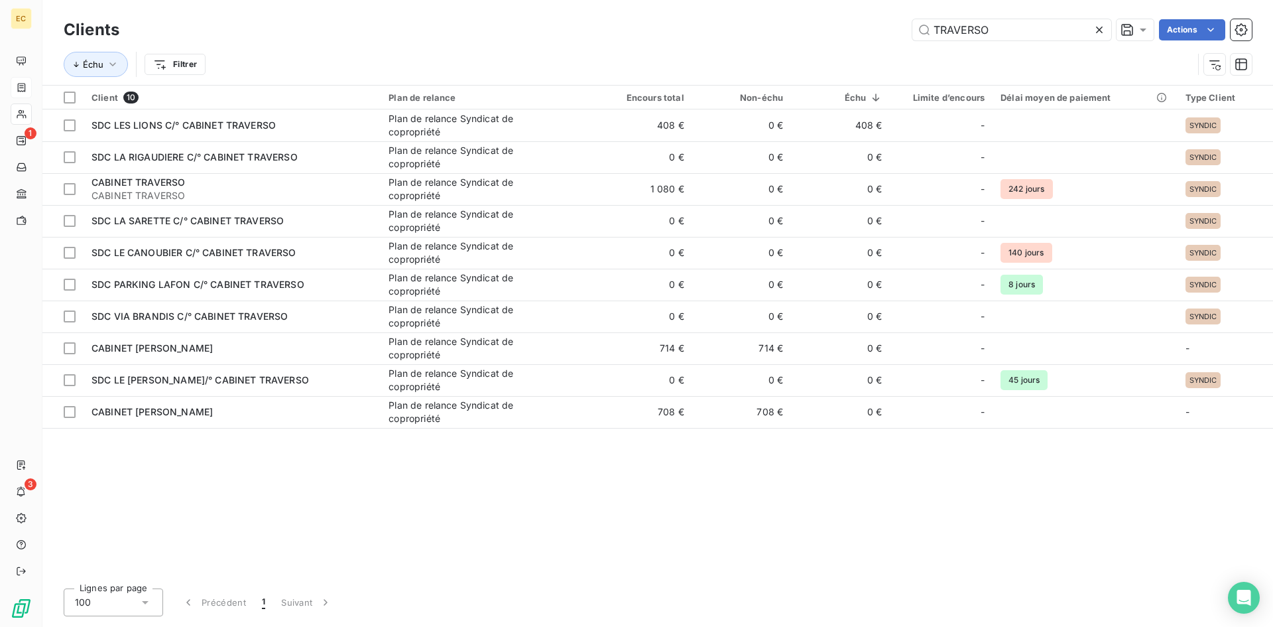
drag, startPoint x: 990, startPoint y: 37, endPoint x: 902, endPoint y: 31, distance: 87.7
click at [902, 31] on div "TRAVERSO Actions" at bounding box center [693, 29] width 1116 height 21
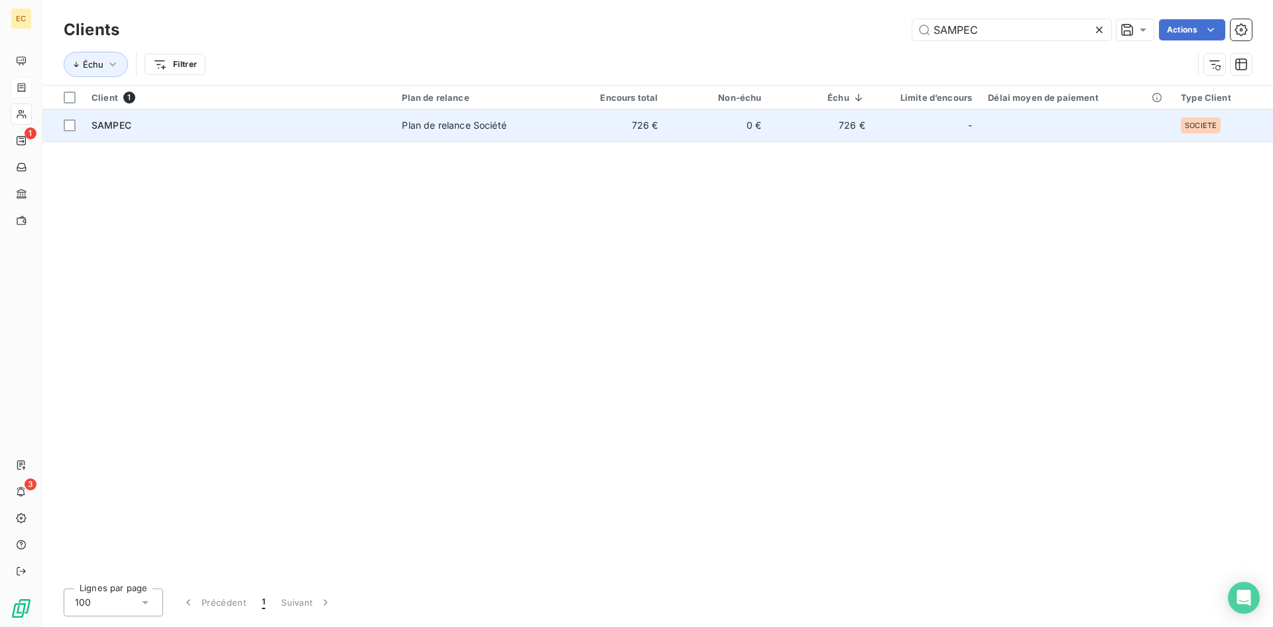
type input "SAMPEC"
click at [191, 116] on td "SAMPEC" at bounding box center [239, 125] width 310 height 32
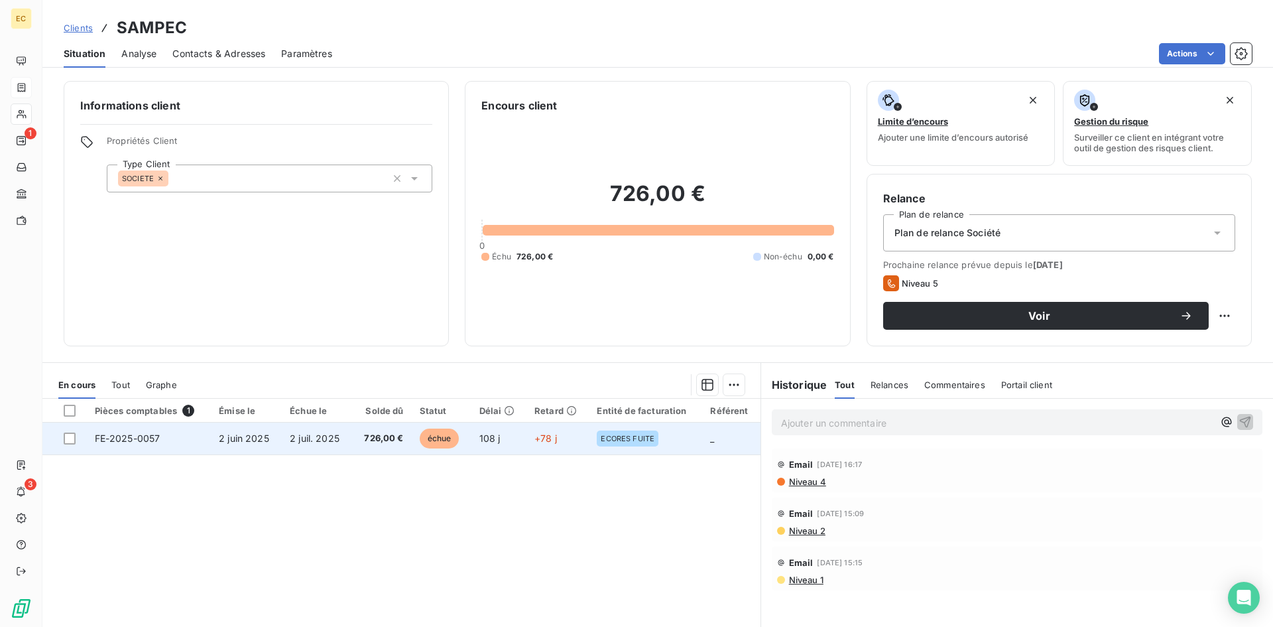
click at [324, 435] on span "2 juil. 2025" at bounding box center [315, 437] width 50 height 11
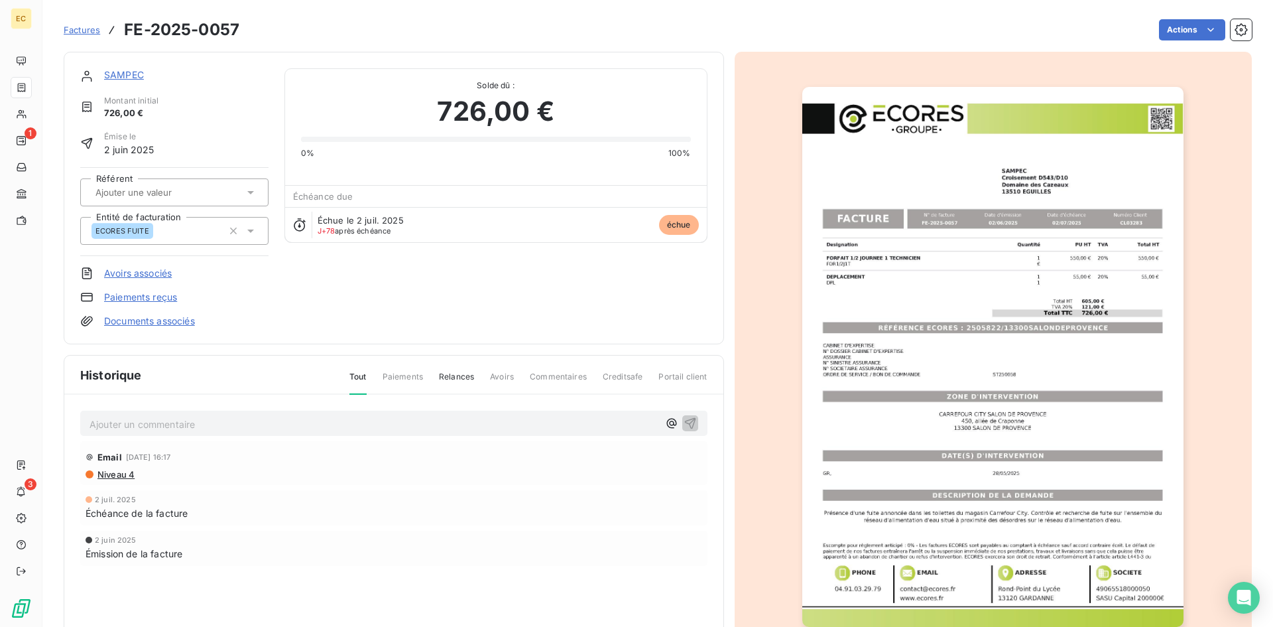
click at [123, 72] on link "SAMPEC" at bounding box center [124, 74] width 40 height 11
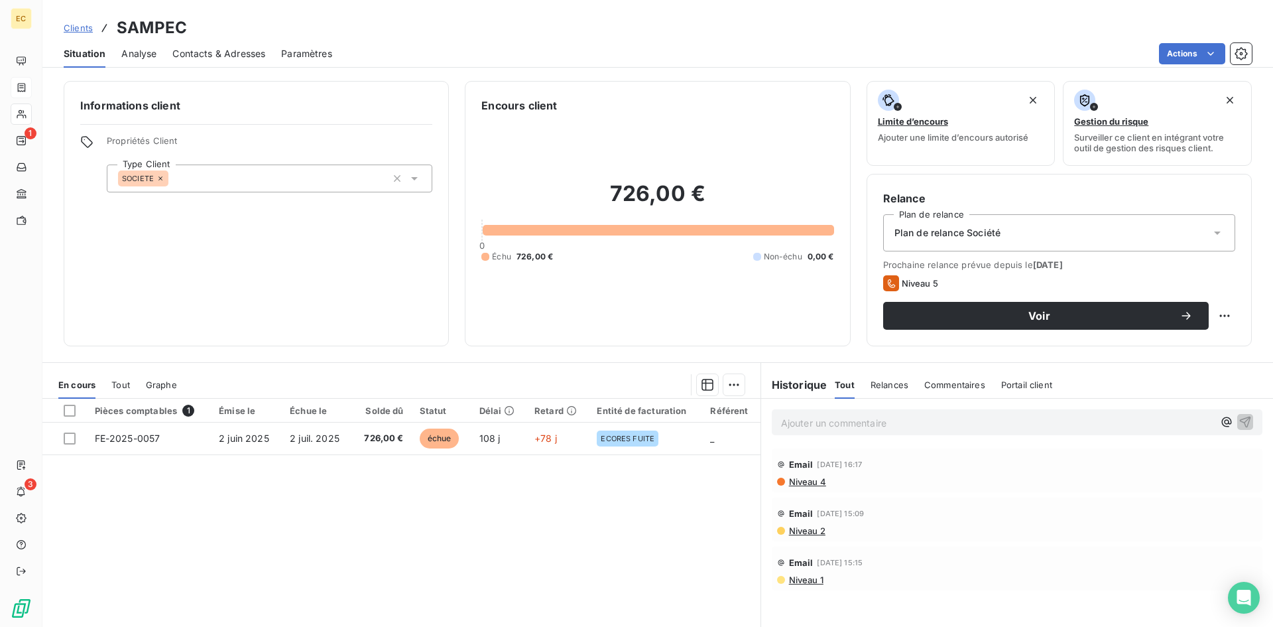
click at [215, 55] on span "Contacts & Adresses" at bounding box center [218, 53] width 93 height 13
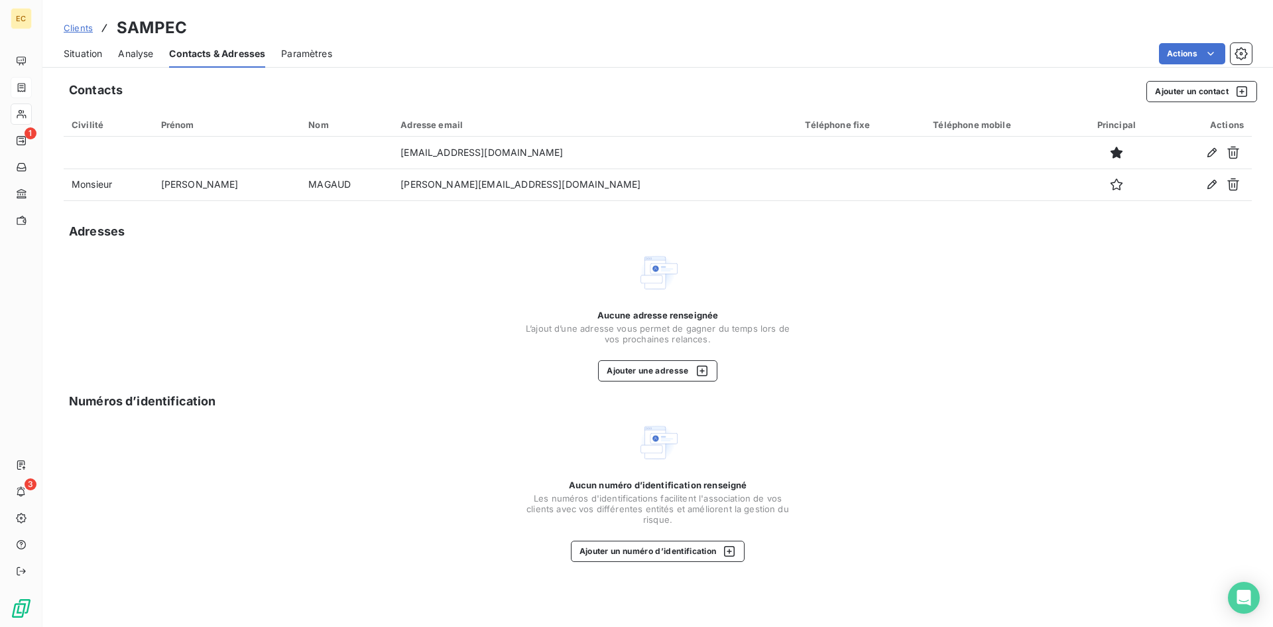
click at [82, 30] on span "Clients" at bounding box center [78, 28] width 29 height 11
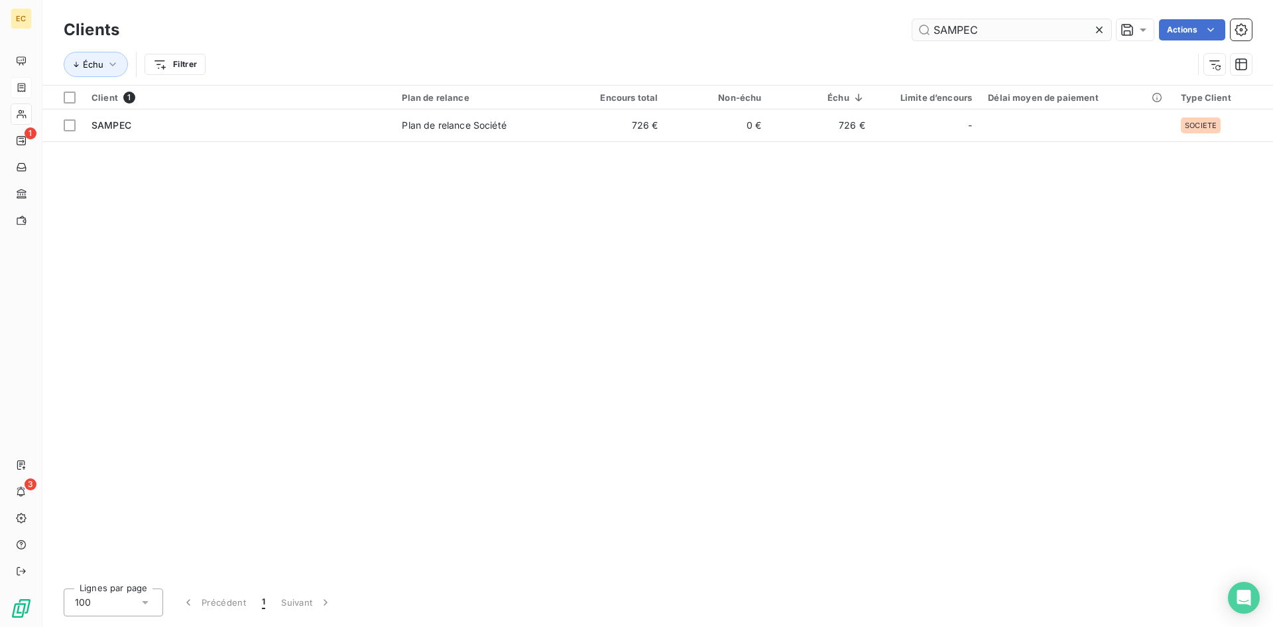
click at [956, 27] on input "SAMPEC" at bounding box center [1011, 29] width 199 height 21
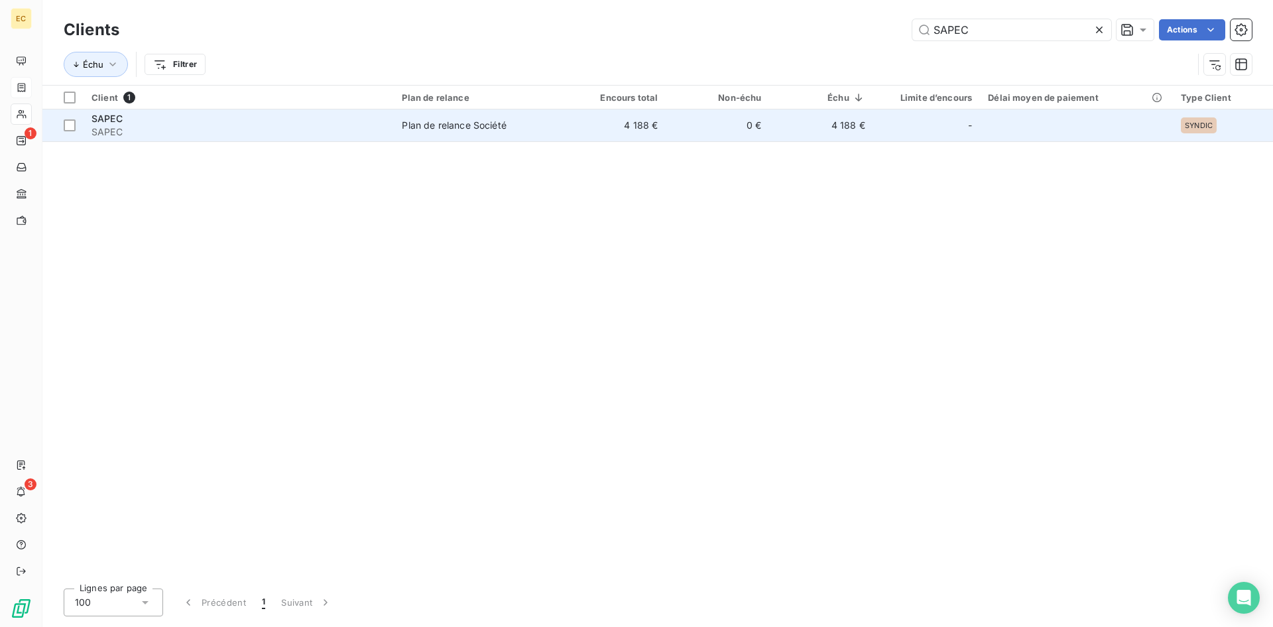
type input "SAPEC"
click at [208, 130] on span "SAPEC" at bounding box center [238, 131] width 294 height 13
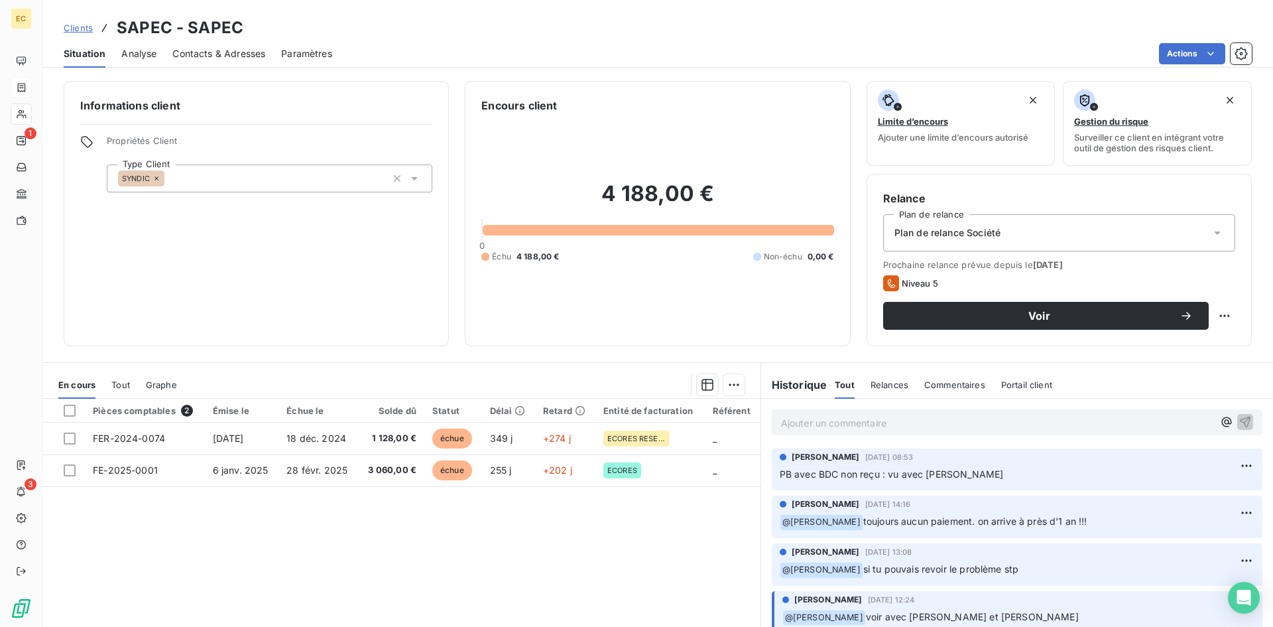
click at [78, 26] on span "Clients" at bounding box center [78, 28] width 29 height 11
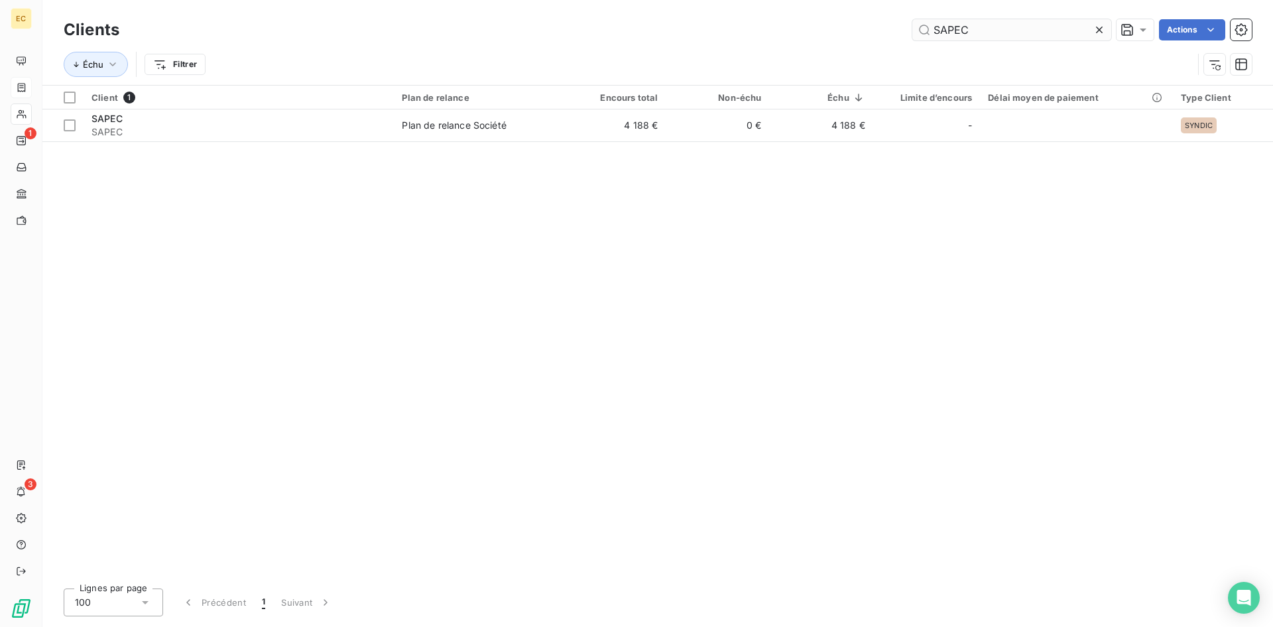
click at [950, 29] on input "SAPEC" at bounding box center [1011, 29] width 199 height 21
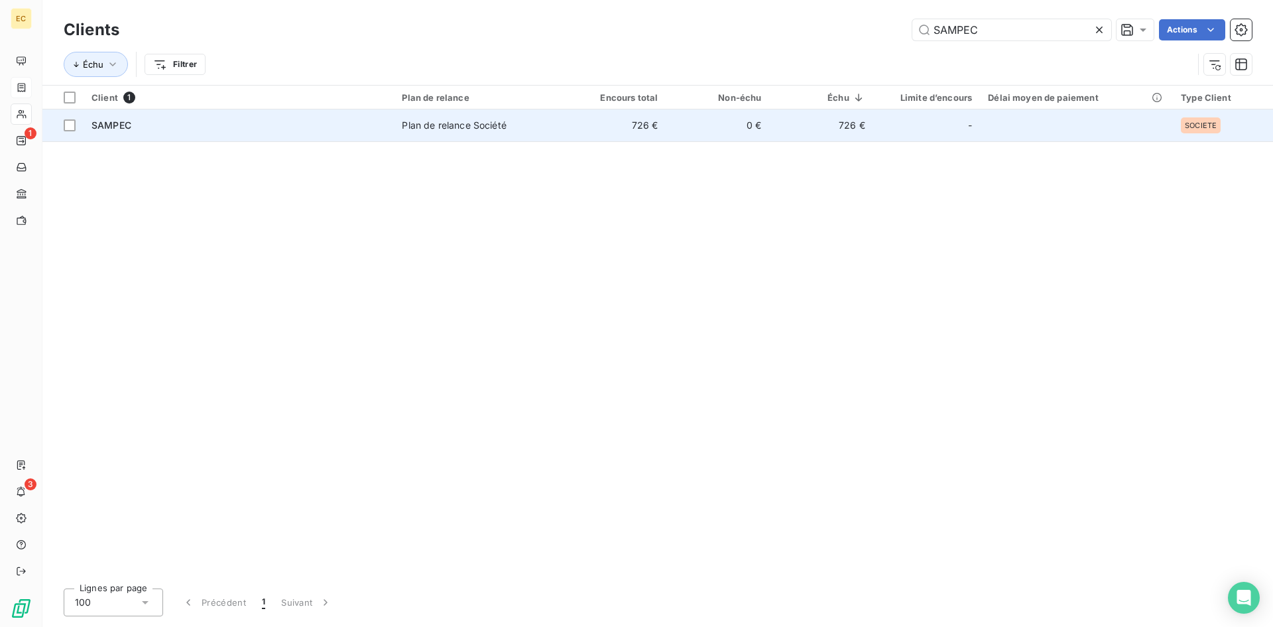
type input "SAMPEC"
click at [201, 125] on div "SAMPEC" at bounding box center [238, 125] width 294 height 13
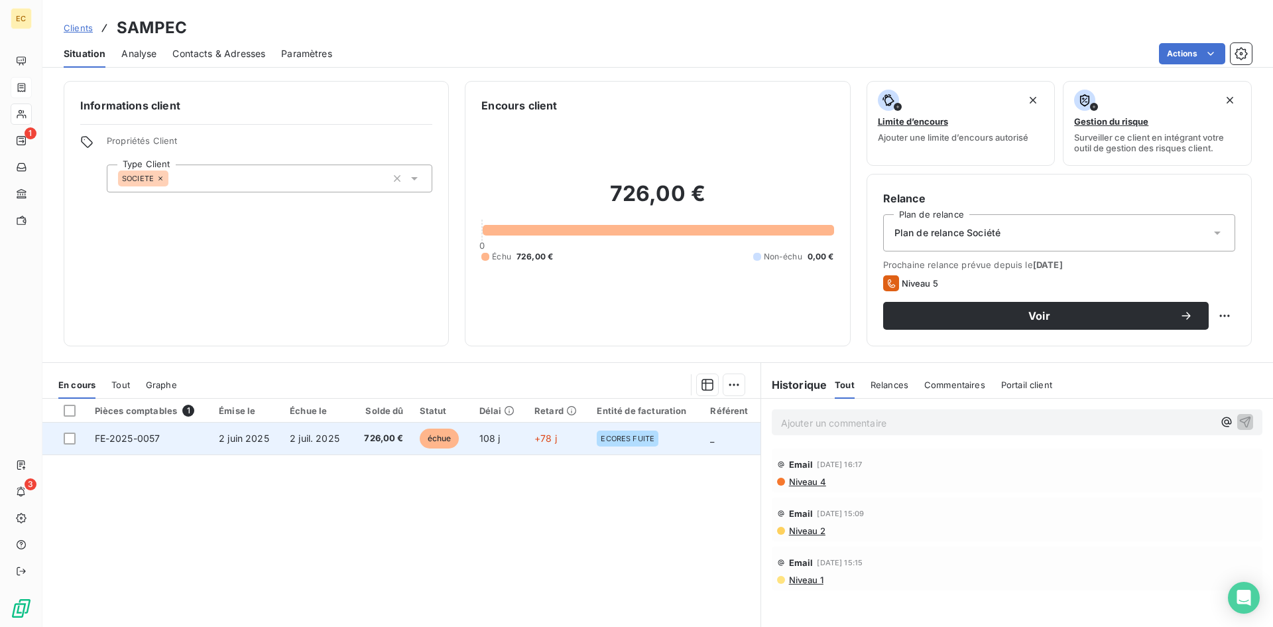
click at [520, 443] on td "108 j" at bounding box center [499, 438] width 56 height 32
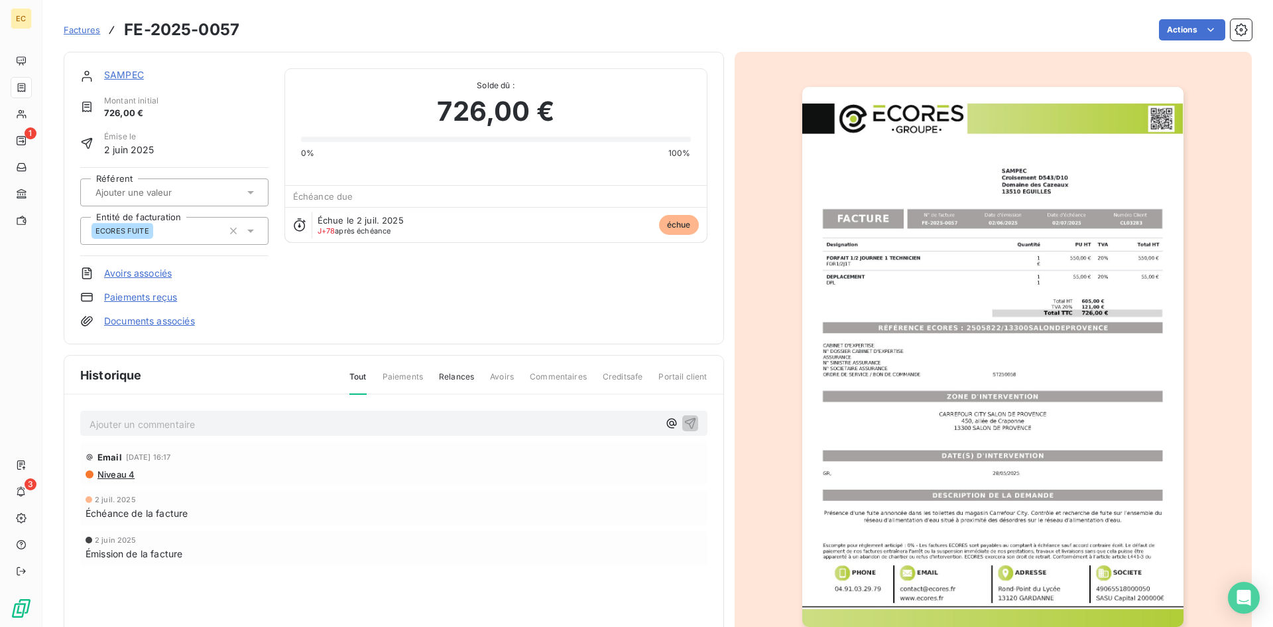
click at [238, 424] on p "Ajouter un commentaire ﻿" at bounding box center [374, 424] width 569 height 17
click at [687, 418] on icon "button" at bounding box center [689, 422] width 11 height 11
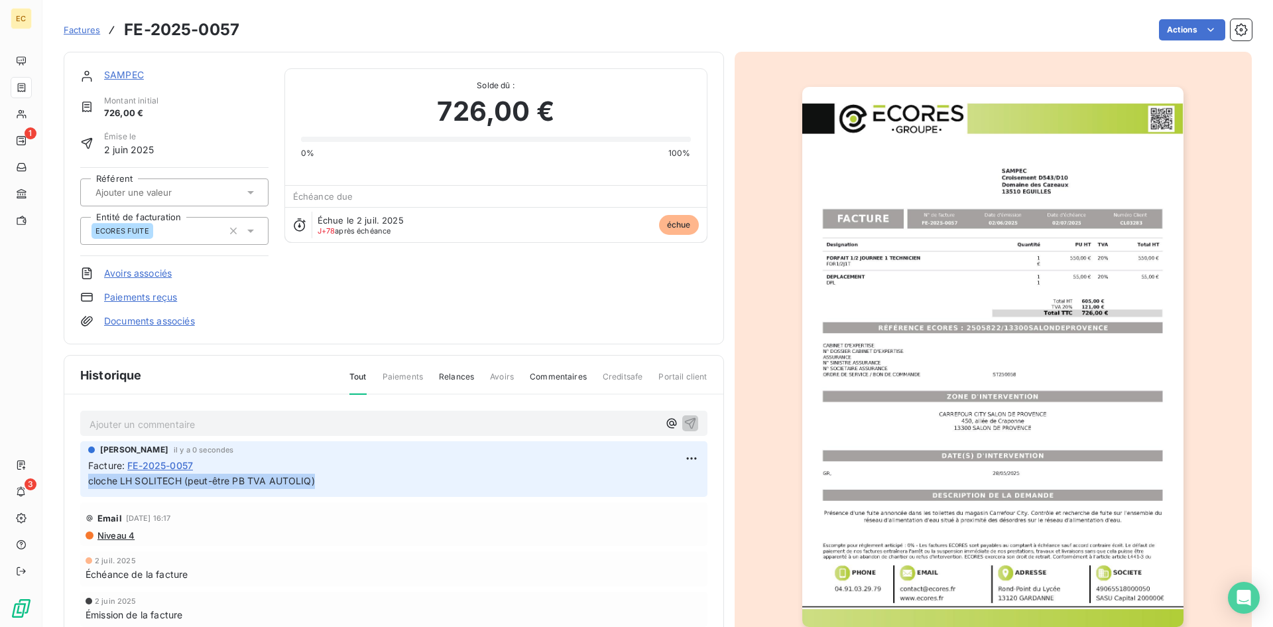
drag, startPoint x: 364, startPoint y: 487, endPoint x: 88, endPoint y: 490, distance: 275.8
click at [88, 490] on div "Patricia TORRES il y a 0 secondes Facture : FE-2025-0057 cloche LH SOLITECH (pe…" at bounding box center [393, 469] width 627 height 56
copy span "cloche LH SOLITECH (peut-être PB TVA AUTOLIQ)"
click at [88, 28] on span "Factures" at bounding box center [82, 30] width 36 height 11
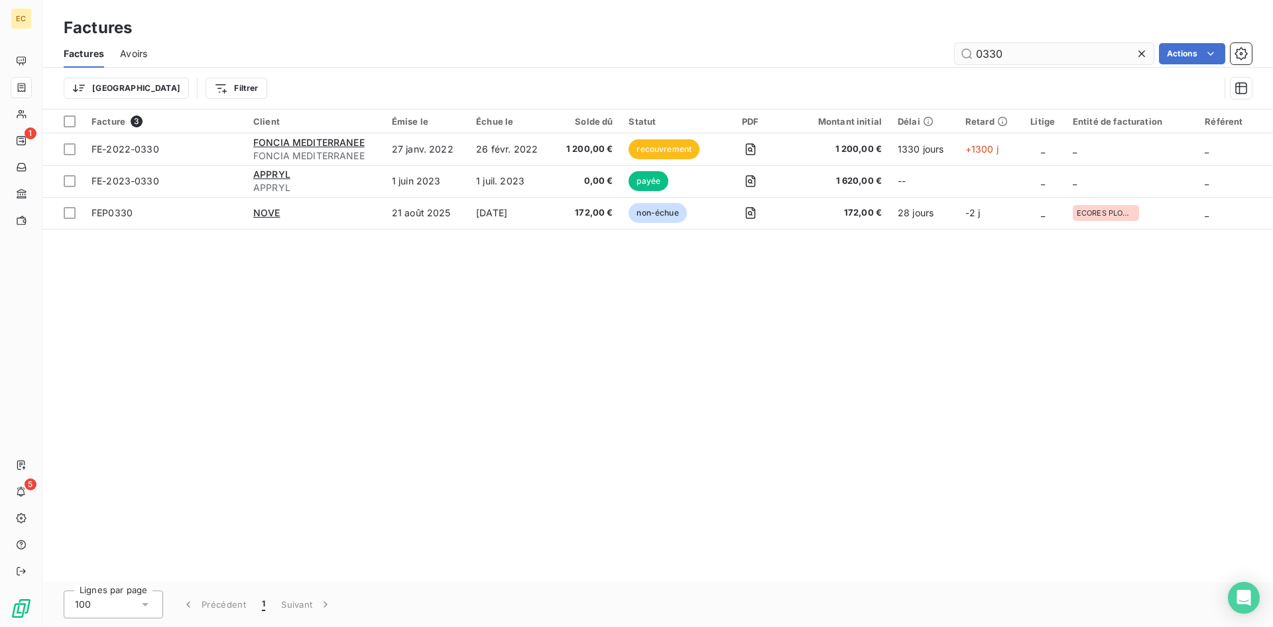
drag, startPoint x: 990, startPoint y: 50, endPoint x: 957, endPoint y: 50, distance: 33.1
click at [957, 50] on input "0330" at bounding box center [1054, 53] width 199 height 21
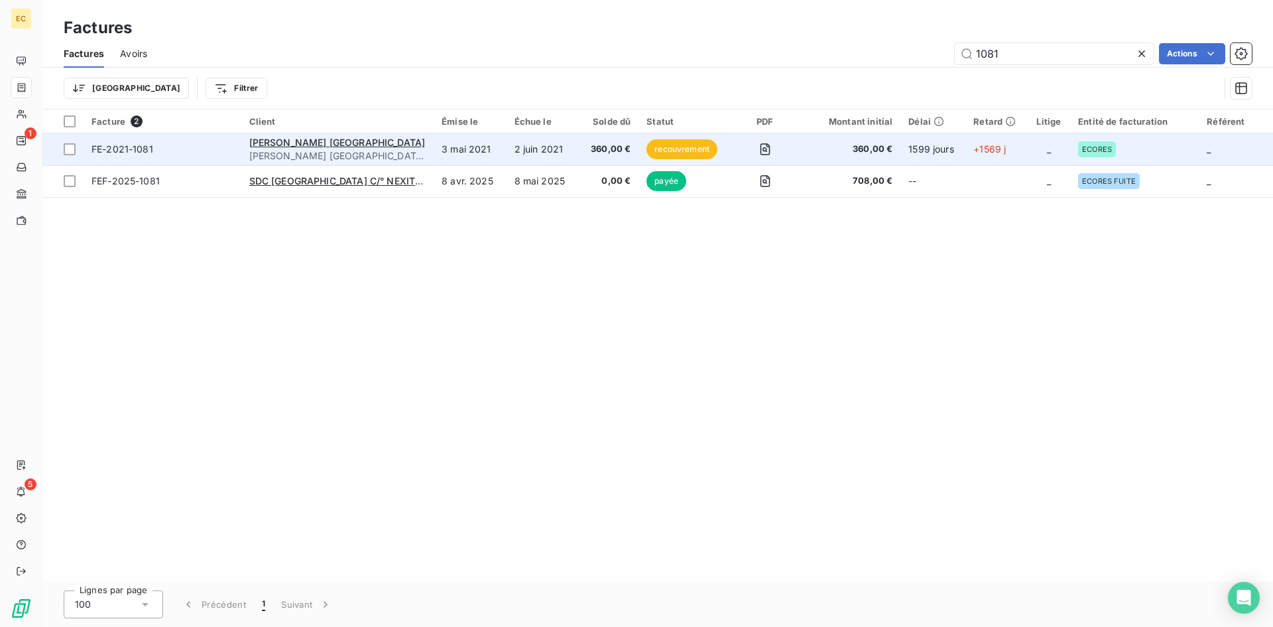
type input "1081"
click at [325, 150] on span "FONCIA PRADO MARSEILLE" at bounding box center [337, 155] width 177 height 13
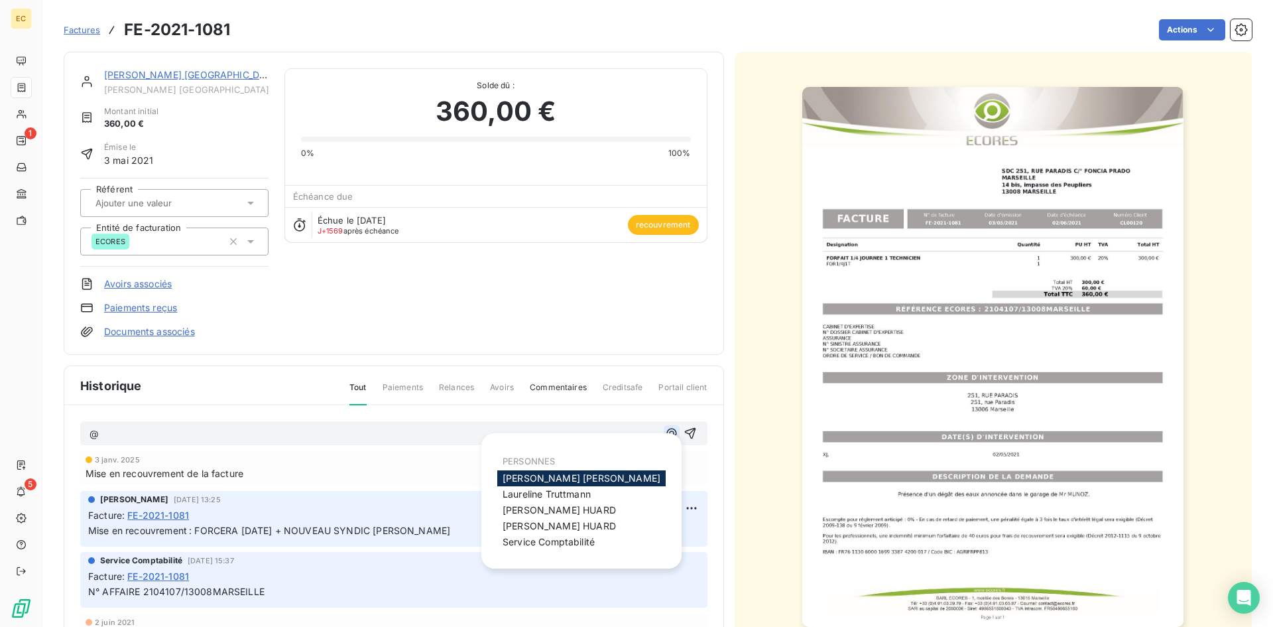
click at [665, 432] on icon "button" at bounding box center [671, 432] width 13 height 13
click at [577, 544] on span "Service Comptabilité" at bounding box center [549, 541] width 92 height 11
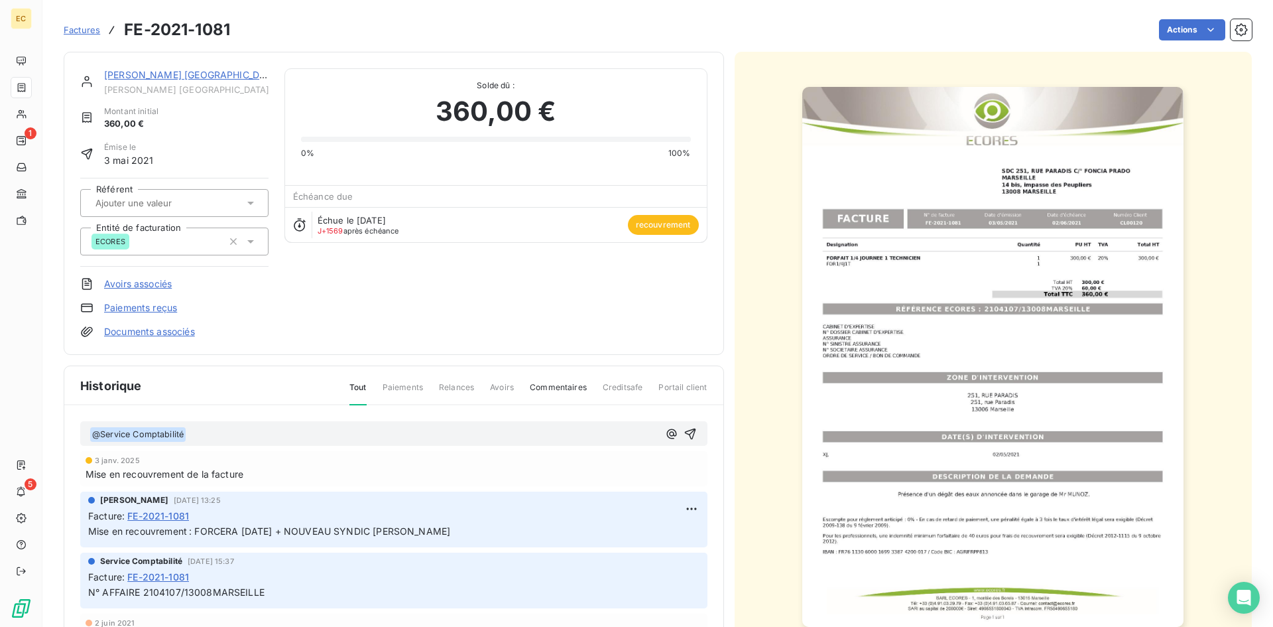
click at [577, 544] on div "Patricia TORRES 3 janv. 2025, 13:25 Facture : FE-2021-1081 Mise en recouvrement…" at bounding box center [393, 519] width 627 height 56
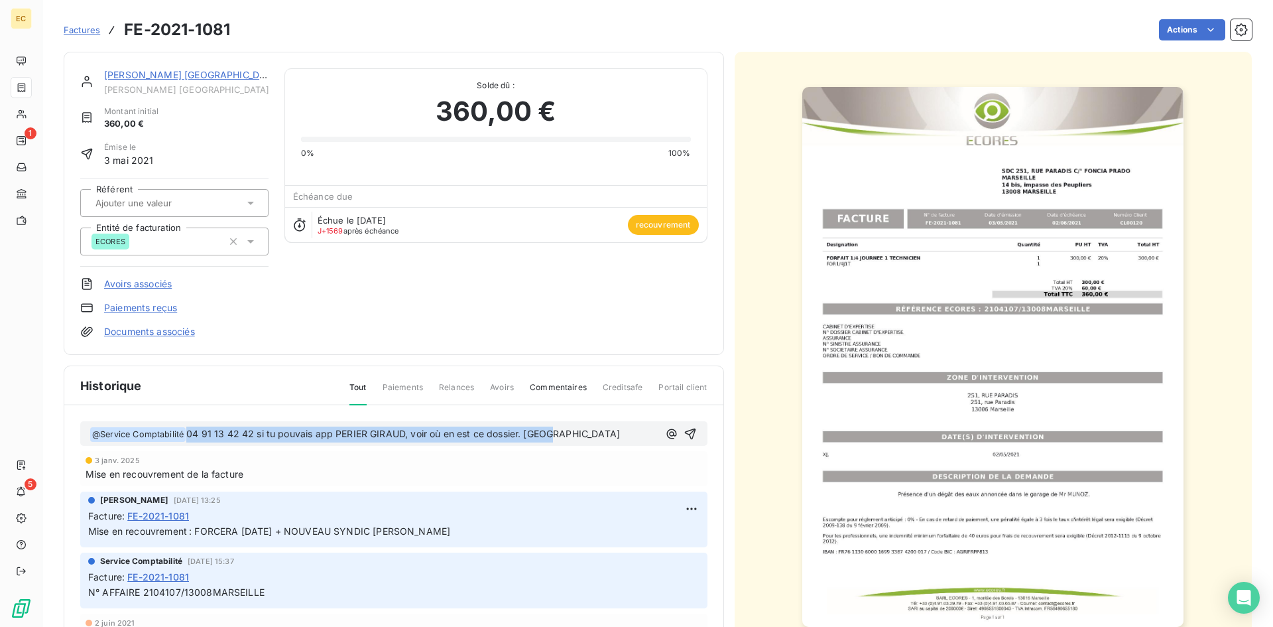
drag, startPoint x: 568, startPoint y: 434, endPoint x: 188, endPoint y: 435, distance: 380.5
click at [188, 435] on p "﻿ @ Service Comptabilité ﻿ 04 91 13 42 42 si tu pouvais app PERIER GIRAUD, voir…" at bounding box center [374, 434] width 569 height 16
copy span "04 91 13 42 42 si tu pouvais app PERIER GIRAUD, voir où en est ce dossier. Merci"
click at [684, 430] on icon "button" at bounding box center [689, 433] width 11 height 11
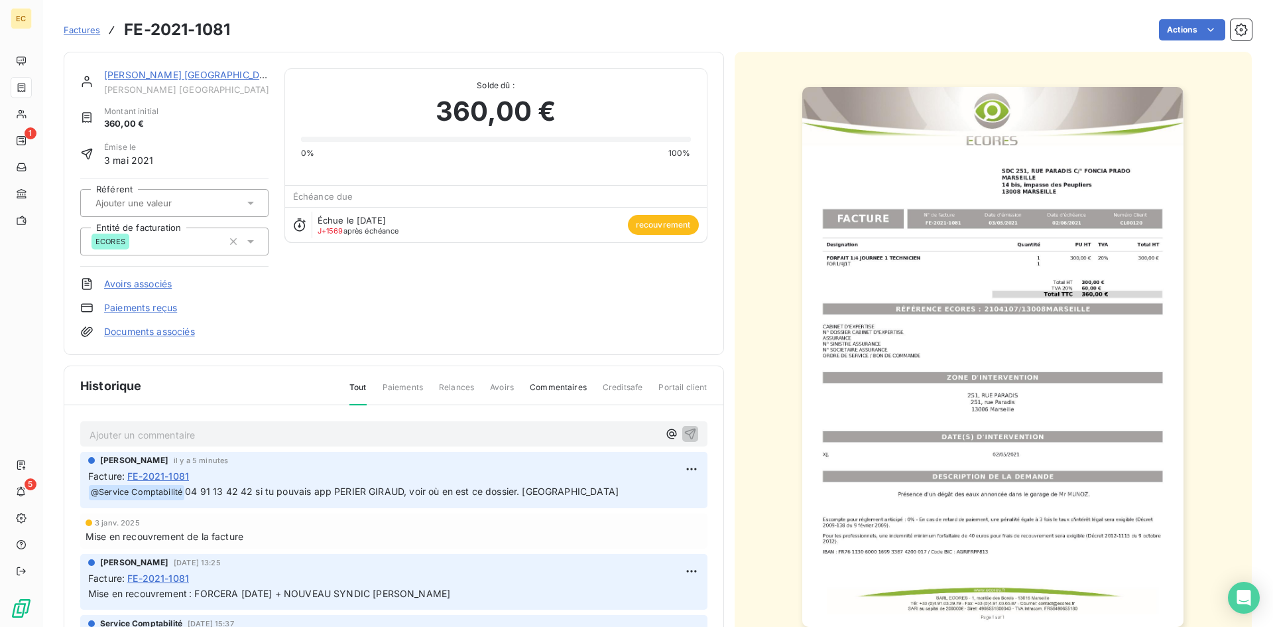
click at [88, 29] on span "Factures" at bounding box center [82, 30] width 36 height 11
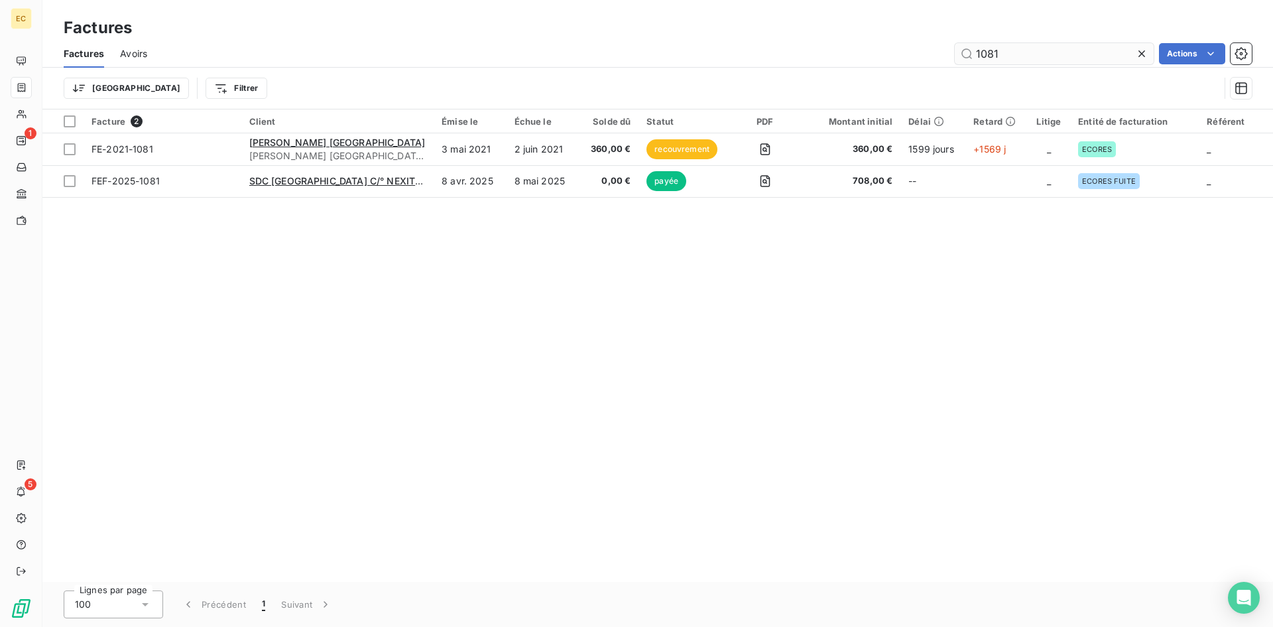
drag, startPoint x: 1008, startPoint y: 56, endPoint x: 969, endPoint y: 54, distance: 39.8
click at [969, 54] on input "1081" at bounding box center [1054, 53] width 199 height 21
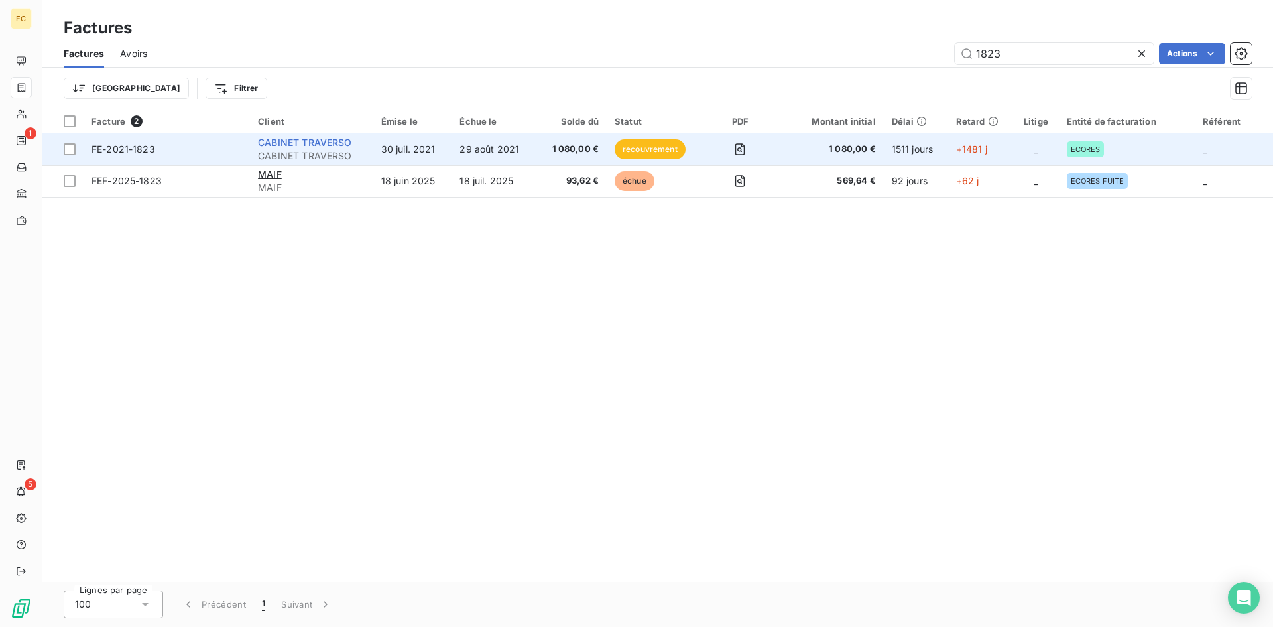
type input "1823"
click at [323, 143] on span "CABINET TRAVERSO" at bounding box center [304, 142] width 93 height 11
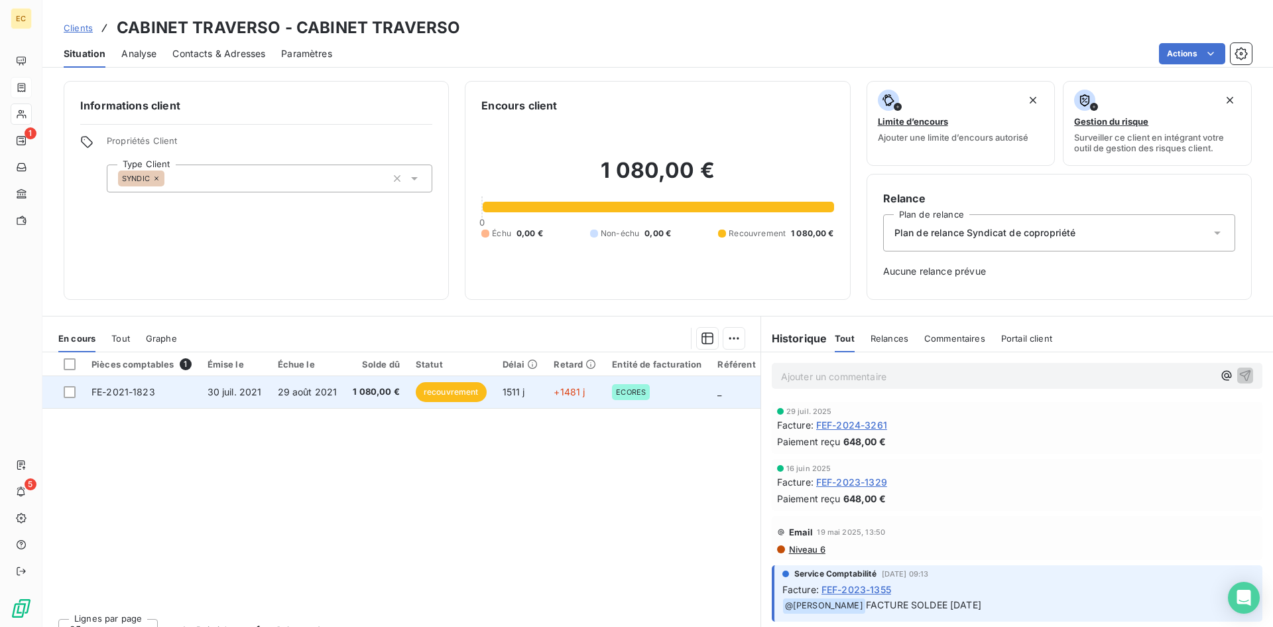
click at [237, 392] on span "30 juil. 2021" at bounding box center [235, 391] width 54 height 11
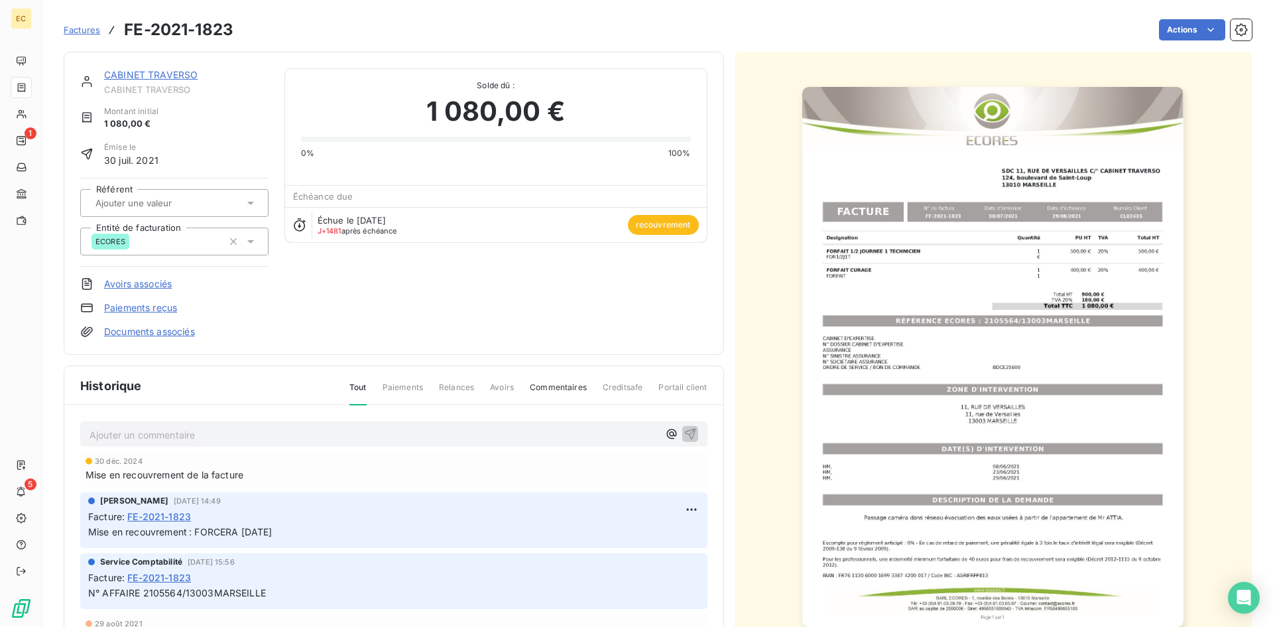
click at [117, 430] on p "Ajouter un commentaire ﻿" at bounding box center [374, 434] width 569 height 17
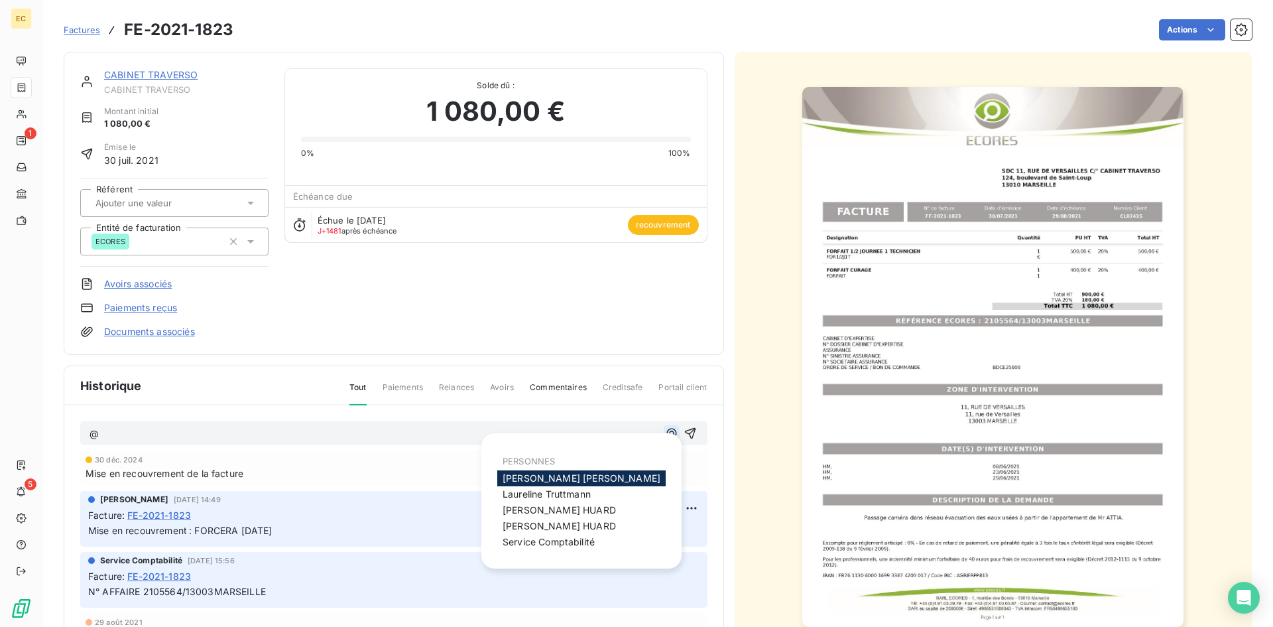
click at [665, 428] on icon "button" at bounding box center [671, 432] width 13 height 13
click at [579, 542] on span "Service Comptabilité" at bounding box center [549, 541] width 92 height 11
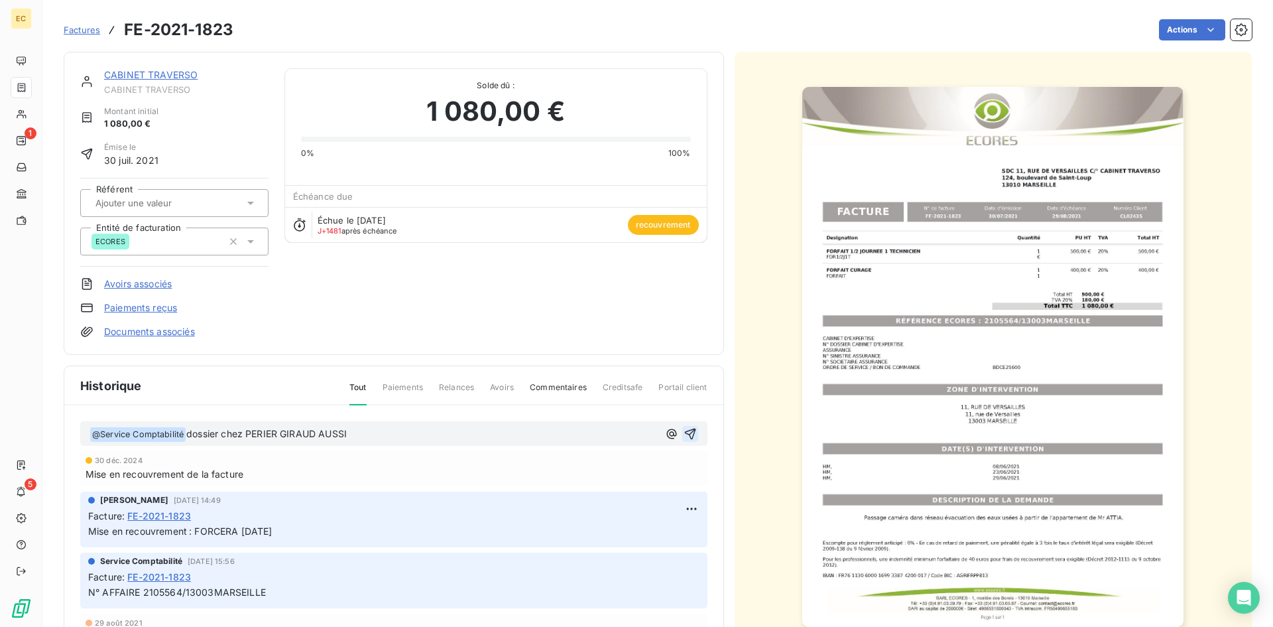
click at [684, 434] on icon "button" at bounding box center [690, 433] width 13 height 13
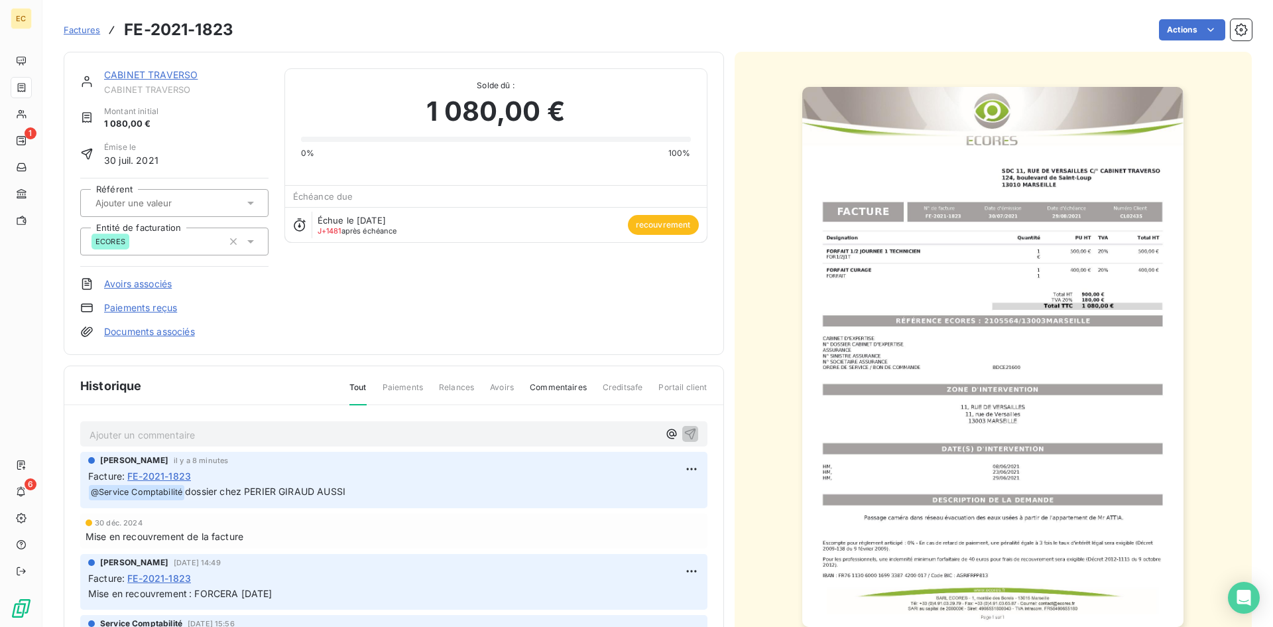
click at [75, 29] on span "Factures" at bounding box center [82, 30] width 36 height 11
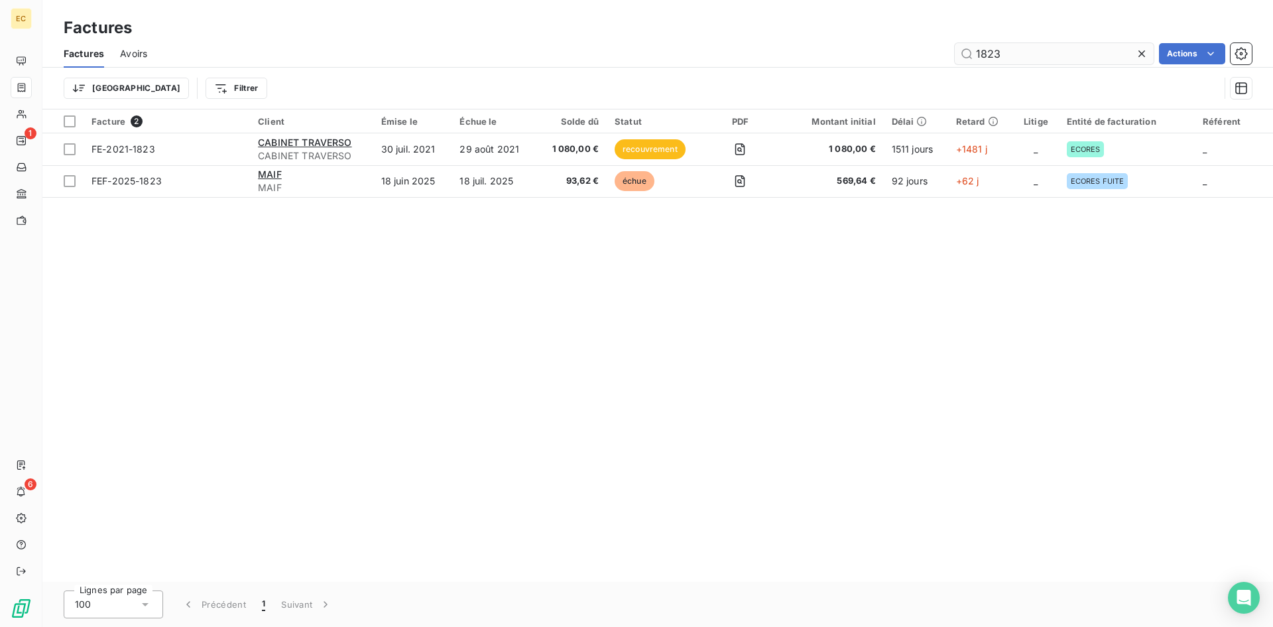
drag, startPoint x: 1018, startPoint y: 49, endPoint x: 963, endPoint y: 51, distance: 54.4
click at [963, 51] on input "1823" at bounding box center [1054, 53] width 199 height 21
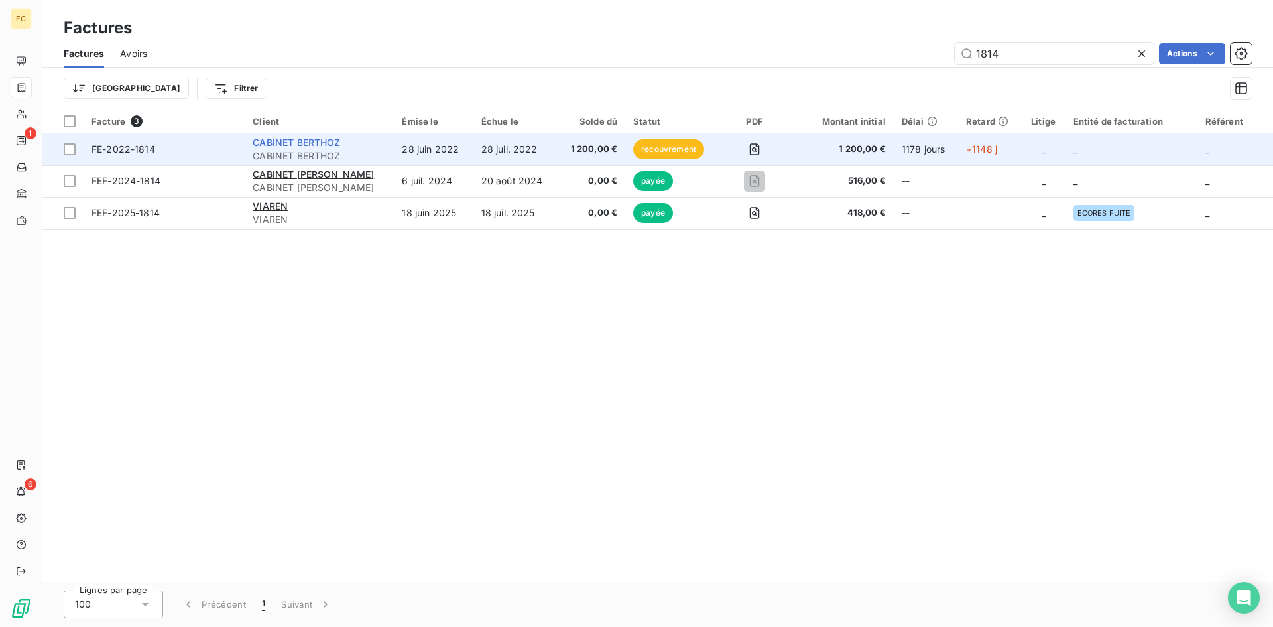
type input "1814"
click at [326, 145] on span "CABINET BERTHOZ" at bounding box center [297, 142] width 88 height 11
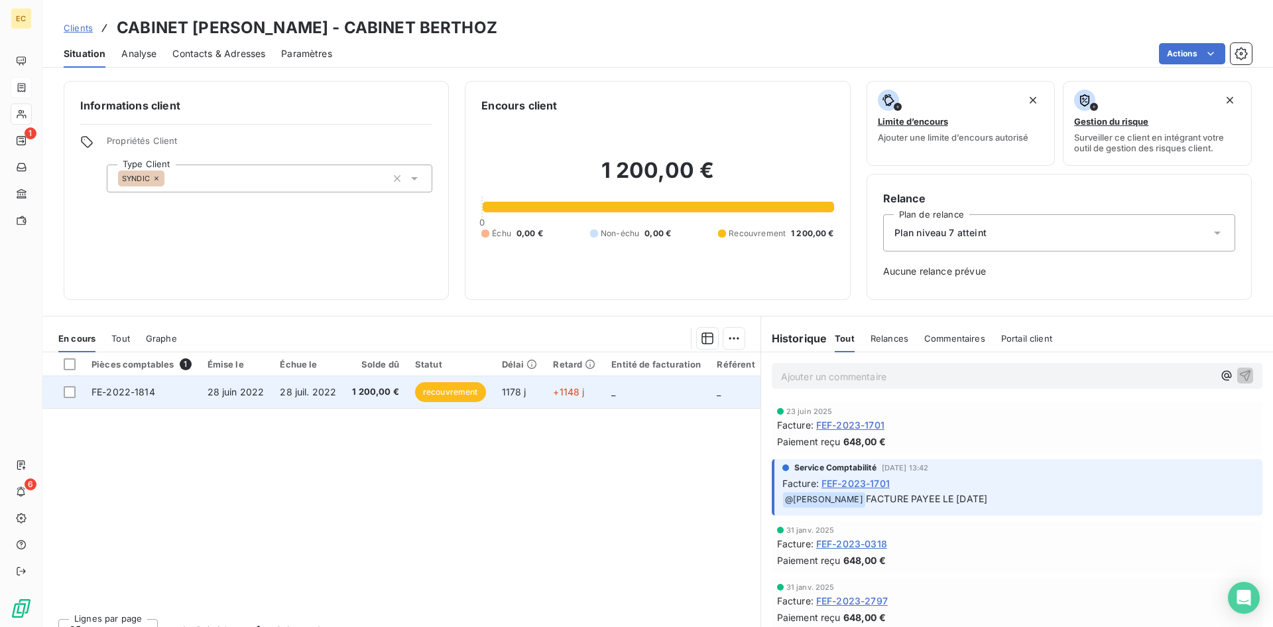
click at [238, 393] on span "28 juin 2022" at bounding box center [236, 391] width 57 height 11
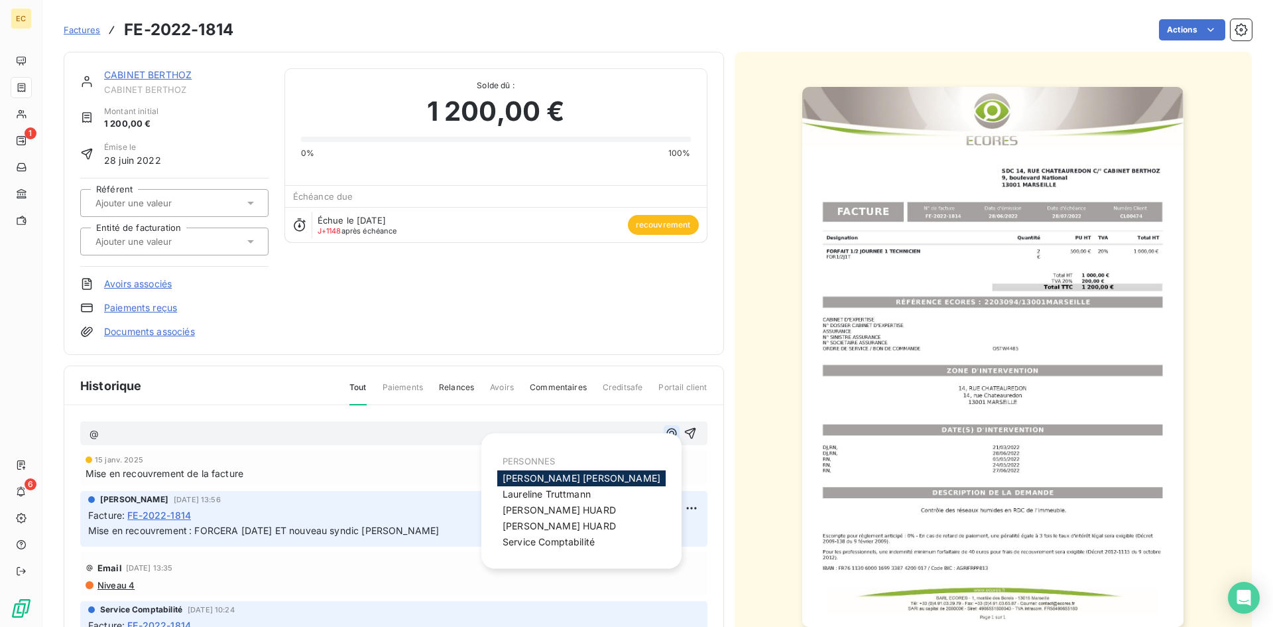
click at [666, 435] on icon "button" at bounding box center [671, 433] width 10 height 10
click at [569, 542] on span "Service Comptabilité" at bounding box center [549, 541] width 92 height 11
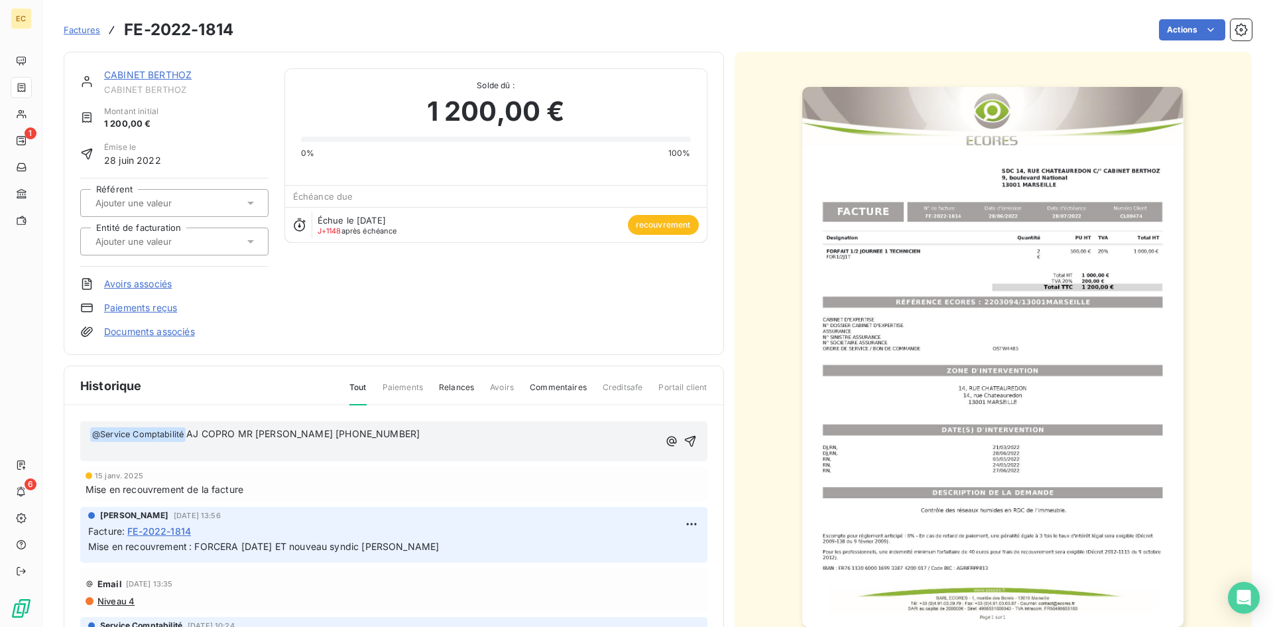
click at [373, 435] on p "﻿ @ Service Comptabilité ﻿ AJ COPRO MR SUBLET 07.82.52.82.77" at bounding box center [374, 434] width 569 height 16
click at [684, 441] on icon "button" at bounding box center [690, 440] width 13 height 13
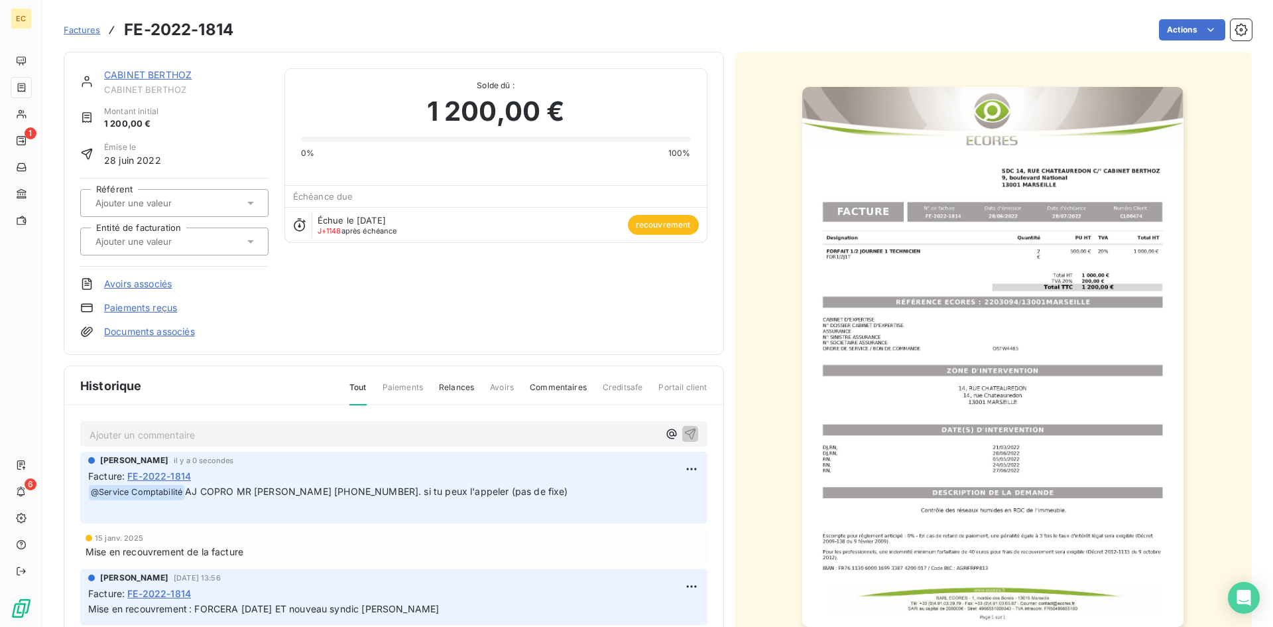
click at [84, 27] on span "Factures" at bounding box center [82, 30] width 36 height 11
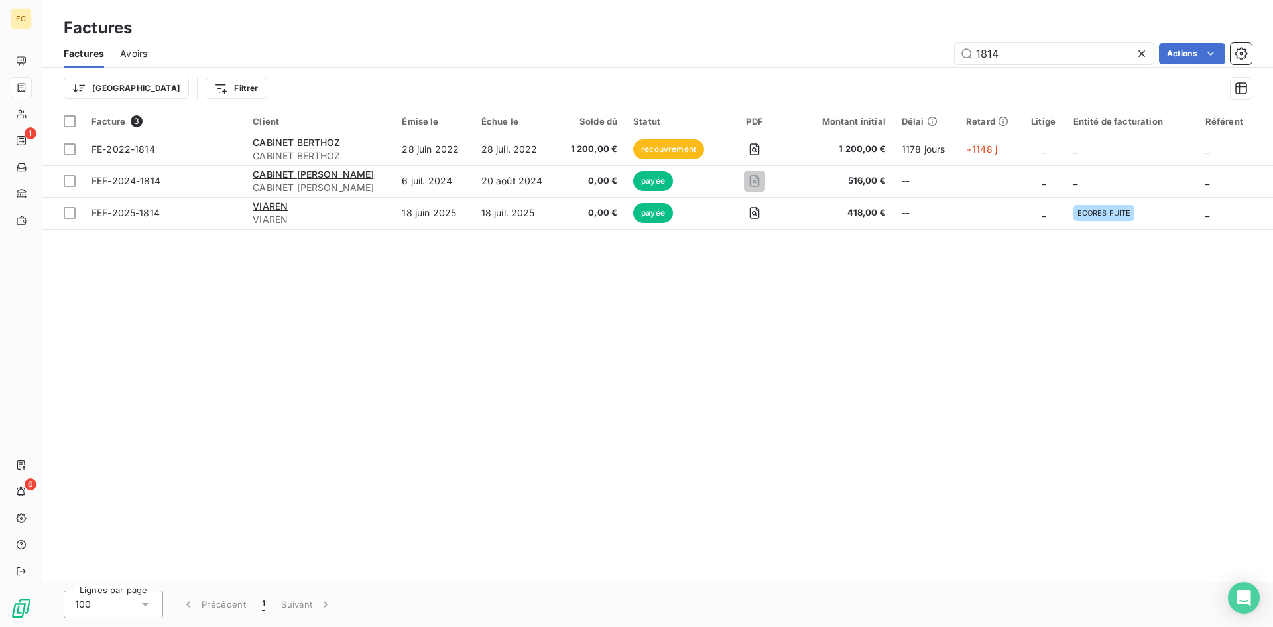
drag, startPoint x: 1010, startPoint y: 48, endPoint x: 910, endPoint y: 58, distance: 100.7
click at [910, 58] on div "1814 Actions" at bounding box center [707, 53] width 1089 height 21
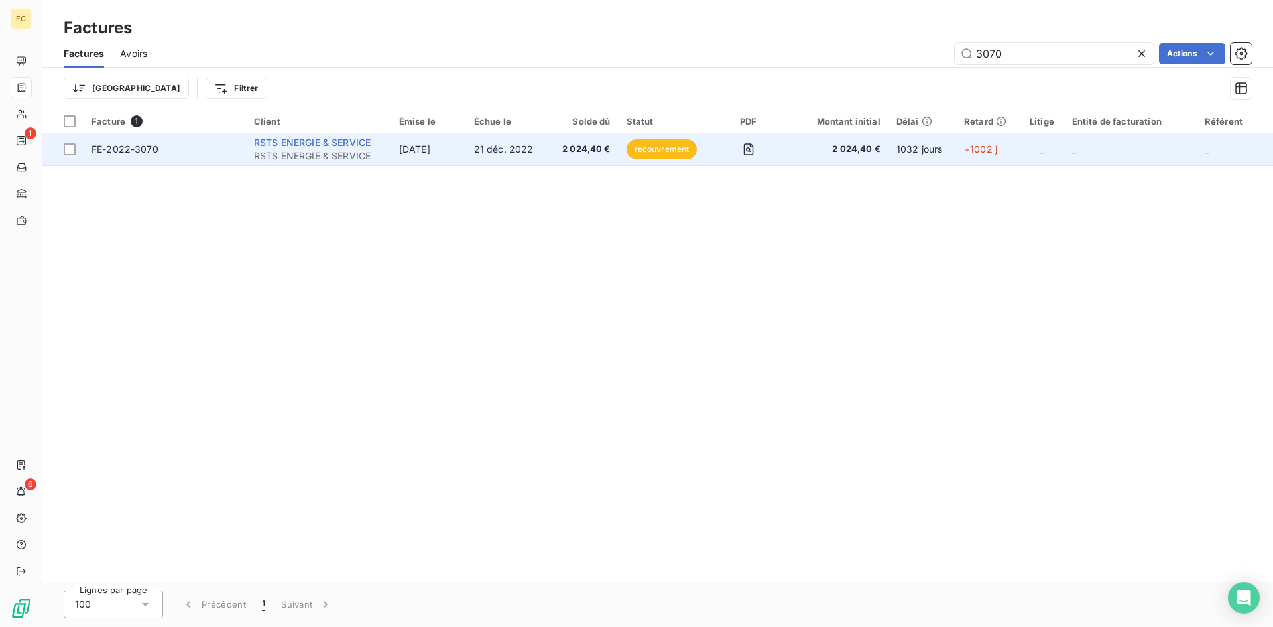
type input "3070"
click at [320, 145] on span "RSTS ENERGIE & SERVICE" at bounding box center [312, 142] width 117 height 11
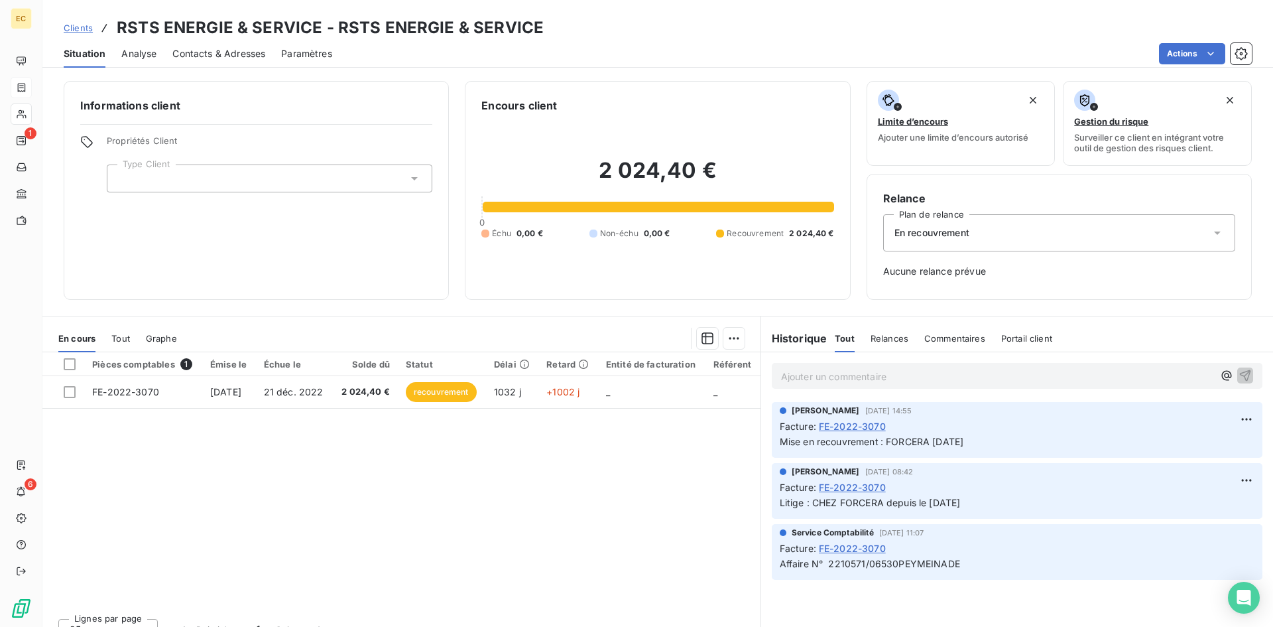
click at [1152, 375] on p "Ajouter un commentaire ﻿" at bounding box center [997, 376] width 432 height 17
click at [895, 373] on p "procédure collective" at bounding box center [997, 375] width 432 height 15
click at [1238, 370] on icon "button" at bounding box center [1244, 374] width 13 height 13
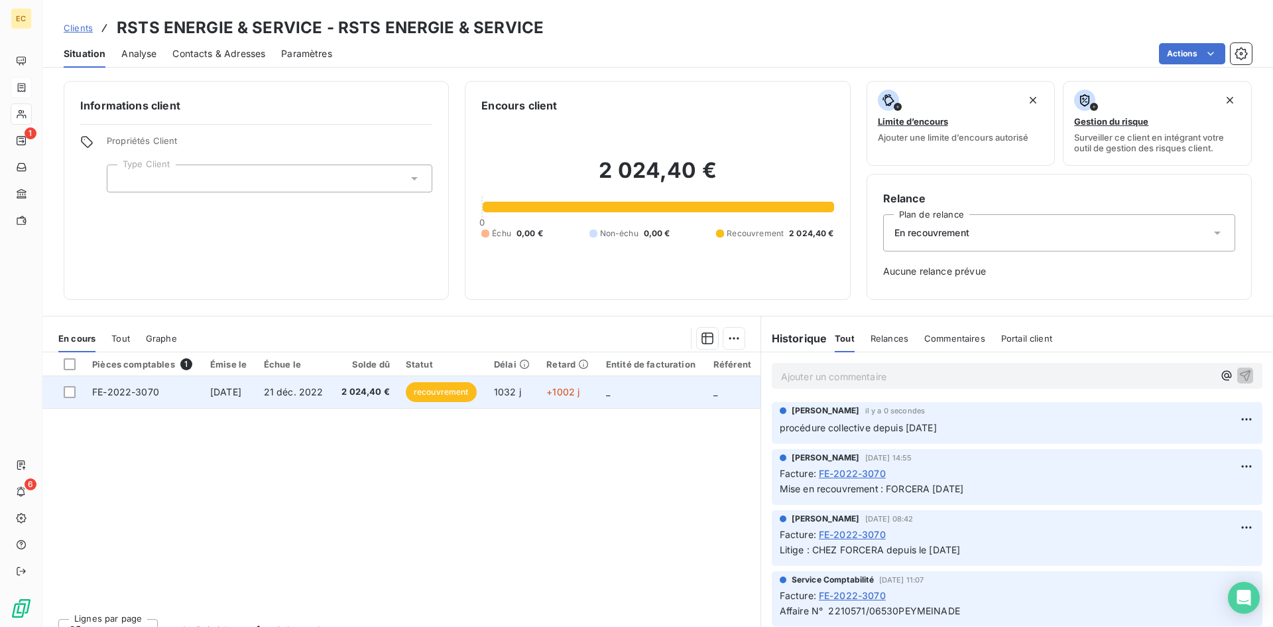
click at [348, 397] on td "2 024,40 €" at bounding box center [365, 392] width 65 height 32
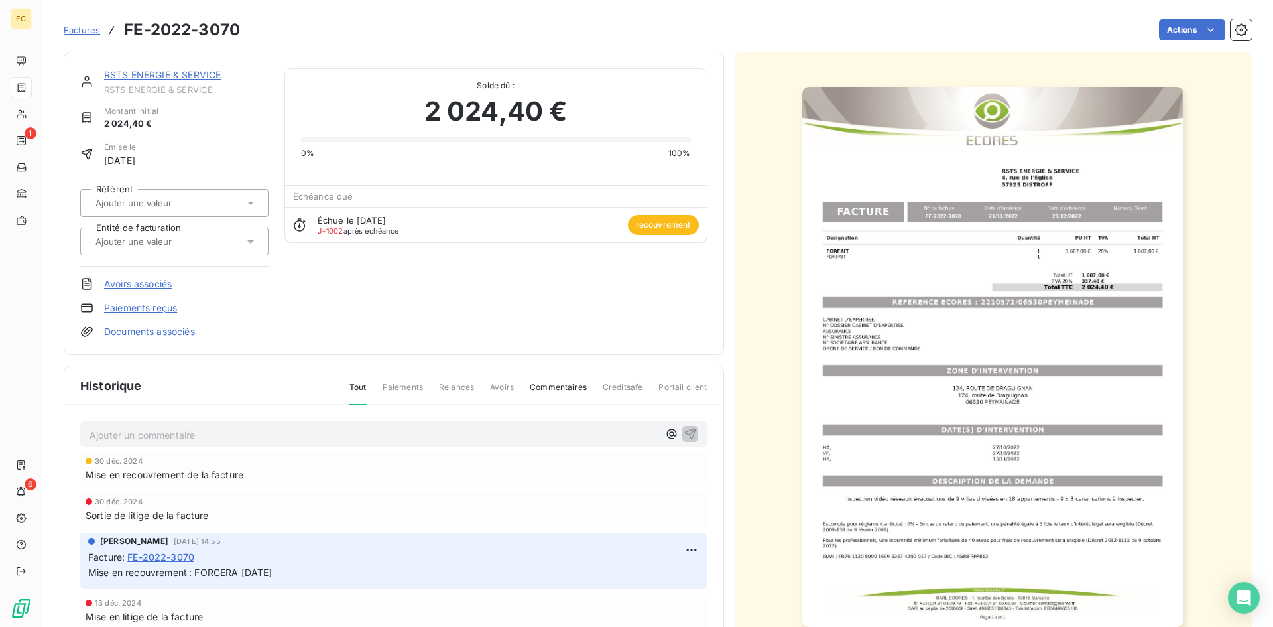
click at [88, 30] on span "Factures" at bounding box center [82, 30] width 36 height 11
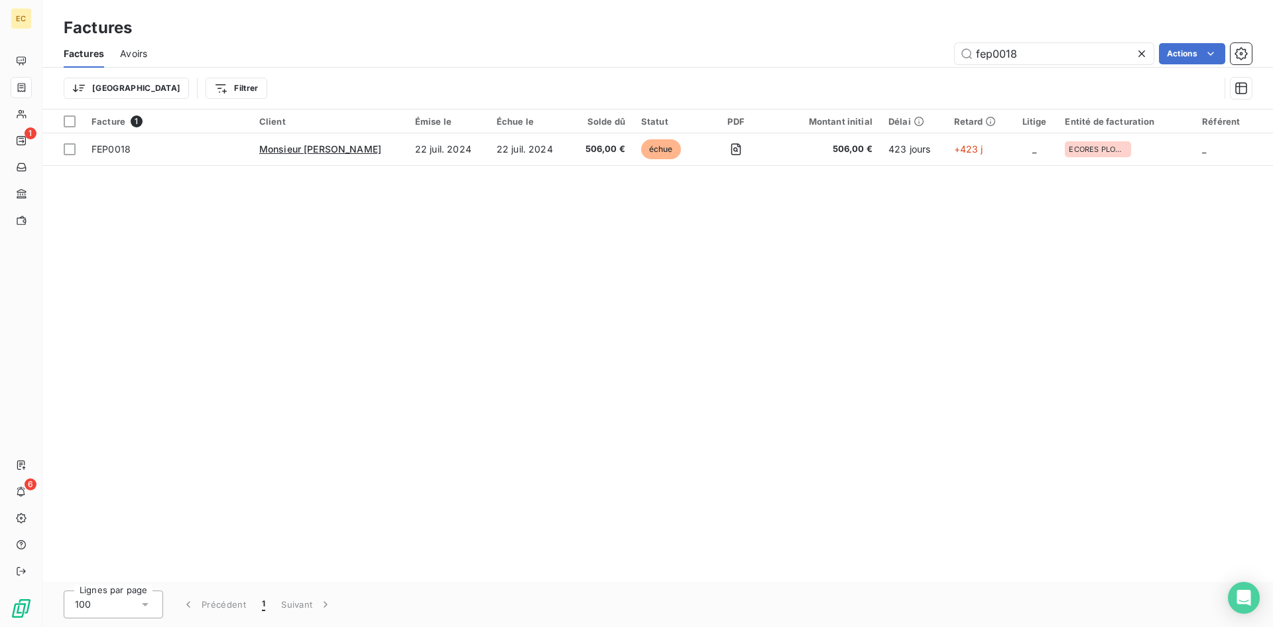
drag, startPoint x: 1031, startPoint y: 56, endPoint x: 931, endPoint y: 51, distance: 100.2
click at [931, 51] on div "fep0018 Actions" at bounding box center [707, 53] width 1089 height 21
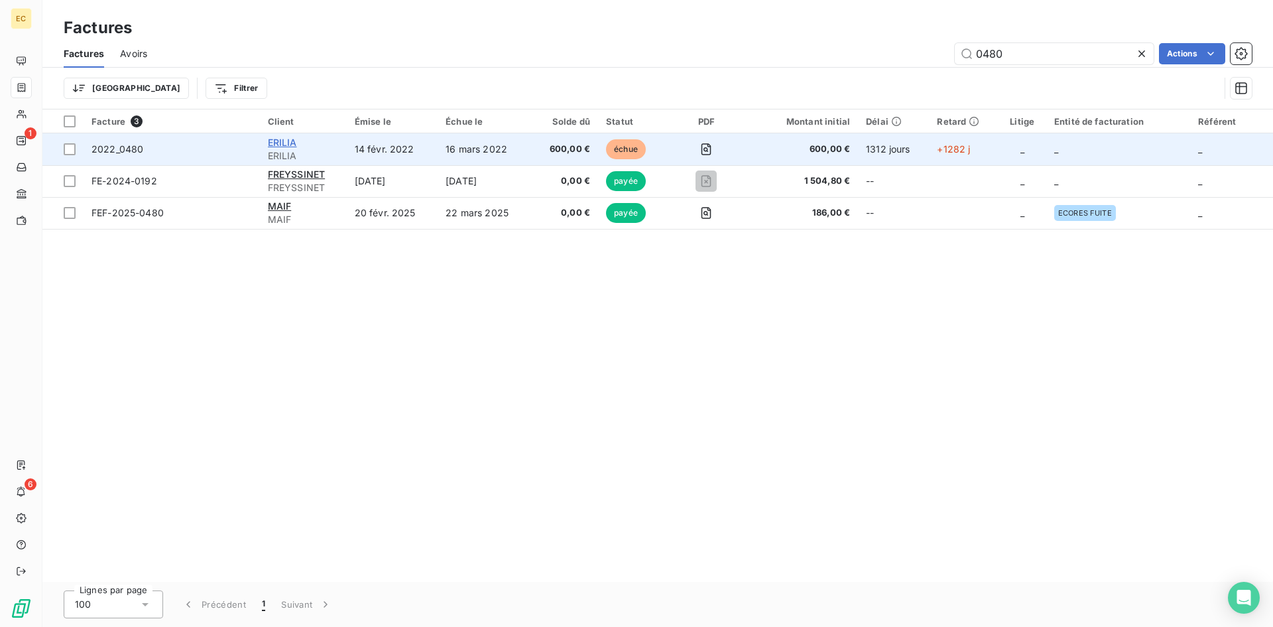
type input "0480"
click at [282, 141] on span "ERILIA" at bounding box center [282, 142] width 29 height 11
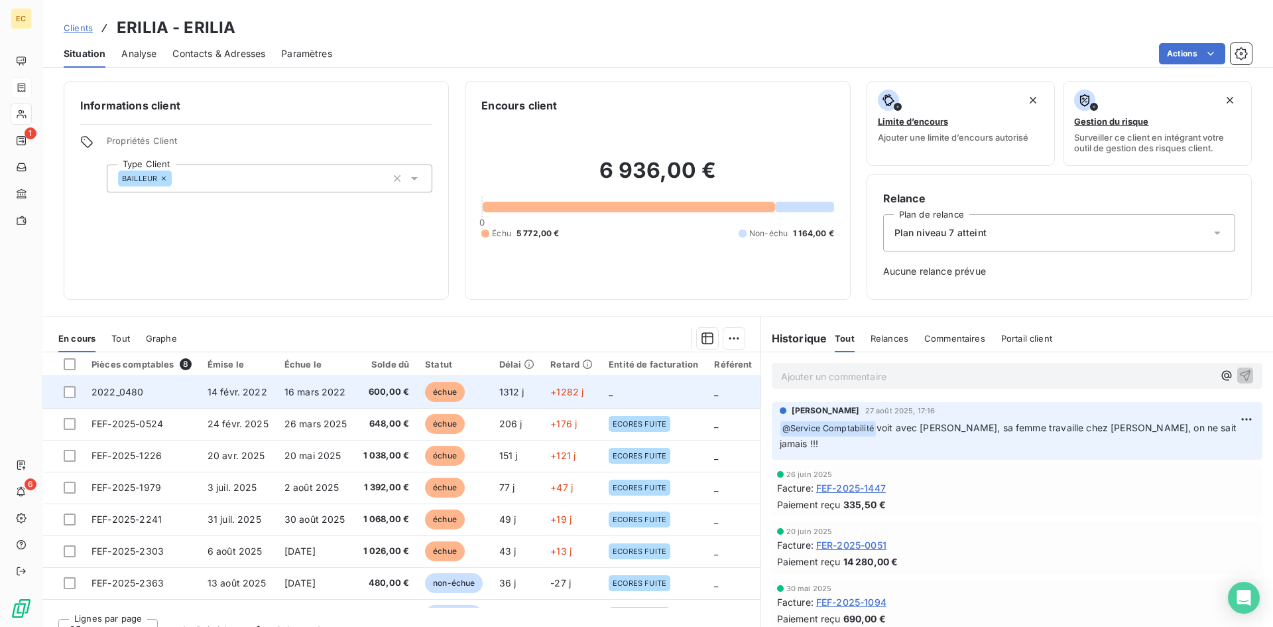
click at [242, 391] on span "14 févr. 2022" at bounding box center [238, 391] width 60 height 11
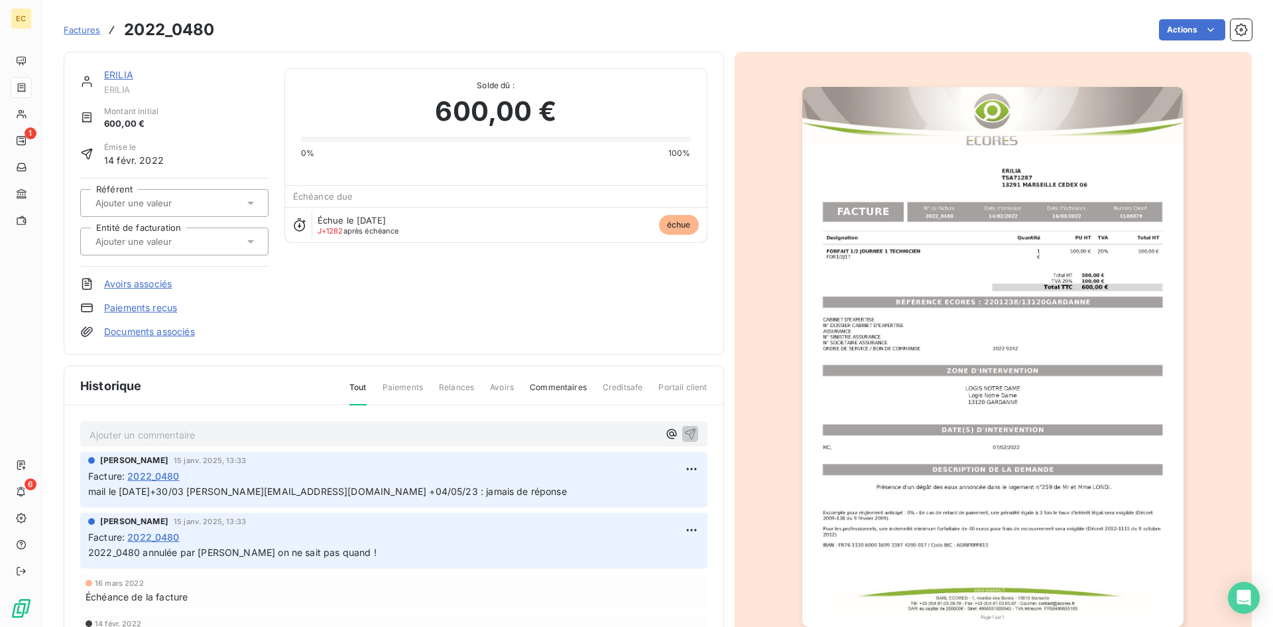
click at [72, 32] on span "Factures" at bounding box center [82, 30] width 36 height 11
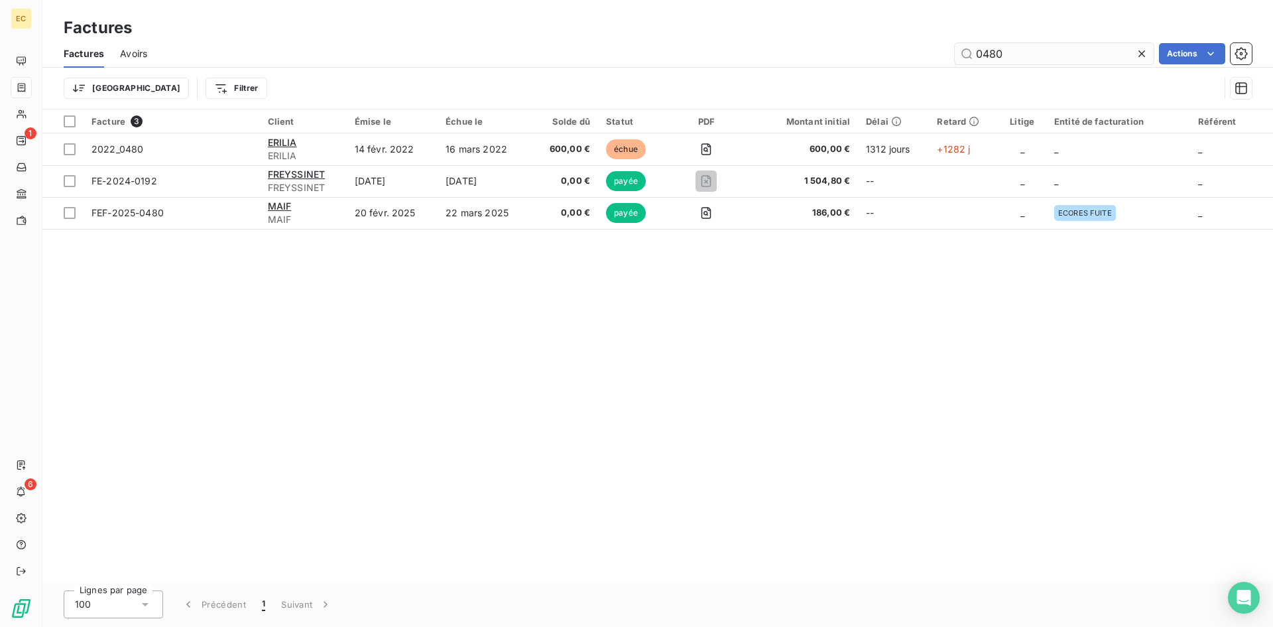
drag, startPoint x: 1014, startPoint y: 48, endPoint x: 965, endPoint y: 56, distance: 49.8
click at [965, 56] on input "0480" at bounding box center [1054, 53] width 199 height 21
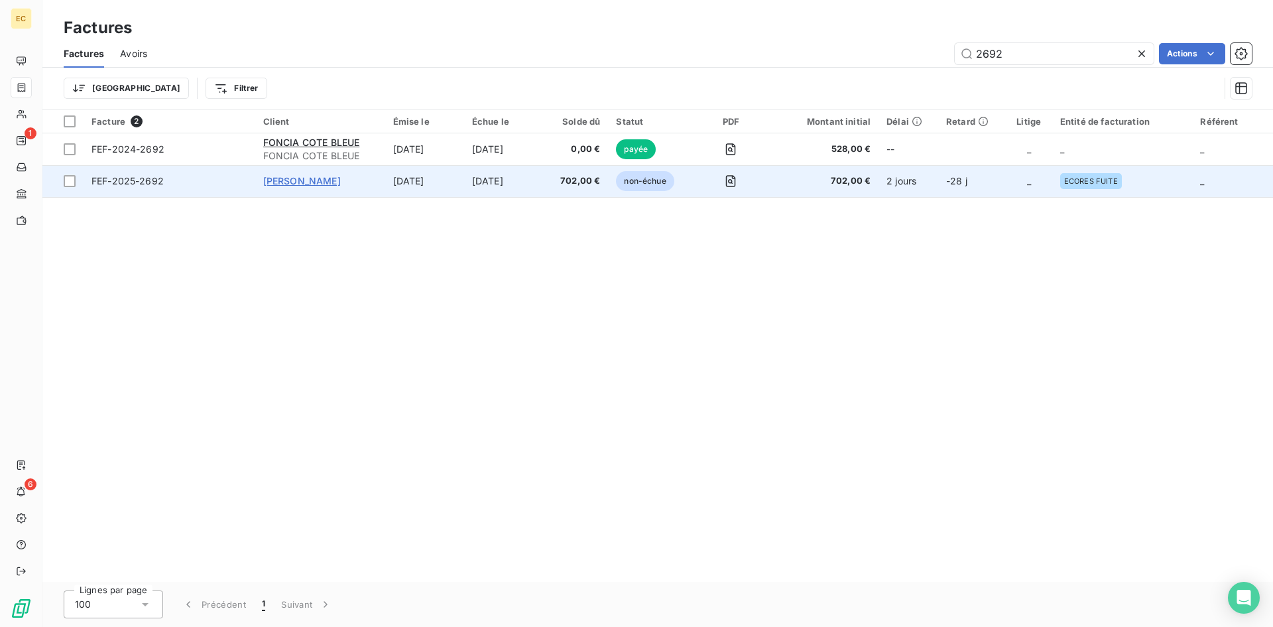
type input "2692"
click at [306, 182] on span "Mr GASQUET" at bounding box center [302, 180] width 78 height 11
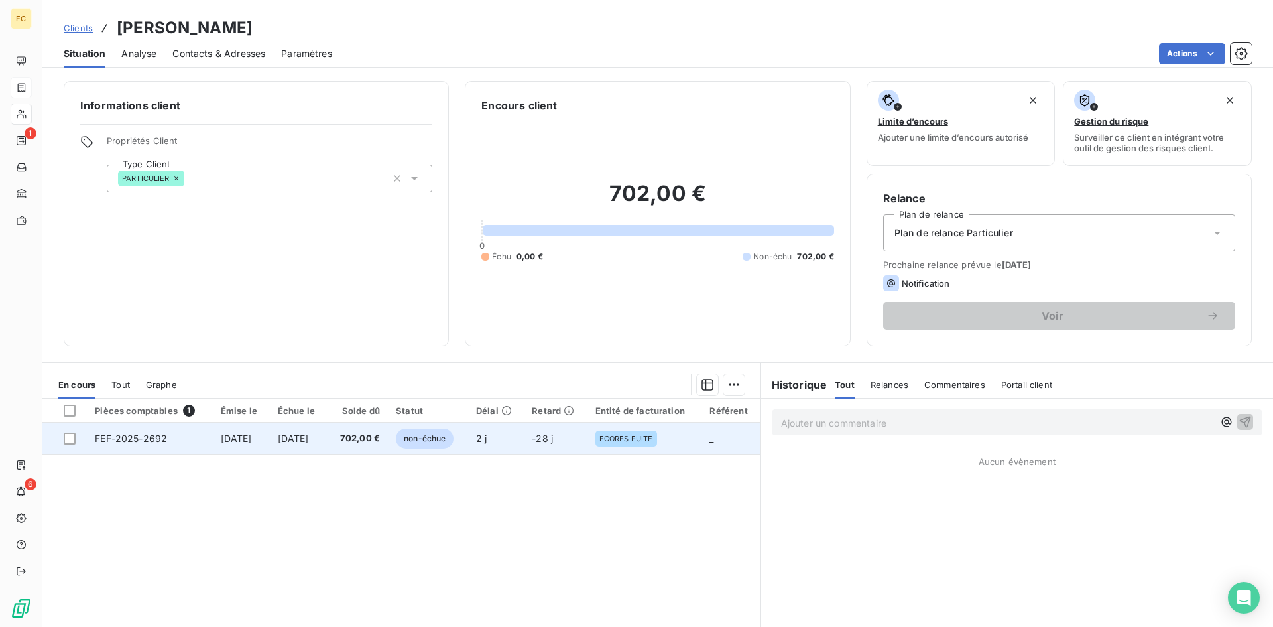
click at [286, 432] on td "16 oct. 2025" at bounding box center [299, 438] width 58 height 32
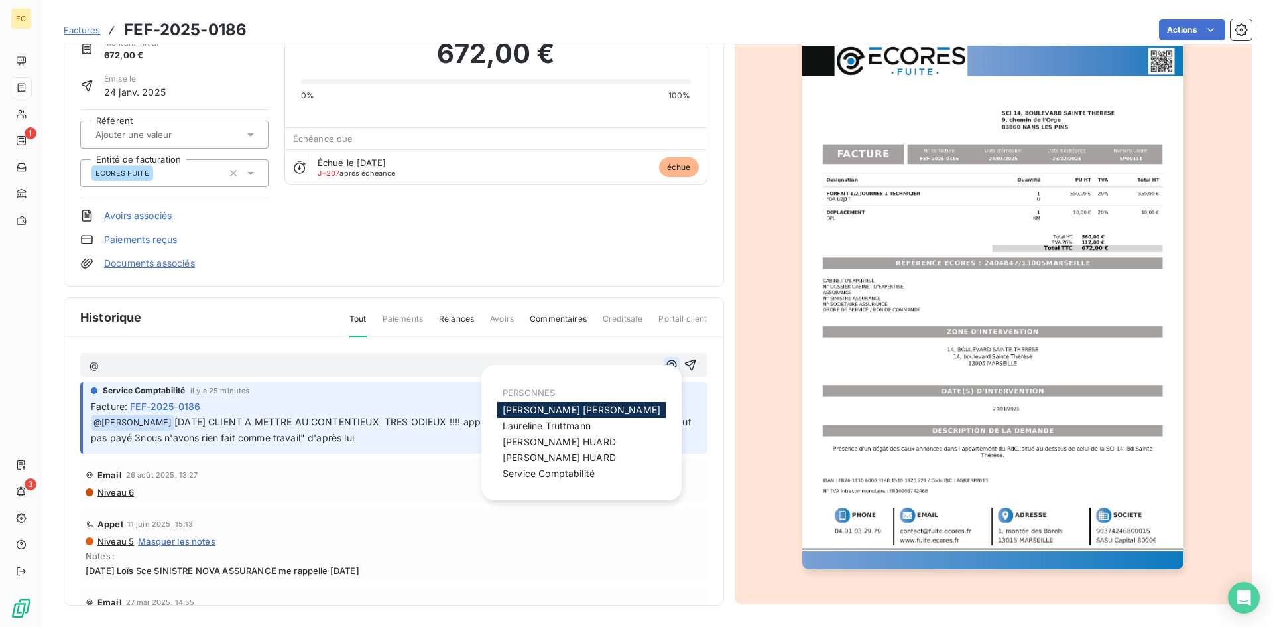
click at [665, 364] on icon "button" at bounding box center [671, 364] width 13 height 13
click at [542, 443] on span "Ludovic HUARD" at bounding box center [559, 441] width 113 height 11
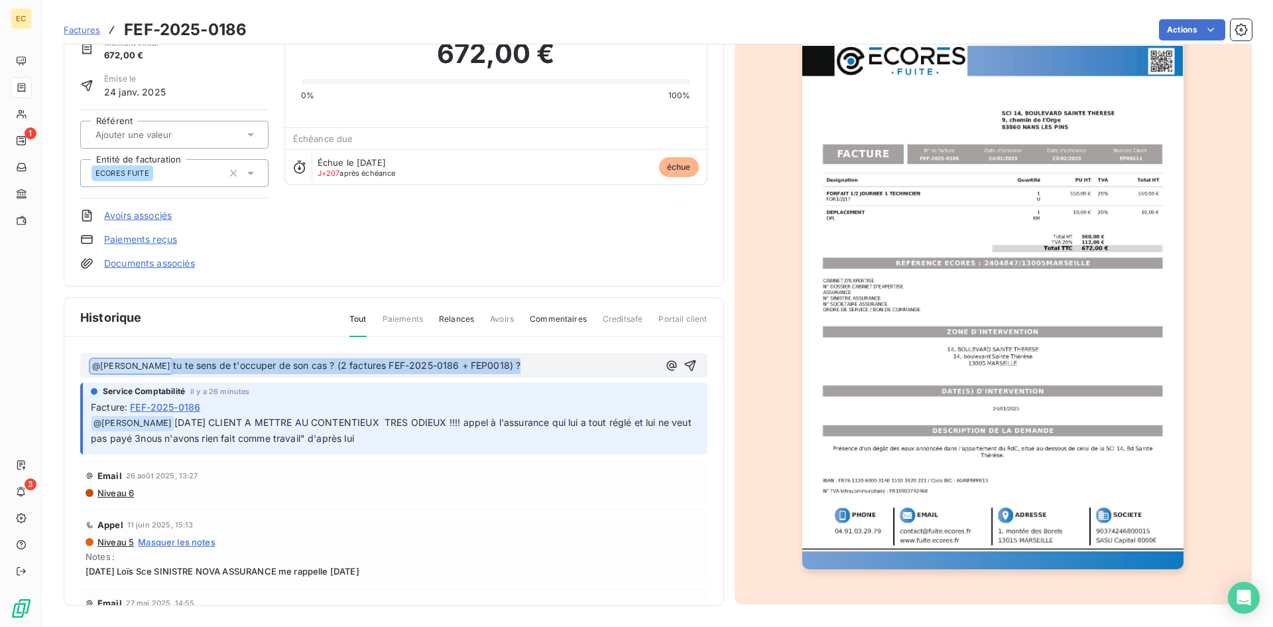
drag, startPoint x: 542, startPoint y: 367, endPoint x: 166, endPoint y: 369, distance: 375.3
click at [166, 369] on p "﻿ @ Ludovic HUARD ﻿ tu te sens de t'occuper de son cas ? (2 factures FEF-2025-0…" at bounding box center [374, 366] width 569 height 16
copy p "﻿ tu te sens de t'occuper de son cas ? (2 factures FEF-2025-0186 + FEP0018) ?"
click at [684, 362] on icon "button" at bounding box center [690, 365] width 13 height 13
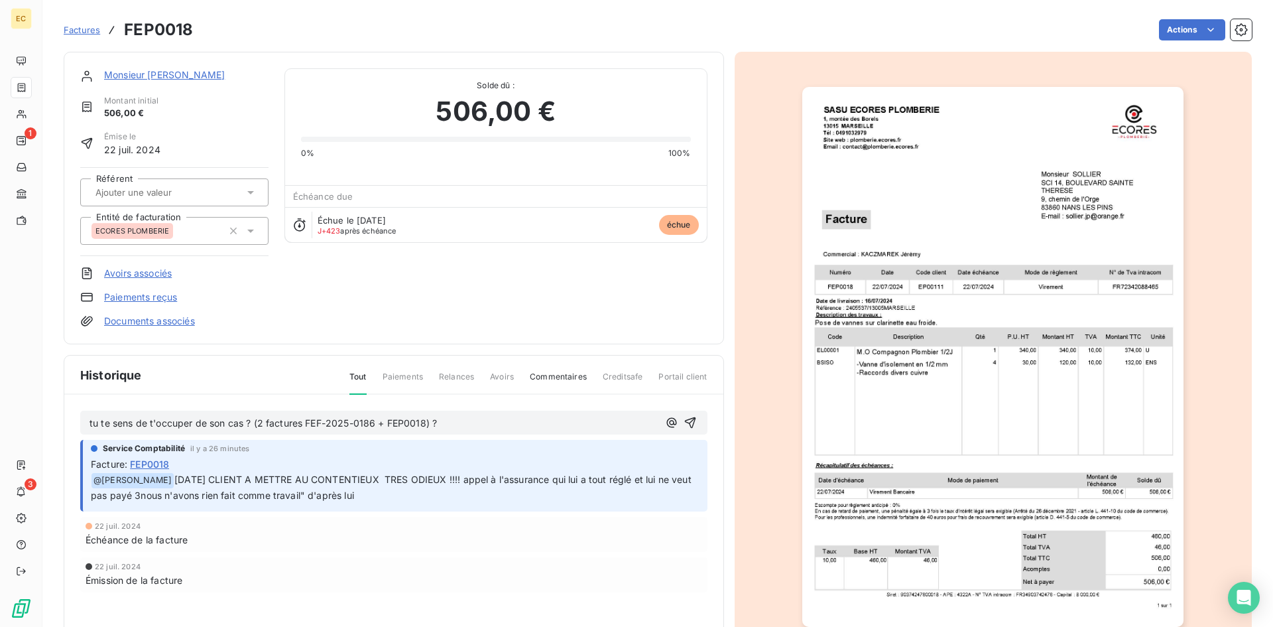
click at [88, 424] on div "tu te sens de t'occuper de son cas ? (2 factures FEF-2025-0186 + FEP0018) ?" at bounding box center [393, 422] width 627 height 25
click at [90, 421] on span "tu te sens de t'occuper de son cas ? (2 factures FEF-2025-0186 + FEP0018) ?" at bounding box center [263, 422] width 347 height 11
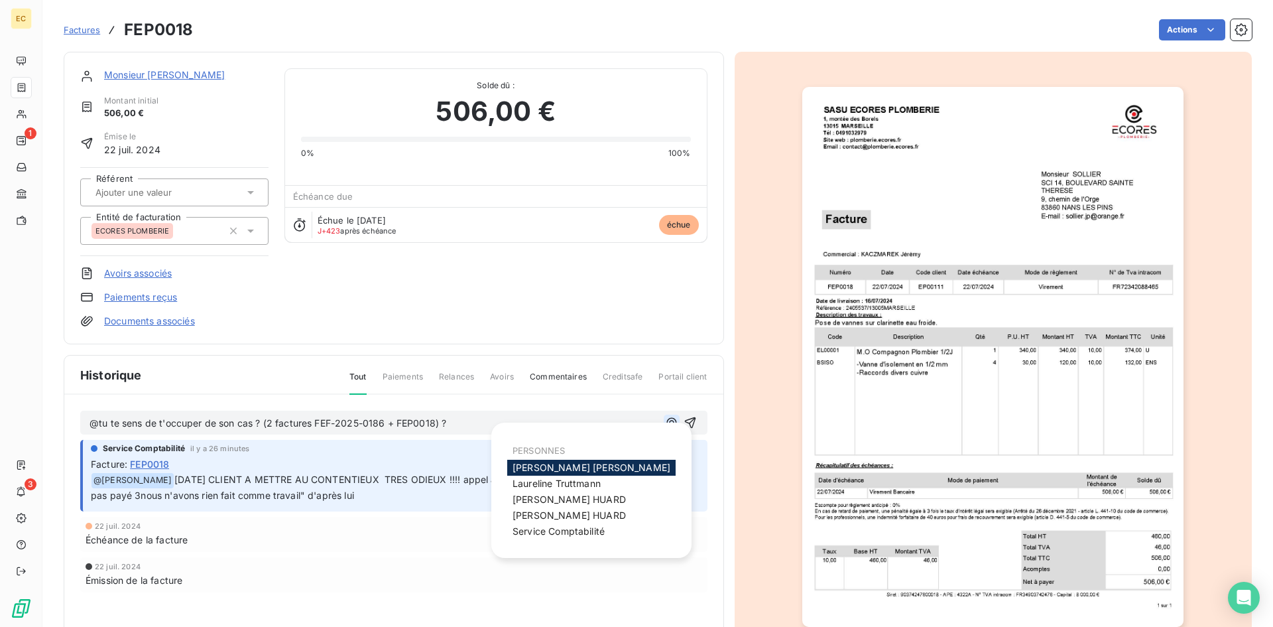
click at [665, 417] on icon "button" at bounding box center [671, 422] width 13 height 13
click at [595, 499] on div "Ludovic HUARD" at bounding box center [591, 499] width 168 height 16
click at [563, 500] on span "Ludovic HUARD" at bounding box center [568, 498] width 113 height 11
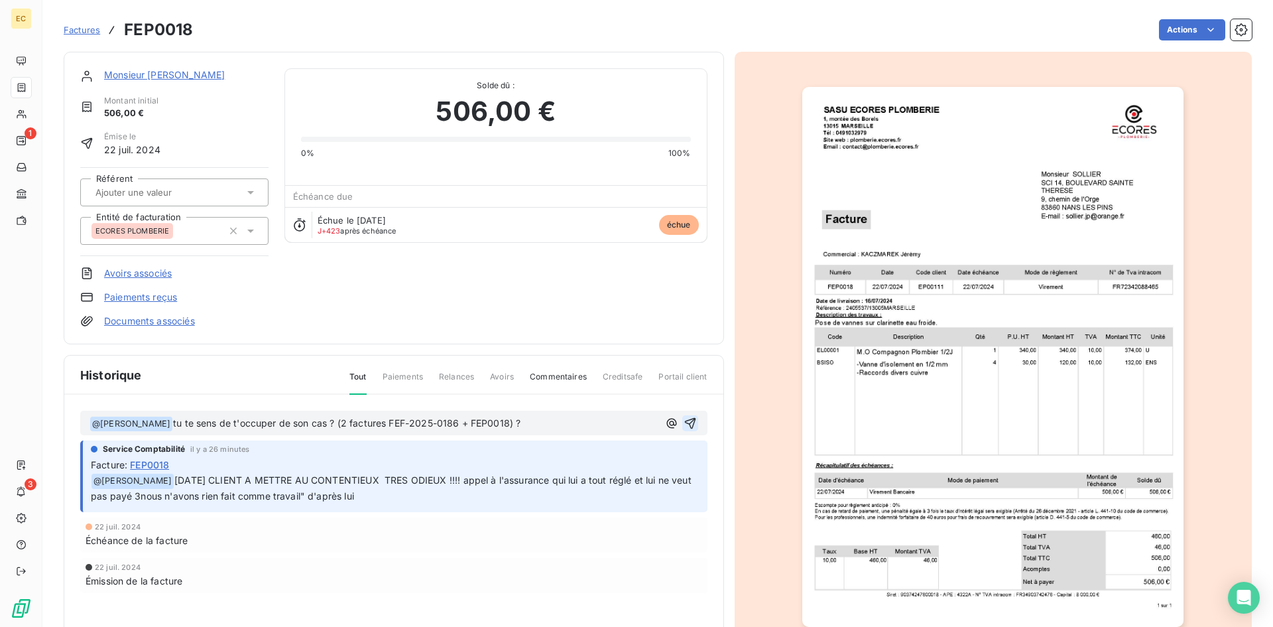
click at [687, 418] on icon "button" at bounding box center [689, 422] width 11 height 11
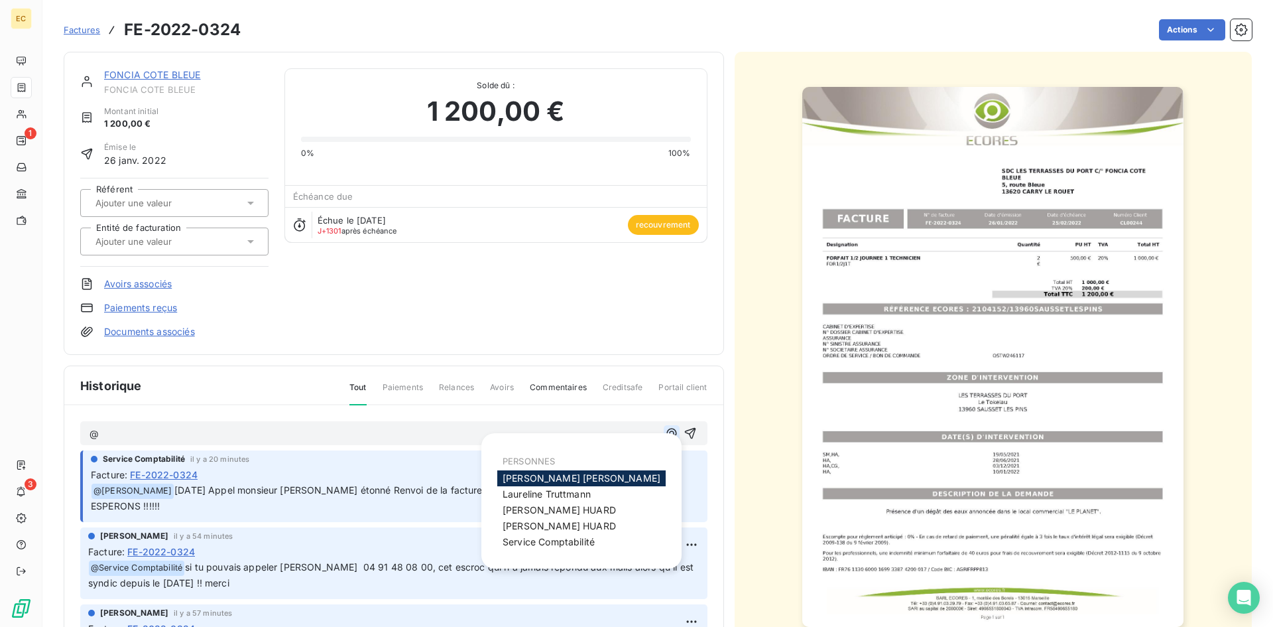
click at [665, 435] on icon "button" at bounding box center [671, 432] width 13 height 13
click at [591, 534] on div "Service Comptabilité" at bounding box center [581, 542] width 168 height 16
click at [577, 536] on span "Service Comptabilité" at bounding box center [549, 541] width 92 height 11
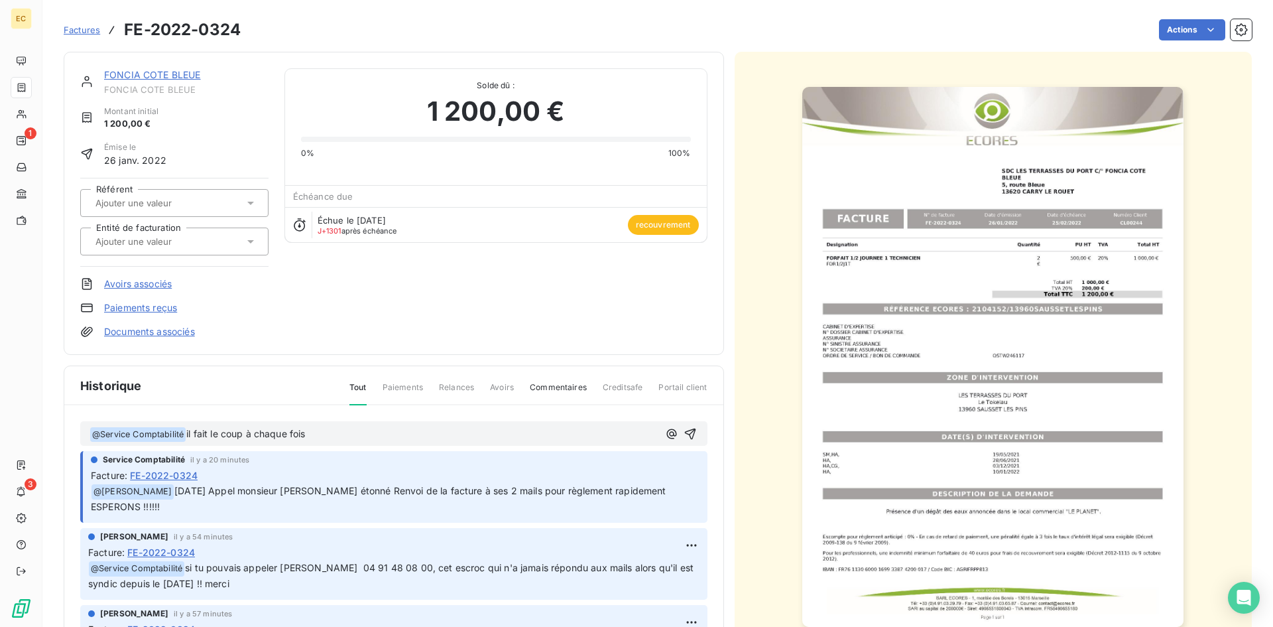
click at [316, 436] on p "﻿ @ Service Comptabilité ﻿ il fait le coup à chaque fois" at bounding box center [374, 434] width 569 height 16
click at [684, 431] on icon "button" at bounding box center [690, 433] width 13 height 13
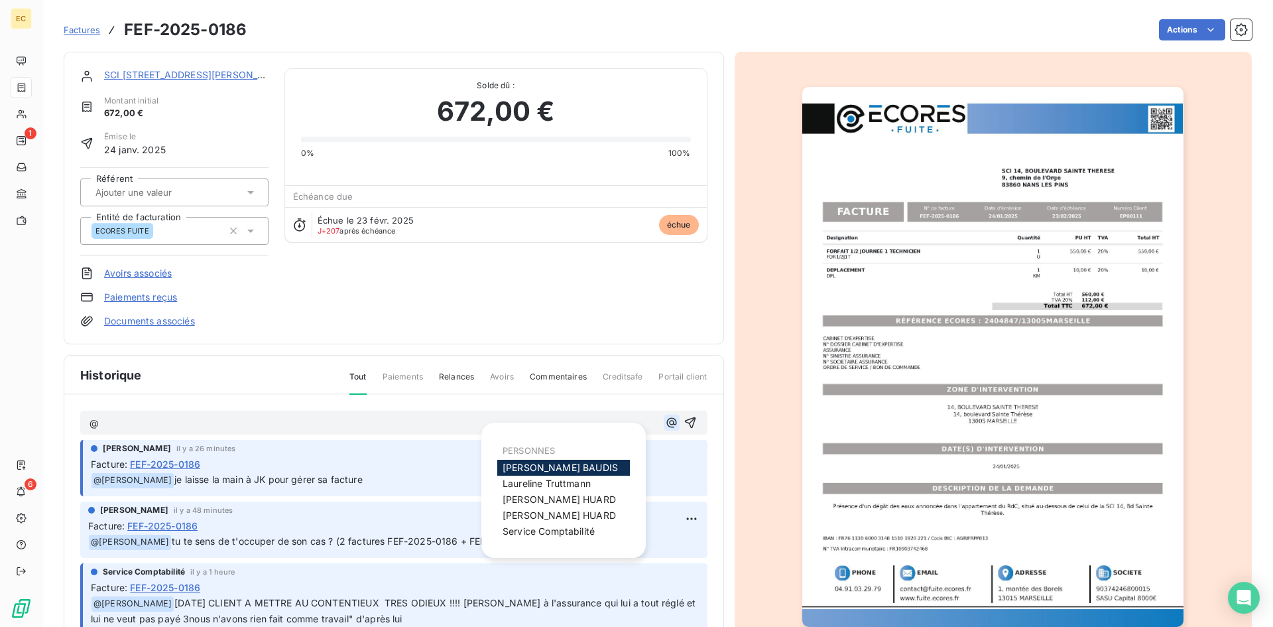
click at [666, 422] on icon "button" at bounding box center [671, 423] width 10 height 10
click at [566, 533] on span "Service Comptabilité" at bounding box center [549, 530] width 92 height 11
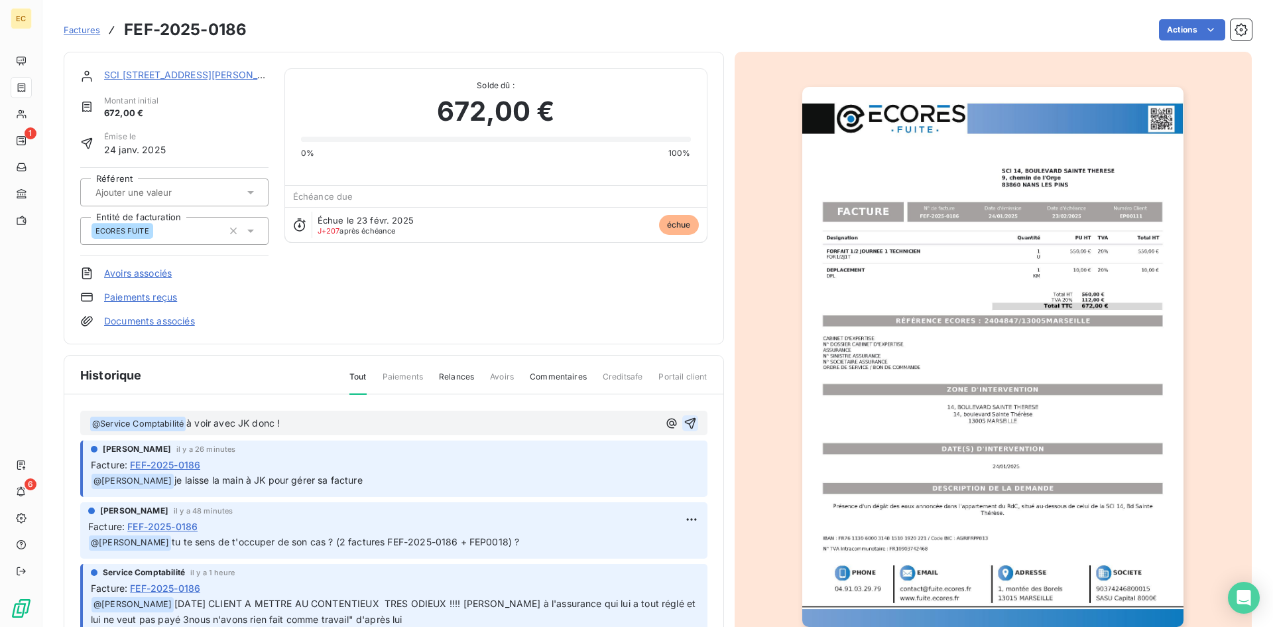
click at [684, 419] on icon "button" at bounding box center [690, 422] width 13 height 13
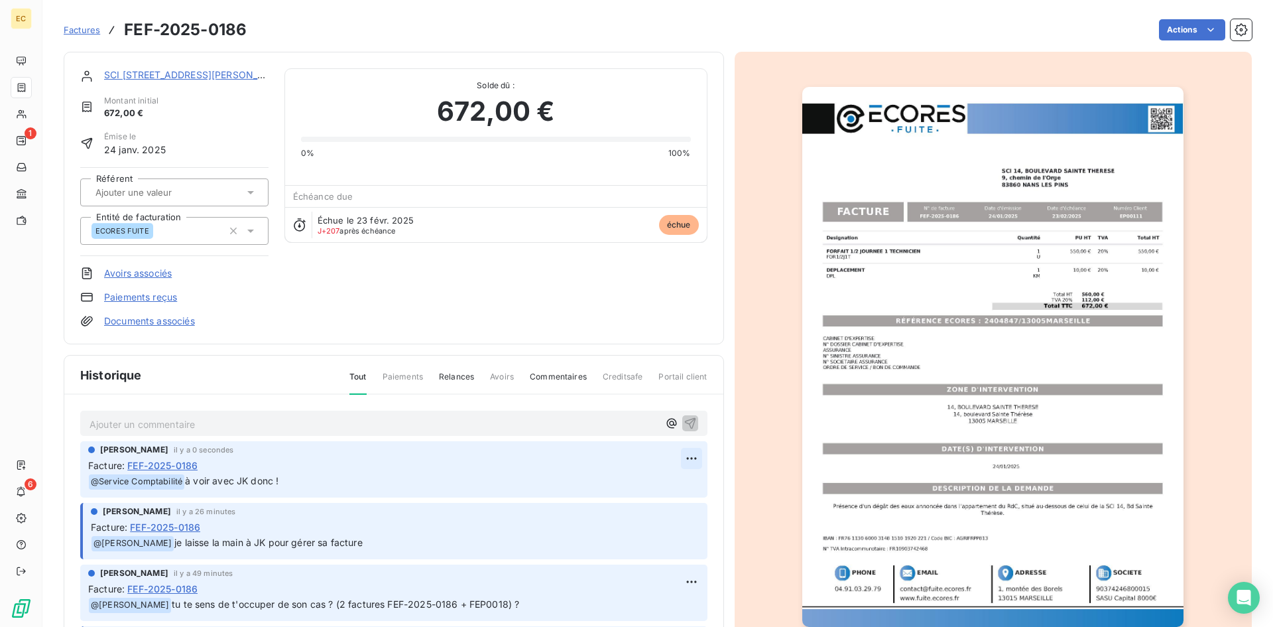
click at [680, 461] on html "EC 1 6 Factures FEF-2025-0186 Actions SCI [STREET_ADDRESS][PERSON_NAME] 672,00 …" at bounding box center [636, 313] width 1273 height 627
click at [666, 514] on div "Supprimer" at bounding box center [644, 511] width 74 height 21
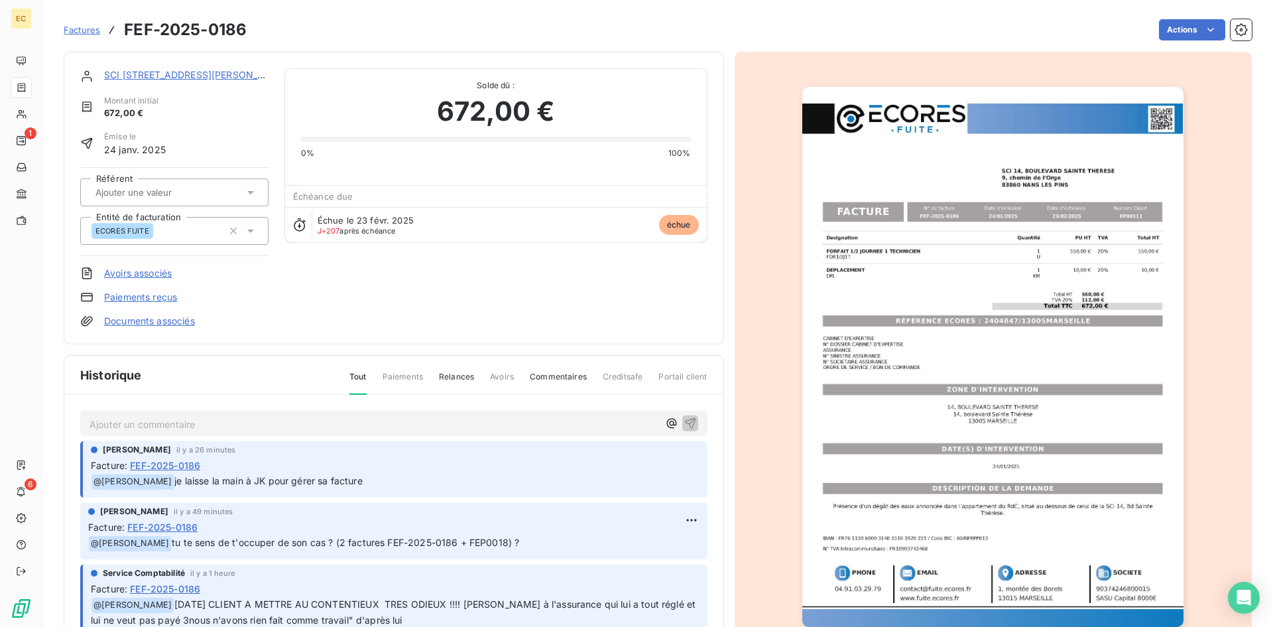
click at [84, 27] on span "Factures" at bounding box center [82, 30] width 36 height 11
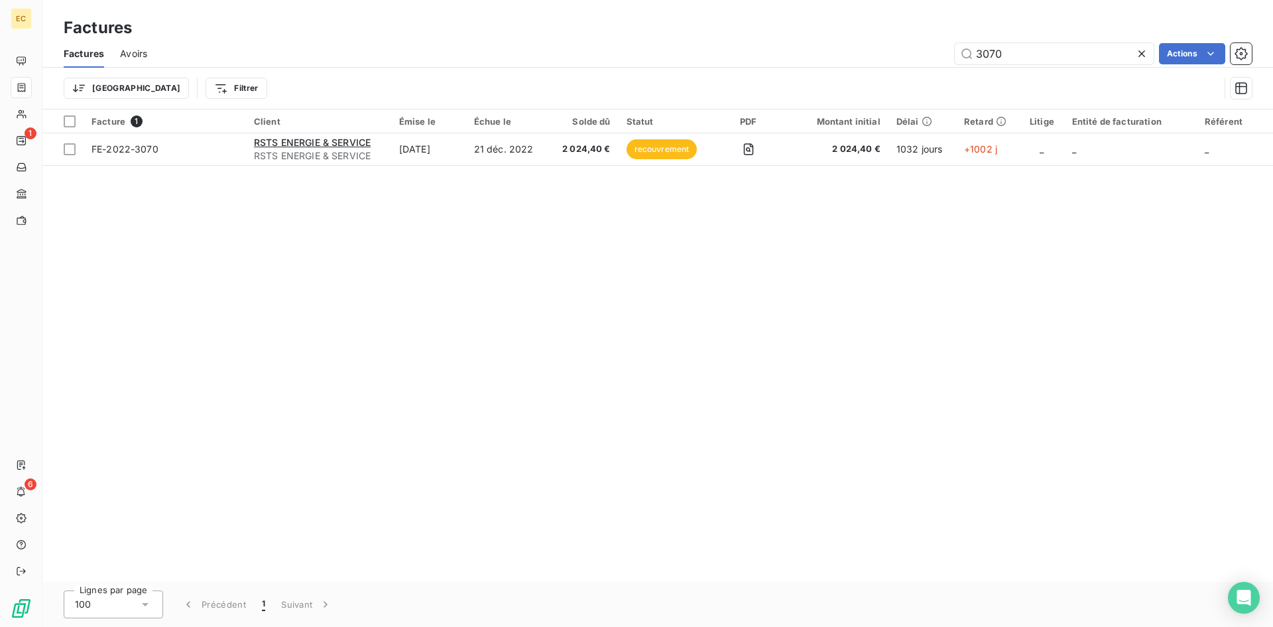
drag, startPoint x: 1014, startPoint y: 50, endPoint x: 933, endPoint y: 52, distance: 81.6
click at [933, 52] on div "3070 Actions" at bounding box center [707, 53] width 1089 height 21
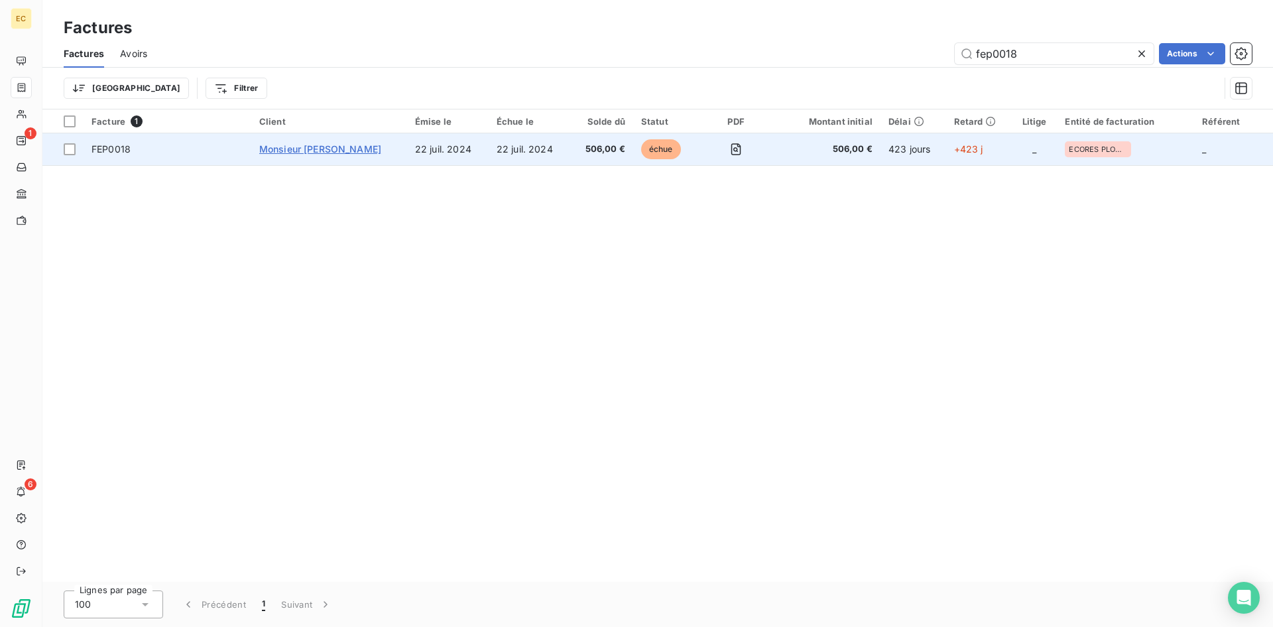
type input "fep0018"
click at [311, 148] on span "Monsieur SOLLIER" at bounding box center [320, 148] width 122 height 11
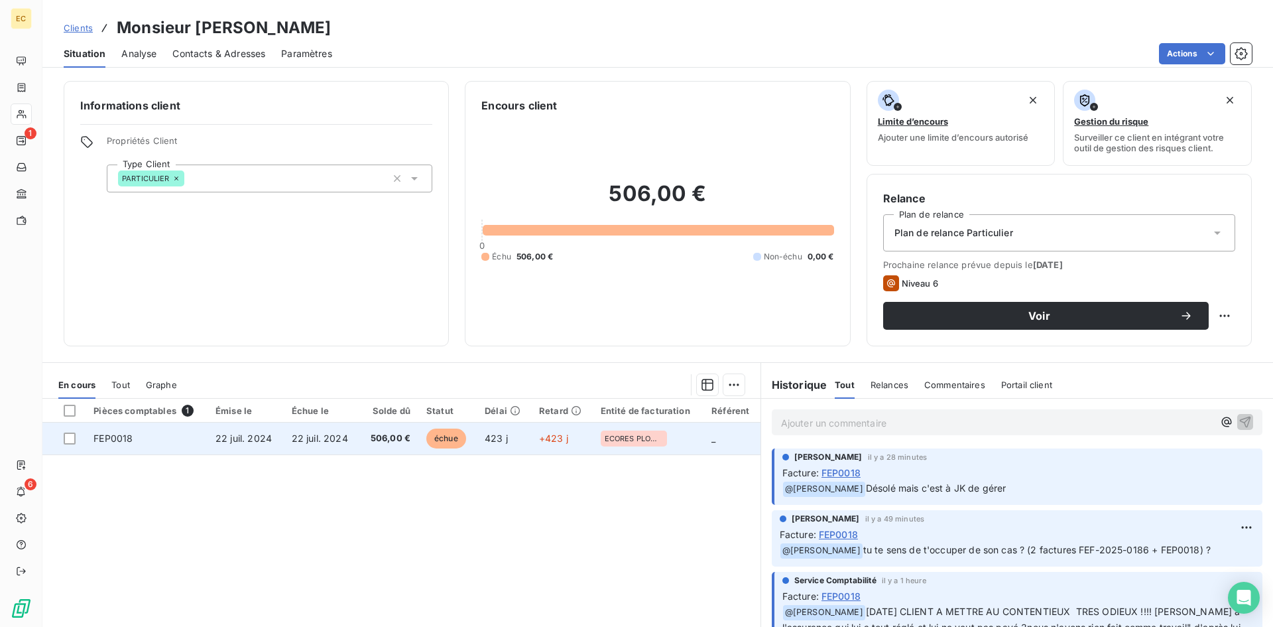
click at [322, 442] on span "22 juil. 2024" at bounding box center [320, 437] width 56 height 11
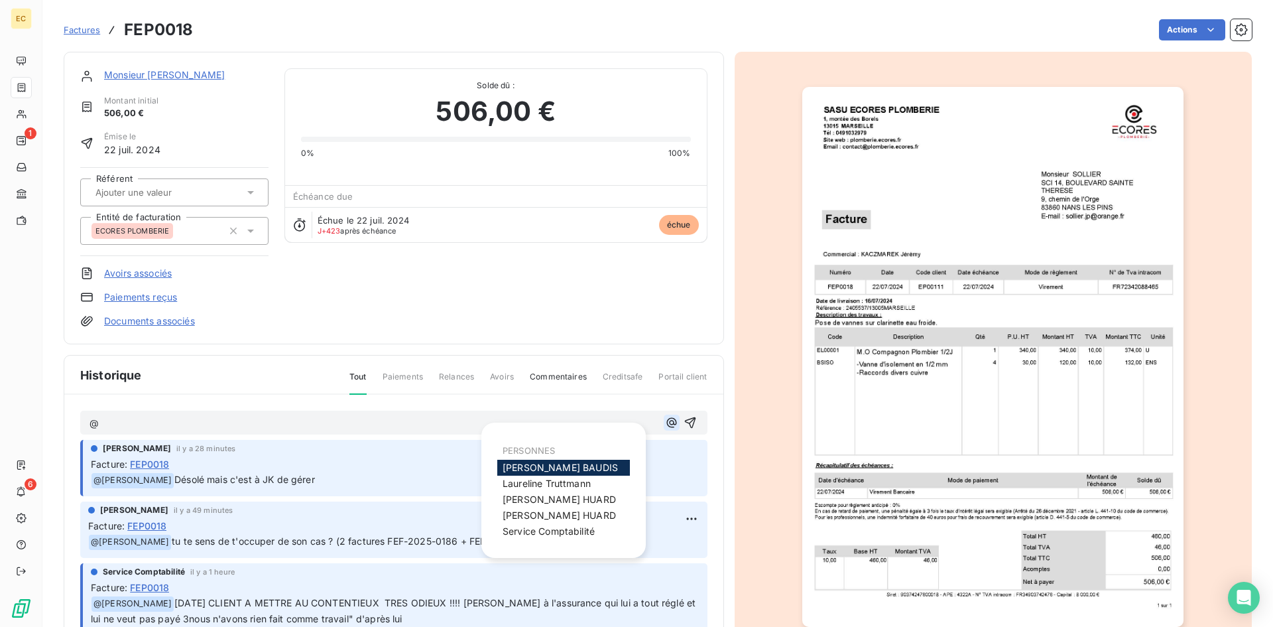
click at [665, 423] on icon "button" at bounding box center [671, 422] width 13 height 13
click at [560, 529] on span "Service Comptabilité" at bounding box center [549, 530] width 92 height 11
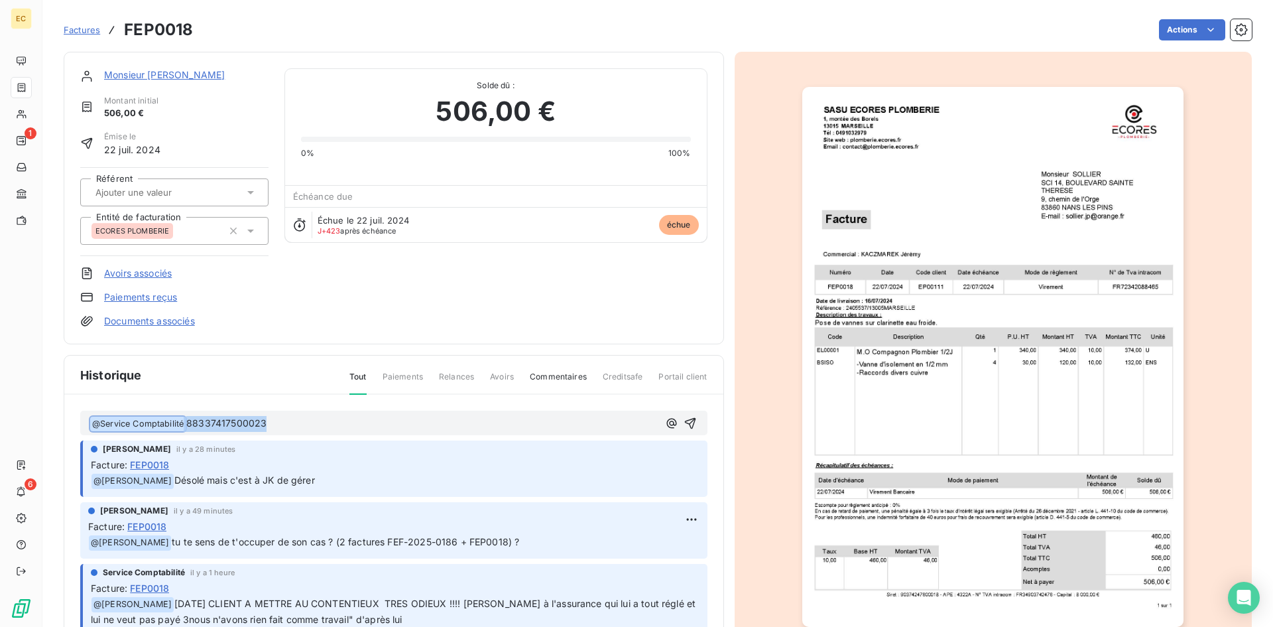
drag, startPoint x: 274, startPoint y: 425, endPoint x: 185, endPoint y: 418, distance: 89.7
click at [185, 418] on p "﻿ @ Service Comptabilité ﻿ 88337417500023" at bounding box center [374, 424] width 569 height 16
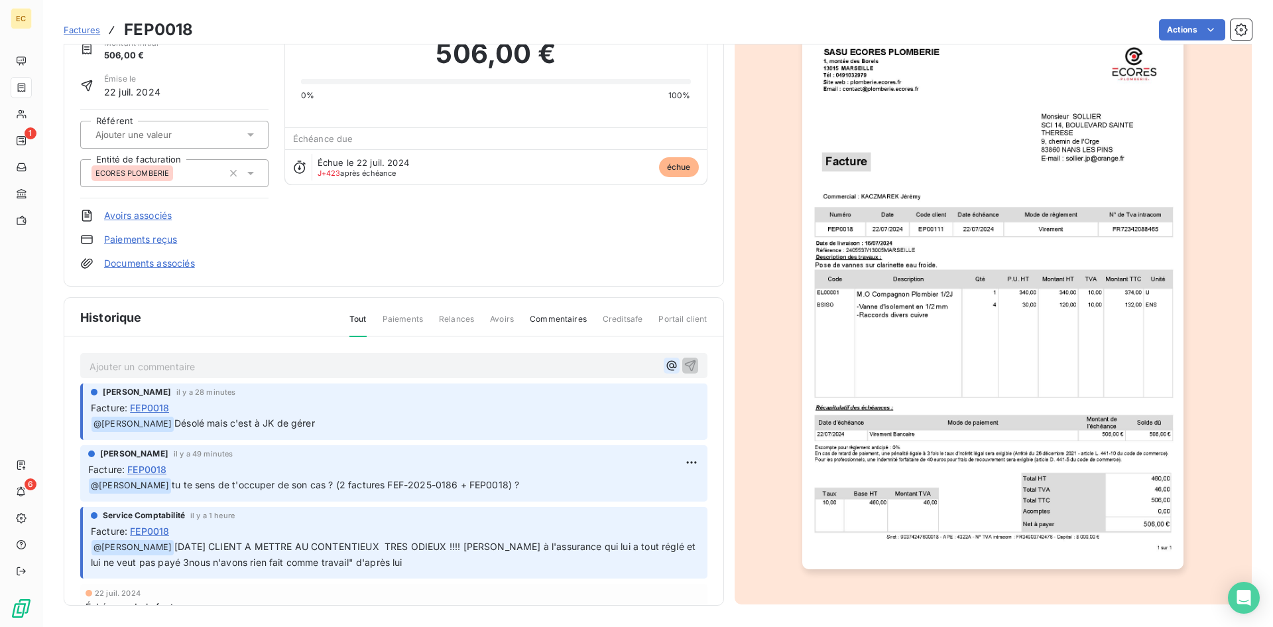
click at [666, 365] on icon "button" at bounding box center [671, 366] width 10 height 10
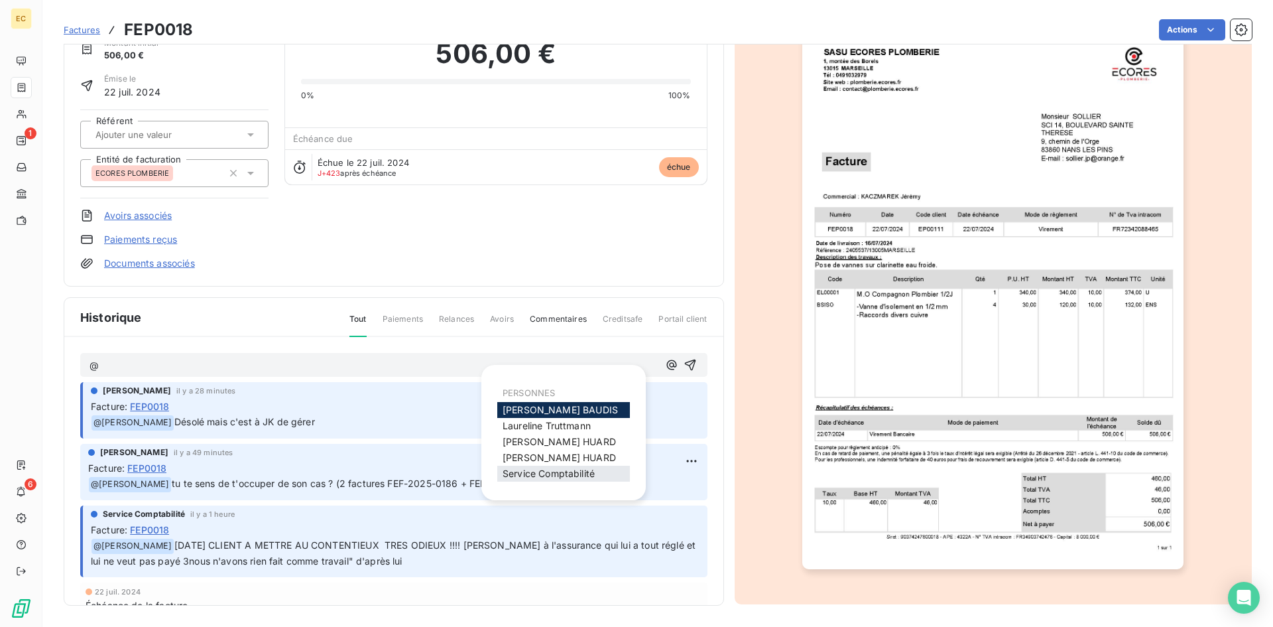
click at [589, 472] on span "Service Comptabilité" at bounding box center [549, 472] width 92 height 11
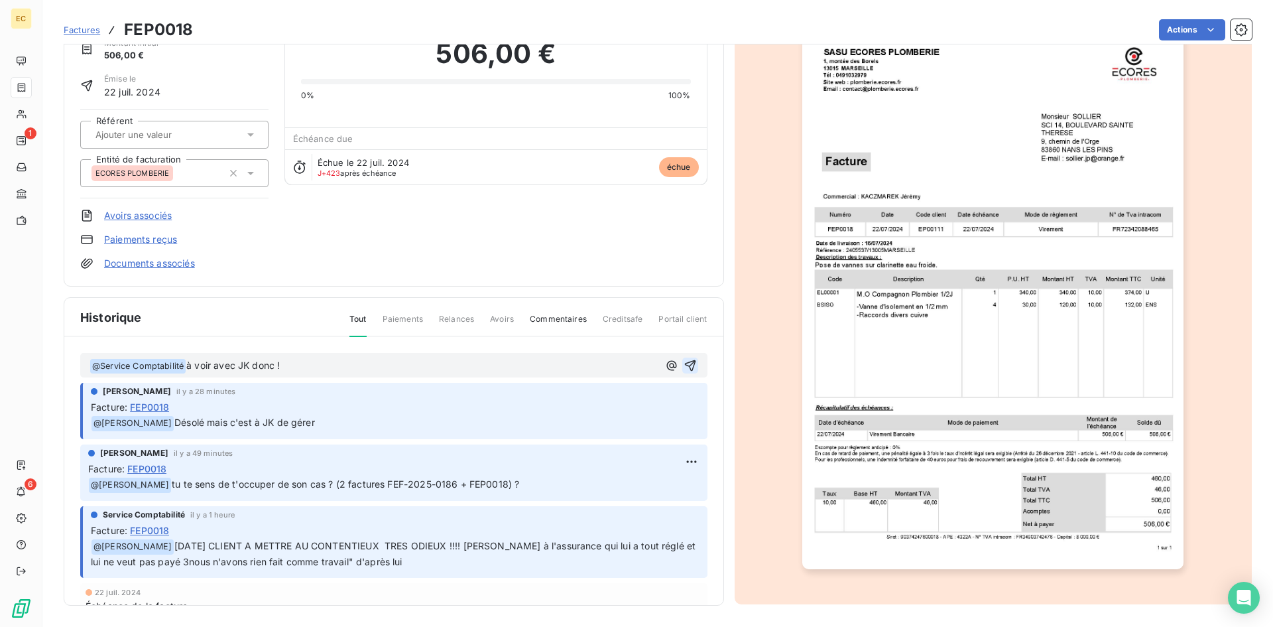
click at [684, 364] on icon "button" at bounding box center [690, 365] width 13 height 13
